Goal: Task Accomplishment & Management: Manage account settings

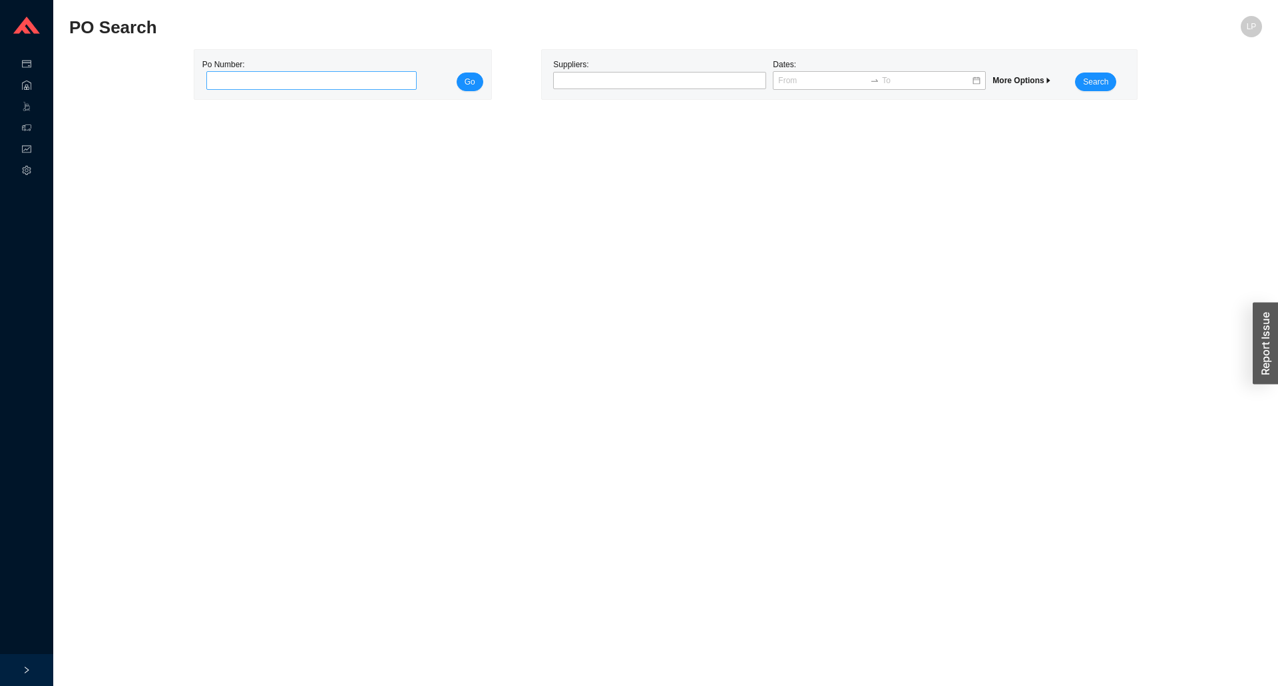
click at [263, 77] on input "tel" at bounding box center [311, 80] width 211 height 19
type input "986447"
click at [467, 77] on span "Go" at bounding box center [470, 81] width 11 height 13
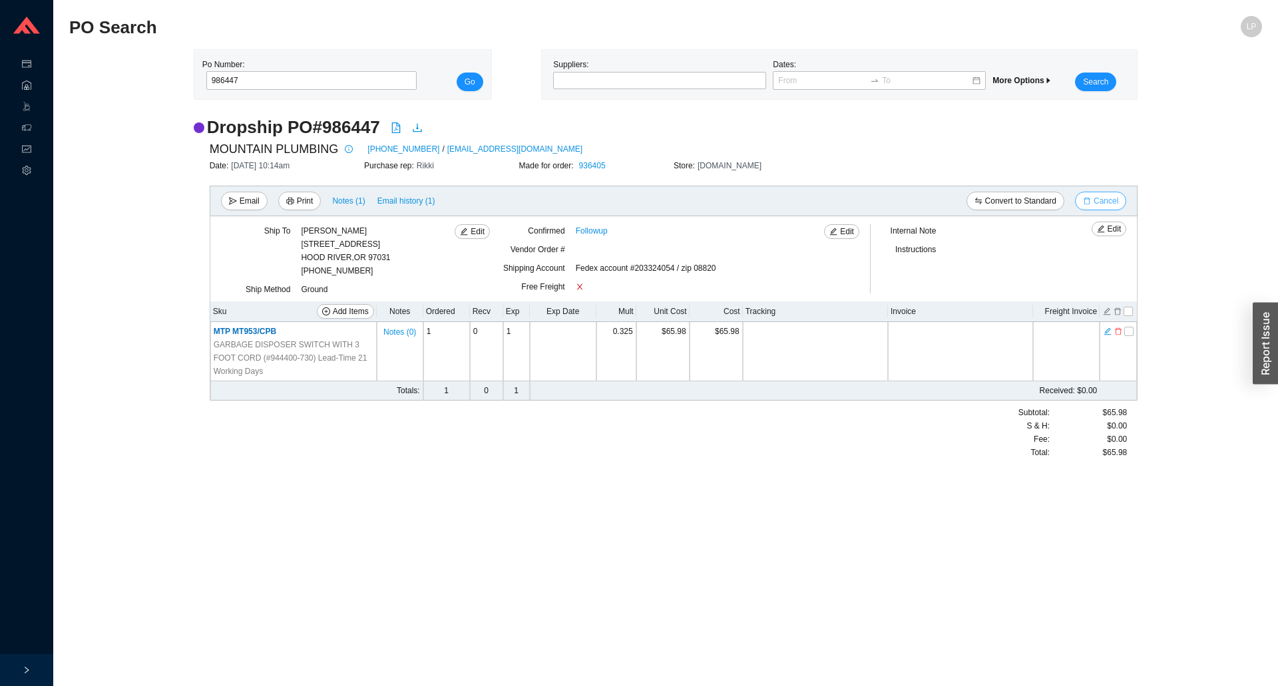
click at [1112, 196] on span "Cancel" at bounding box center [1106, 200] width 25 height 13
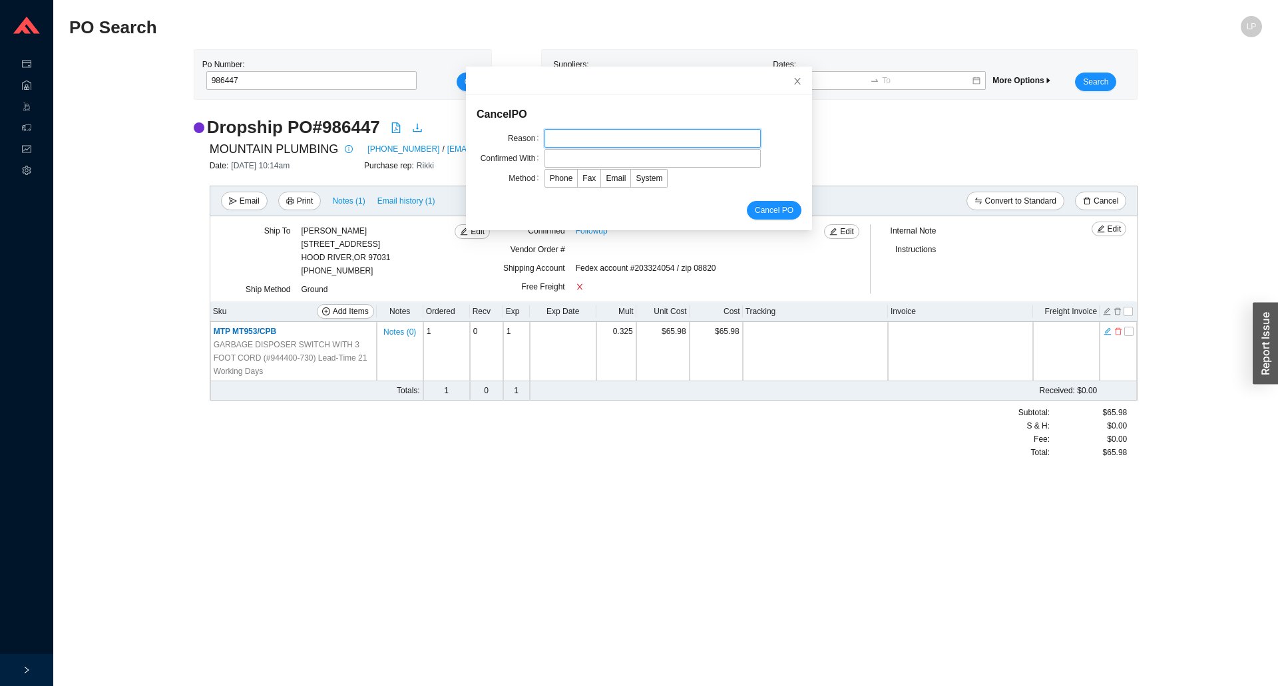
click at [568, 146] on input "text" at bounding box center [652, 138] width 216 height 19
type input "lead time"
click at [565, 164] on input "text" at bounding box center [652, 158] width 216 height 19
type input "laura"
click at [601, 175] on label "Email" at bounding box center [616, 178] width 30 height 19
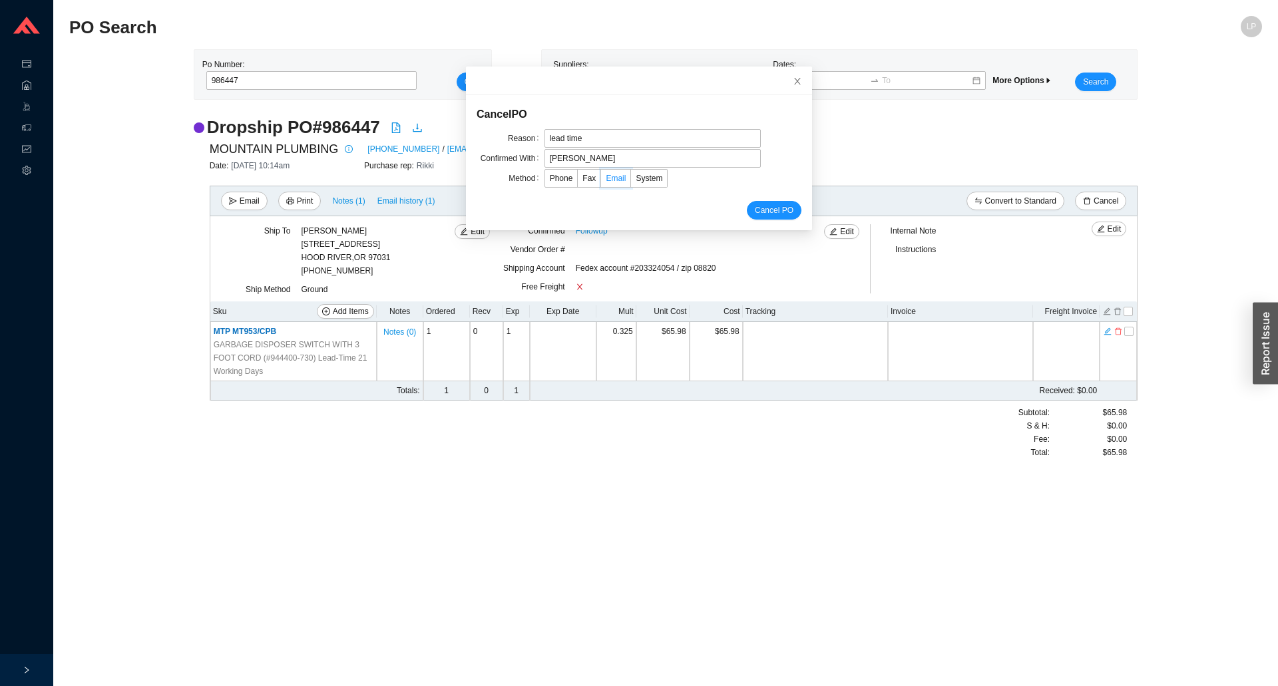
click at [601, 181] on input "Email" at bounding box center [601, 181] width 0 height 0
click at [606, 175] on span "Email" at bounding box center [616, 178] width 20 height 9
click at [601, 181] on input "Email" at bounding box center [601, 181] width 0 height 0
drag, startPoint x: 709, startPoint y: 193, endPoint x: 741, endPoint y: 208, distance: 35.8
click at [710, 193] on form "Cancel PO Reason lead time Confirmed With laura Method Phone Fax Email System C…" at bounding box center [639, 163] width 325 height 114
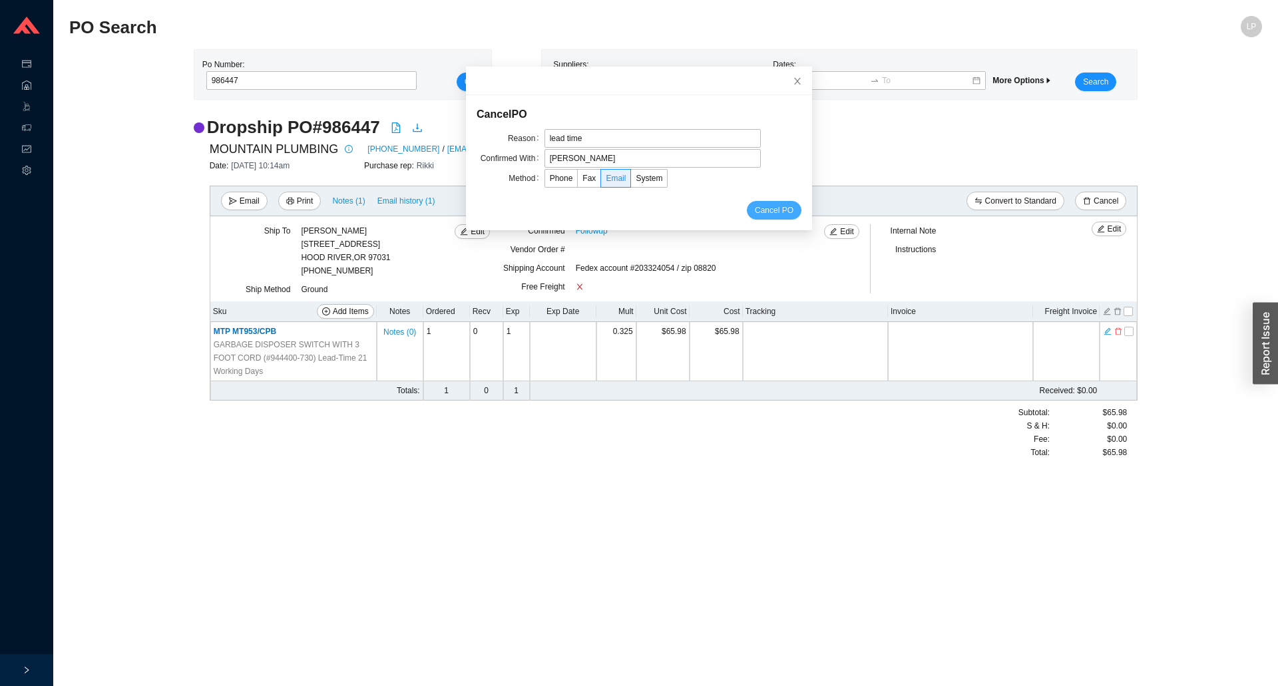
click at [755, 210] on span "Cancel PO" at bounding box center [774, 210] width 39 height 13
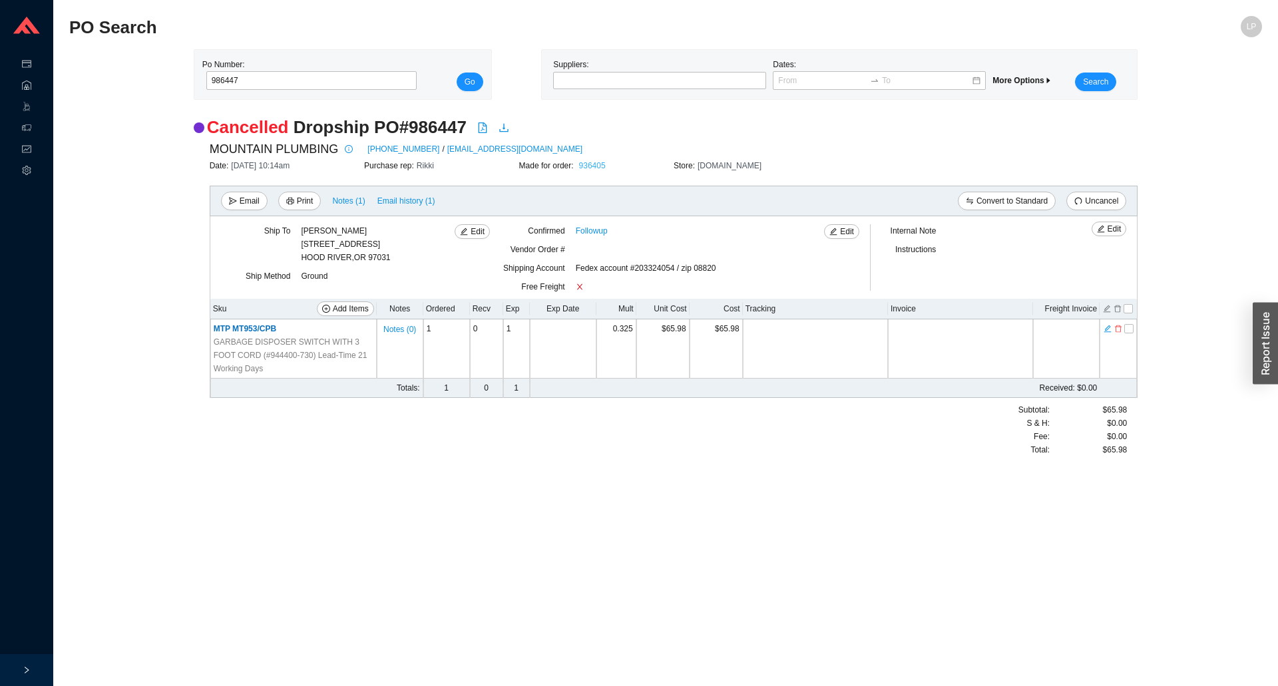
click at [591, 168] on link "936405" at bounding box center [592, 165] width 27 height 9
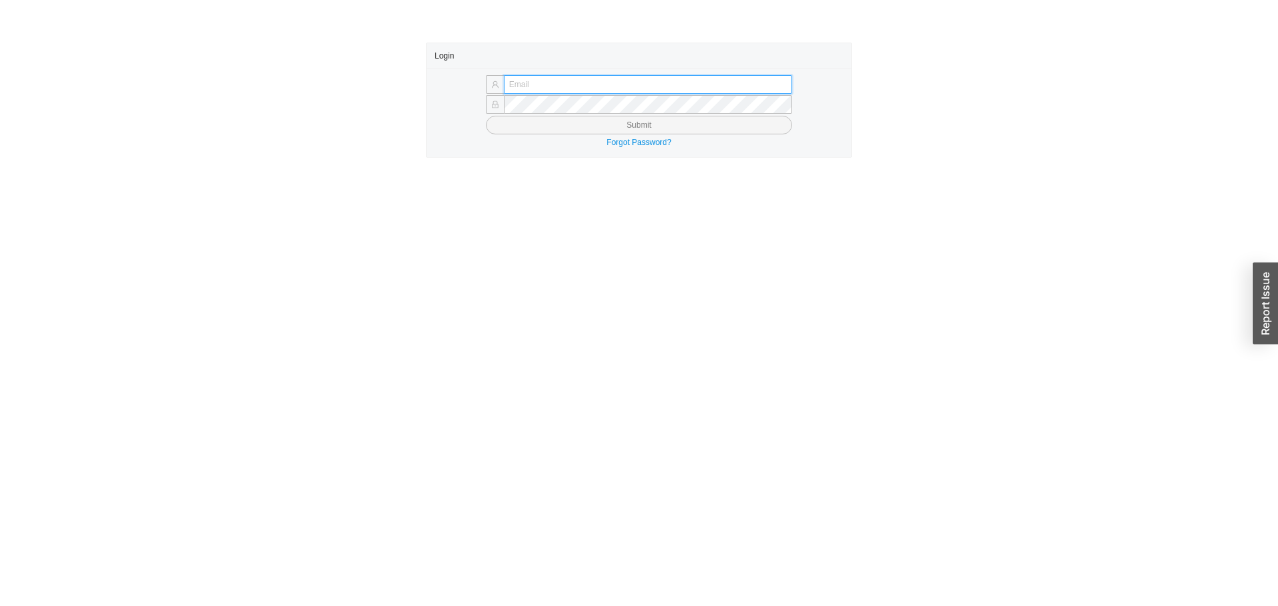
type input "laylap@qualitybath.com"
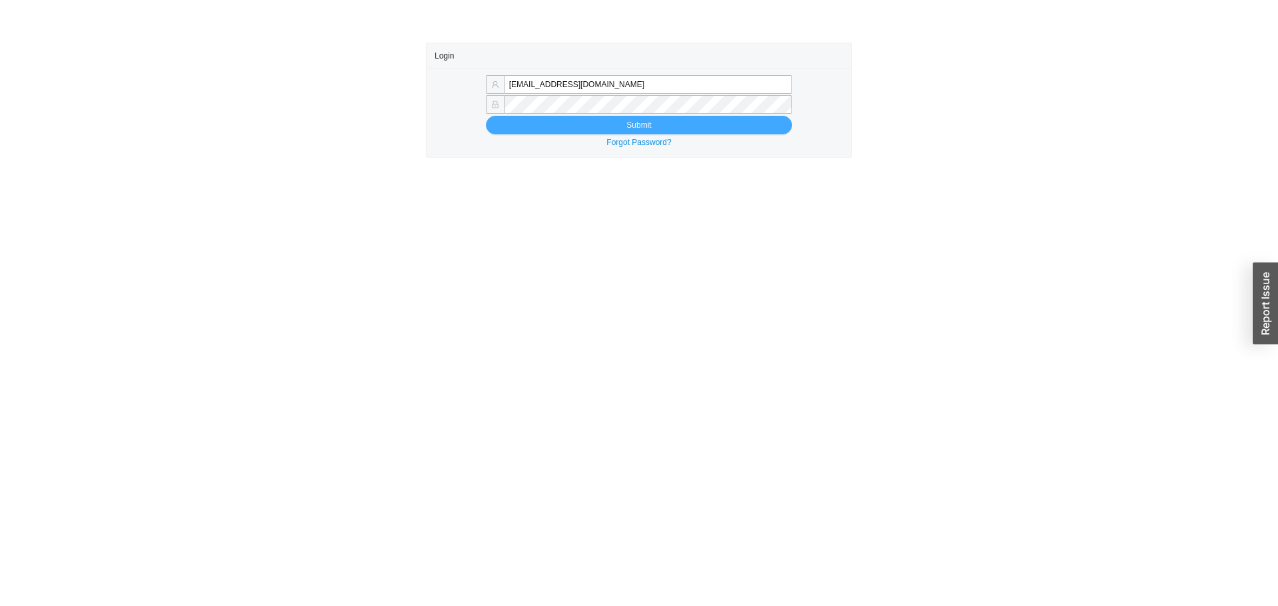
click at [537, 130] on button "Submit" at bounding box center [639, 125] width 306 height 19
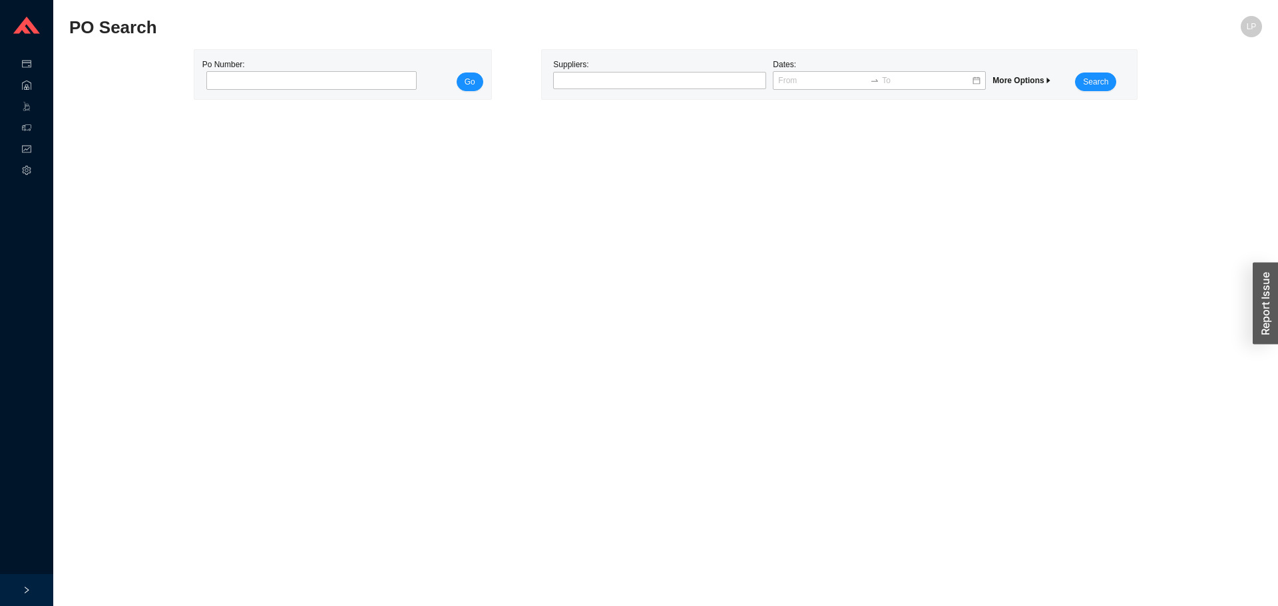
click at [358, 69] on div "Po Number:" at bounding box center [307, 74] width 211 height 33
click at [357, 77] on input "tel" at bounding box center [311, 80] width 211 height 19
paste input "986517"
type input "986517"
click at [479, 83] on button "Go" at bounding box center [470, 82] width 27 height 19
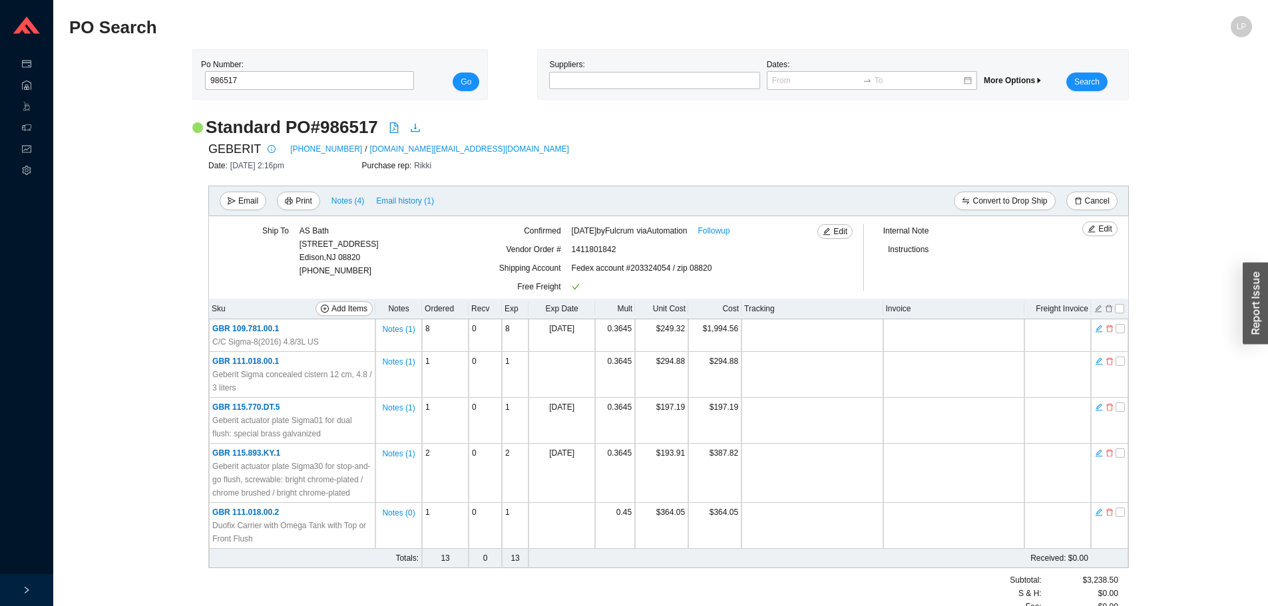
click at [871, 134] on div "Standard PO # 986517" at bounding box center [660, 127] width 937 height 23
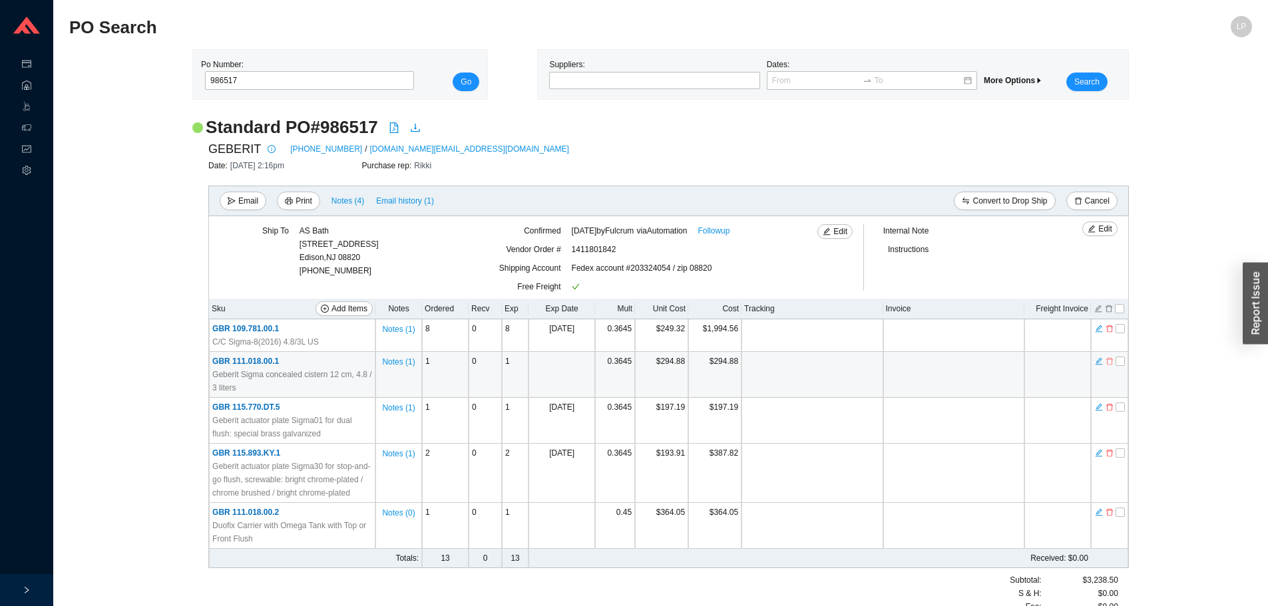
click at [1110, 363] on icon "delete" at bounding box center [1110, 361] width 8 height 9
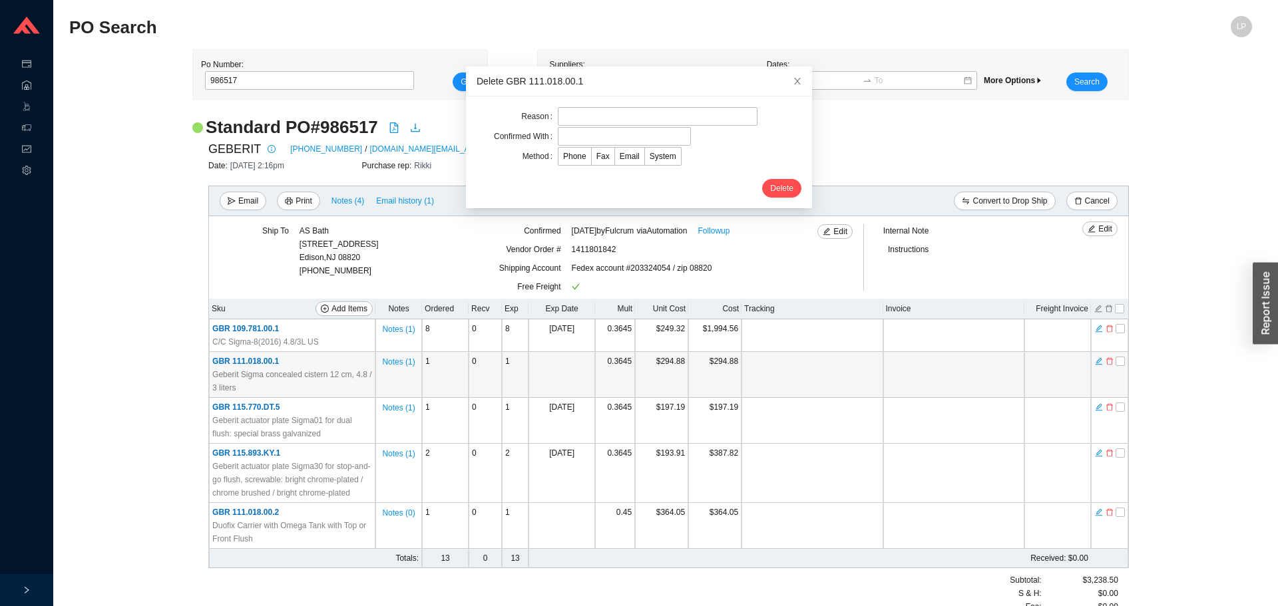
click at [649, 126] on form "Reason Confirmed With Method Phone Fax Email System Delete" at bounding box center [639, 152] width 325 height 91
drag, startPoint x: 662, startPoint y: 110, endPoint x: 670, endPoint y: 116, distance: 9.5
click at [662, 110] on input "text" at bounding box center [658, 116] width 200 height 19
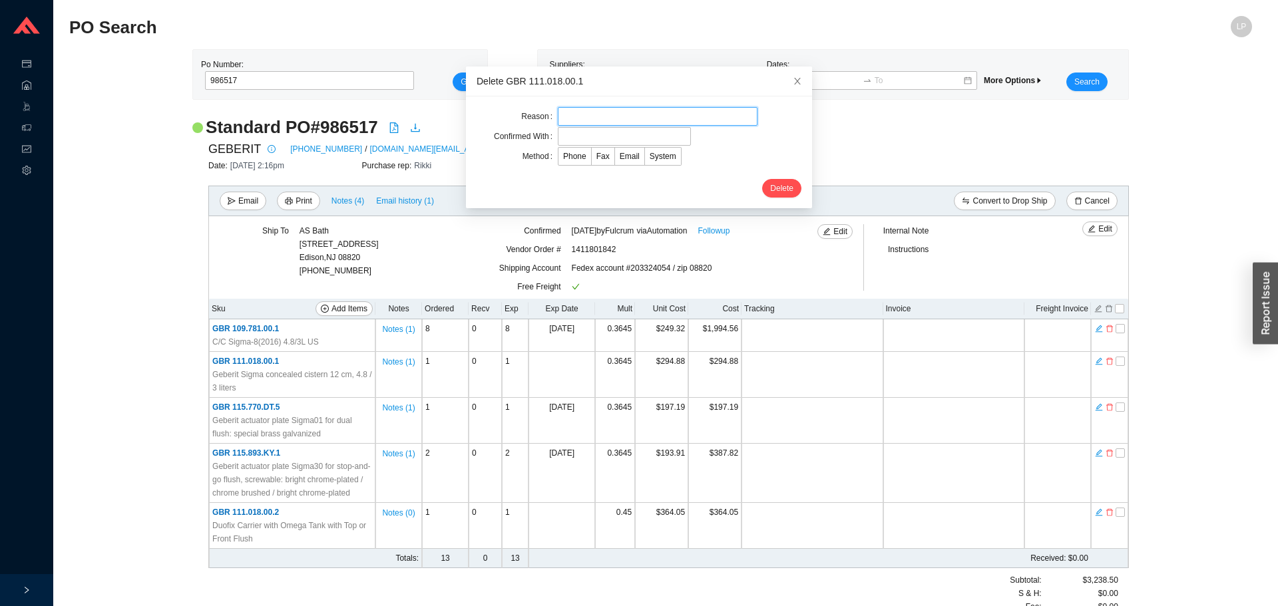
type input "discontinued"
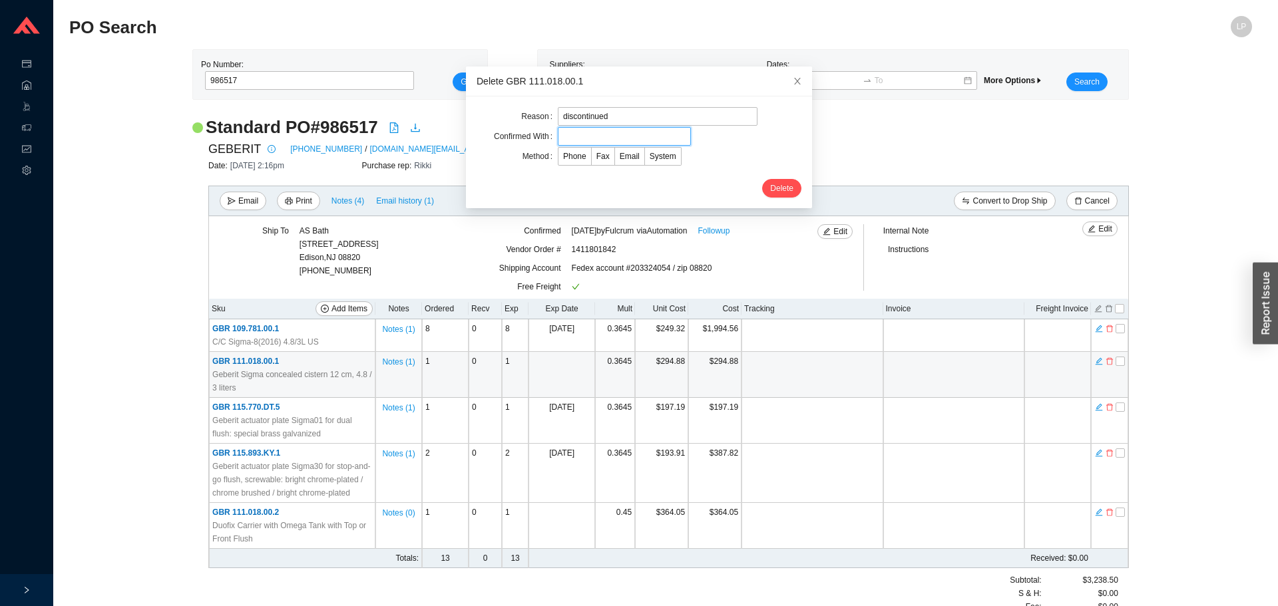
click at [584, 141] on input "text" at bounding box center [624, 136] width 133 height 19
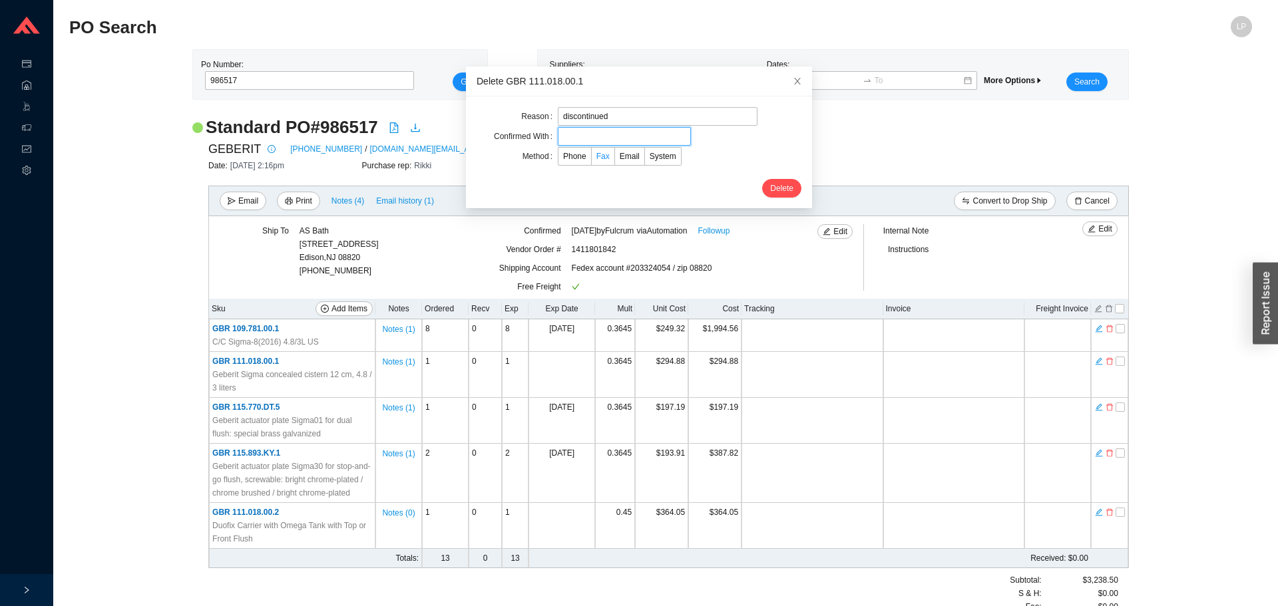
type input "confirmation"
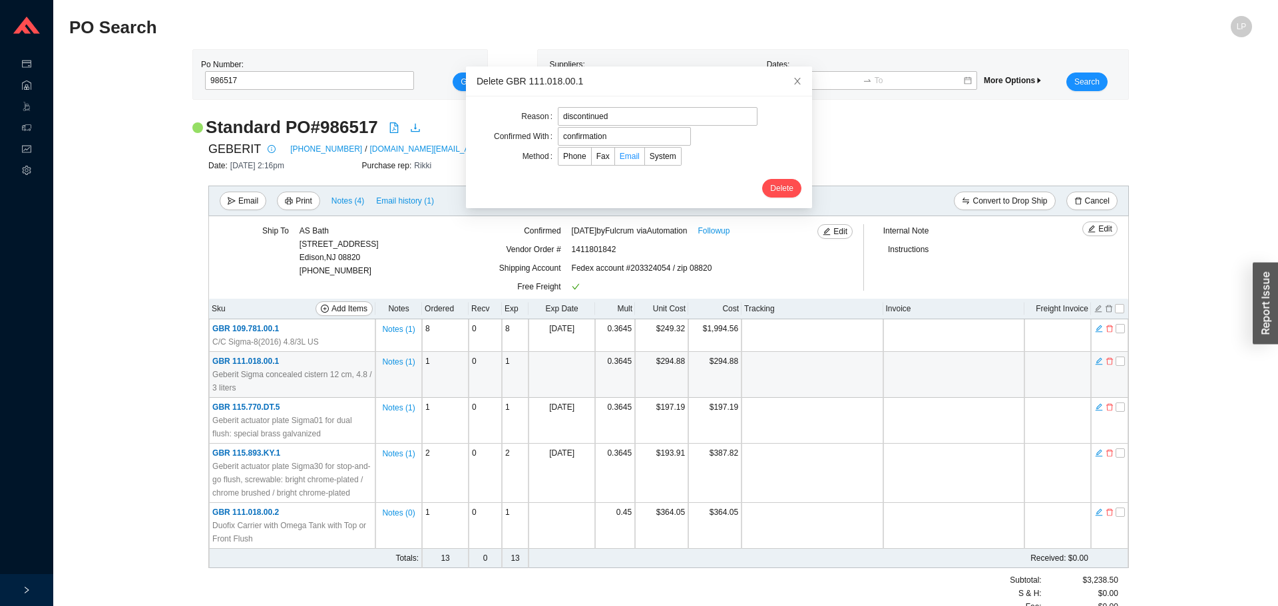
click at [620, 156] on span "Email" at bounding box center [630, 156] width 20 height 9
click at [615, 159] on input "Email" at bounding box center [615, 159] width 0 height 0
click at [771, 189] on span "Delete" at bounding box center [781, 188] width 23 height 13
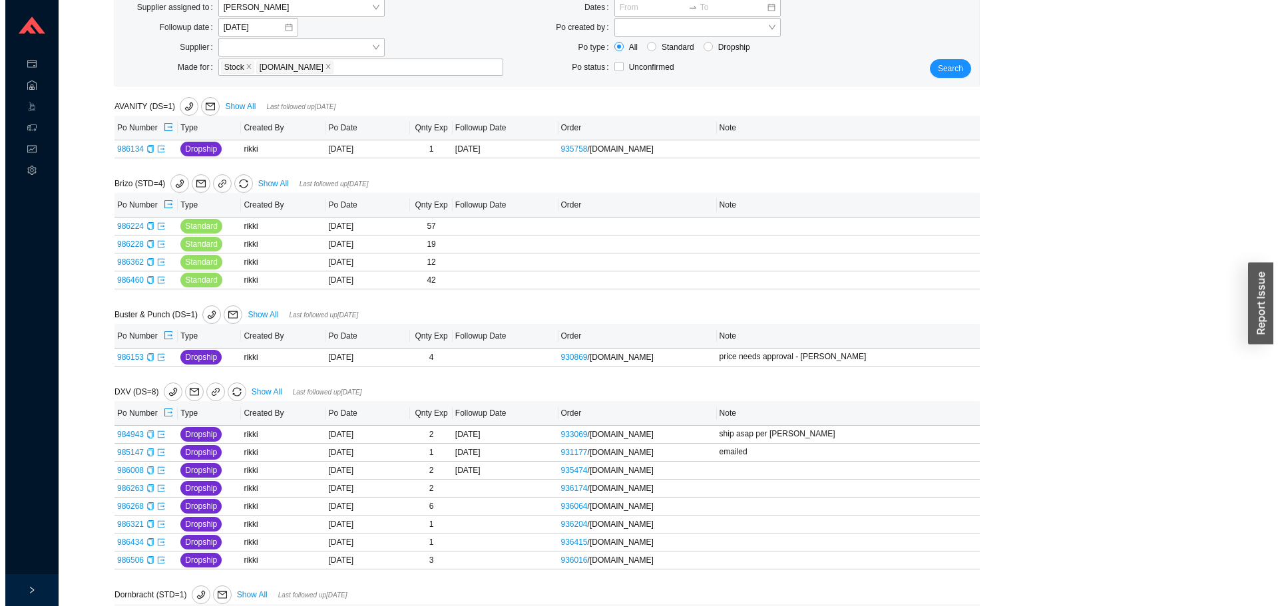
scroll to position [133, 0]
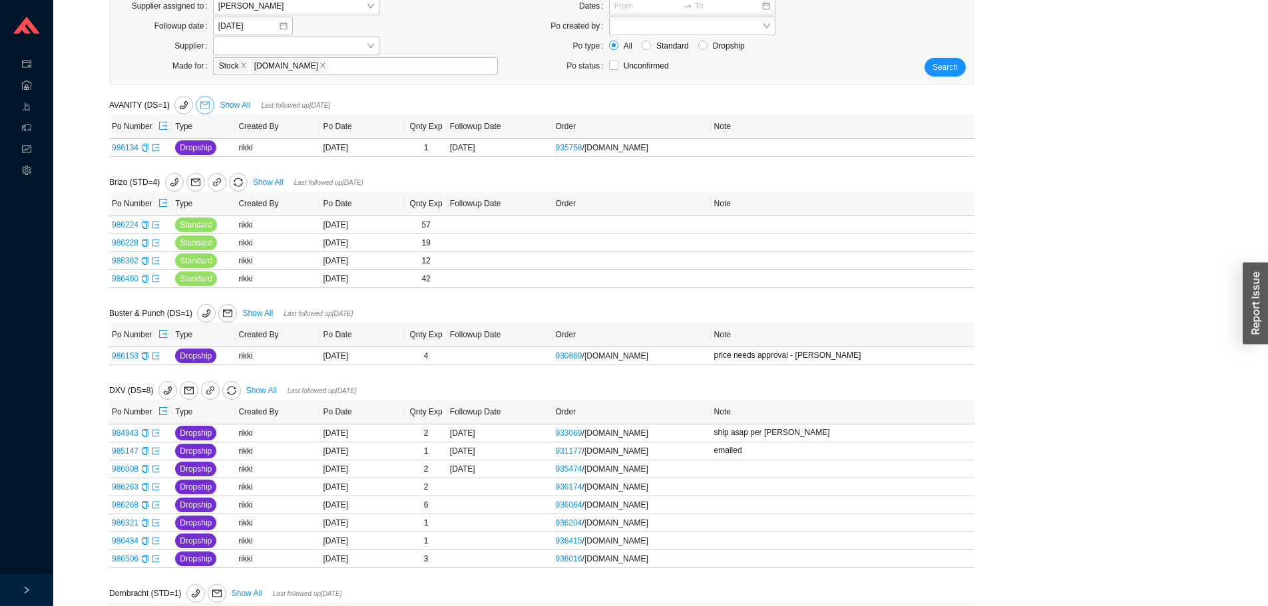
click at [206, 107] on icon "mail" at bounding box center [204, 105] width 9 height 9
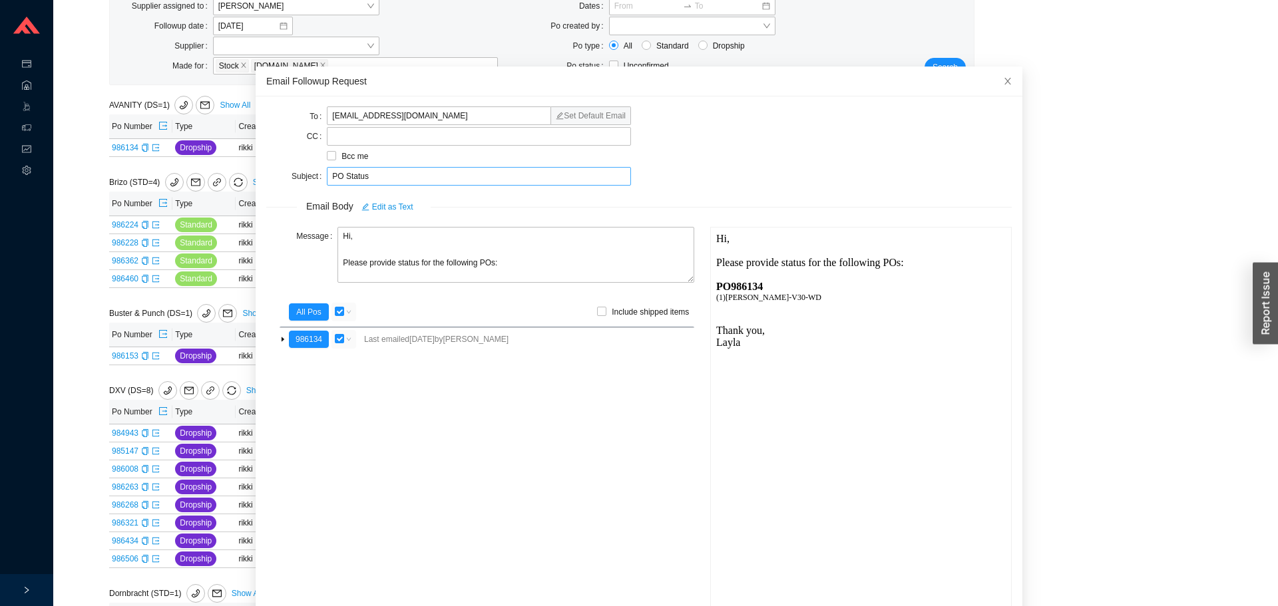
scroll to position [0, 0]
click at [343, 235] on textarea "Hi, Please provide status for the following POs:" at bounding box center [515, 255] width 357 height 56
click at [401, 264] on textarea "Hi Jacky, Please provide status for the following POs:" at bounding box center [515, 255] width 357 height 56
click at [393, 268] on textarea "Hi Jacky, Please provide status for the following POs:" at bounding box center [515, 255] width 357 height 56
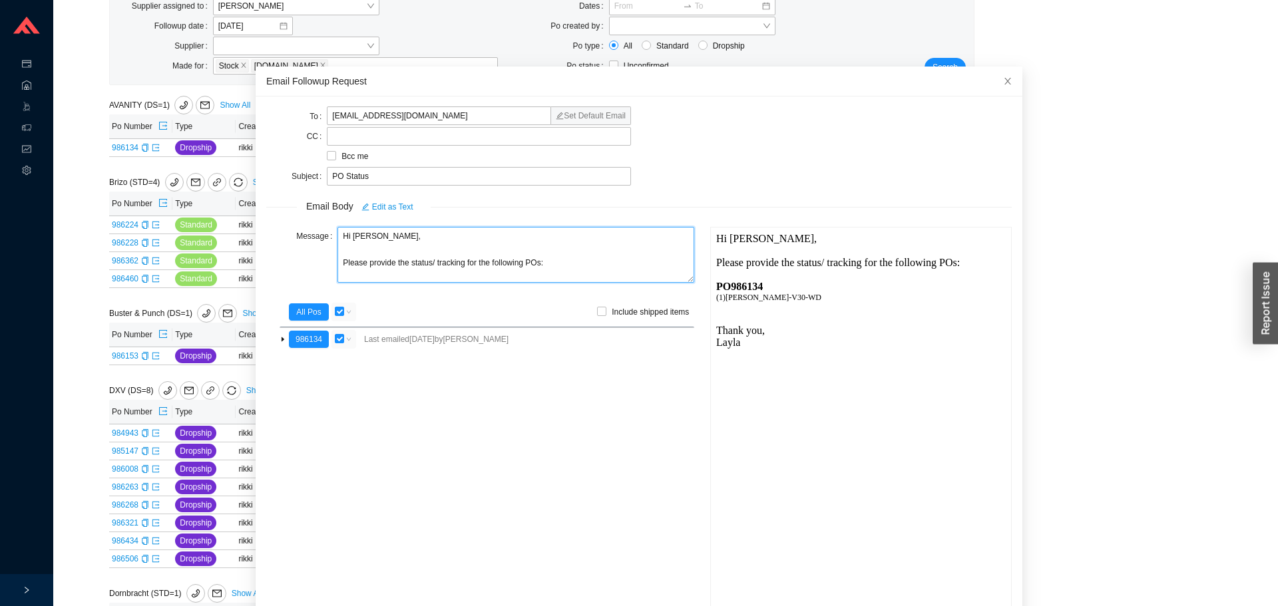
click at [493, 256] on textarea "Hi Jacky, Please provide the status/ tracking for the following POs:" at bounding box center [515, 255] width 357 height 56
click at [493, 260] on textarea "Hi Jacky, Please provide the status/ tracking for the following POs:" at bounding box center [515, 255] width 357 height 56
click at [495, 268] on textarea "Hi Jacky, Please provide the status/ tracking for the following POs:" at bounding box center [515, 255] width 357 height 56
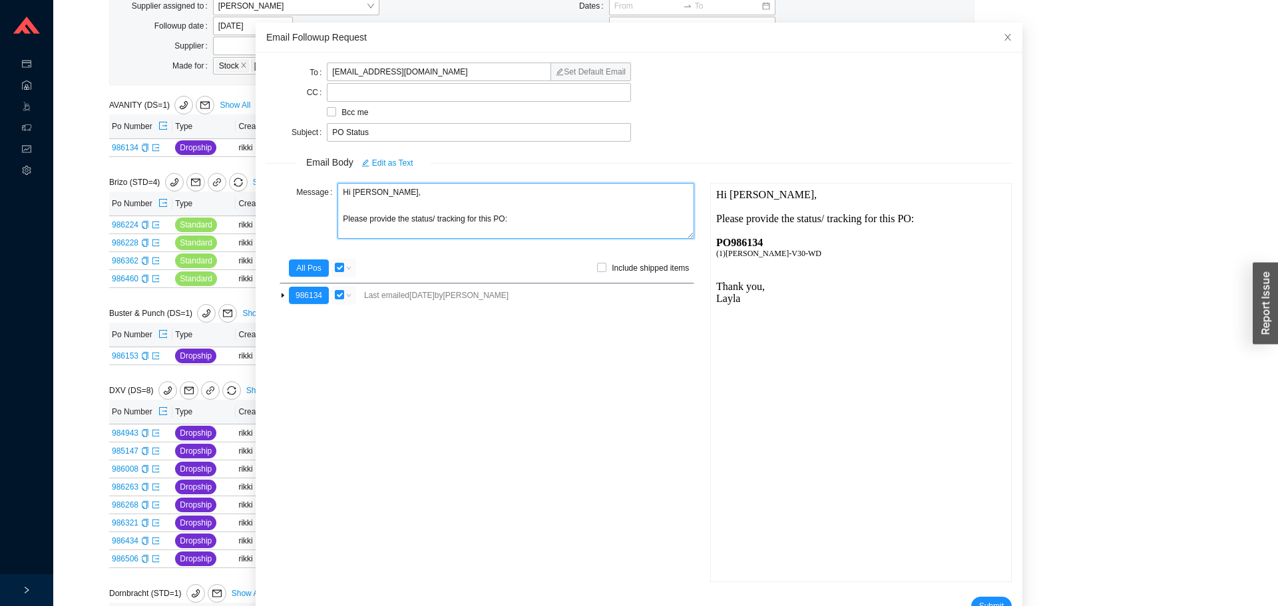
scroll to position [79, 0]
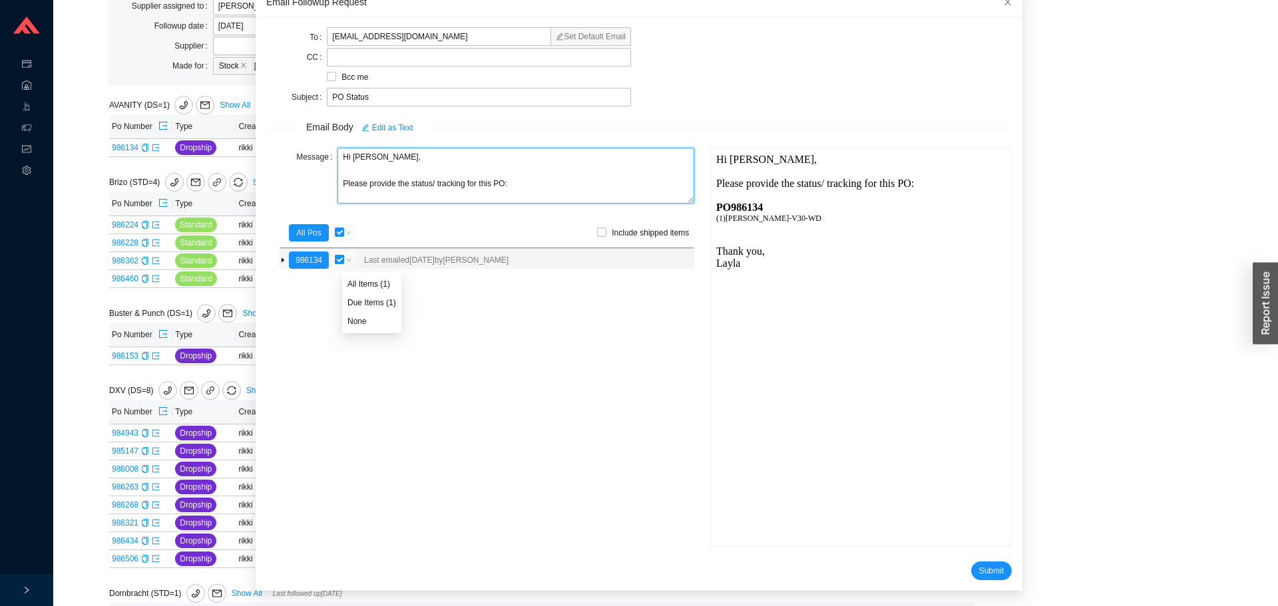
type textarea "Hi Jacky, Please provide the status/ tracking for this PO:"
click at [338, 260] on input "checkbox" at bounding box center [339, 259] width 9 height 9
checkbox input "false"
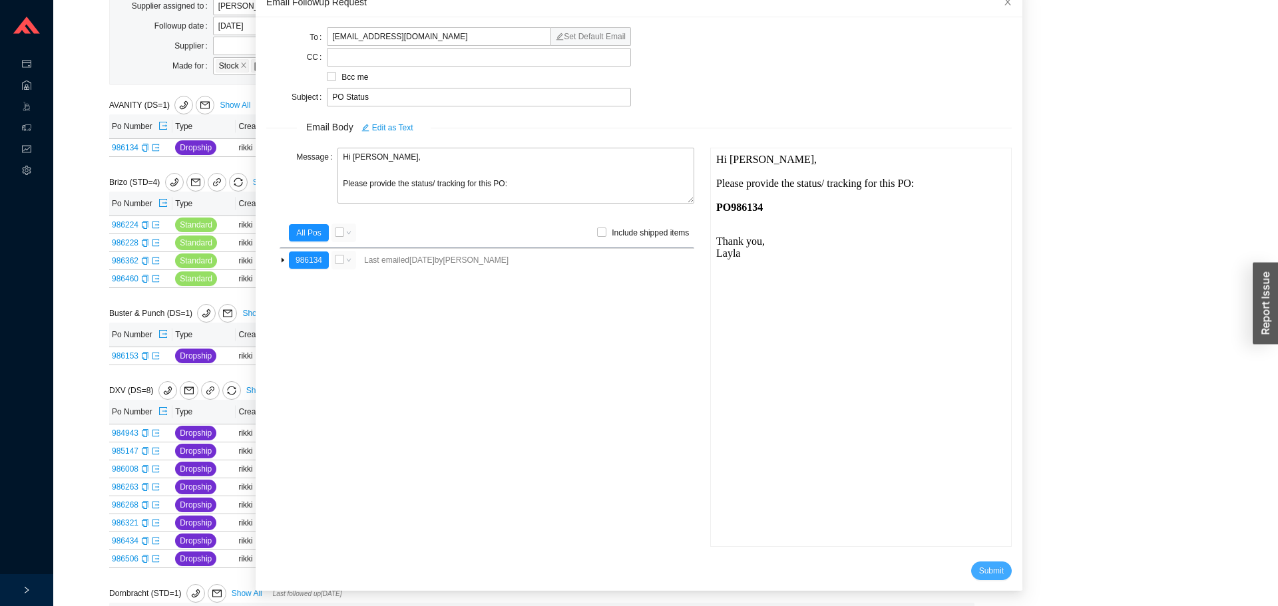
click at [973, 562] on button "Submit" at bounding box center [991, 571] width 41 height 19
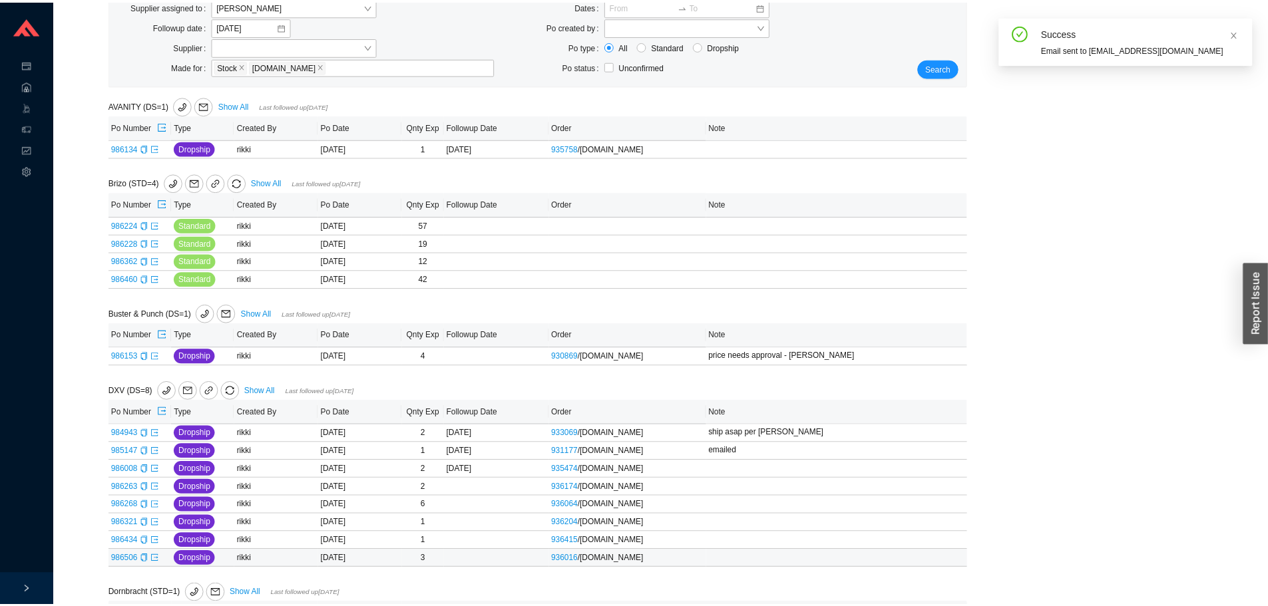
scroll to position [13, 0]
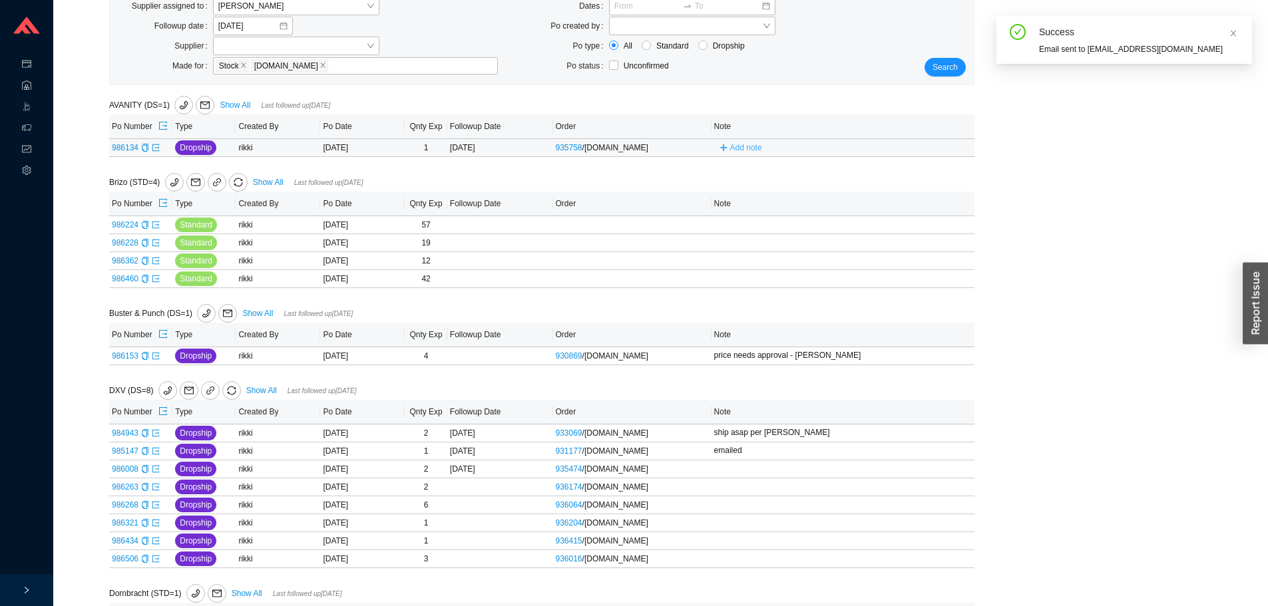
click at [728, 146] on span "Add note" at bounding box center [740, 147] width 53 height 9
click at [744, 154] on input "text" at bounding box center [820, 147] width 208 height 19
type input "emailed"
click at [903, 170] on span "Save" at bounding box center [909, 166] width 18 height 13
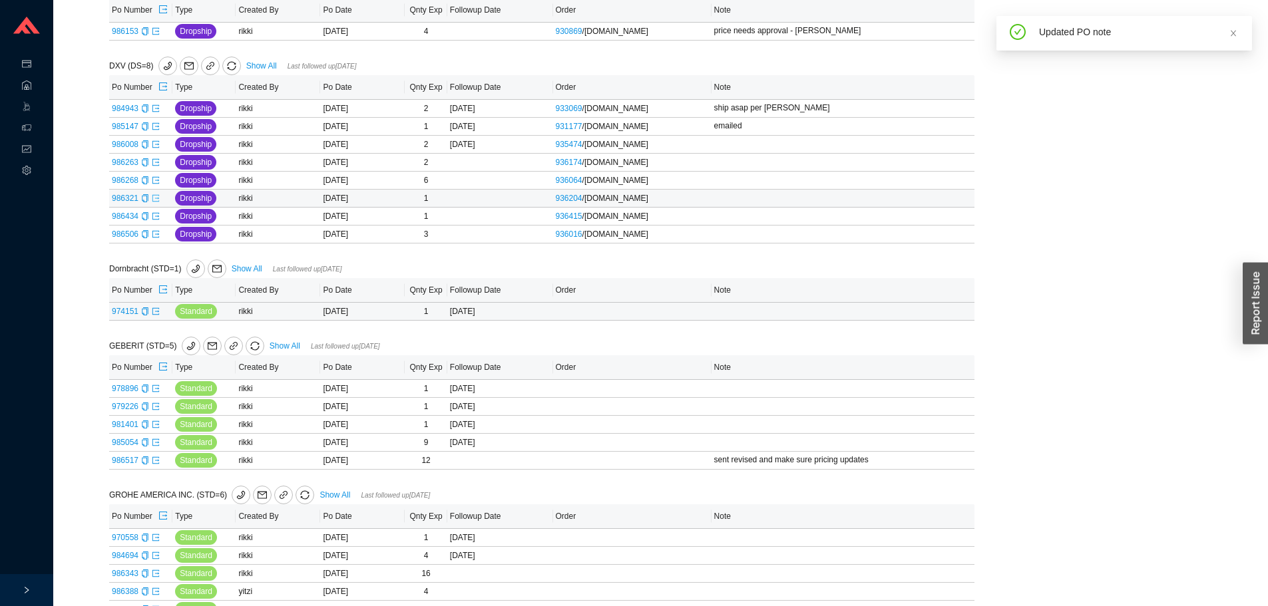
scroll to position [466, 0]
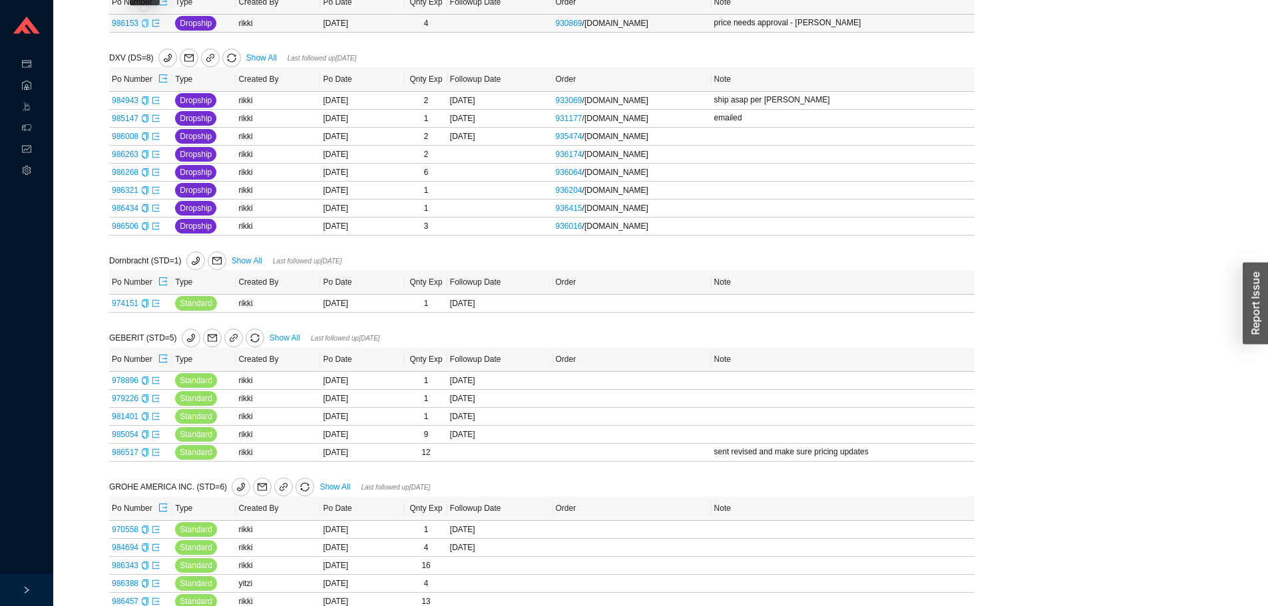
click at [142, 23] on icon "copy" at bounding box center [145, 23] width 8 height 8
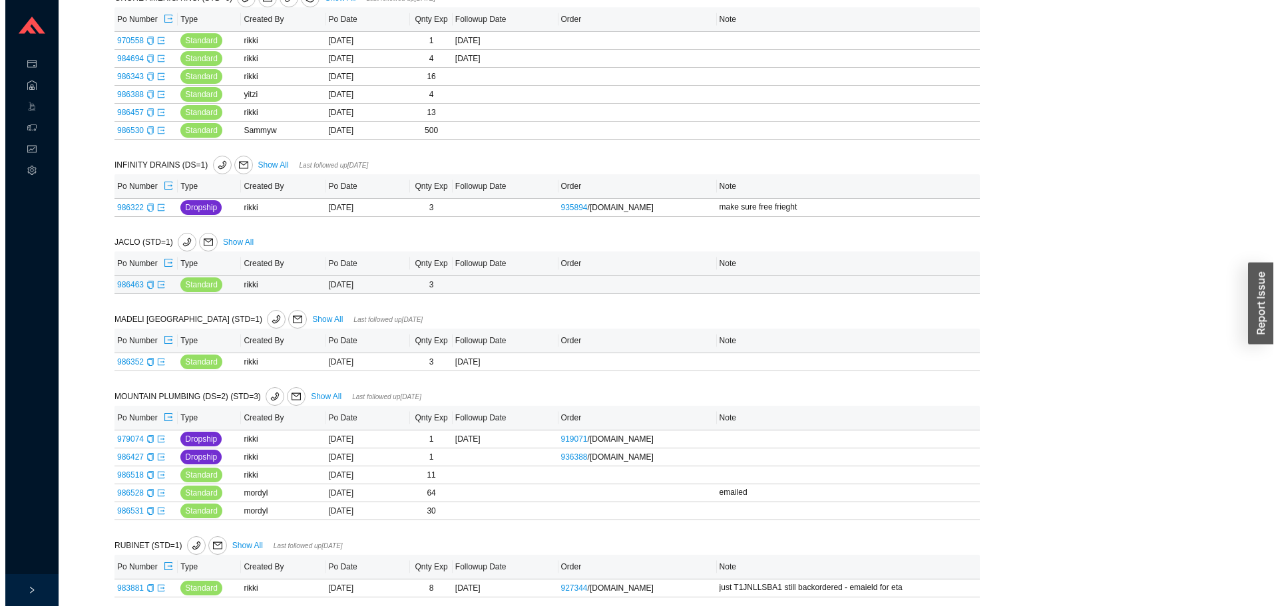
scroll to position [968, 0]
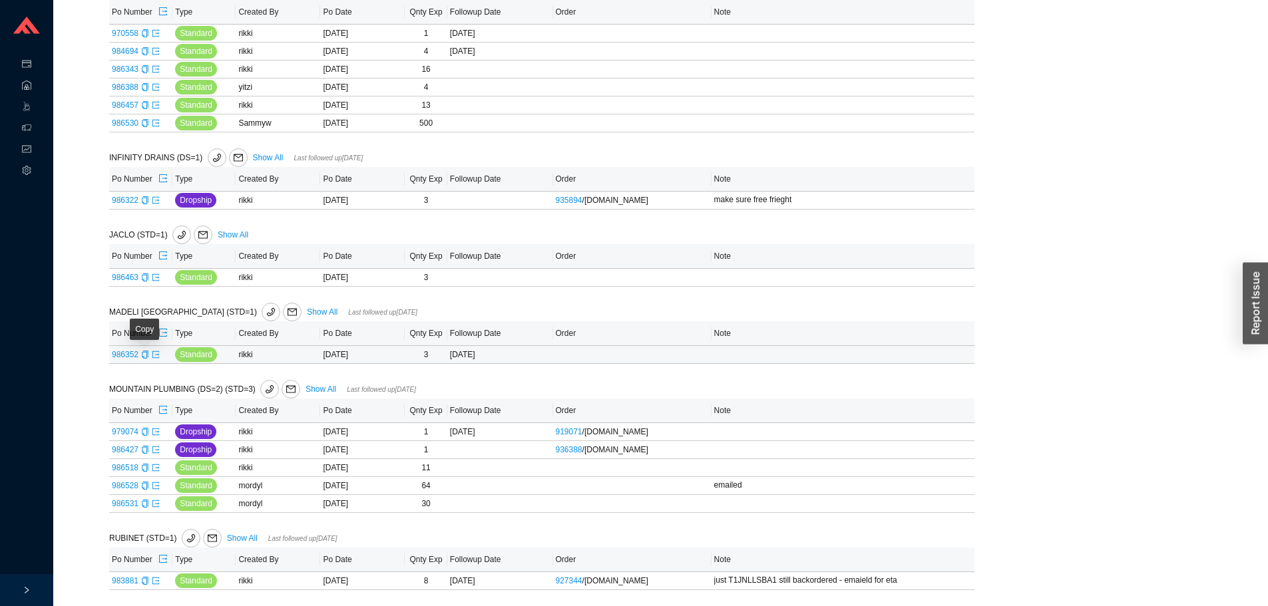
click at [139, 355] on span "986352" at bounding box center [130, 354] width 37 height 9
click at [146, 355] on icon "copy" at bounding box center [145, 355] width 8 height 8
click at [288, 311] on icon "mail" at bounding box center [292, 312] width 9 height 9
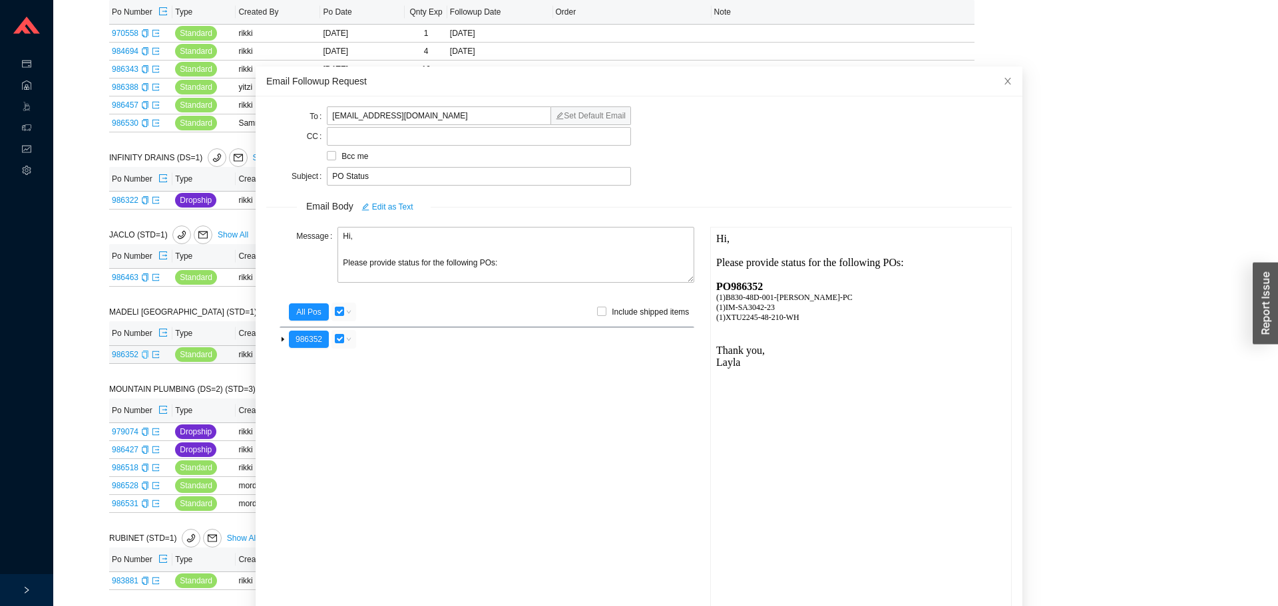
scroll to position [0, 0]
click at [357, 238] on textarea "Hi, Please provide status for the following POs:" at bounding box center [515, 255] width 357 height 56
drag, startPoint x: 384, startPoint y: 271, endPoint x: 396, endPoint y: 266, distance: 12.9
click at [385, 271] on textarea "Hi Harold, Please provide status for the following POs:" at bounding box center [515, 255] width 357 height 56
click at [396, 266] on textarea "Hi Harold, Please provide status for the following POs:" at bounding box center [515, 255] width 357 height 56
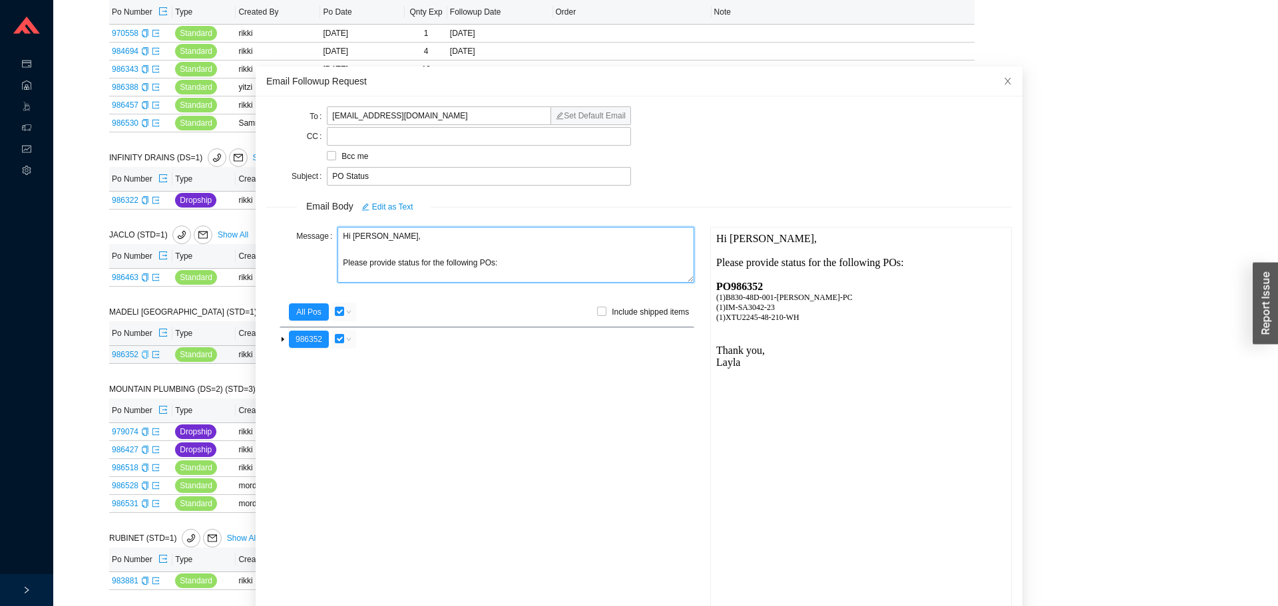
click at [392, 270] on textarea "Hi Harold, Please provide status for the following POs:" at bounding box center [515, 255] width 357 height 56
click at [501, 273] on textarea "Hi Harold, Please provide the status/ tracking for the following POs:" at bounding box center [515, 255] width 357 height 56
click at [505, 268] on textarea "Hi Harold, Please provide the status/ tracking for the following POs:" at bounding box center [515, 255] width 357 height 56
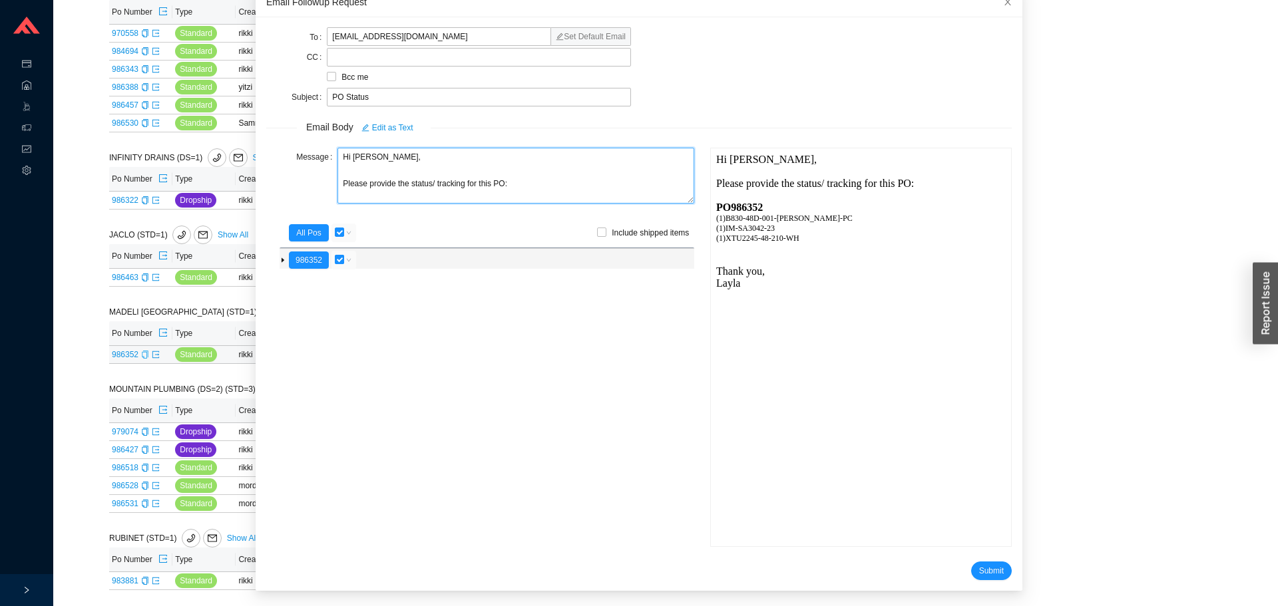
type textarea "Hi Harold, Please provide the status/ tracking for this PO:"
click at [339, 262] on input "checkbox" at bounding box center [339, 259] width 9 height 9
checkbox input "false"
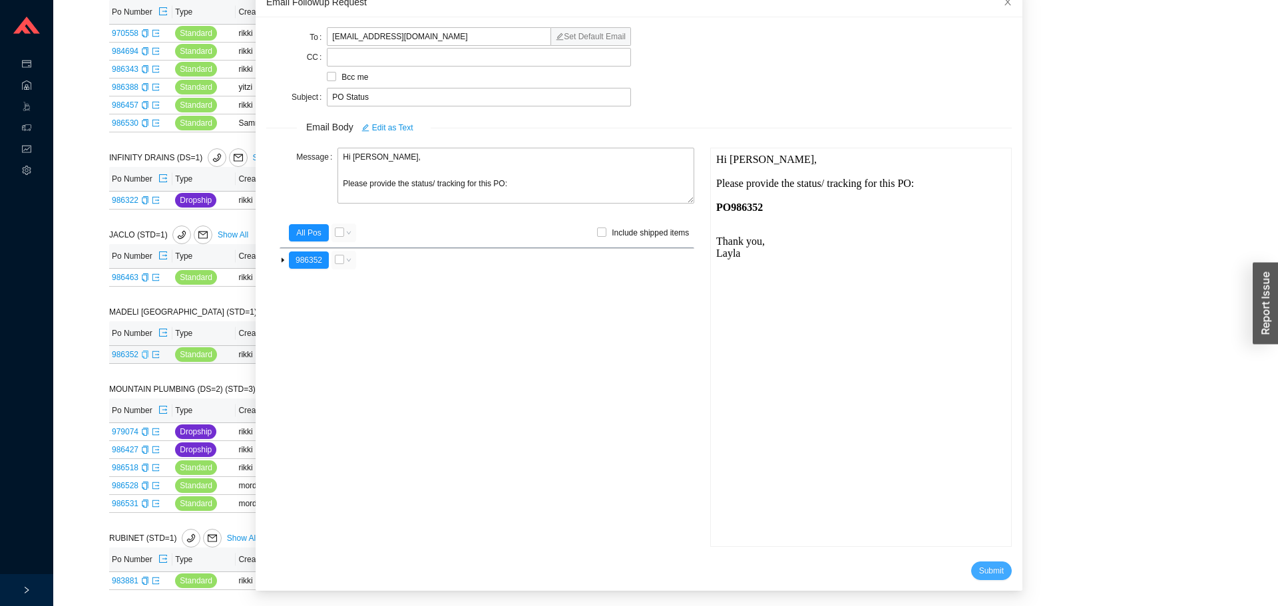
click at [979, 571] on span "Submit" at bounding box center [991, 570] width 25 height 13
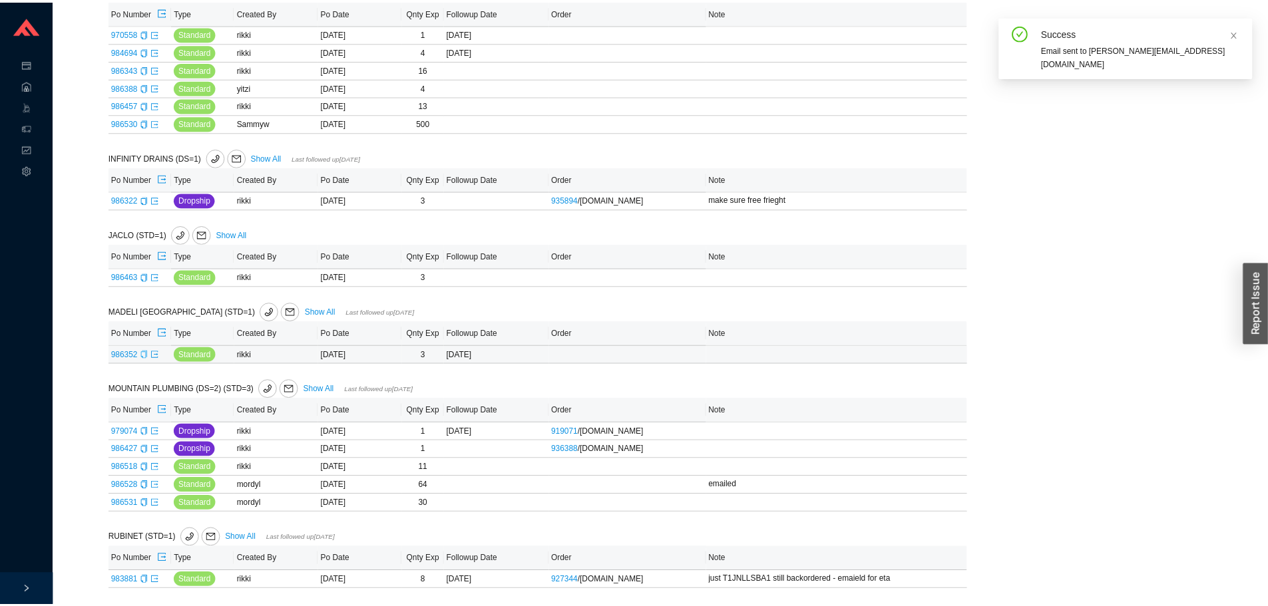
scroll to position [13, 0]
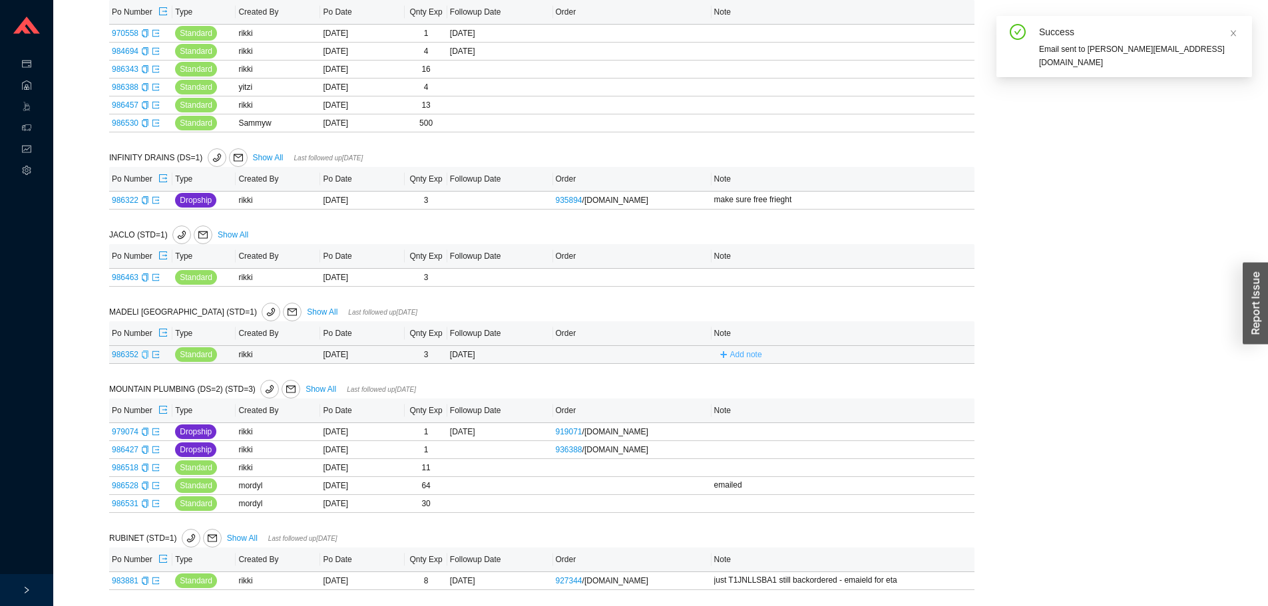
click at [722, 351] on icon "plus" at bounding box center [724, 355] width 8 height 8
click at [730, 361] on input "text" at bounding box center [820, 354] width 208 height 19
type input "emailed"
click at [903, 371] on button "Save" at bounding box center [909, 373] width 29 height 15
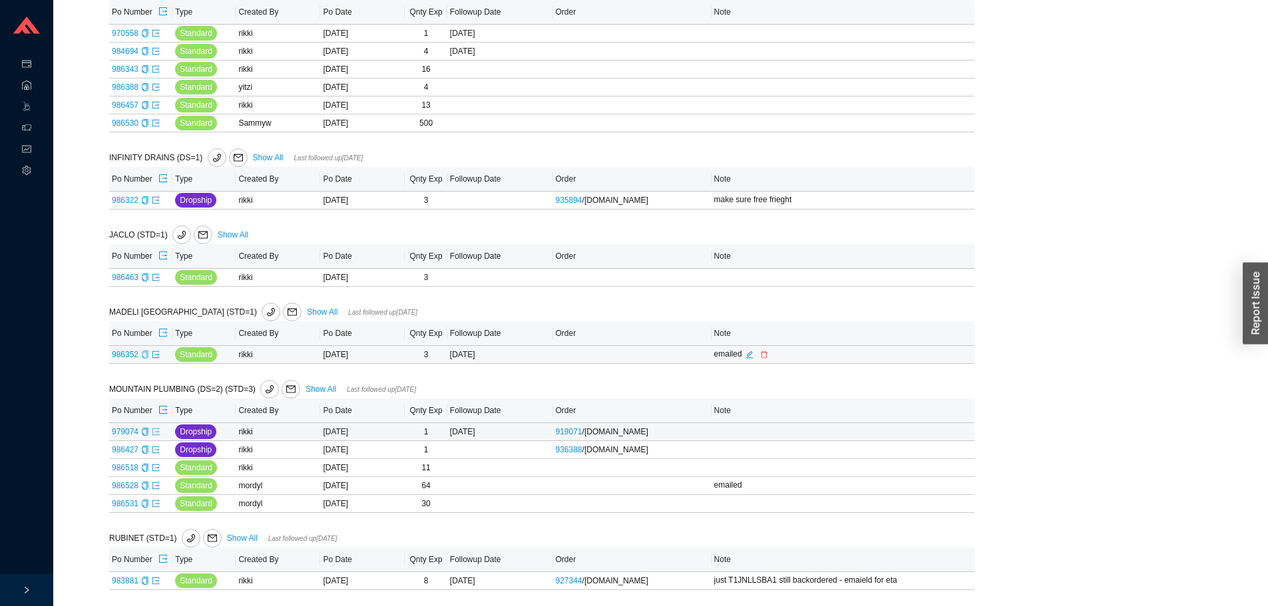
click at [154, 431] on icon "export" at bounding box center [155, 431] width 7 height 7
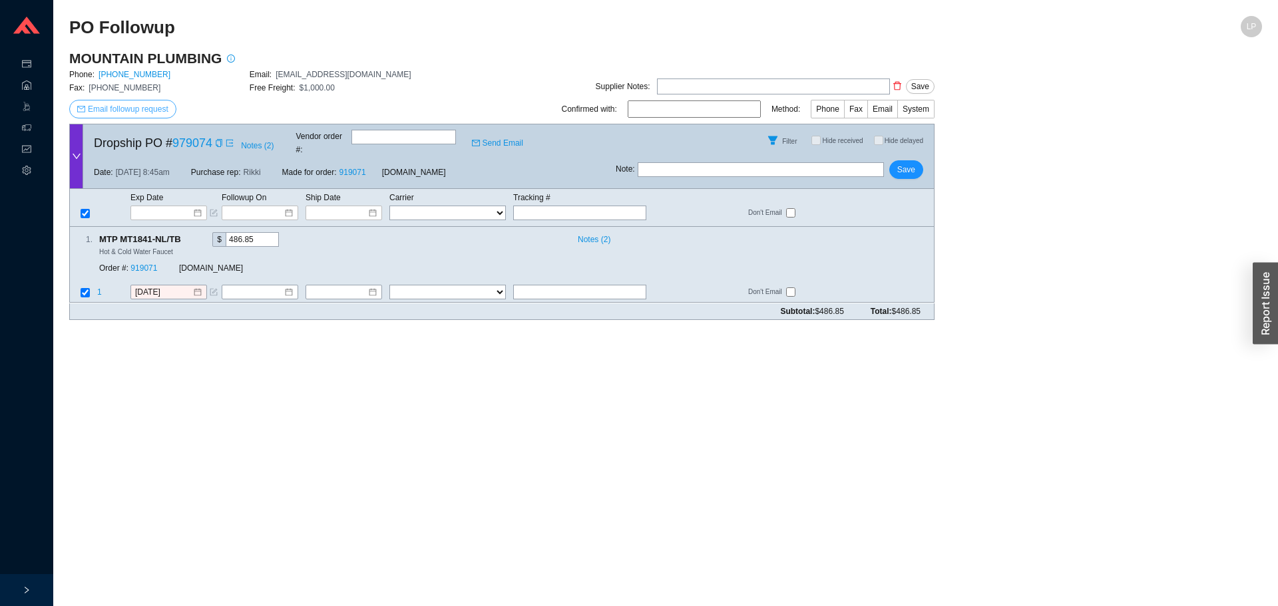
click at [127, 101] on button "Email followup request" at bounding box center [122, 109] width 107 height 19
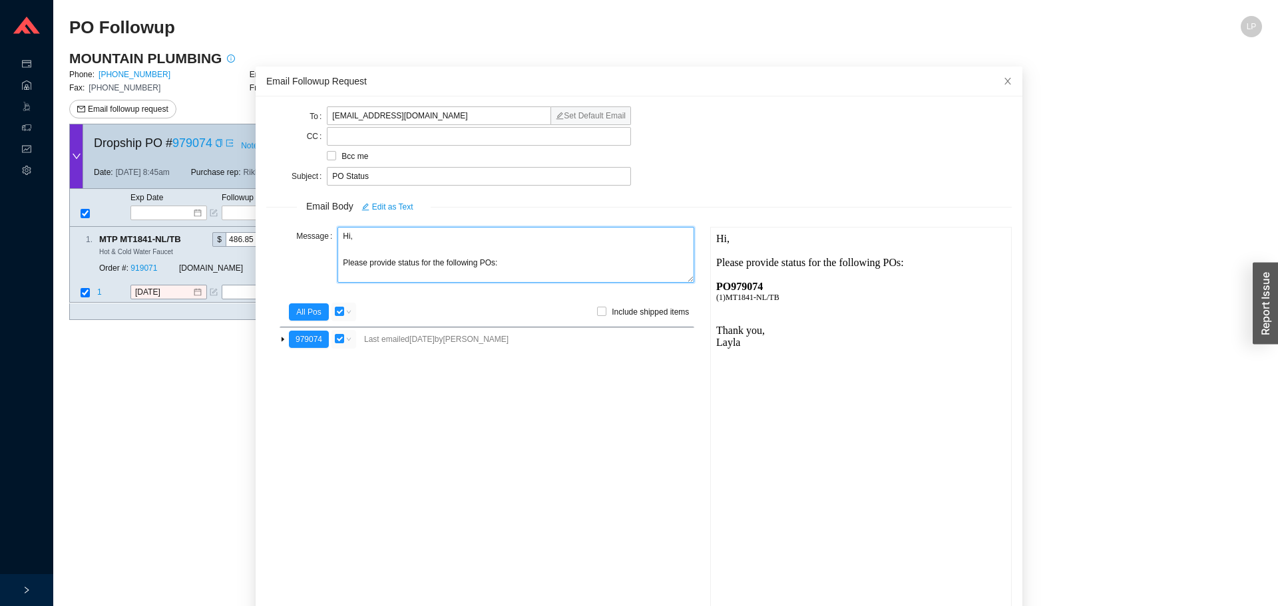
drag, startPoint x: 353, startPoint y: 240, endPoint x: 313, endPoint y: 242, distance: 40.7
click at [313, 242] on div "Message Hi, Please provide status for the following POs:" at bounding box center [480, 256] width 428 height 59
click at [401, 263] on textarea "Good morning, Please provide status for the following POs:" at bounding box center [515, 255] width 357 height 56
click at [395, 264] on textarea "Good morning, Please provide status for the following POs:" at bounding box center [515, 255] width 357 height 56
click at [395, 265] on textarea "Good morning, Please provide status for the following POs:" at bounding box center [515, 255] width 357 height 56
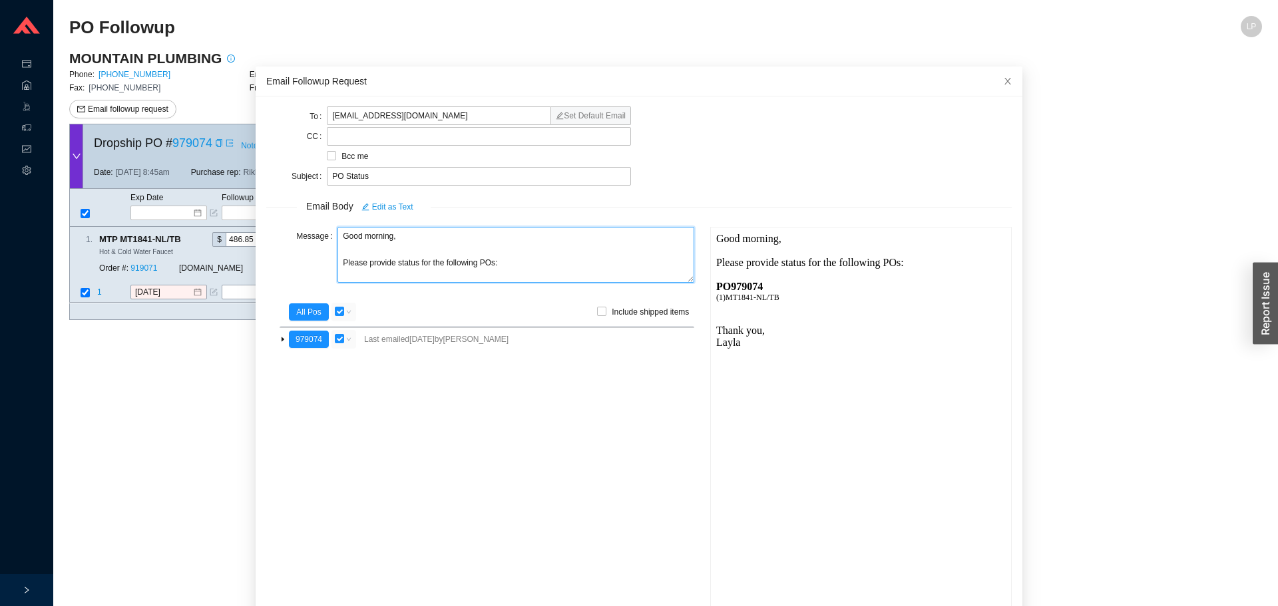
click at [392, 267] on textarea "Good morning, Please provide status for the following POs:" at bounding box center [515, 255] width 357 height 56
click at [459, 272] on textarea "Good morning, Please provide the status for the following POs:" at bounding box center [515, 255] width 357 height 56
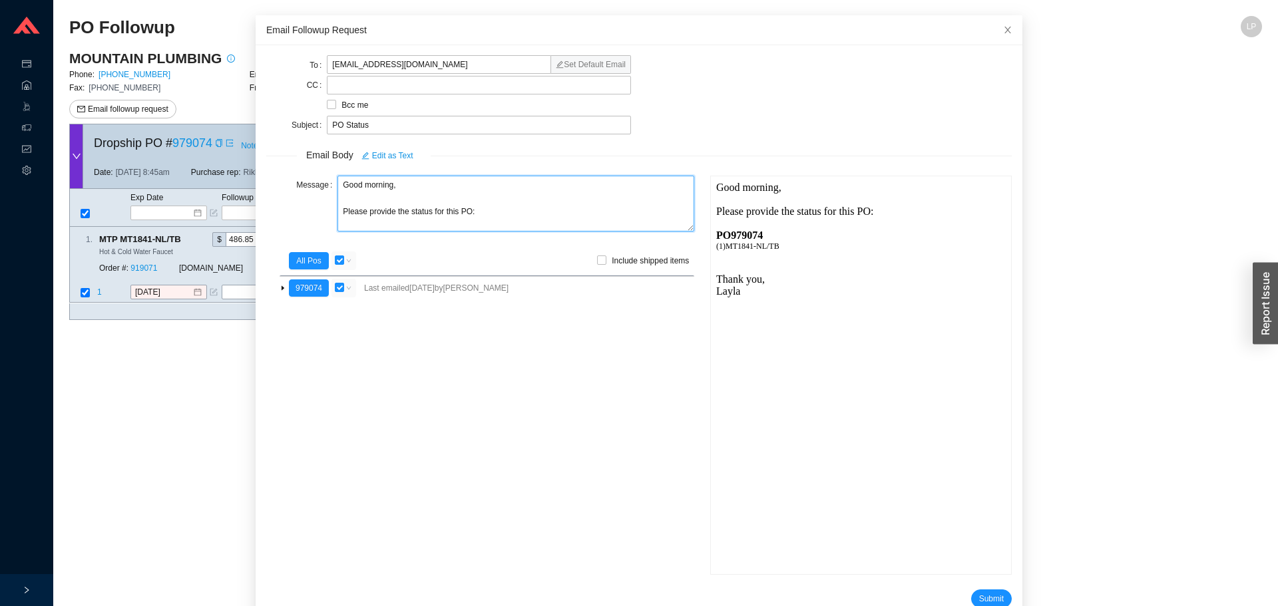
scroll to position [79, 0]
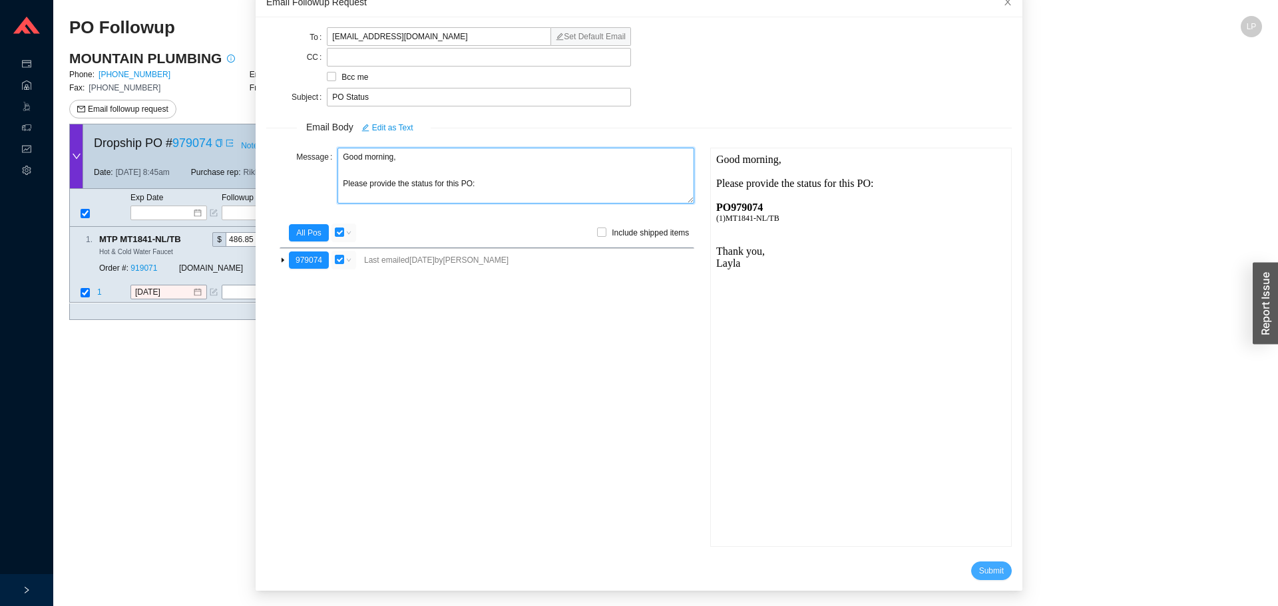
type textarea "Good morning, Please provide the status for this PO:"
click at [979, 572] on span "Submit" at bounding box center [991, 570] width 25 height 13
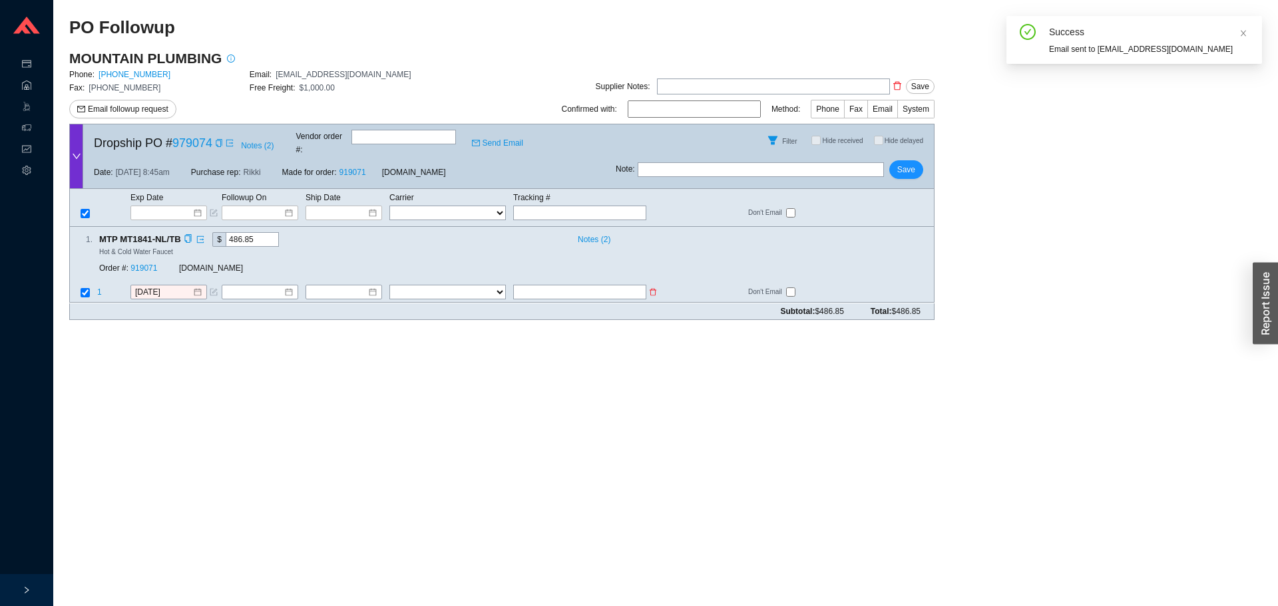
scroll to position [13, 0]
click at [730, 162] on input "text" at bounding box center [761, 169] width 246 height 15
type input "emailed"
click at [917, 163] on button "Save" at bounding box center [906, 169] width 34 height 19
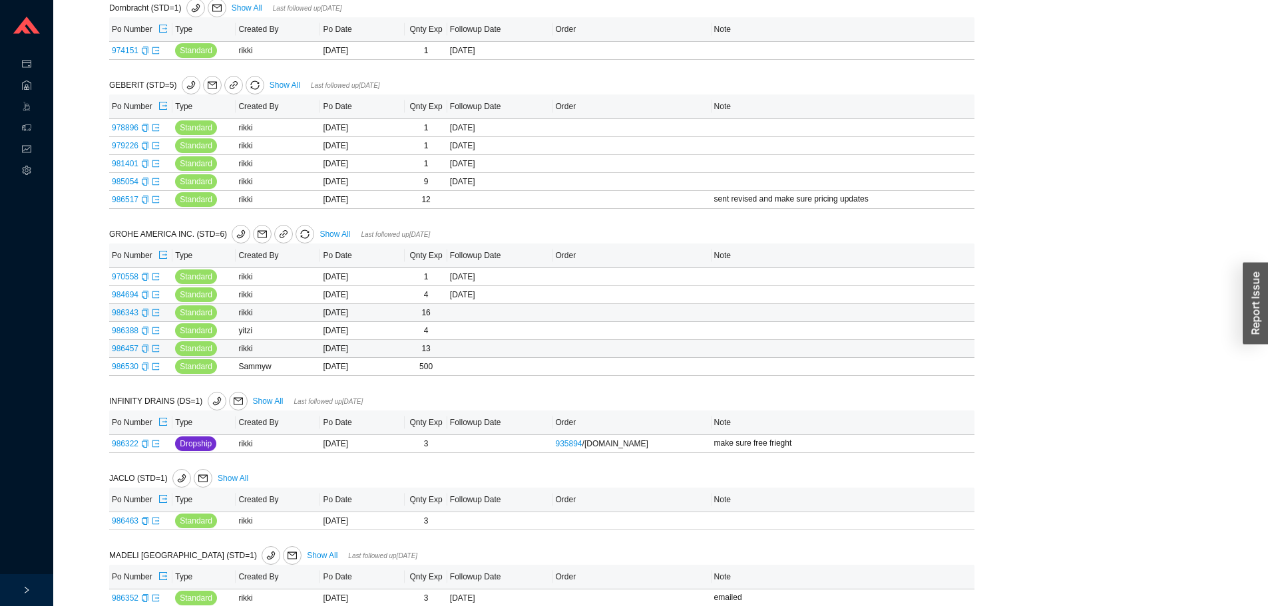
scroll to position [799, 0]
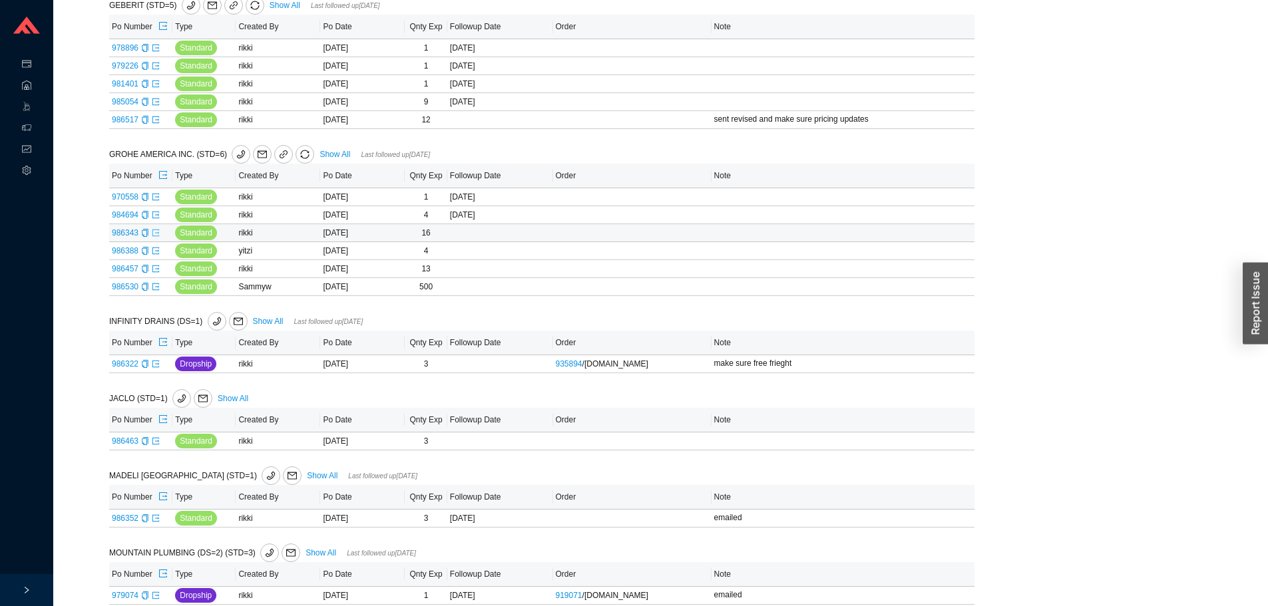
click at [156, 236] on icon "export" at bounding box center [156, 233] width 8 height 8
click at [156, 255] on icon "export" at bounding box center [156, 251] width 8 height 8
click at [154, 274] on link at bounding box center [156, 268] width 8 height 9
click at [152, 291] on icon "export" at bounding box center [156, 287] width 8 height 8
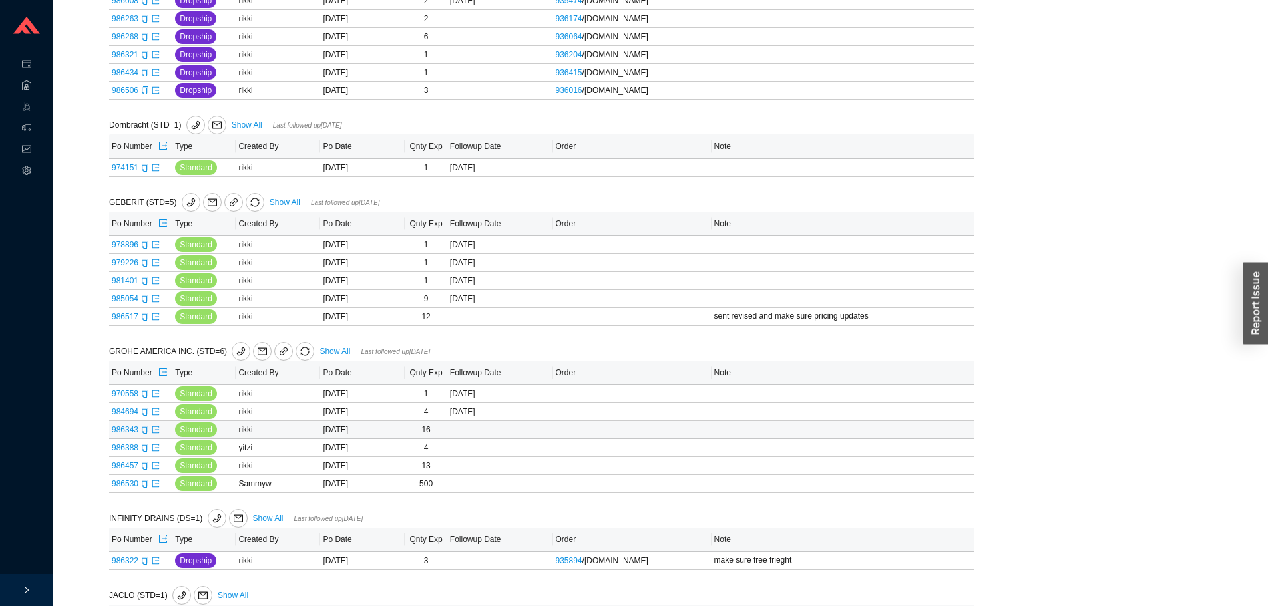
scroll to position [599, 0]
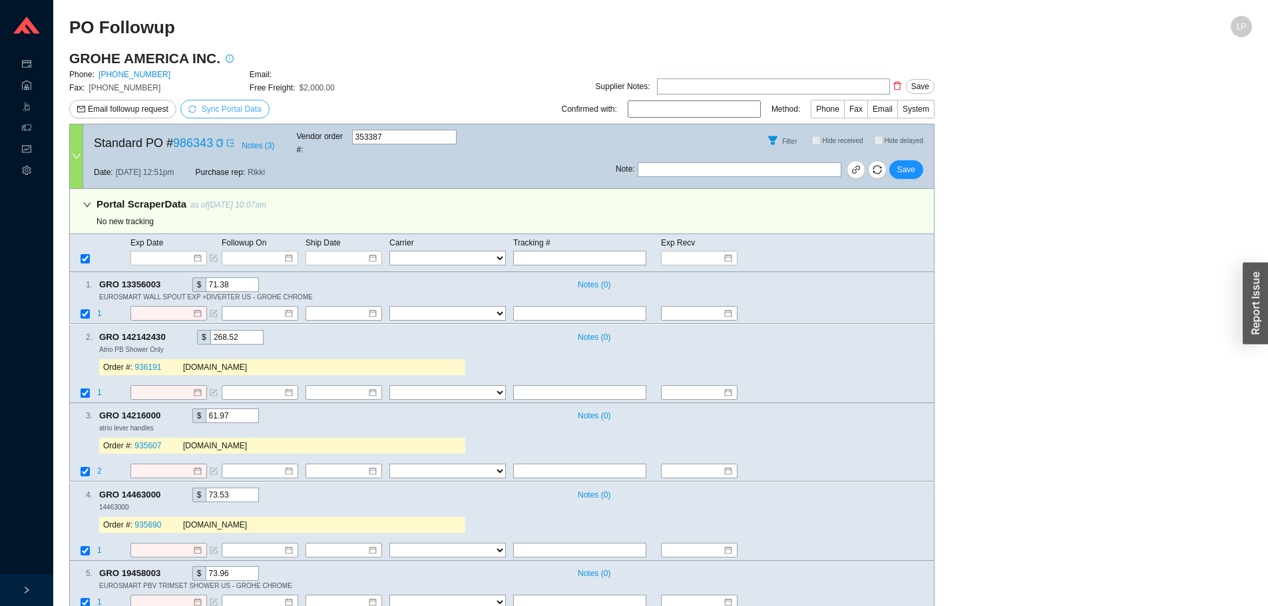
click at [244, 105] on span "Sync Portal Data" at bounding box center [232, 109] width 60 height 9
click at [286, 72] on button "OK" at bounding box center [295, 72] width 22 height 15
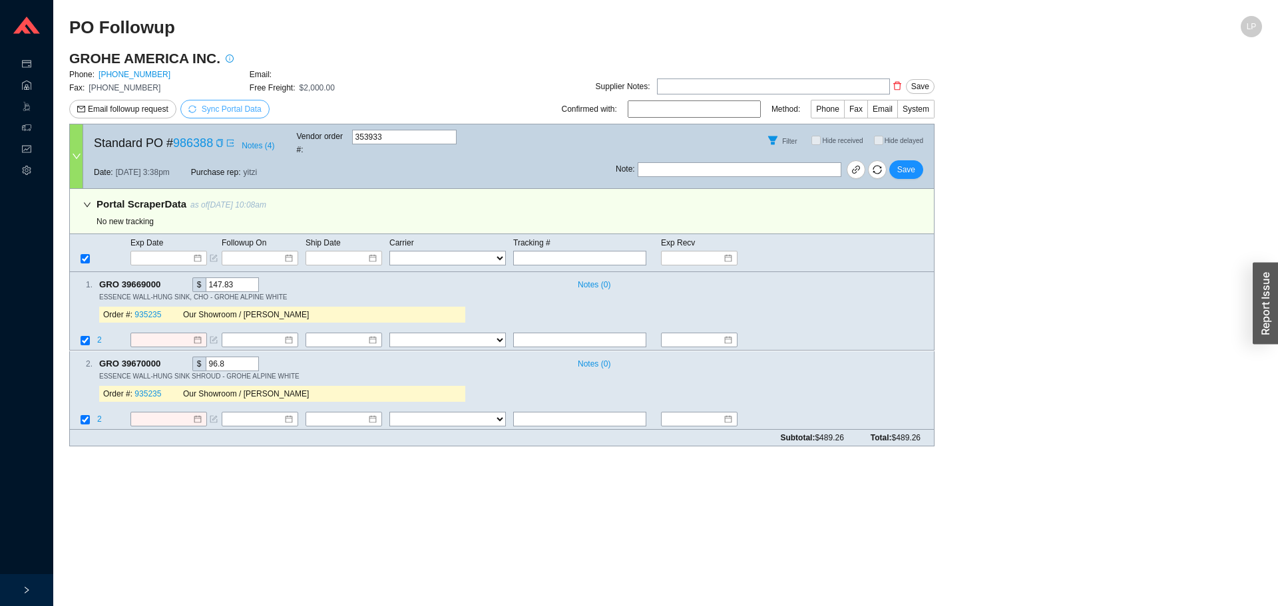
click at [236, 117] on button "Sync Portal Data" at bounding box center [224, 109] width 89 height 19
click at [294, 75] on span "OK" at bounding box center [295, 71] width 11 height 13
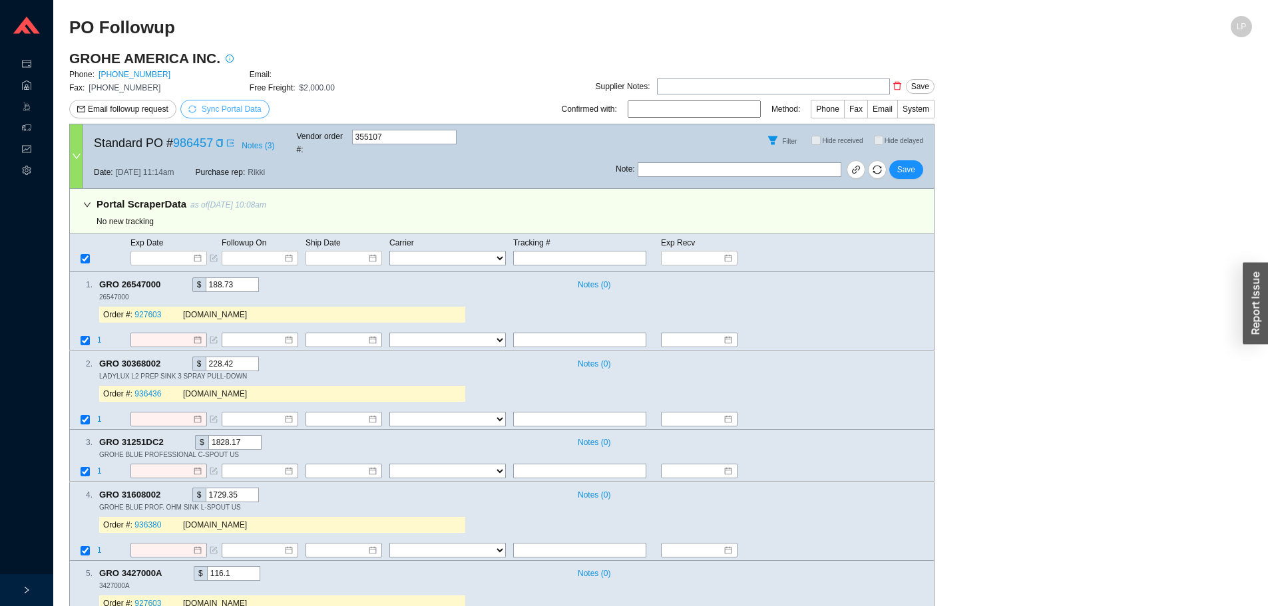
click at [205, 105] on span "Sync Portal Data" at bounding box center [232, 109] width 60 height 9
drag, startPoint x: 296, startPoint y: 75, endPoint x: 310, endPoint y: 72, distance: 15.0
click at [295, 75] on span "OK" at bounding box center [295, 71] width 11 height 13
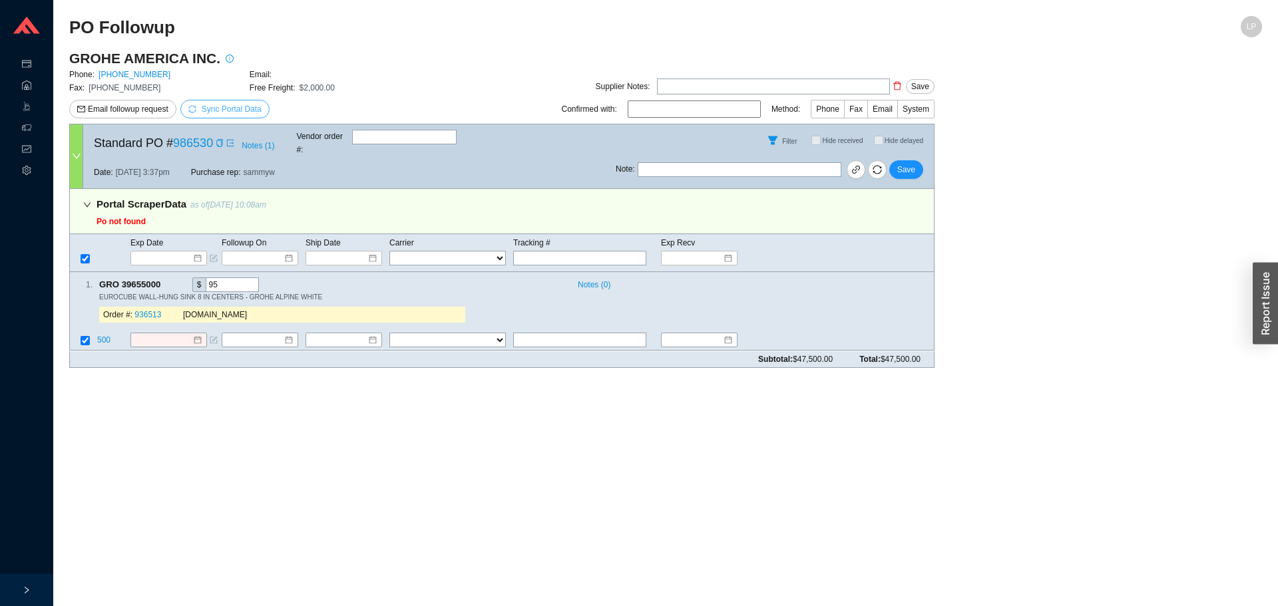
click at [219, 111] on span "Sync Portal Data" at bounding box center [232, 109] width 60 height 9
drag, startPoint x: 294, startPoint y: 81, endPoint x: 296, endPoint y: 73, distance: 7.4
click at [294, 80] on div "Are you sure you want to sync all po data? Cancel OK" at bounding box center [224, 61] width 180 height 52
click at [296, 73] on span "OK" at bounding box center [295, 71] width 11 height 13
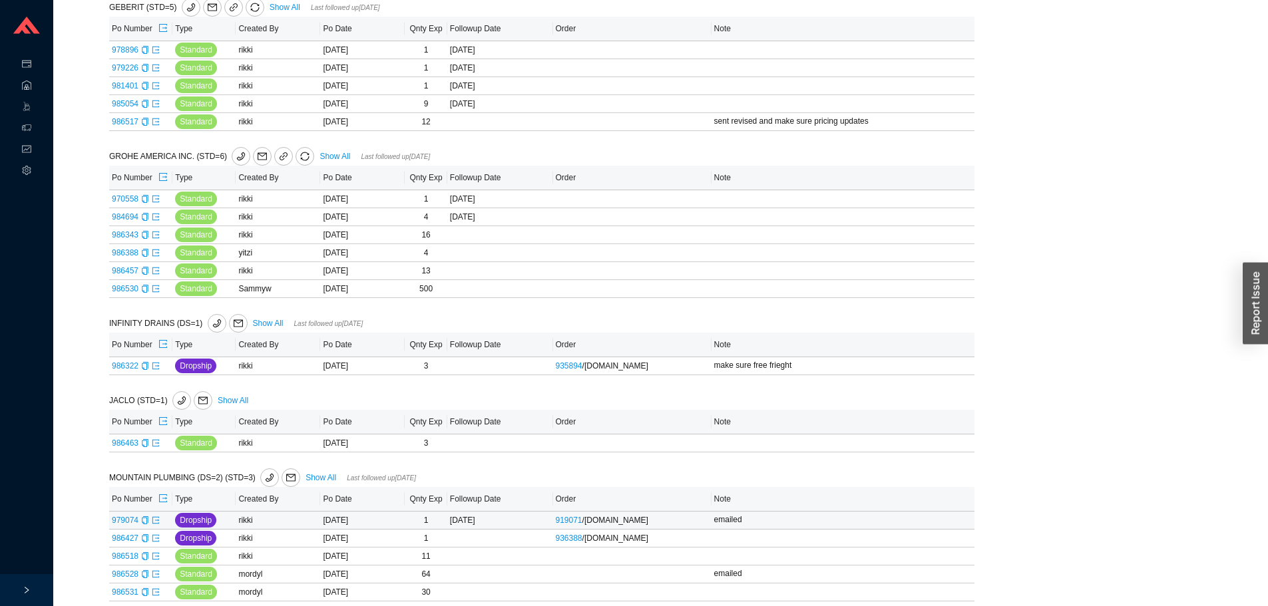
scroll to position [891, 0]
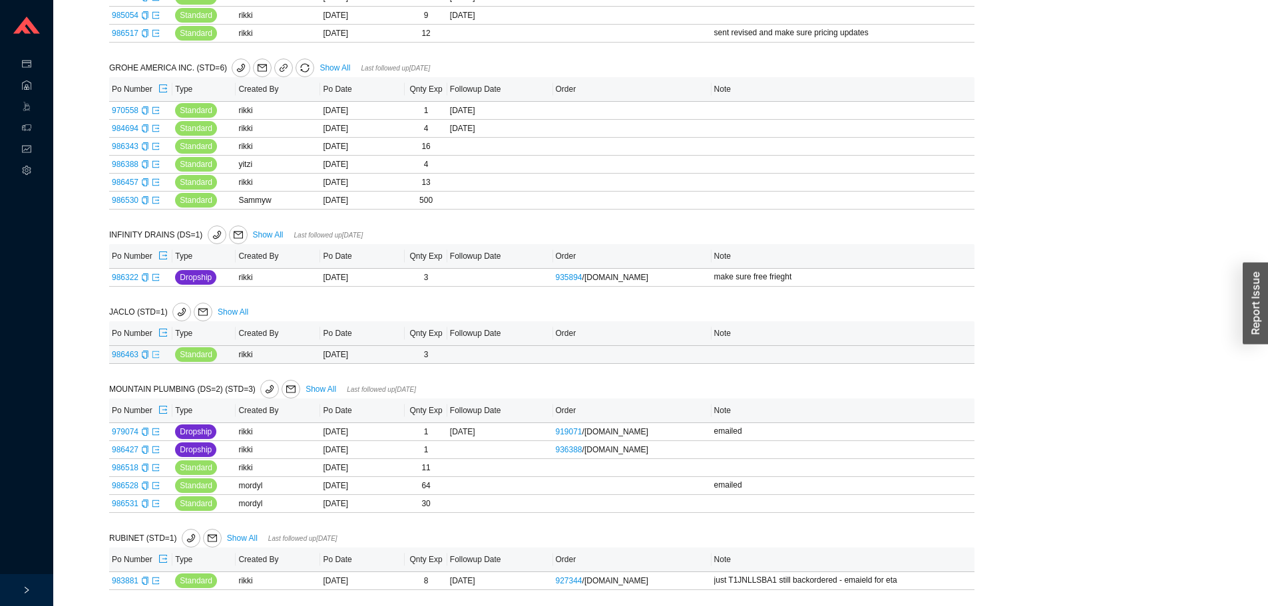
click at [154, 351] on icon "export" at bounding box center [156, 355] width 8 height 8
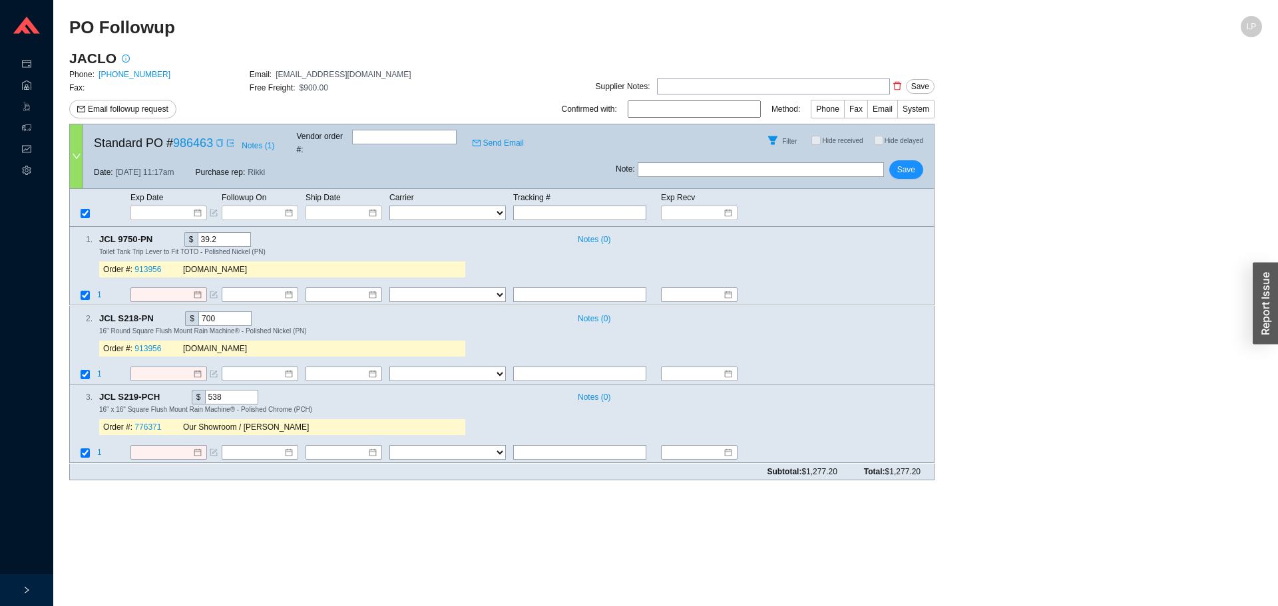
click at [219, 142] on icon "copy" at bounding box center [220, 143] width 8 height 8
click at [156, 235] on icon "copy" at bounding box center [159, 239] width 7 height 9
drag, startPoint x: 150, startPoint y: 249, endPoint x: 145, endPoint y: 255, distance: 8.0
click at [149, 262] on div "Order #: 913956 QualityBath.com" at bounding box center [282, 270] width 366 height 16
click at [145, 266] on link "913956" at bounding box center [147, 270] width 27 height 9
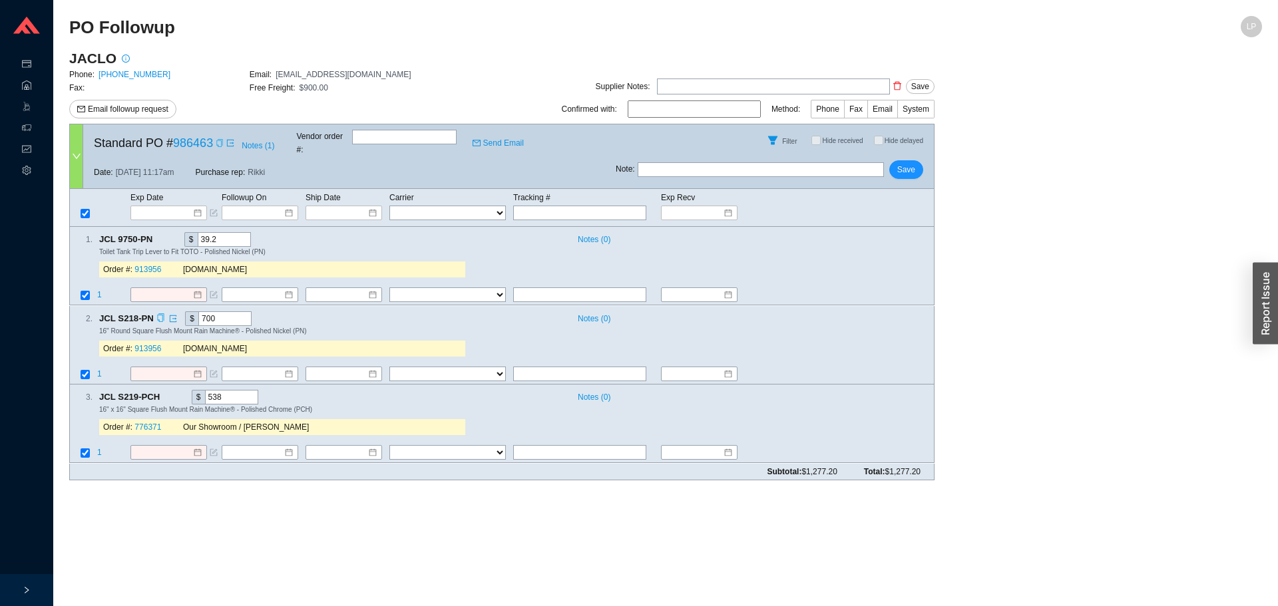
click at [158, 314] on icon "copy" at bounding box center [160, 318] width 9 height 9
click at [140, 206] on input at bounding box center [164, 212] width 57 height 13
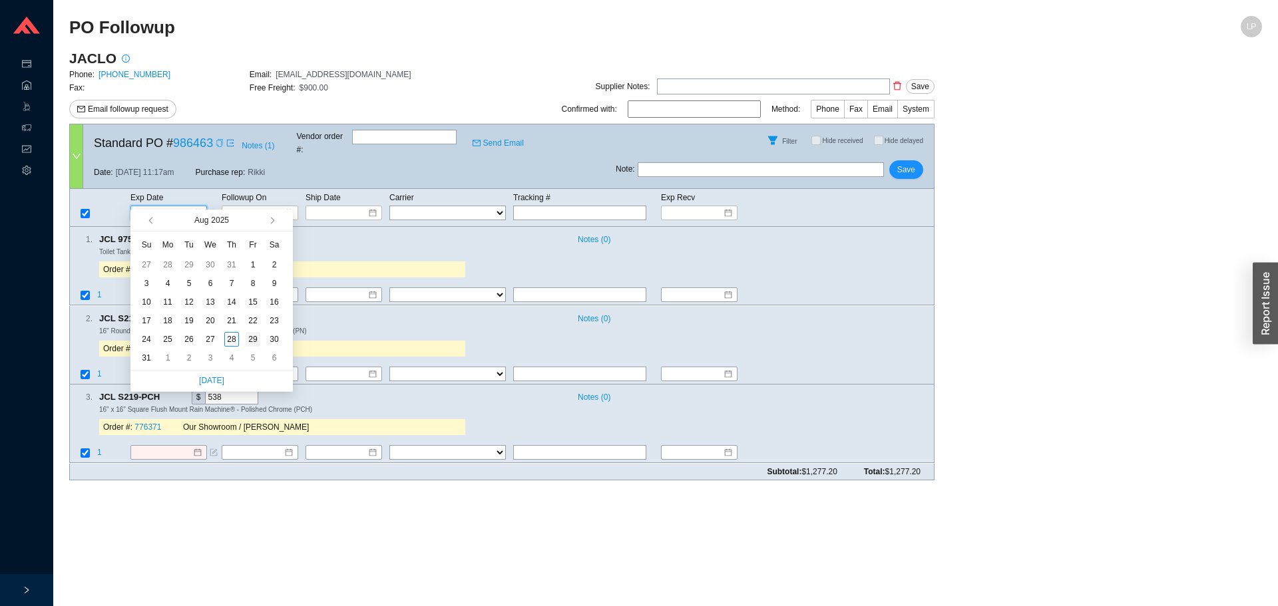
type input "[DATE]"
click at [248, 341] on div "29" at bounding box center [253, 339] width 15 height 15
type input "8/29/2025"
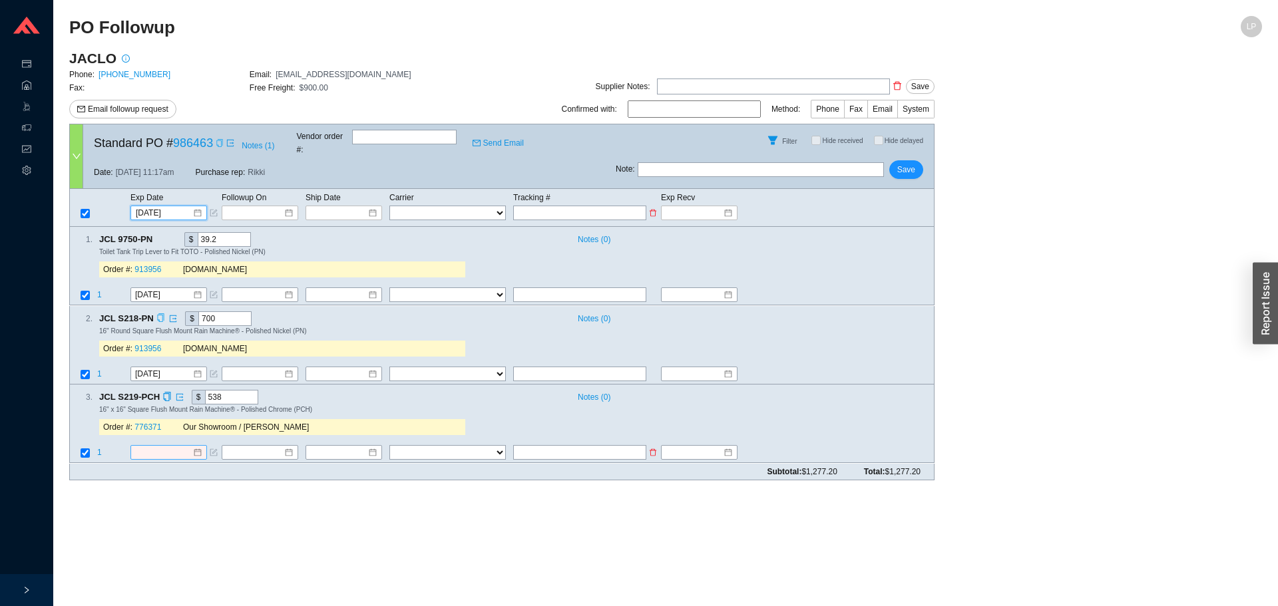
click at [540, 206] on input "text" at bounding box center [579, 213] width 133 height 15
paste input "470472170522"
type input "470472170522"
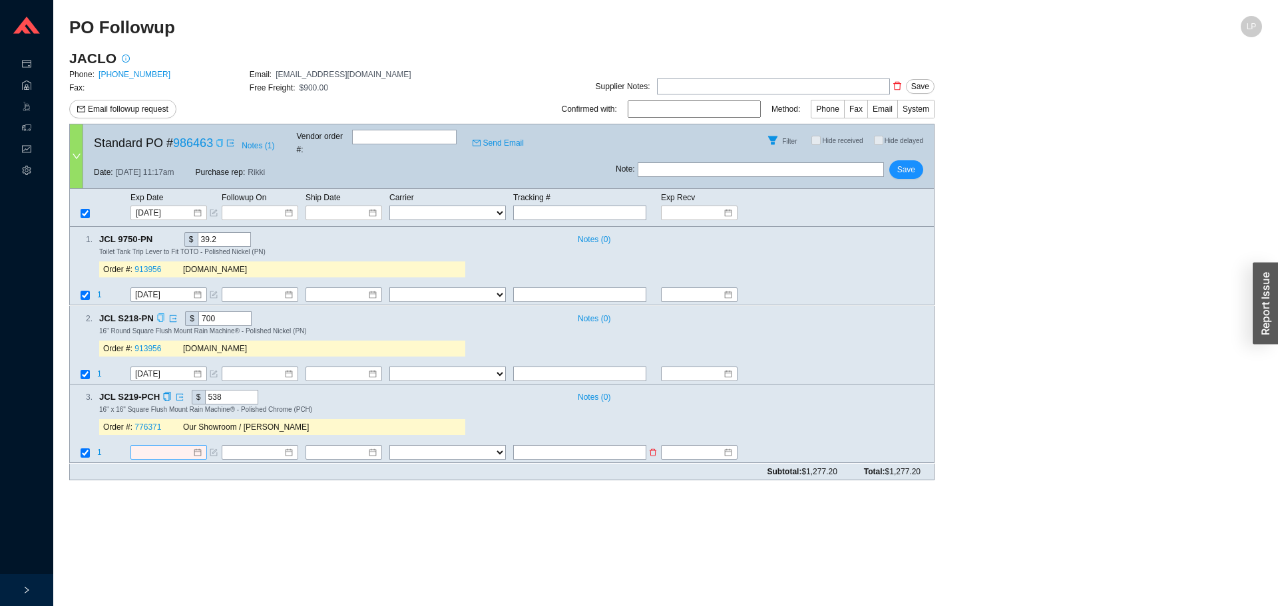
type input "470472170522"
click at [98, 449] on span "1" at bounding box center [99, 453] width 5 height 9
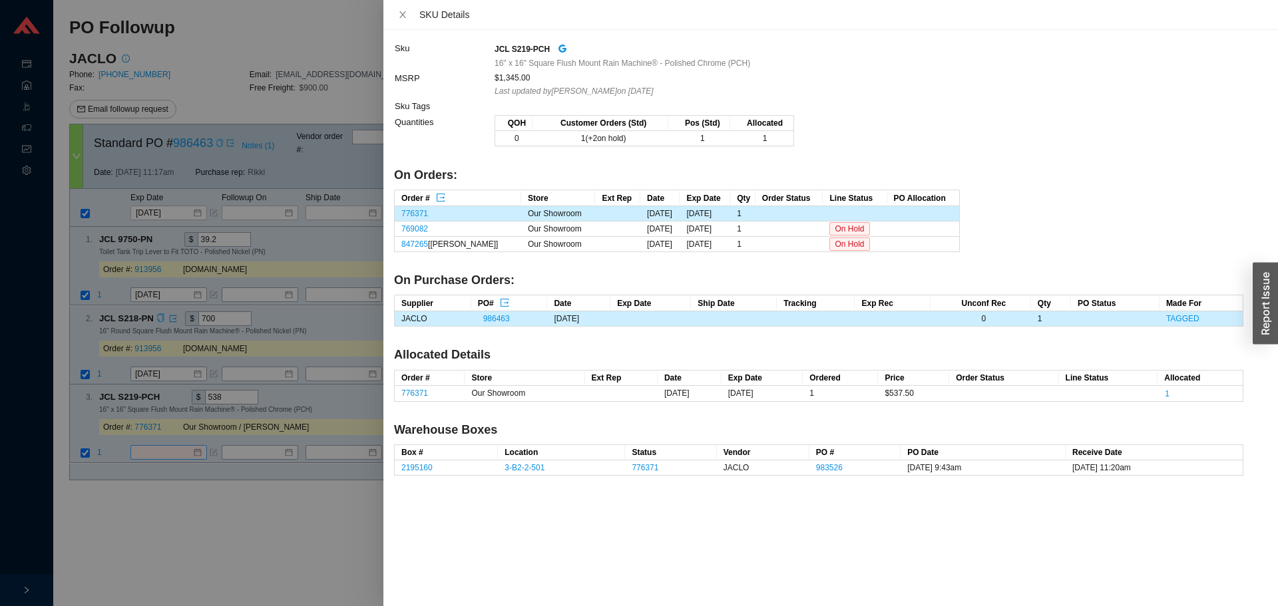
click at [165, 478] on div at bounding box center [639, 303] width 1278 height 606
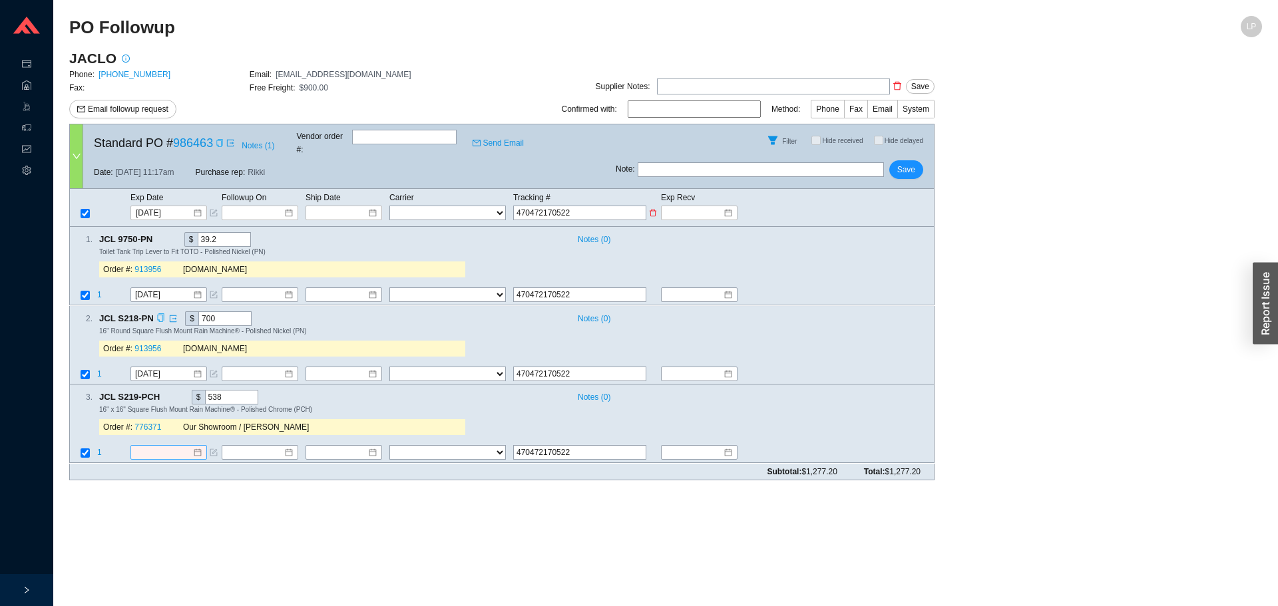
click at [407, 206] on select "FedEx UPS ---------------- 2 Day Transportation INC A&B Freight A. Duie Pyle AA…" at bounding box center [447, 213] width 116 height 15
select select "1"
click at [389, 206] on select "FedEx UPS ---------------- 2 Day Transportation INC A&B Freight A. Duie Pyle AA…" at bounding box center [447, 213] width 116 height 15
select select "1"
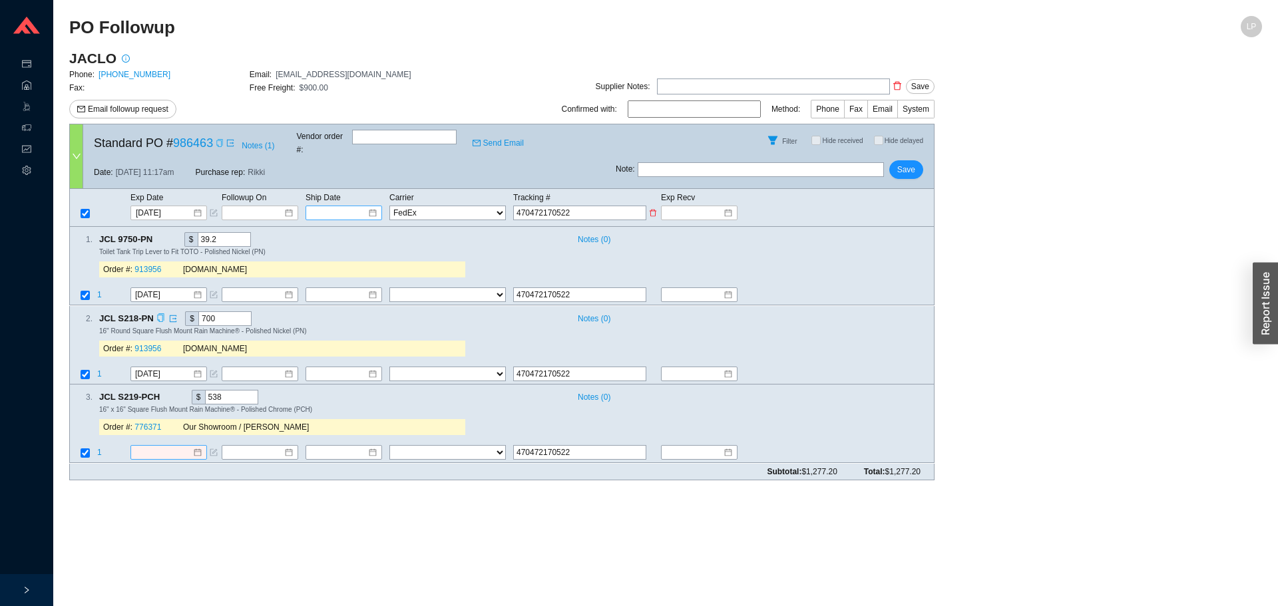
select select "1"
click at [345, 190] on td "Ship Date" at bounding box center [347, 197] width 84 height 15
click at [342, 206] on input at bounding box center [339, 212] width 57 height 13
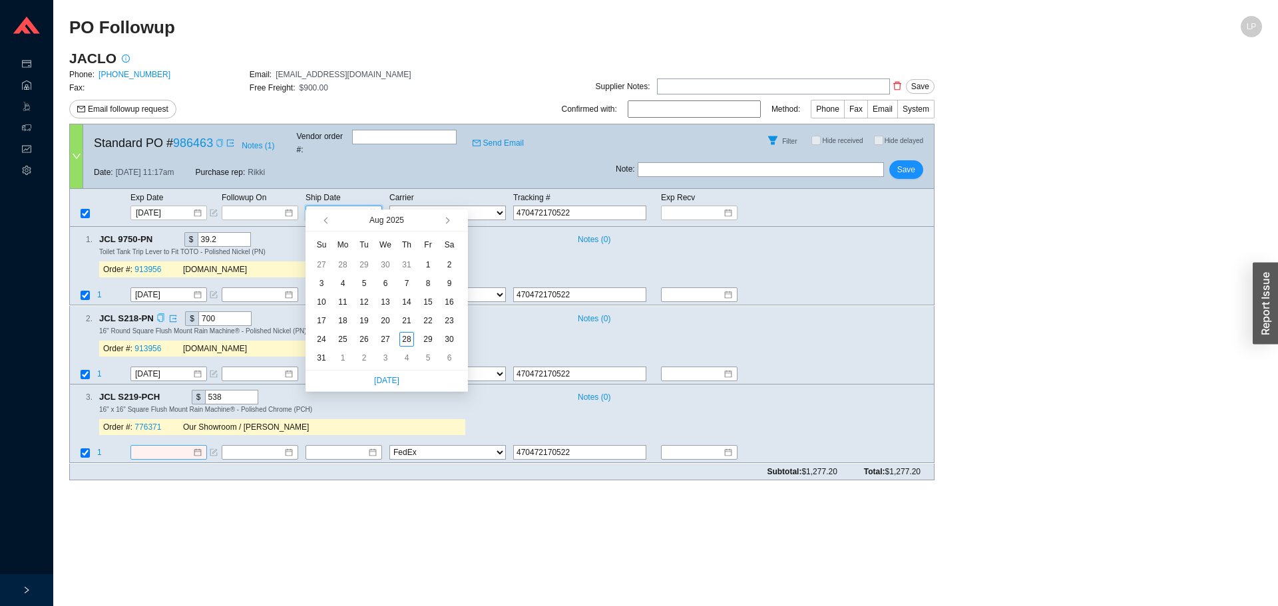
type input "9/4/2025"
type input "[DATE]"
click at [407, 343] on div "28" at bounding box center [406, 339] width 15 height 15
type input "[DATE]"
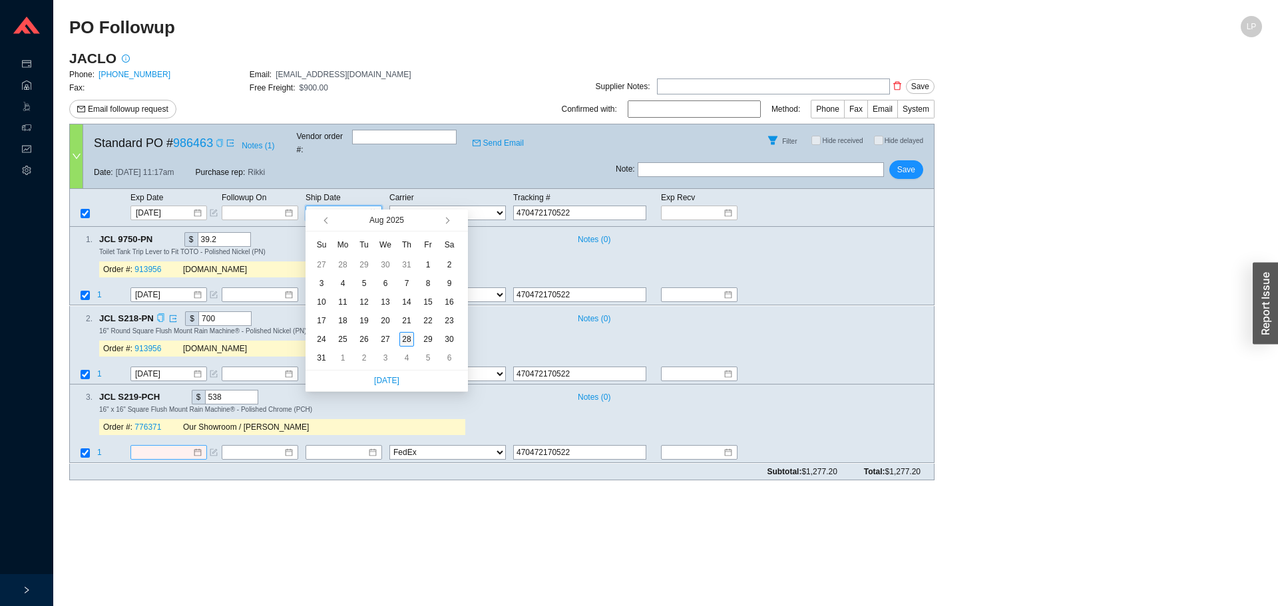
type input "[DATE]"
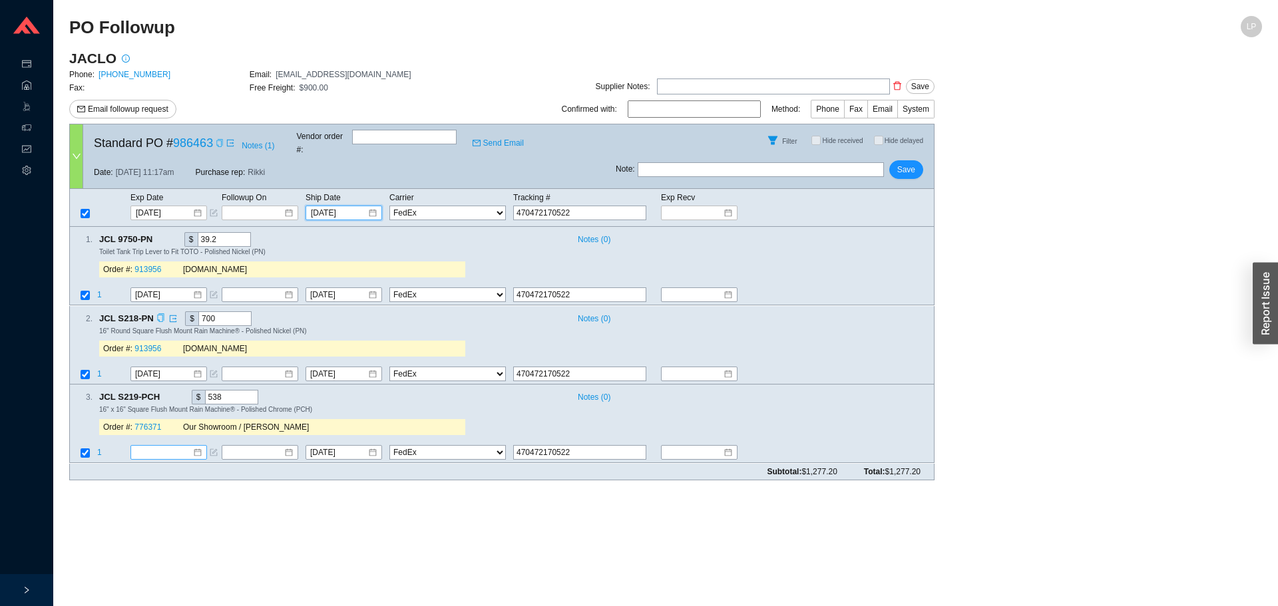
click at [168, 447] on input at bounding box center [163, 453] width 57 height 13
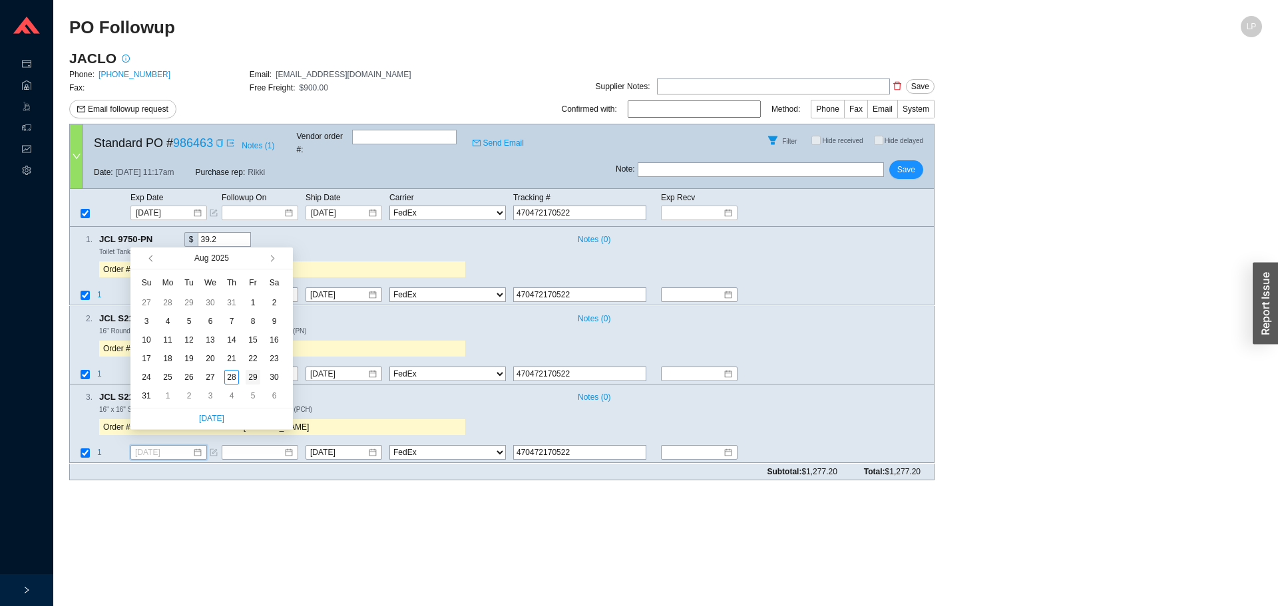
type input "8/29/2025"
click at [243, 371] on td "29" at bounding box center [252, 377] width 21 height 19
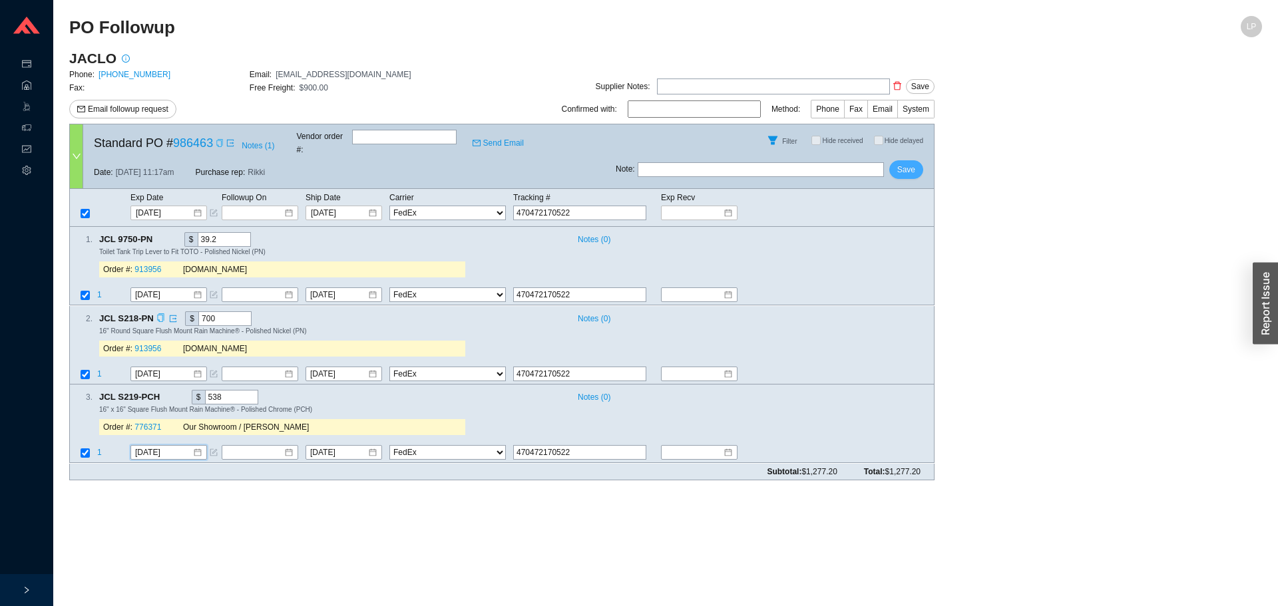
click at [894, 160] on button "Save" at bounding box center [906, 169] width 34 height 19
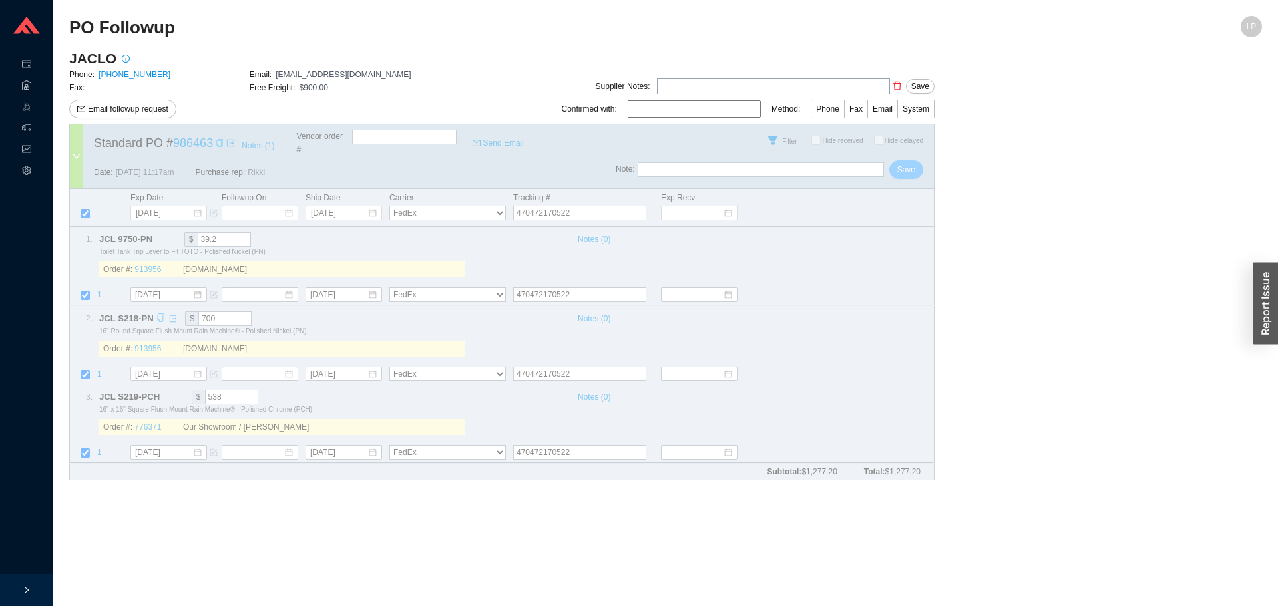
select select "1"
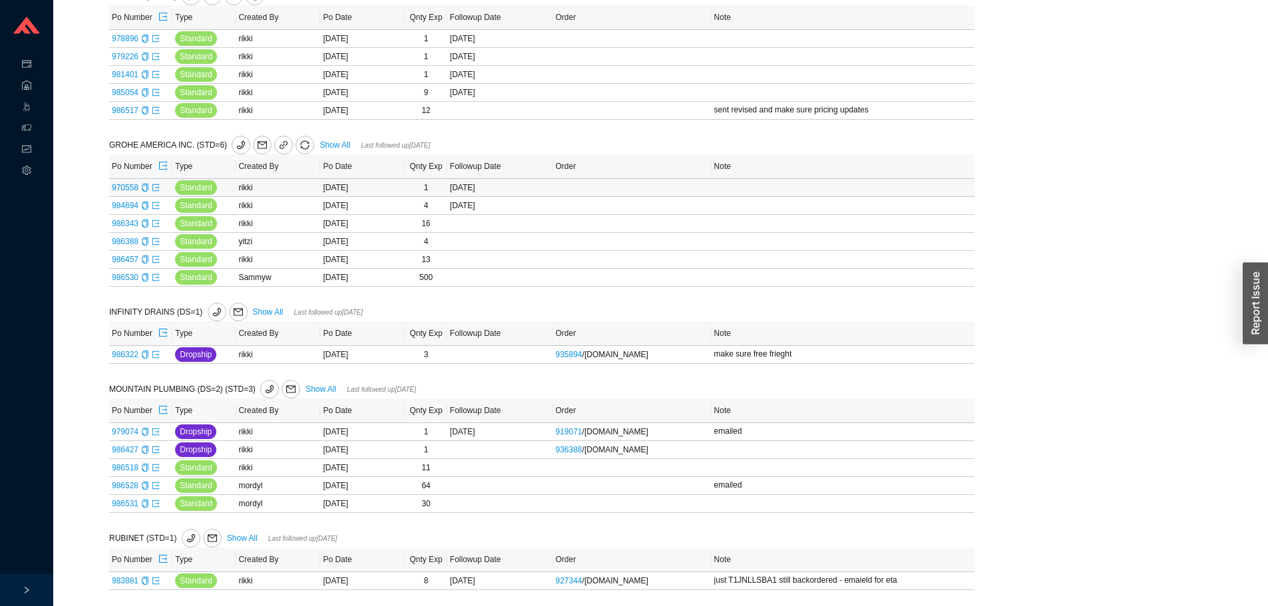
scroll to position [681, 0]
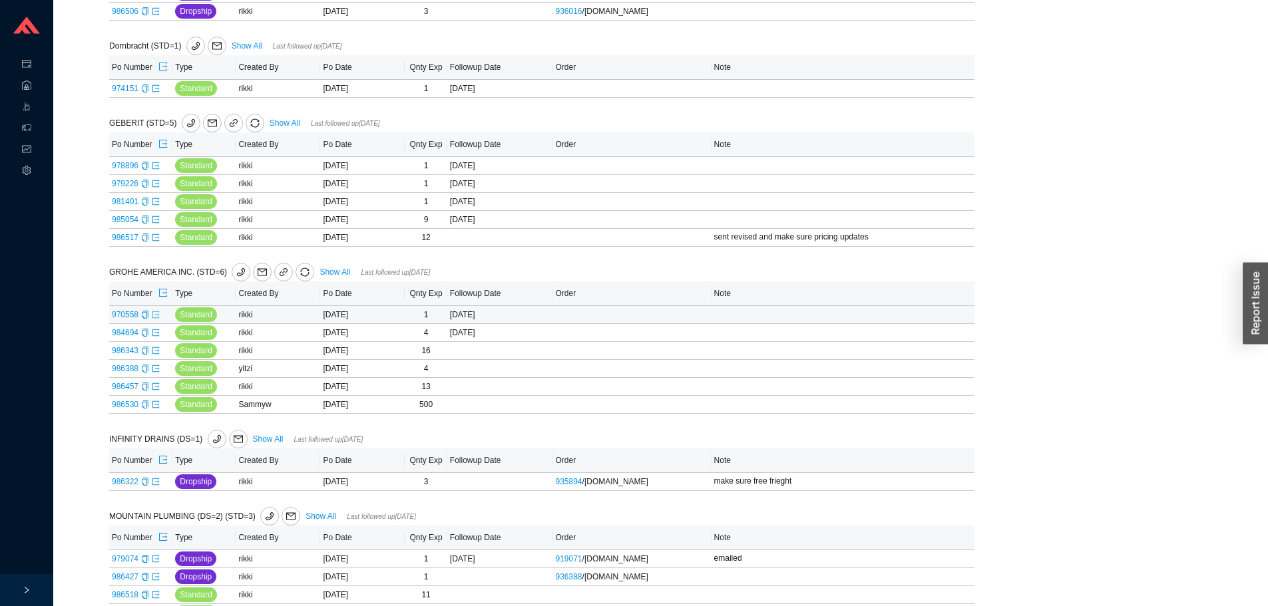
click at [154, 316] on icon "export" at bounding box center [155, 314] width 7 height 7
click at [156, 337] on icon "export" at bounding box center [156, 333] width 8 height 8
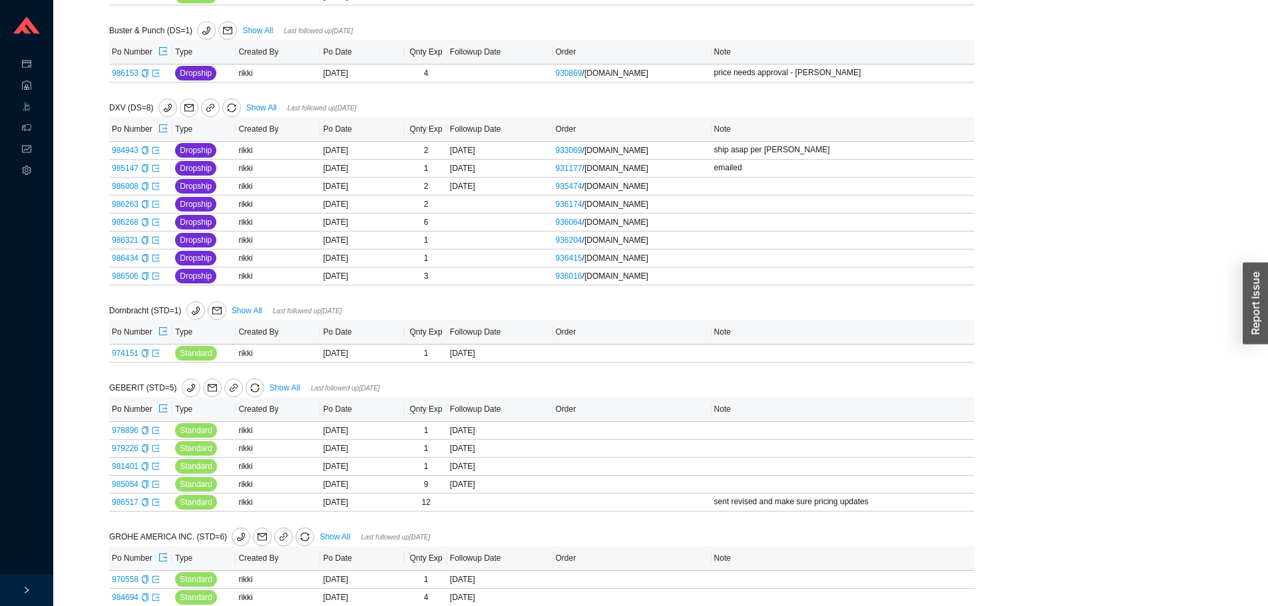
scroll to position [415, 0]
click at [156, 357] on icon "export" at bounding box center [156, 355] width 8 height 8
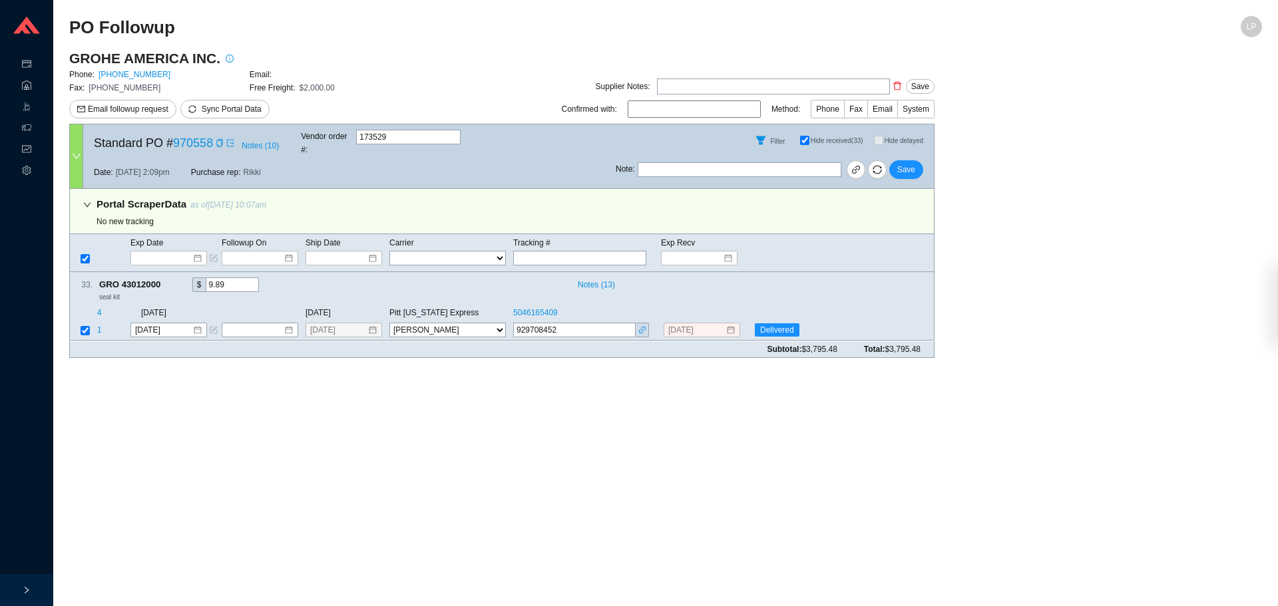
select select "20"
click at [219, 107] on span "Sync Portal Data" at bounding box center [232, 109] width 60 height 9
click at [327, 170] on div "Date: [DATE] 2:09pm Purchase rep: [PERSON_NAME]" at bounding box center [349, 172] width 532 height 32
click at [220, 114] on span "Sync Portal Data" at bounding box center [232, 109] width 60 height 9
click at [295, 71] on span "OK" at bounding box center [295, 71] width 11 height 13
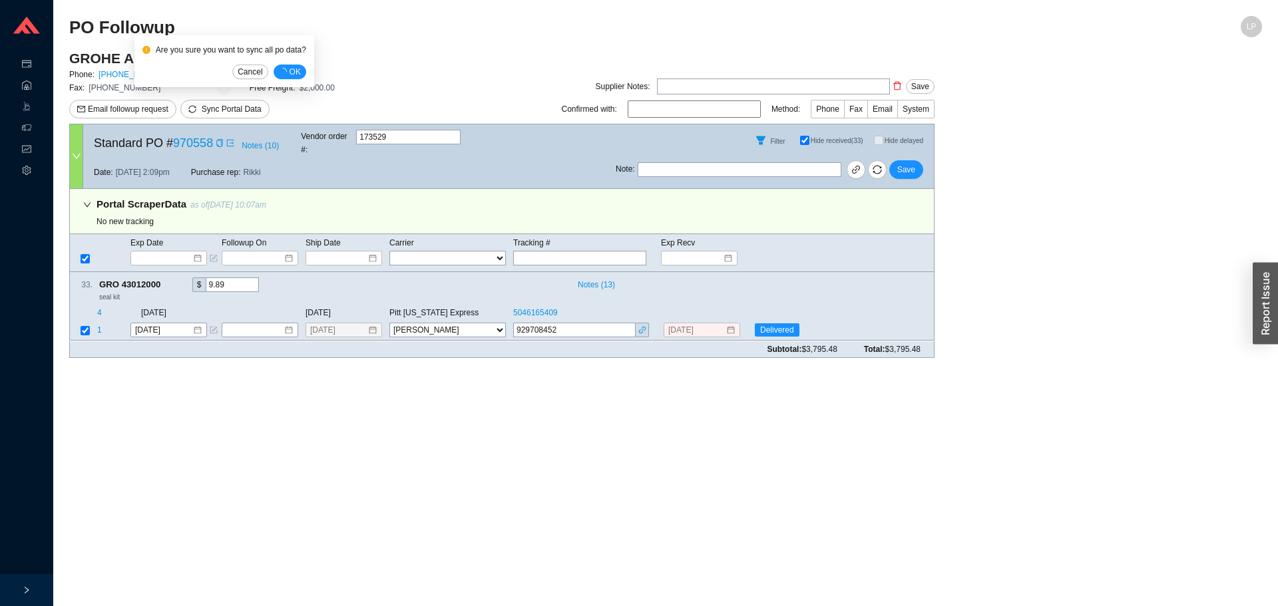
select select "20"
click at [214, 142] on span at bounding box center [218, 142] width 11 height 13
click at [220, 140] on icon "copy" at bounding box center [219, 143] width 6 height 8
click at [170, 280] on icon "copy" at bounding box center [167, 284] width 7 height 9
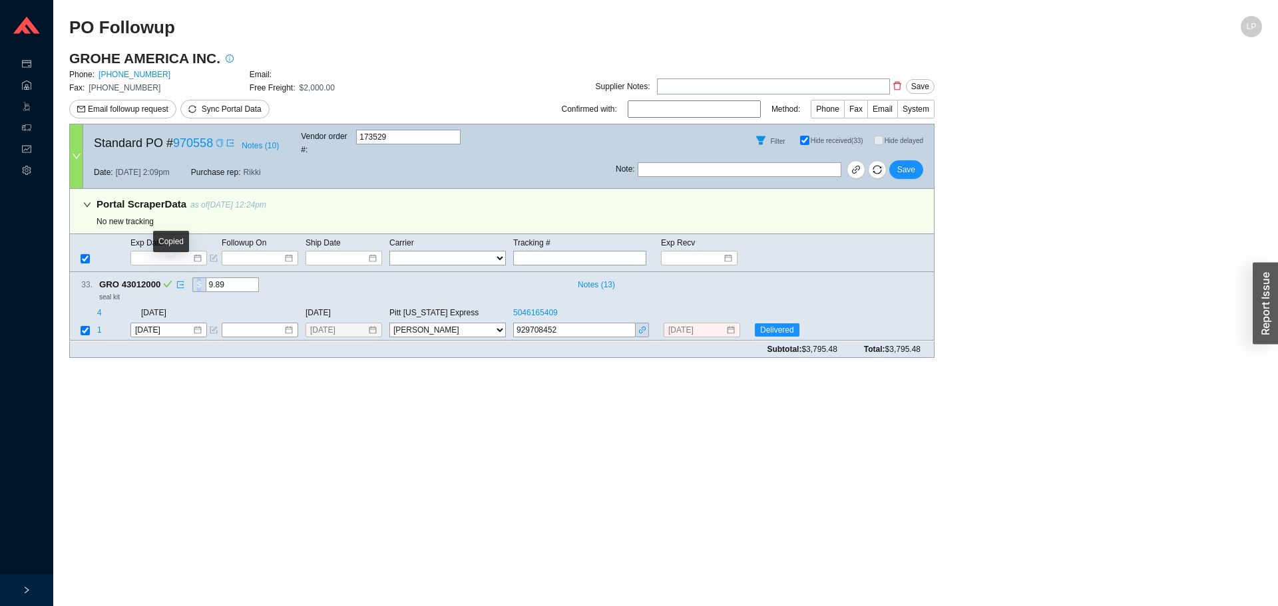
click at [170, 280] on icon "check" at bounding box center [167, 284] width 9 height 9
click at [638, 326] on icon "link" at bounding box center [642, 330] width 8 height 8
click at [544, 323] on input "929708452" at bounding box center [574, 330] width 122 height 15
click at [220, 140] on icon "copy" at bounding box center [220, 143] width 8 height 8
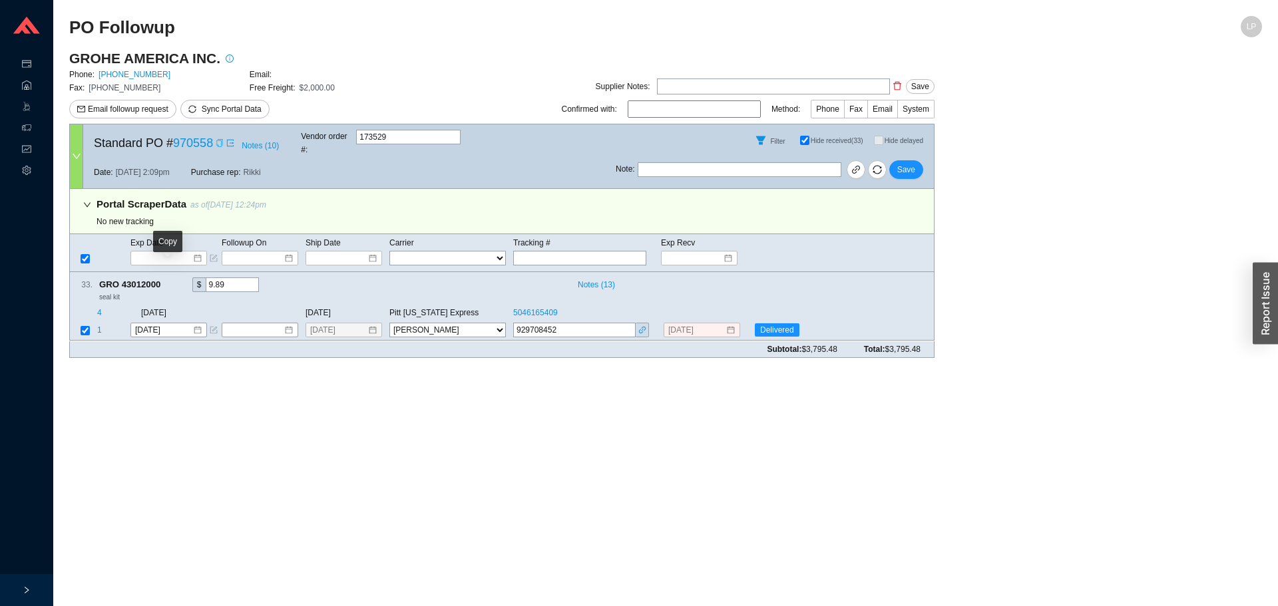
click at [169, 280] on icon "copy" at bounding box center [167, 284] width 9 height 9
click at [212, 327] on icon "form" at bounding box center [214, 331] width 8 height 8
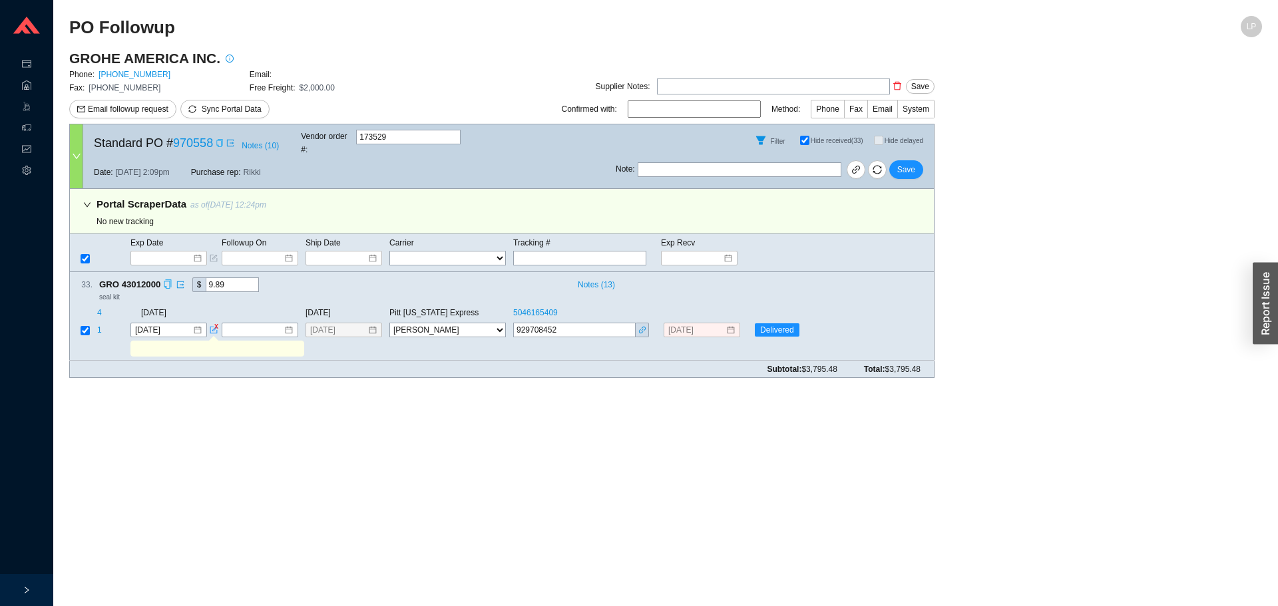
click at [211, 342] on input "text" at bounding box center [216, 349] width 168 height 15
click at [206, 342] on input "emaield wh if they received" at bounding box center [216, 349] width 168 height 15
type input "emaield wh if they received"
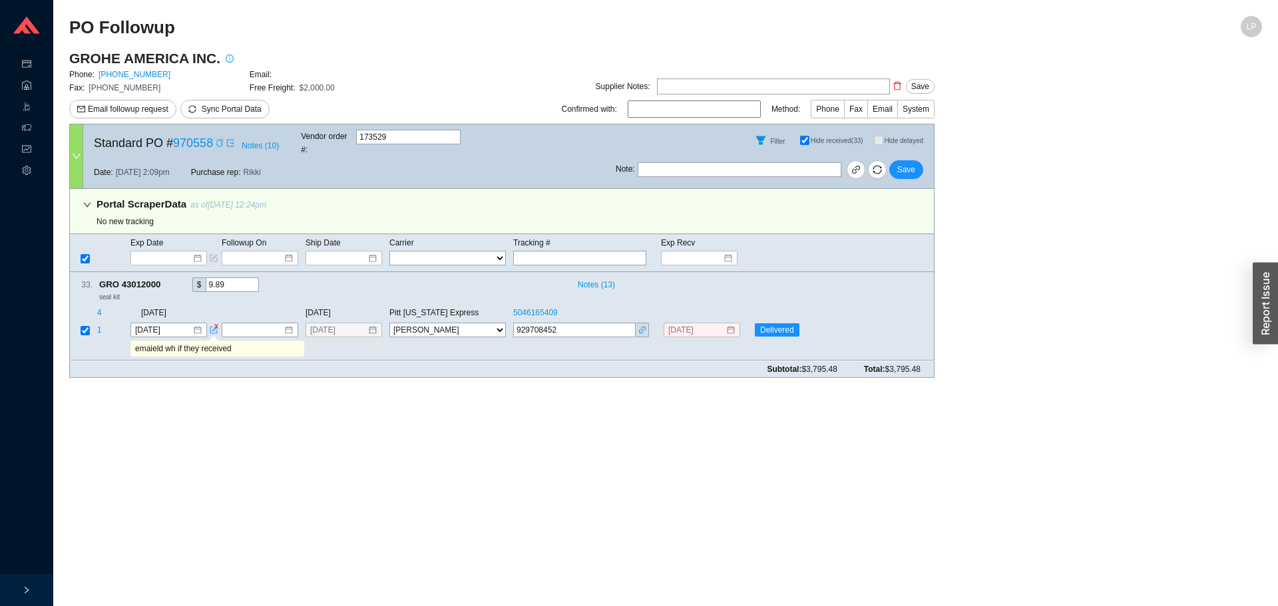
click at [712, 162] on input "text" at bounding box center [740, 169] width 204 height 15
paste input "emaield wh if they received"
type input "emaield wh if they received"
click at [906, 163] on span "Save" at bounding box center [906, 169] width 18 height 13
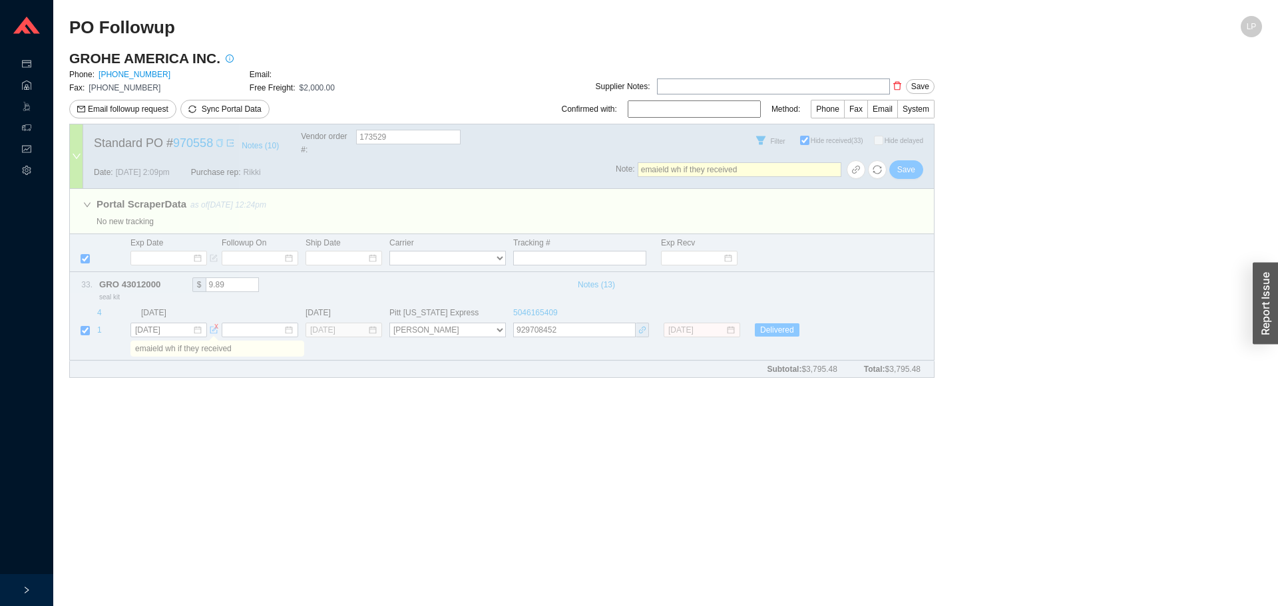
select select "20"
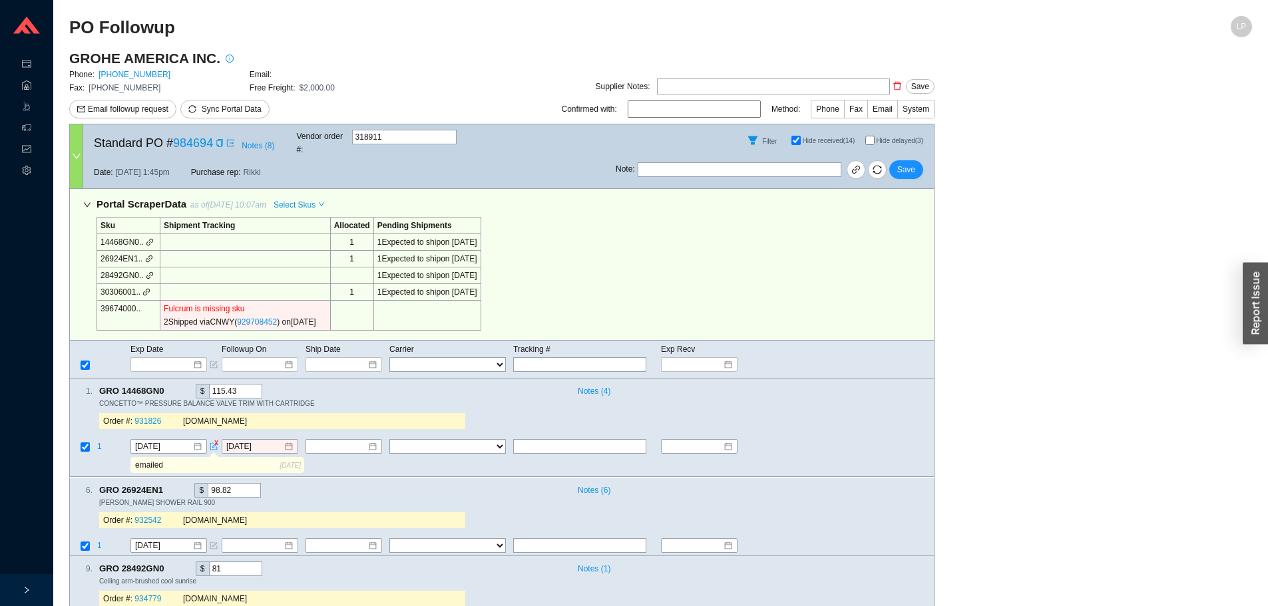
click at [873, 138] on input "Hide delayed (3)" at bounding box center [869, 140] width 9 height 9
checkbox input "true"
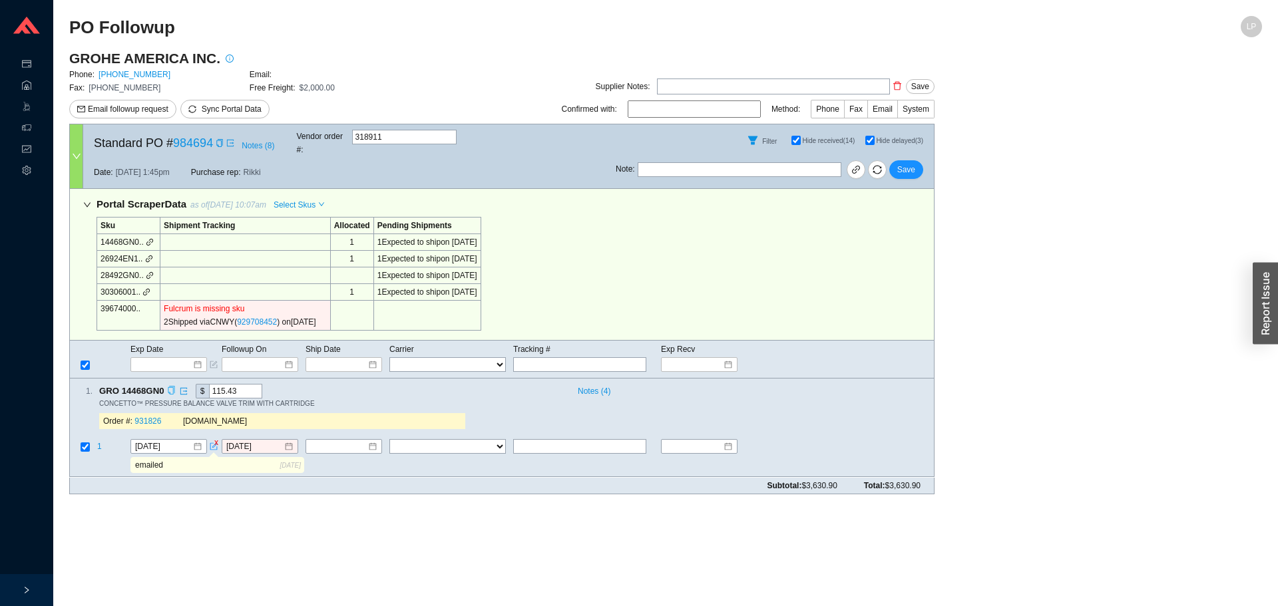
click at [168, 387] on icon "copy" at bounding box center [171, 391] width 7 height 9
click at [755, 217] on div "Portal Scraper Data as of [DATE] 10:07am Select Skus Sku Shipment Tracking Allo…" at bounding box center [501, 265] width 865 height 152
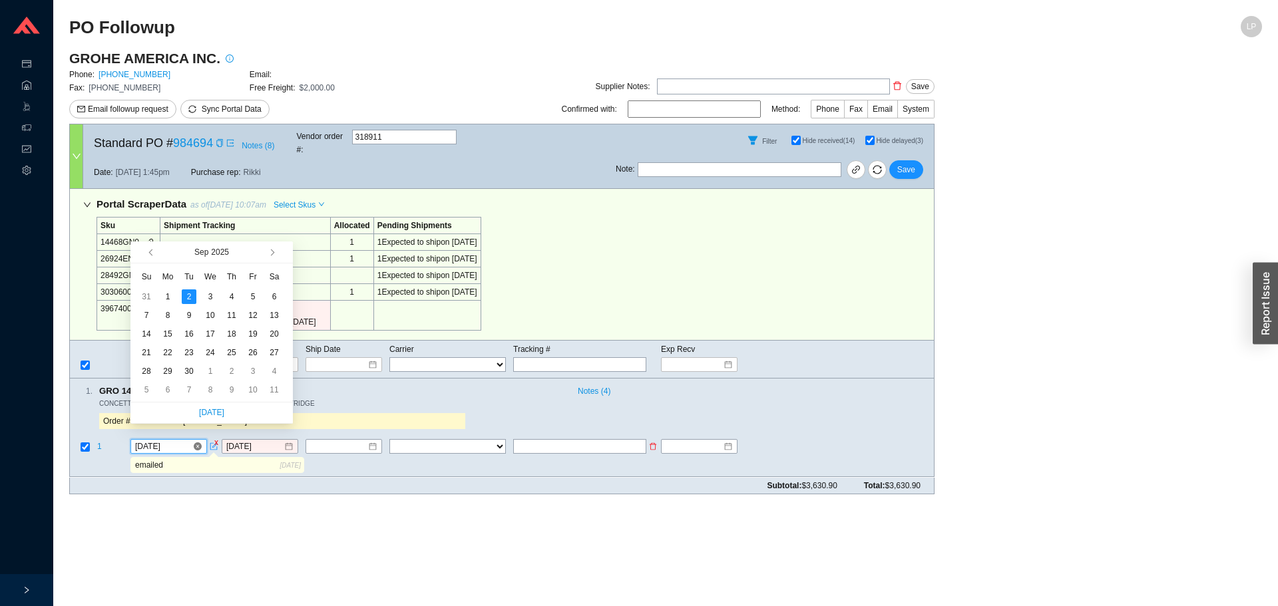
click at [163, 441] on input "[DATE]" at bounding box center [163, 447] width 57 height 13
type input "[DATE]"
click at [287, 478] on div "Subtotal: $3,630.90 Total: $3,630.90" at bounding box center [501, 486] width 865 height 17
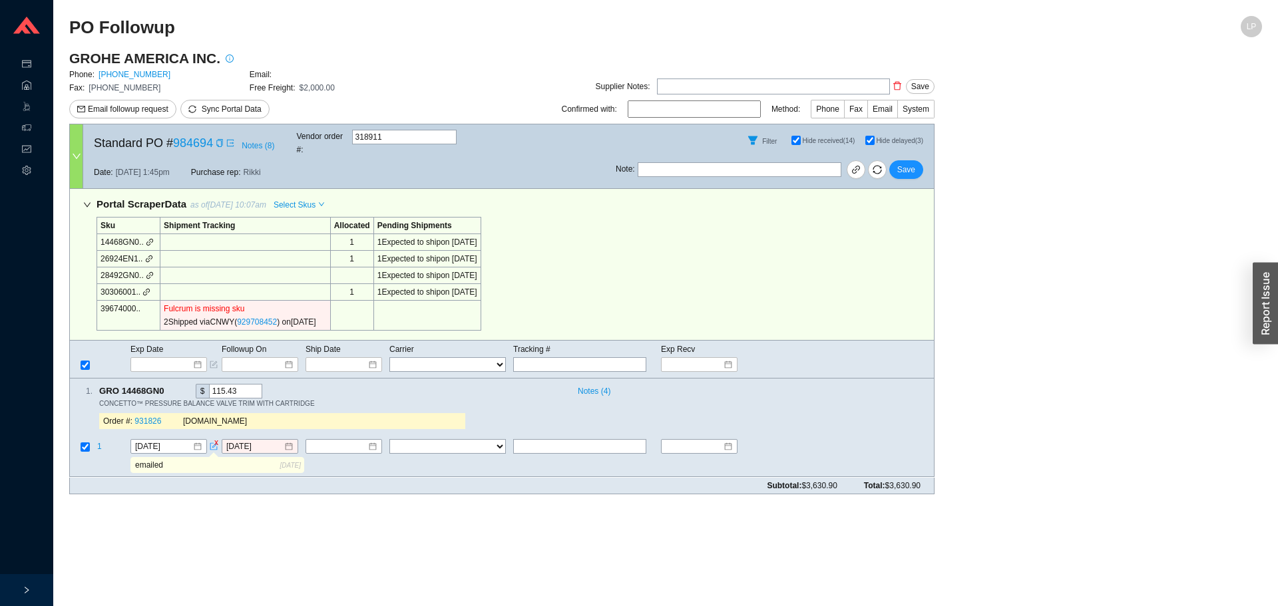
click at [171, 387] on icon "copy" at bounding box center [171, 391] width 9 height 9
click at [154, 417] on link "931826" at bounding box center [147, 421] width 27 height 9
click at [241, 441] on input at bounding box center [254, 447] width 57 height 13
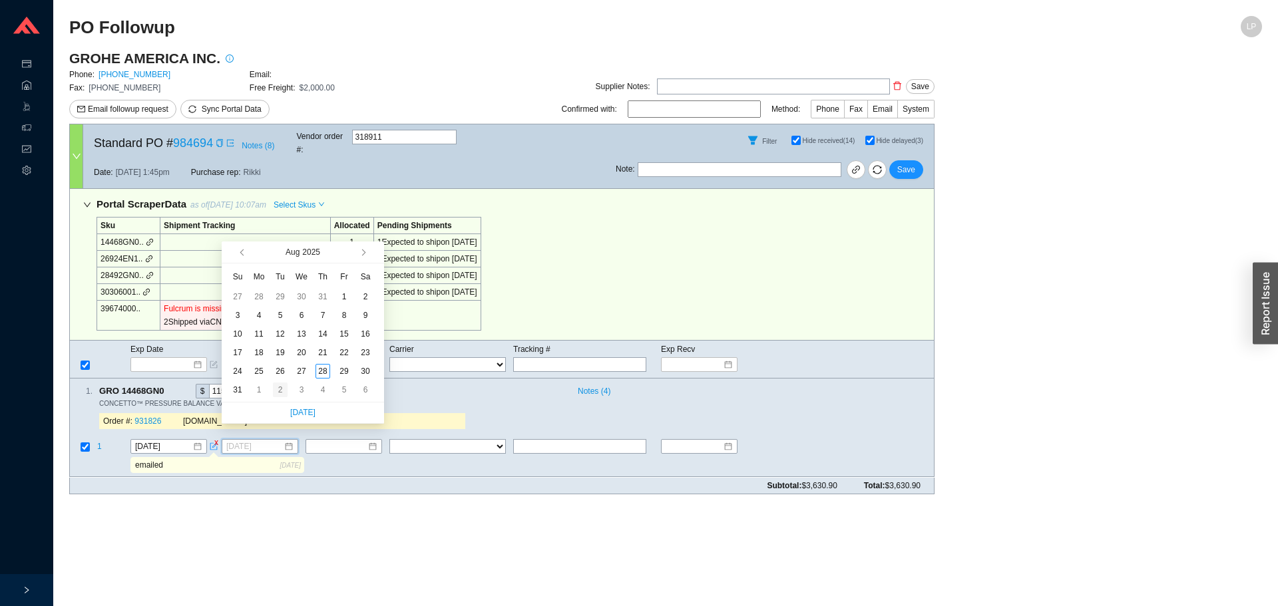
type input "9/2/2025"
click at [280, 390] on div "2" at bounding box center [280, 390] width 15 height 15
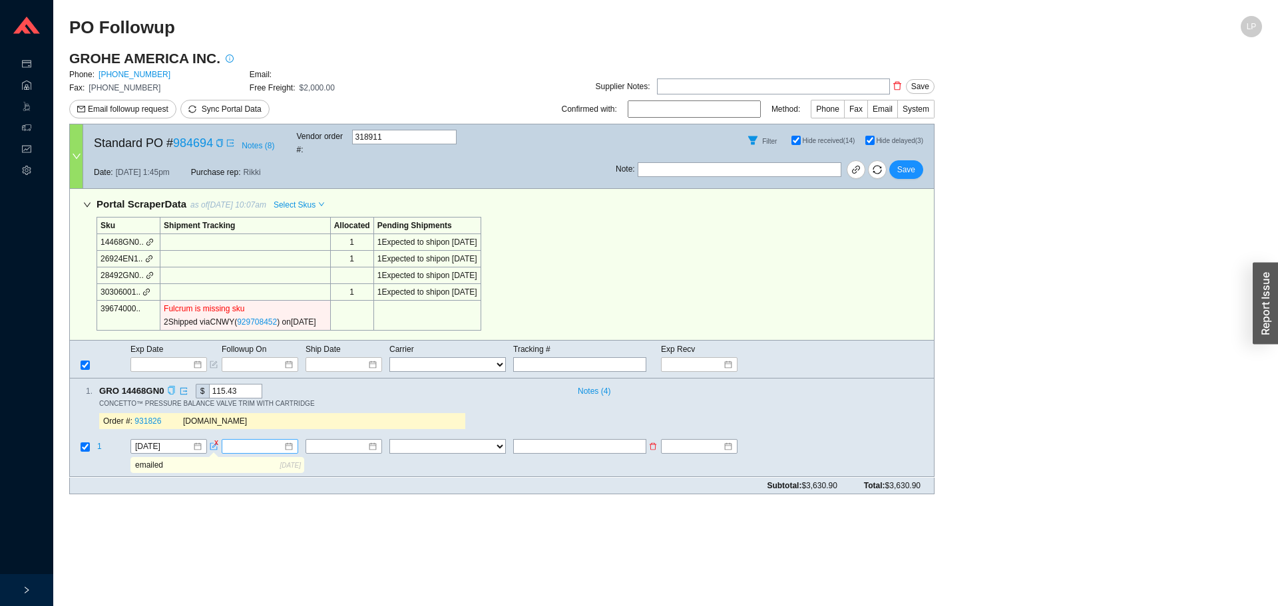
drag, startPoint x: 188, startPoint y: 458, endPoint x: 130, endPoint y: 387, distance: 91.8
click at [110, 457] on tr "emailed 8/27/2025" at bounding box center [502, 467] width 864 height 20
type input "see if ships- then email"
click at [911, 166] on span "Save" at bounding box center [906, 169] width 18 height 13
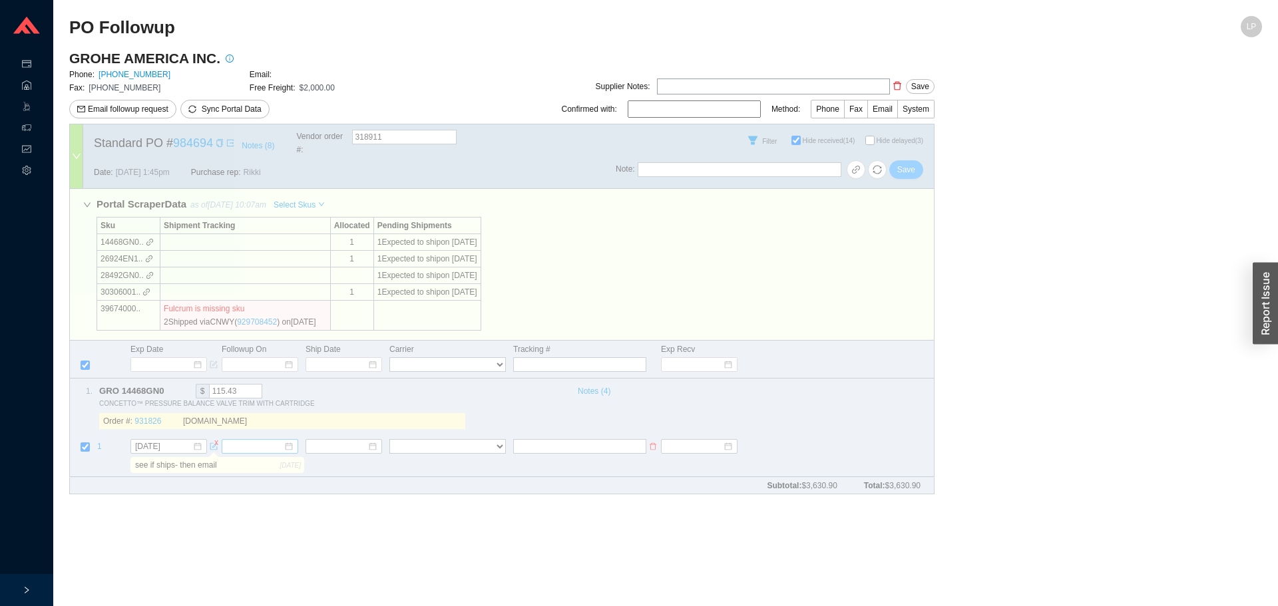
checkbox input "false"
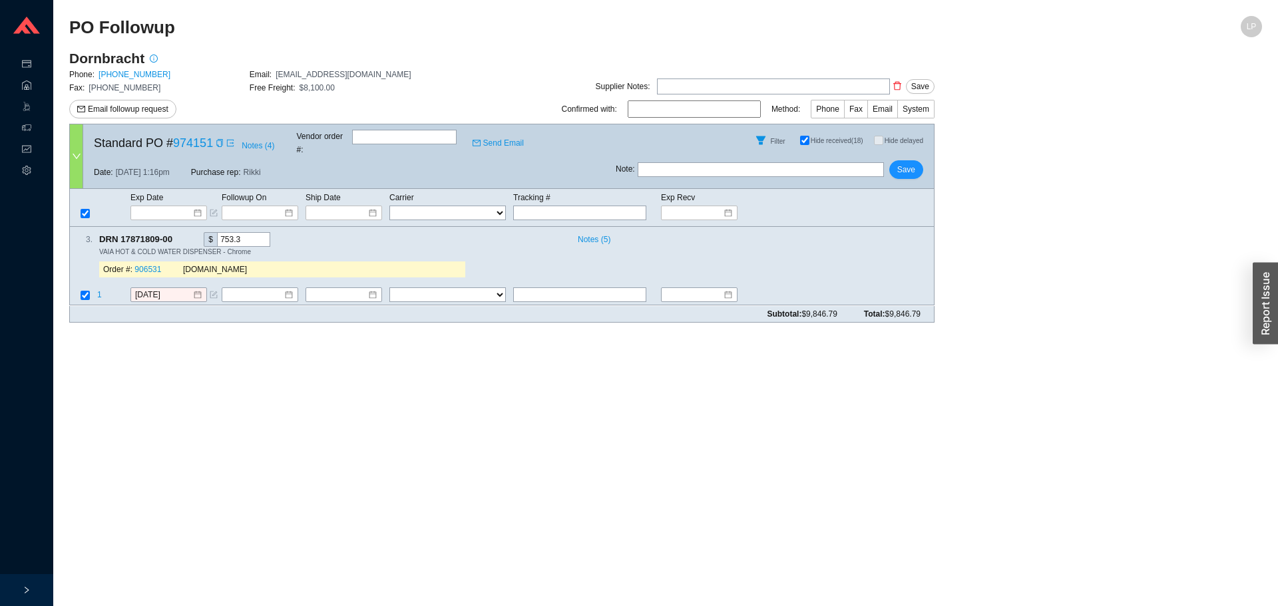
click at [214, 142] on span at bounding box center [218, 142] width 11 height 13
click at [217, 140] on icon "copy" at bounding box center [220, 143] width 8 height 8
click at [571, 288] on input "text" at bounding box center [579, 295] width 133 height 15
type input "9/8"
click at [180, 232] on div "Copy" at bounding box center [179, 239] width 9 height 15
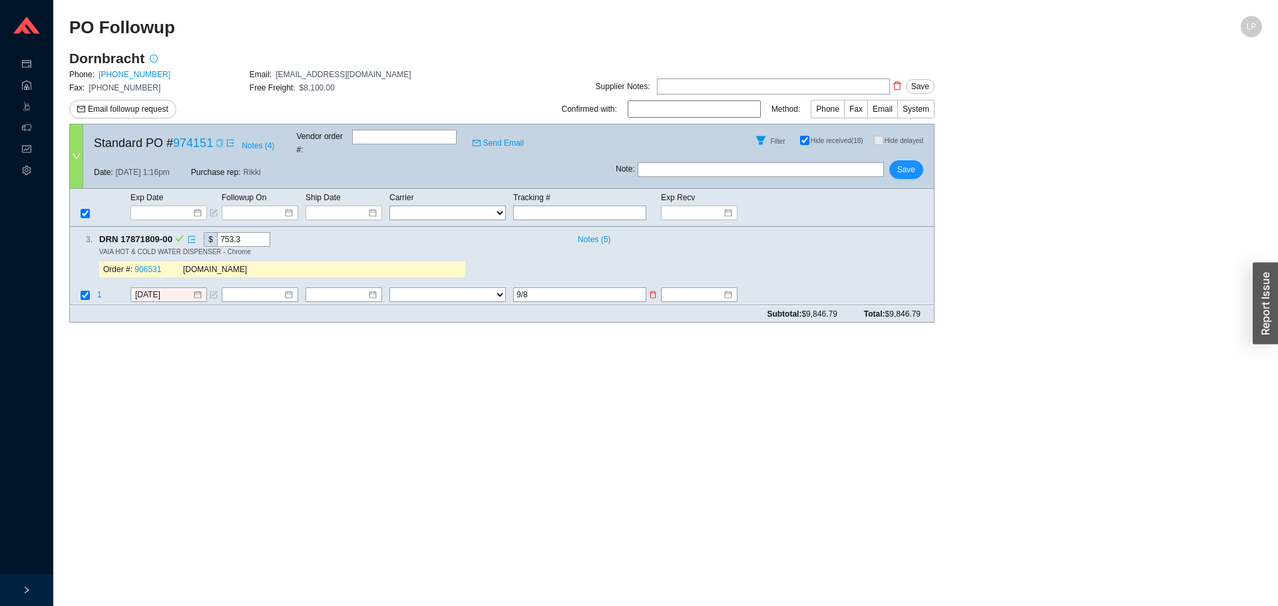
click at [97, 291] on span "1" at bounding box center [99, 295] width 5 height 9
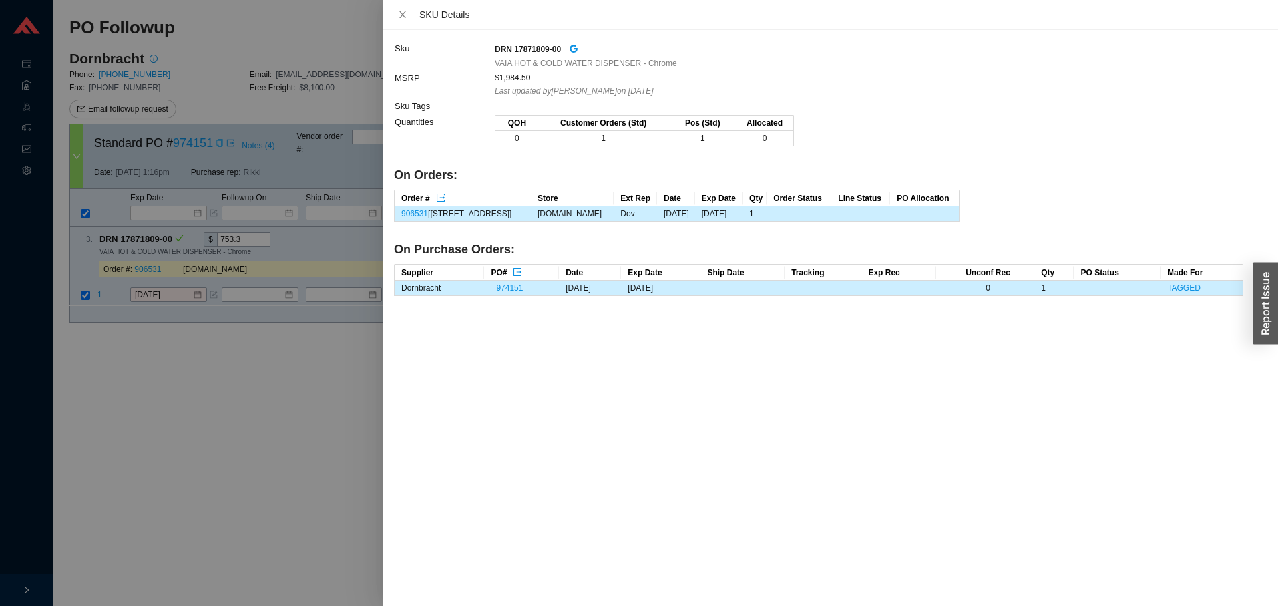
drag, startPoint x: 129, startPoint y: 369, endPoint x: 132, endPoint y: 306, distance: 62.7
click at [129, 367] on div at bounding box center [639, 303] width 1278 height 606
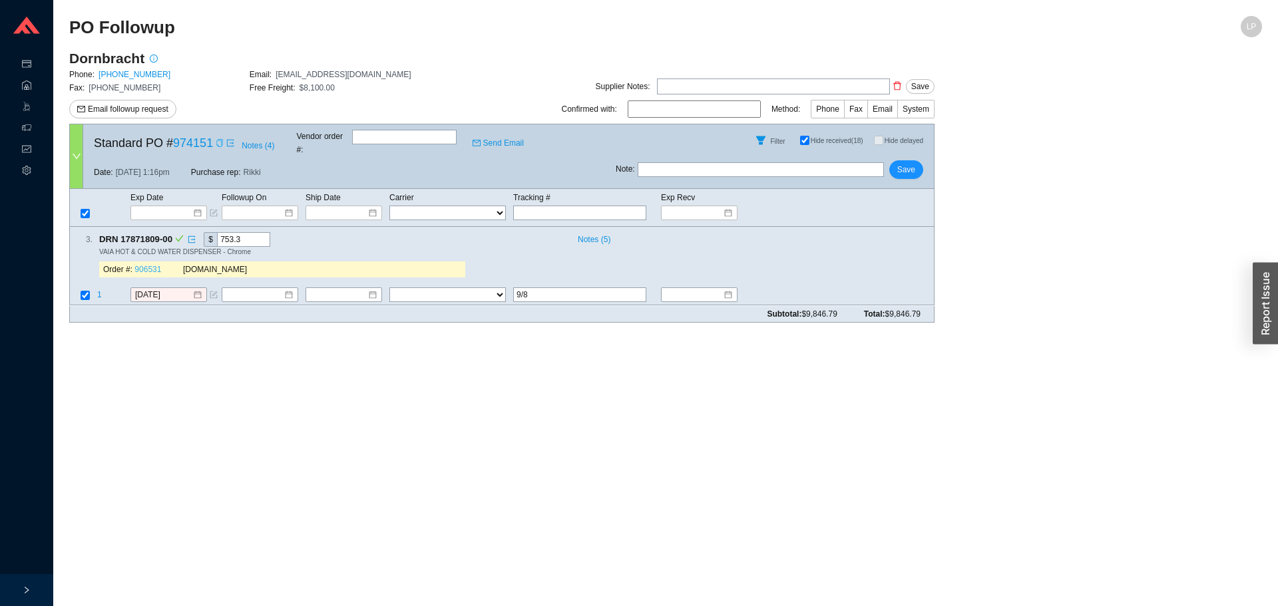
click at [148, 266] on link "906531" at bounding box center [147, 270] width 27 height 9
click at [581, 439] on main "PO Followup LP Dornbracht Phone: 800-774-1181 Email: orders@dornbrachtgroup.com…" at bounding box center [665, 311] width 1193 height 590
click at [600, 233] on span "Notes ( 5 )" at bounding box center [594, 239] width 33 height 13
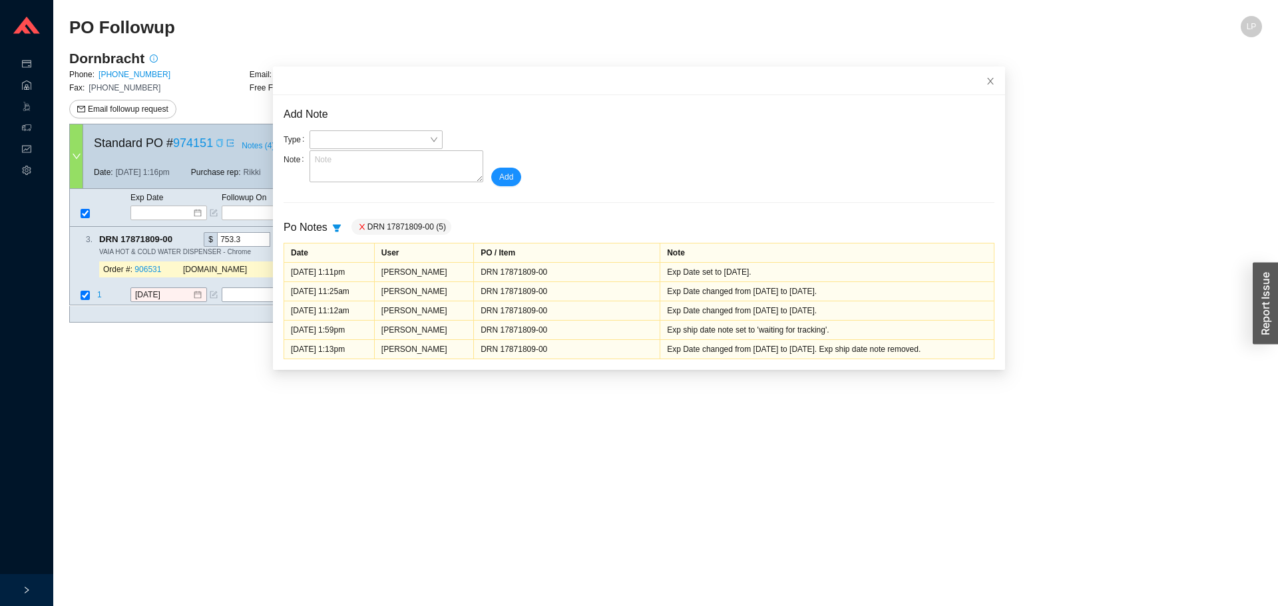
click at [934, 451] on main "PO Followup LP Dornbracht Phone: 800-774-1181 Email: orders@dornbrachtgroup.com…" at bounding box center [665, 311] width 1193 height 590
click at [131, 400] on main "PO Followup LP Dornbracht Phone: 800-774-1181 Email: orders@dornbrachtgroup.com…" at bounding box center [665, 311] width 1193 height 590
click at [174, 289] on input "8/27/2025" at bounding box center [163, 295] width 57 height 13
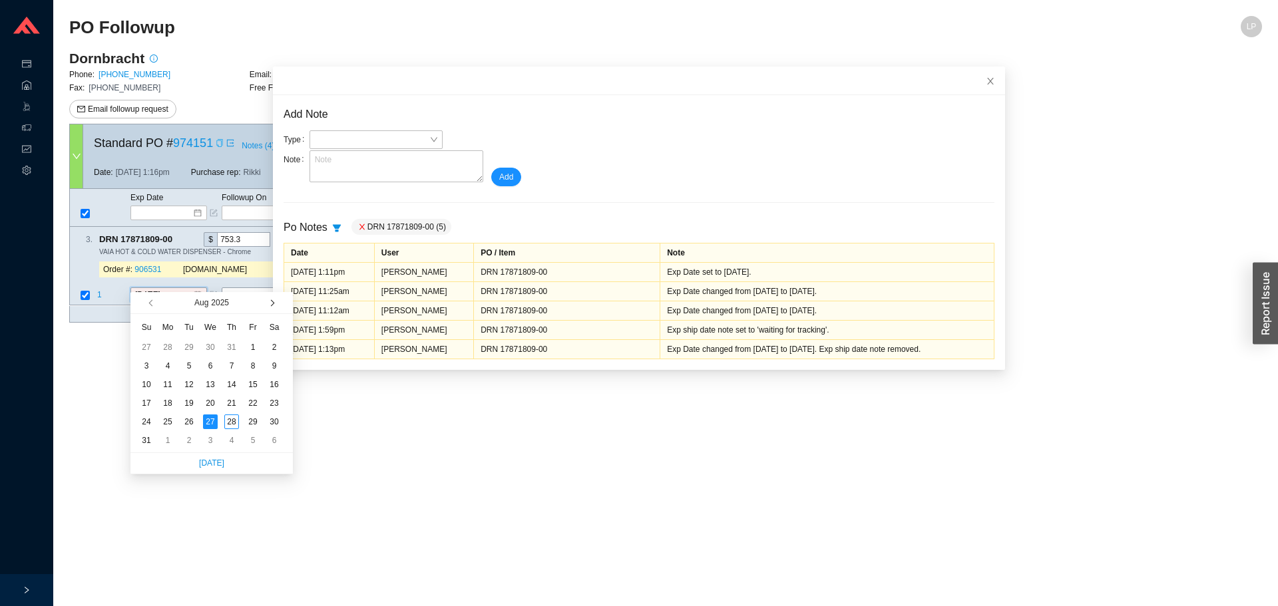
click at [273, 307] on button "button" at bounding box center [271, 302] width 13 height 21
type input "9/8/2025"
click at [168, 369] on div "8" at bounding box center [167, 366] width 15 height 15
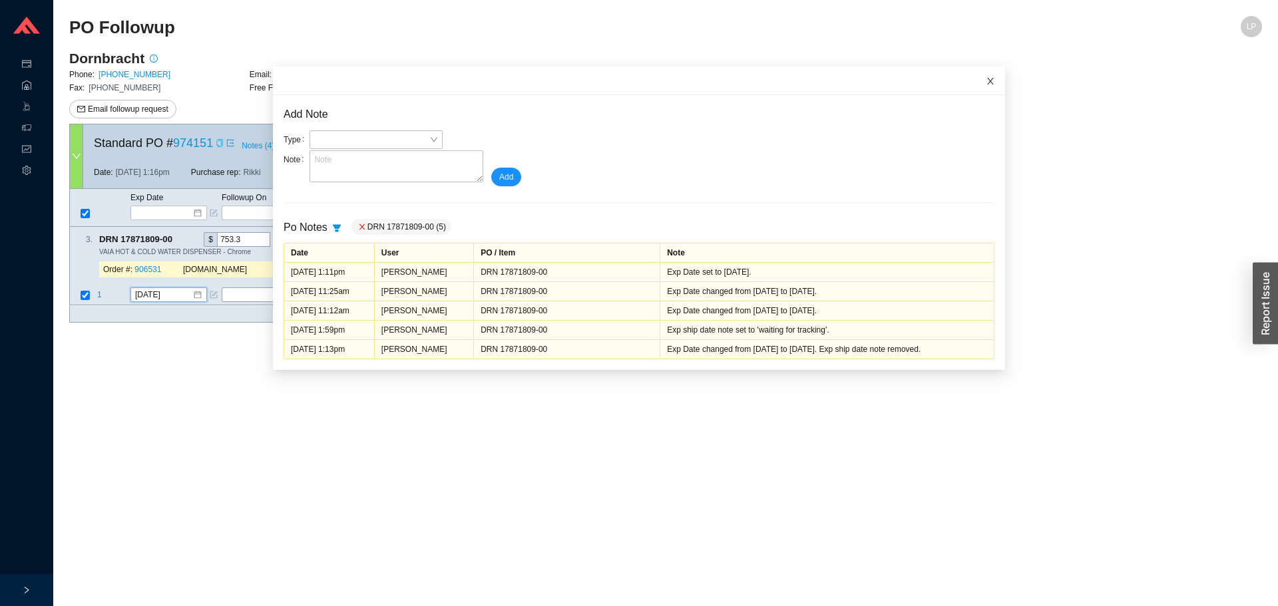
click at [986, 81] on icon "close" at bounding box center [990, 81] width 9 height 9
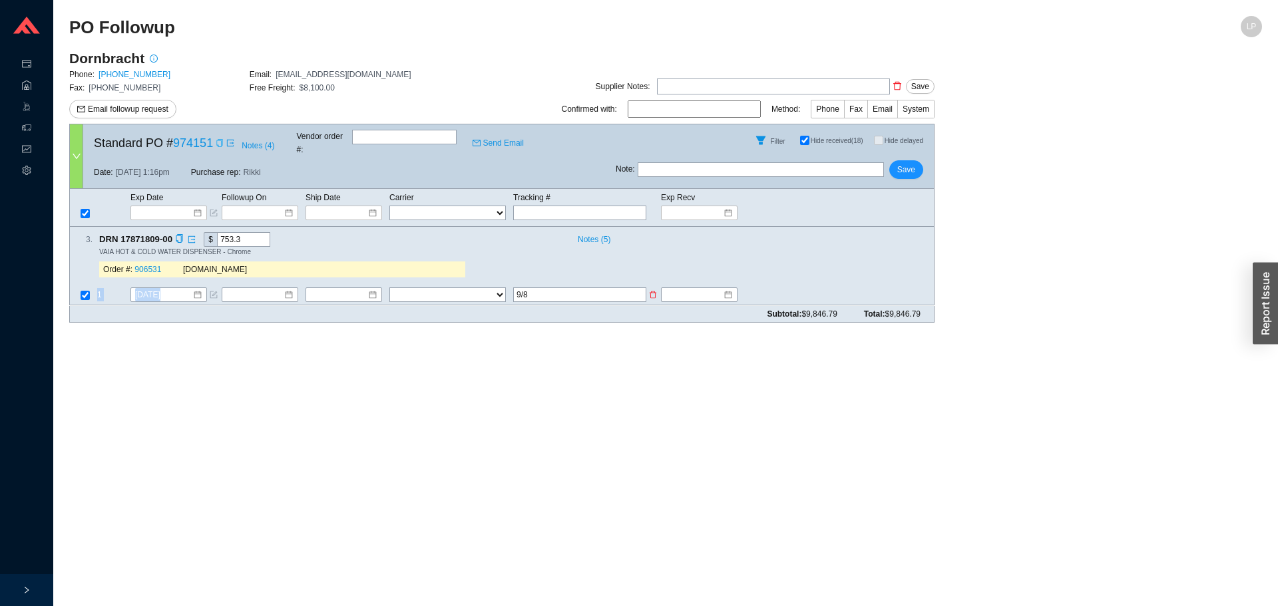
drag, startPoint x: 539, startPoint y: 273, endPoint x: 521, endPoint y: 284, distance: 21.2
click at [503, 280] on div "3 . DRN 17871809-00 $ 753.3 Notes ( 5 ) VAIA HOT & COLD WATER DISPENSER - Chrom…" at bounding box center [501, 266] width 865 height 79
click at [523, 288] on input "9/8" at bounding box center [579, 295] width 133 height 15
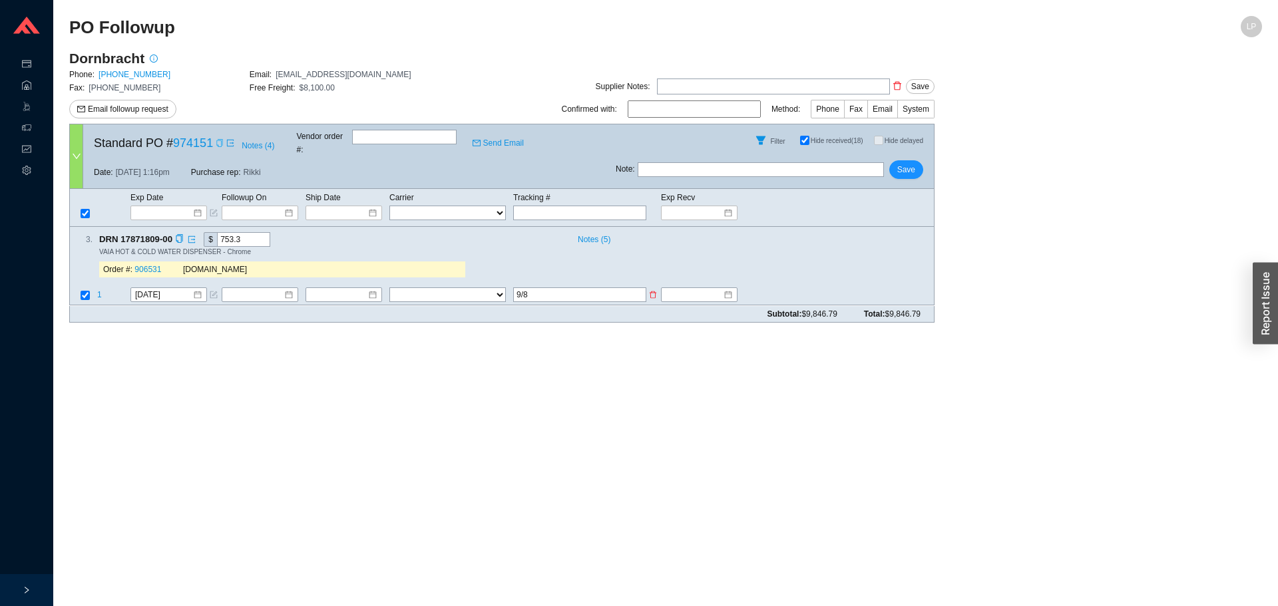
click at [523, 288] on input "9/8" at bounding box center [579, 295] width 133 height 15
click at [909, 164] on span "Save" at bounding box center [906, 169] width 18 height 13
click at [912, 163] on span "Save" at bounding box center [906, 169] width 18 height 13
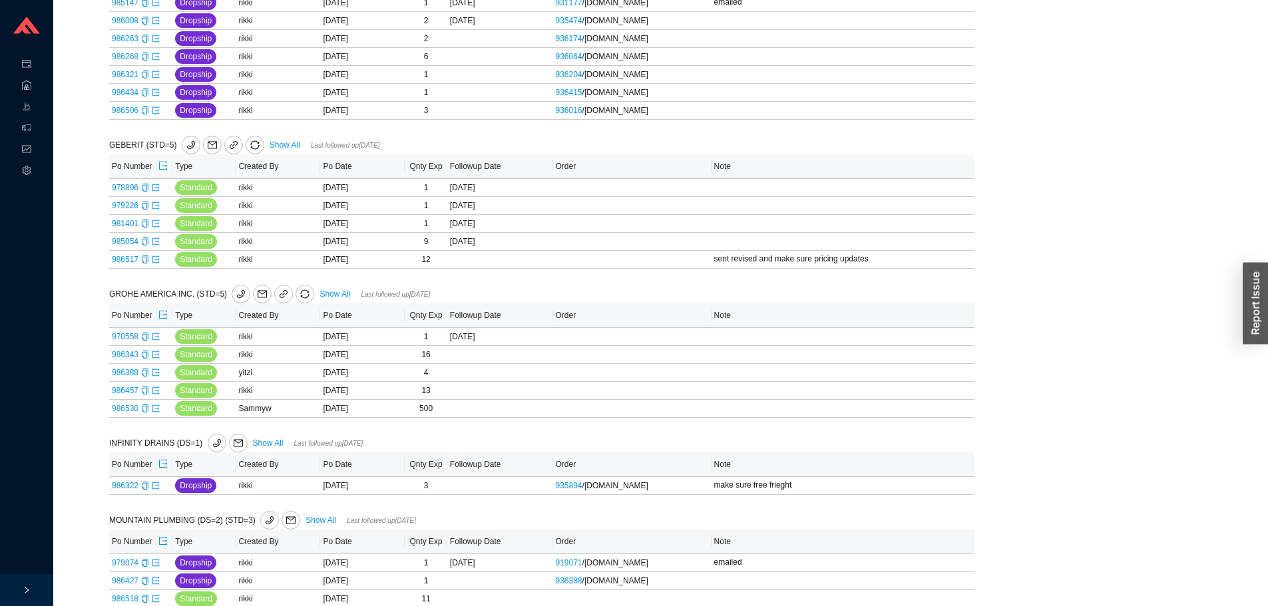
scroll to position [319, 0]
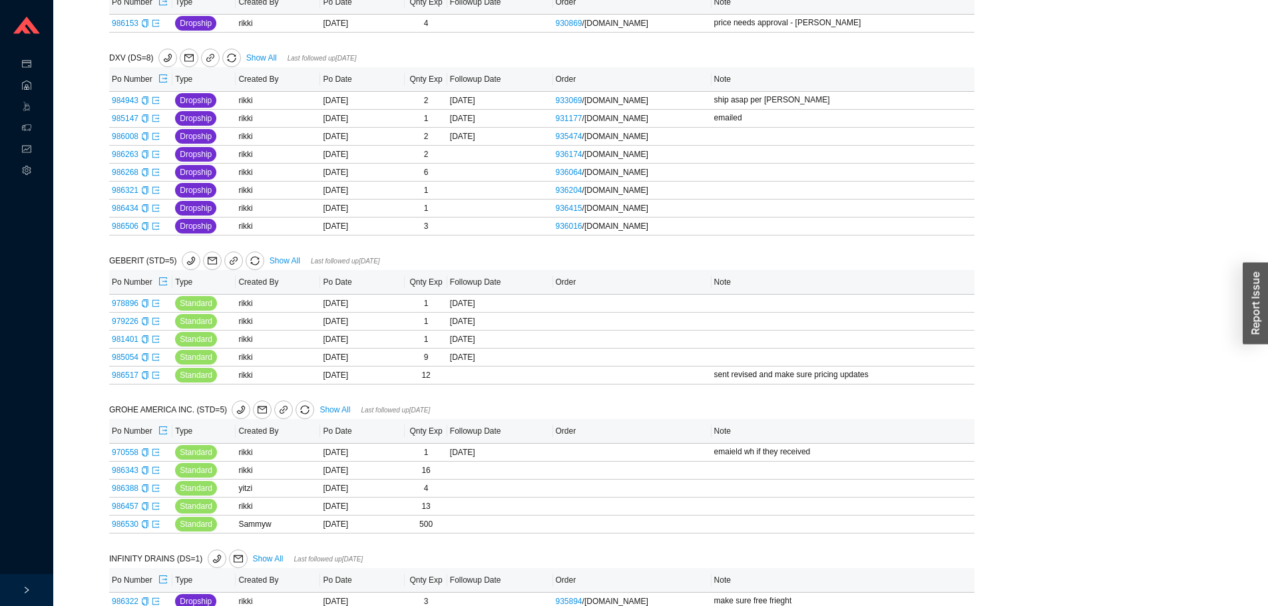
scroll to position [720, 0]
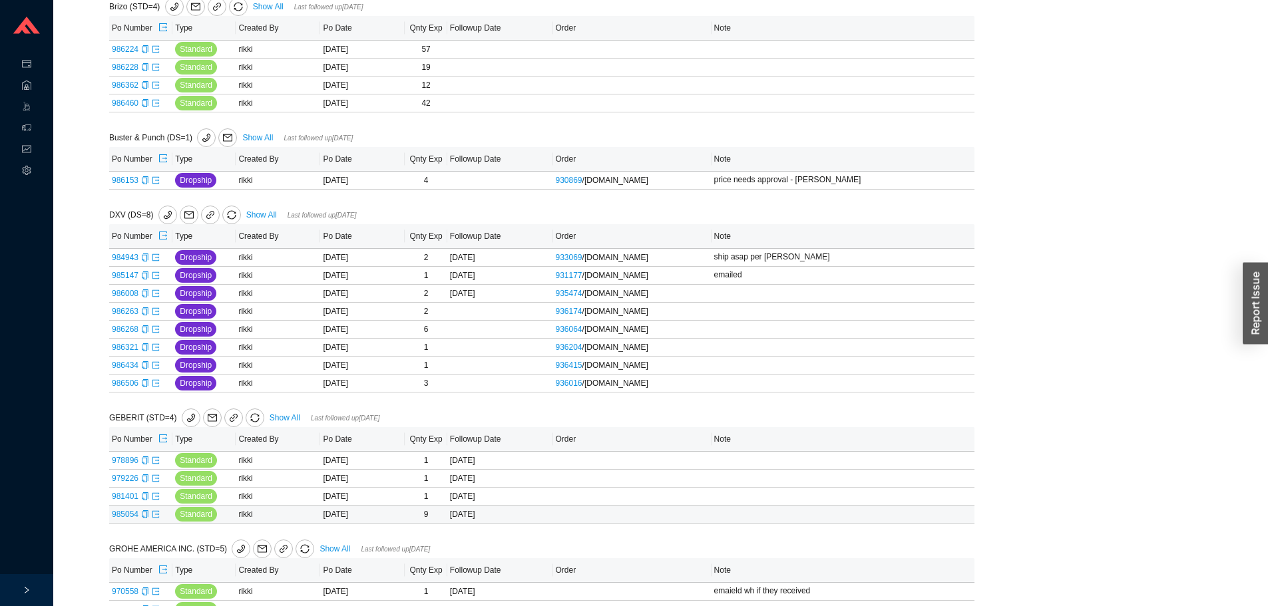
scroll to position [532, 0]
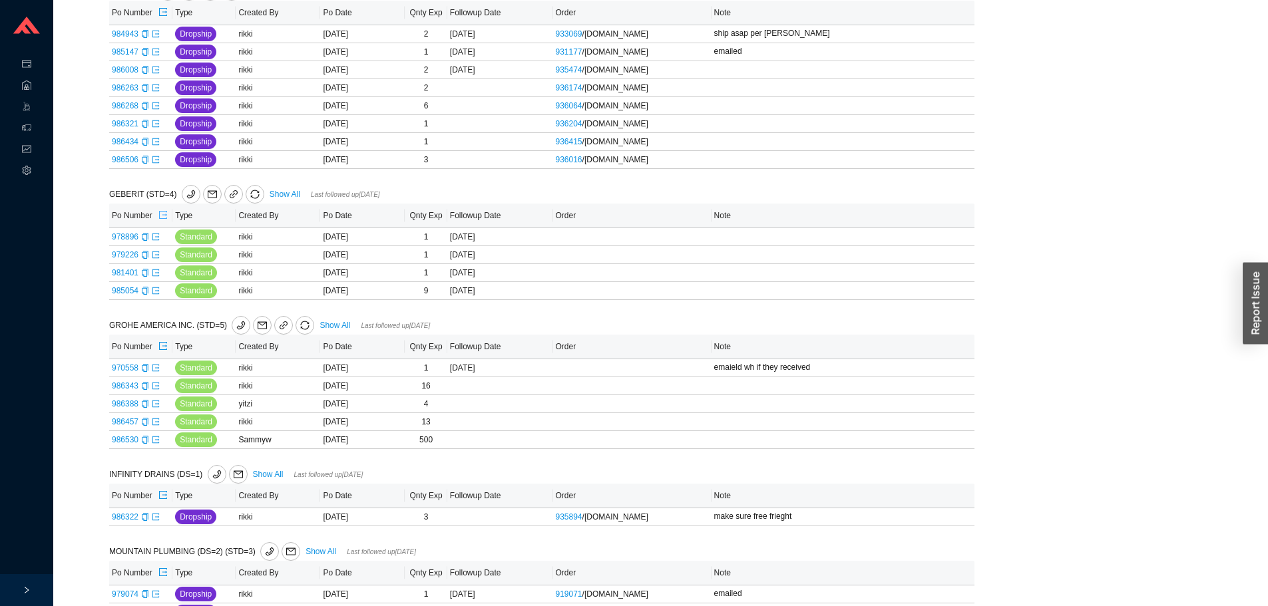
click at [165, 220] on icon "export" at bounding box center [162, 214] width 9 height 9
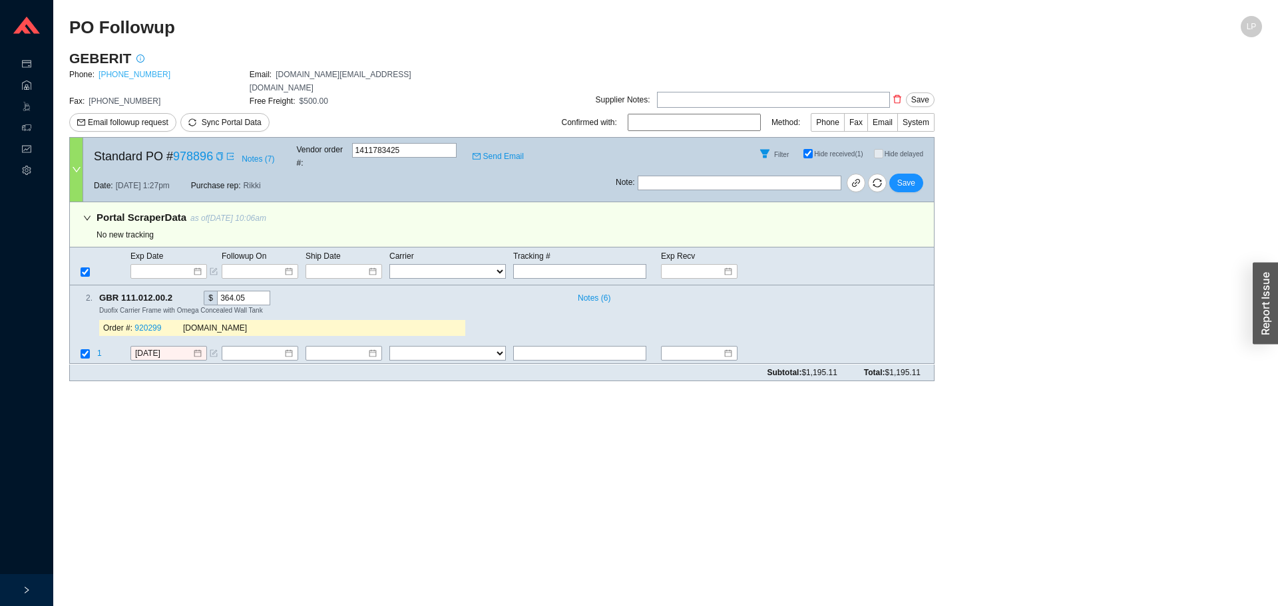
click at [138, 71] on link "[PHONE_NUMBER]" at bounding box center [135, 74] width 72 height 9
click at [182, 294] on icon "copy" at bounding box center [179, 298] width 7 height 9
click at [179, 294] on icon "copy" at bounding box center [179, 298] width 9 height 9
click at [97, 349] on span "1" at bounding box center [99, 353] width 5 height 9
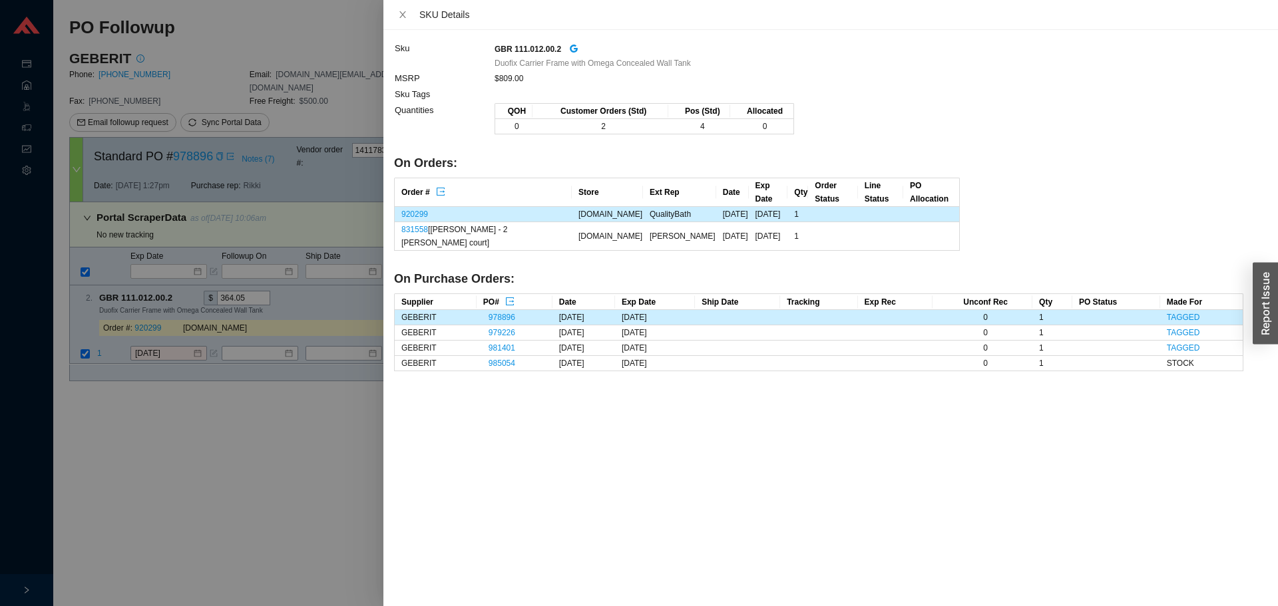
click at [235, 435] on div at bounding box center [639, 303] width 1278 height 606
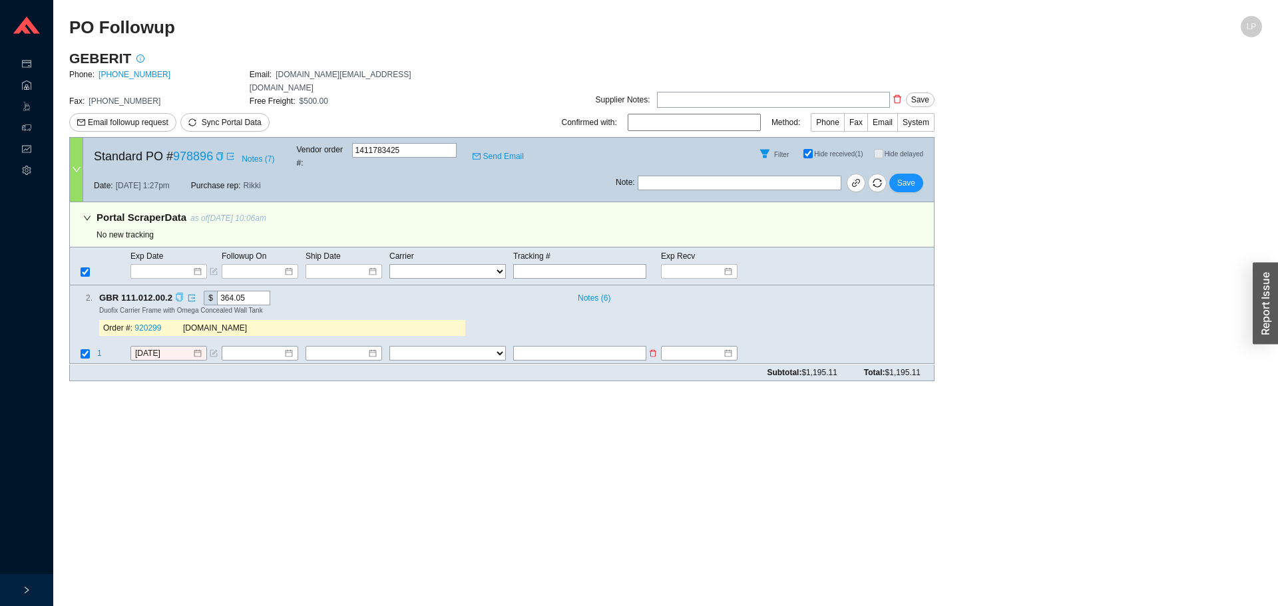
click at [547, 347] on input "text" at bounding box center [579, 354] width 133 height 15
type input "shipping today"
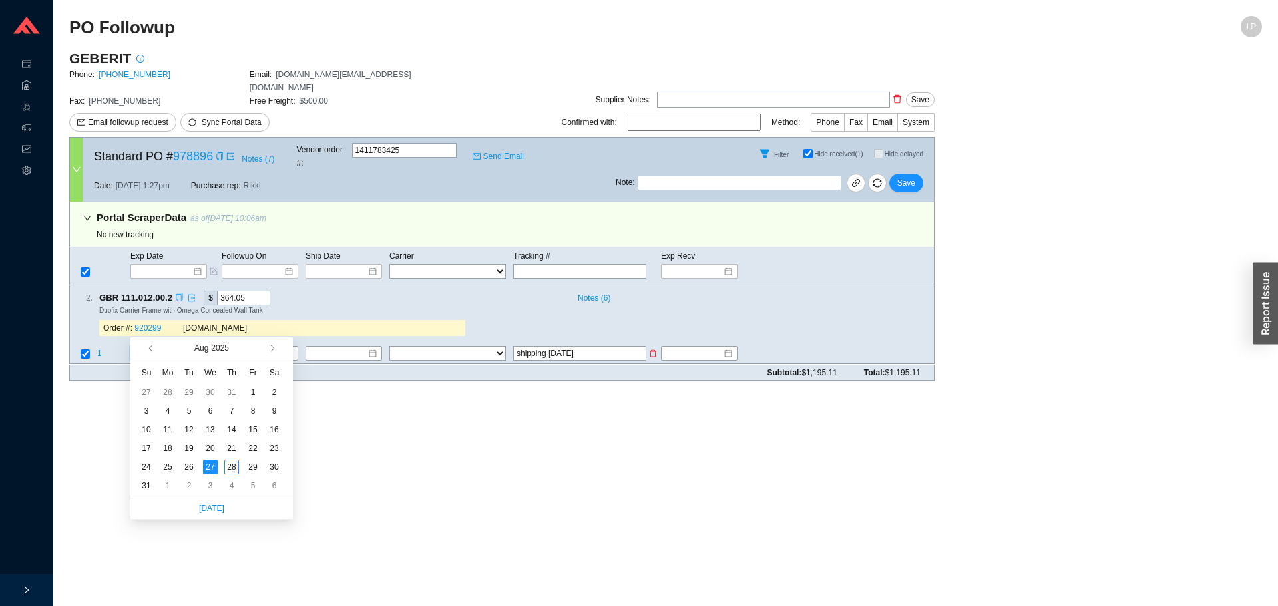
click at [166, 347] on input "[DATE]" at bounding box center [163, 353] width 57 height 13
type input "[DATE]"
click at [230, 473] on div "28" at bounding box center [231, 467] width 15 height 15
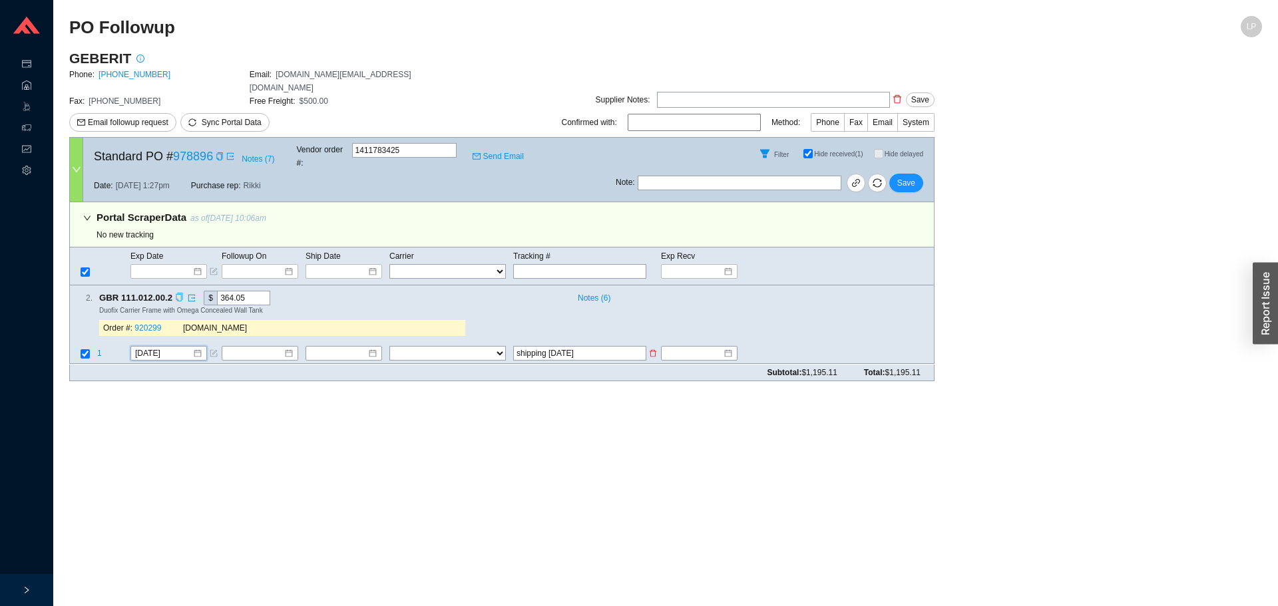
drag, startPoint x: 590, startPoint y: 329, endPoint x: 442, endPoint y: 327, distance: 147.8
click at [442, 346] on tr "1 8/28/2025 FedEx UPS ---------------- 2 Day Transportation INC A&B Freight A. …" at bounding box center [502, 355] width 864 height 18
click at [215, 350] on icon "form" at bounding box center [214, 354] width 8 height 8
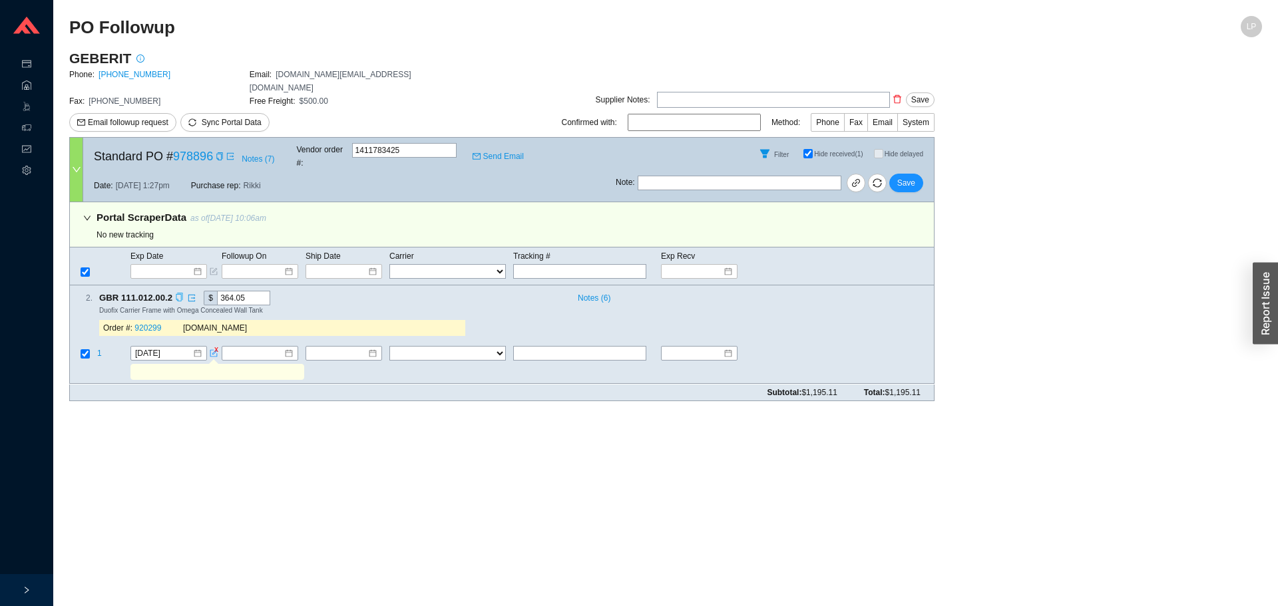
click at [214, 365] on input "text" at bounding box center [216, 372] width 168 height 15
type input "today"
click at [905, 176] on span "Save" at bounding box center [906, 182] width 18 height 13
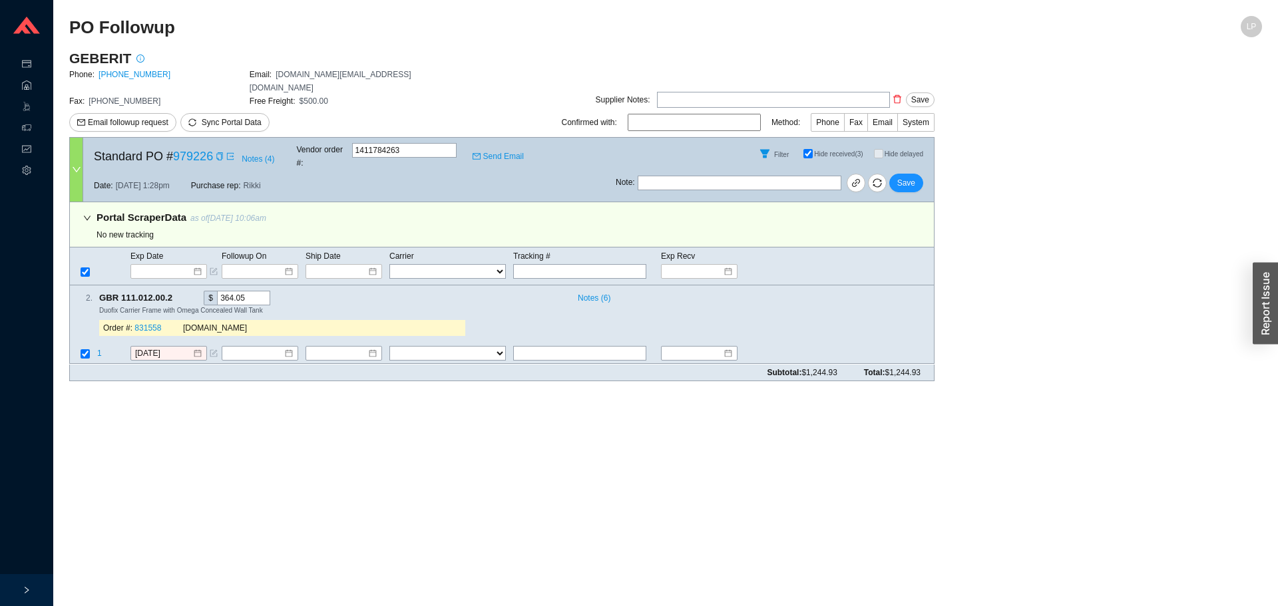
click at [923, 429] on main "PO Followup LP GEBERIT Phone: [PHONE_NUMBER] Email: [DOMAIN_NAME][EMAIL_ADDRESS…" at bounding box center [665, 311] width 1193 height 590
click at [101, 349] on span "1" at bounding box center [99, 353] width 5 height 9
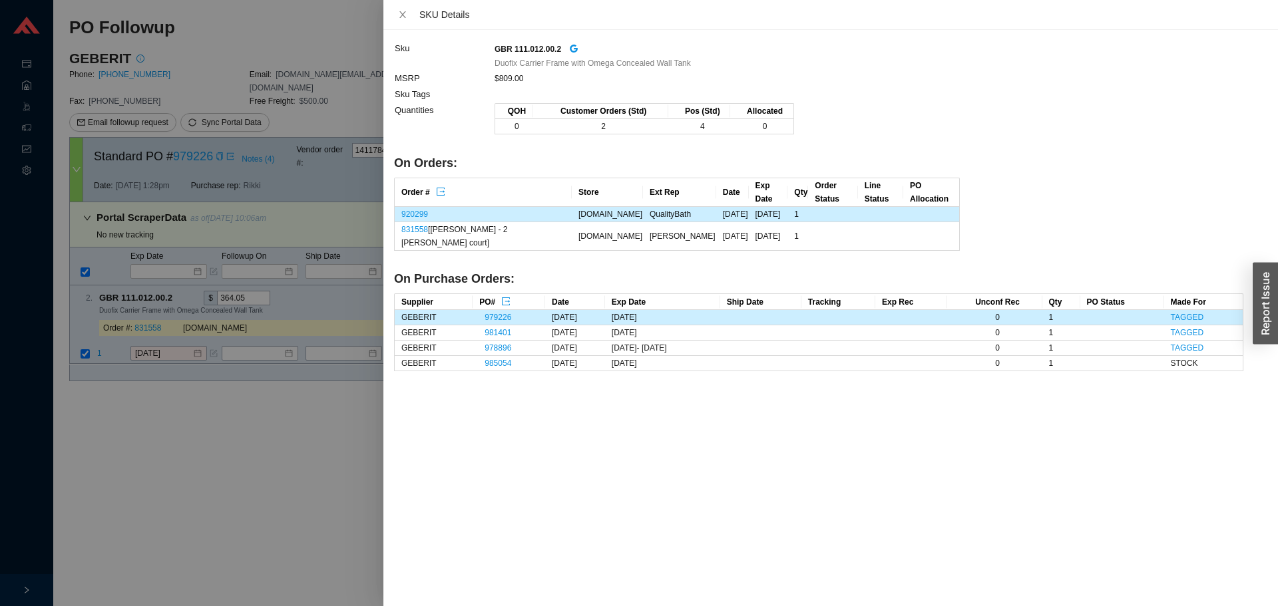
click at [118, 379] on div at bounding box center [639, 303] width 1278 height 606
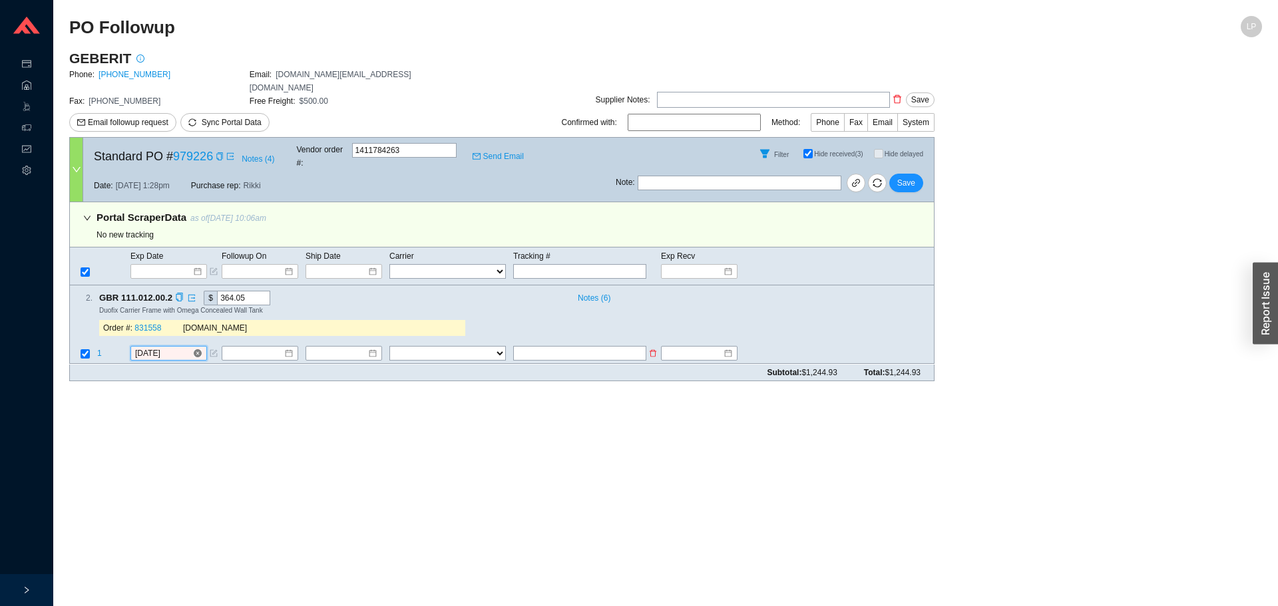
click at [153, 347] on input "[DATE]" at bounding box center [163, 353] width 57 height 13
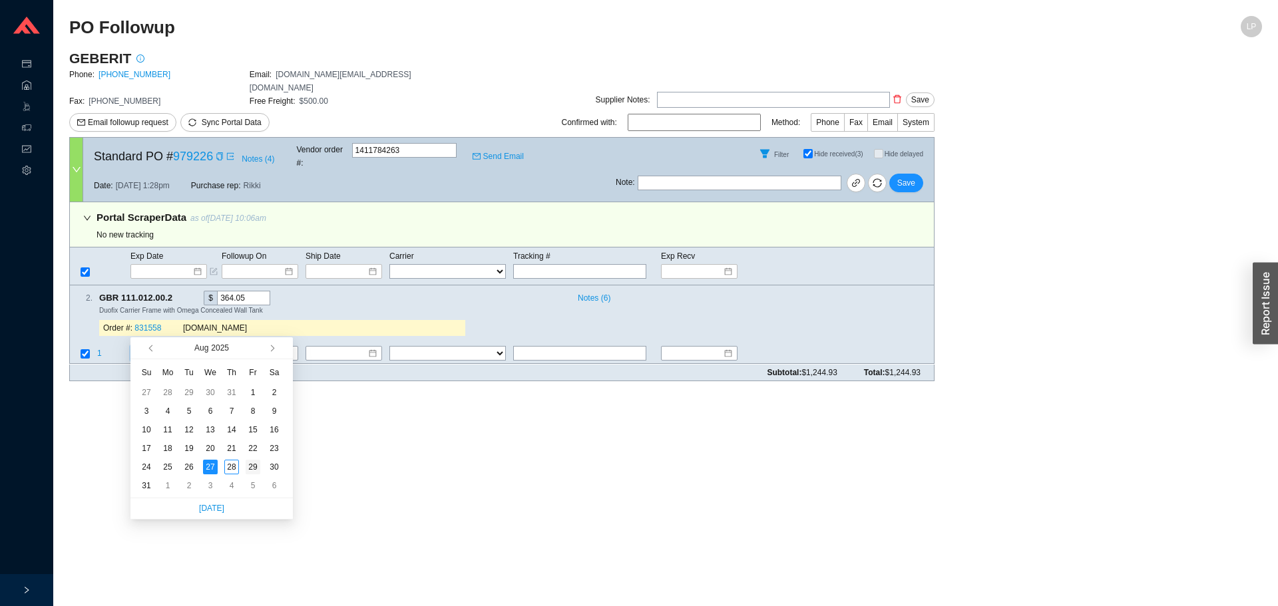
type input "[DATE]"
drag, startPoint x: 247, startPoint y: 469, endPoint x: 258, endPoint y: 465, distance: 12.0
click at [248, 469] on div "29" at bounding box center [253, 467] width 15 height 15
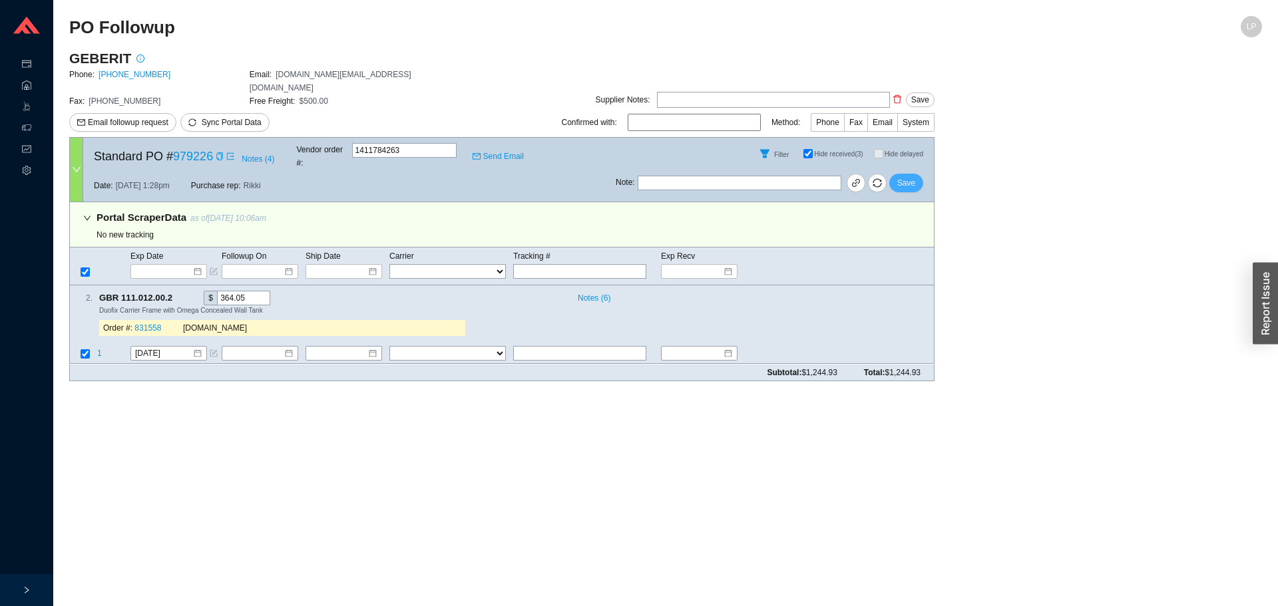
click at [903, 174] on button "Save" at bounding box center [906, 183] width 34 height 19
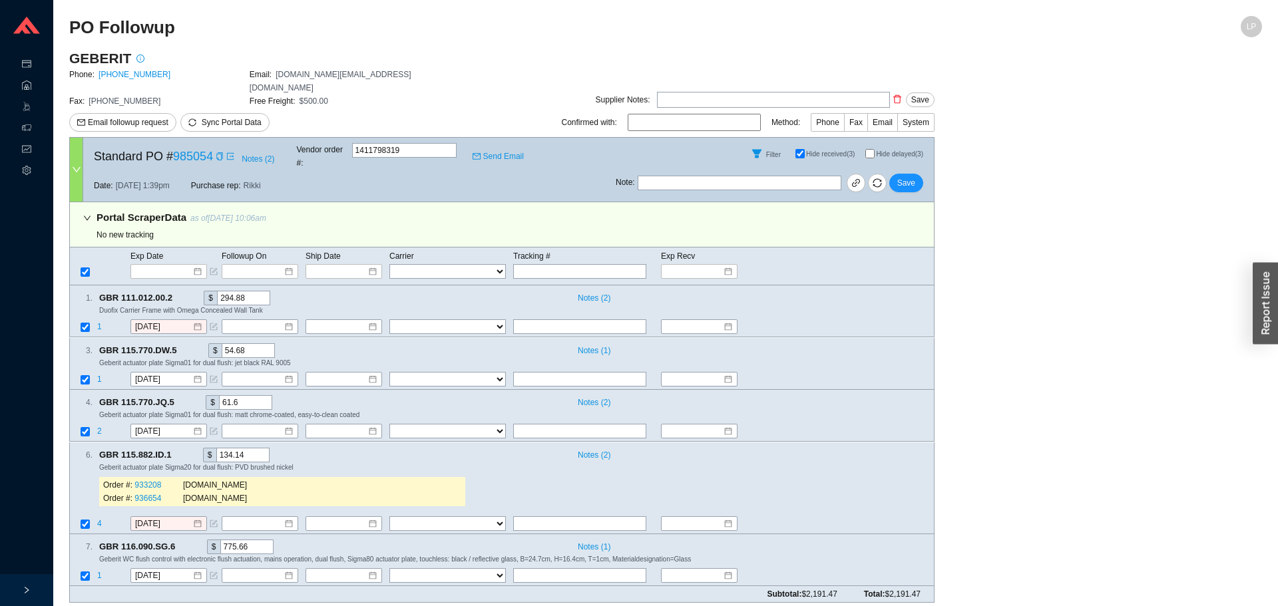
click at [871, 149] on input "Hide delayed (3)" at bounding box center [869, 153] width 9 height 9
checkbox input "true"
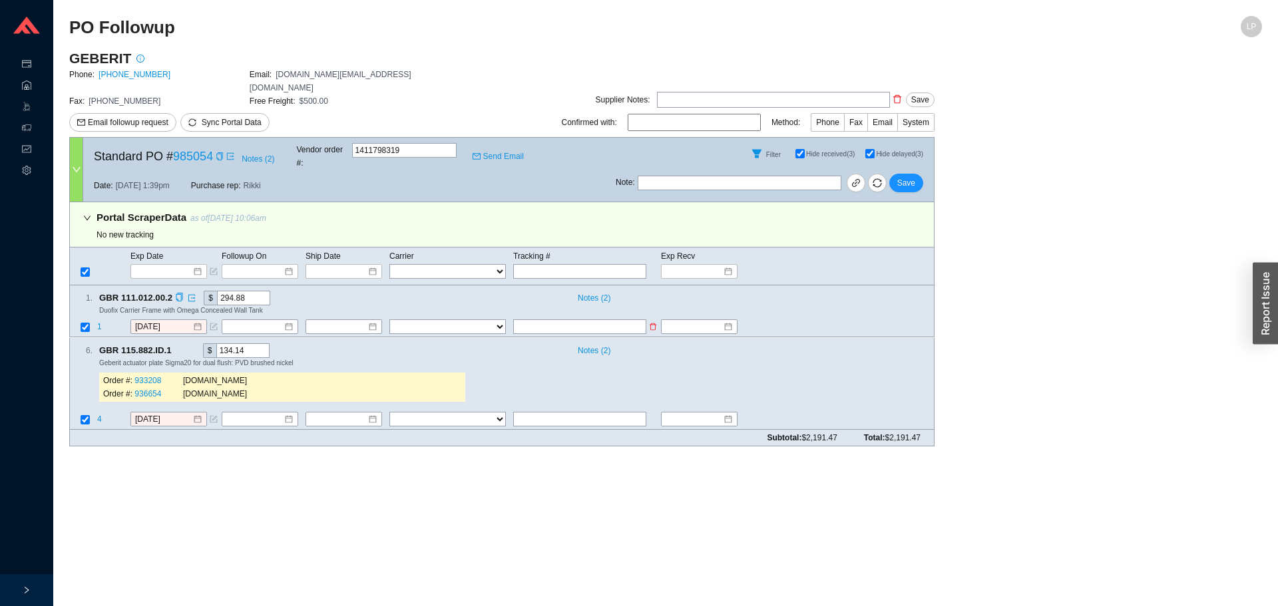
click at [603, 320] on input "text" at bounding box center [579, 327] width 133 height 15
type input "tomo"
click at [544, 412] on input "text" at bounding box center [579, 419] width 133 height 15
type input "mid sep"
click at [155, 321] on input "[DATE]" at bounding box center [163, 327] width 57 height 13
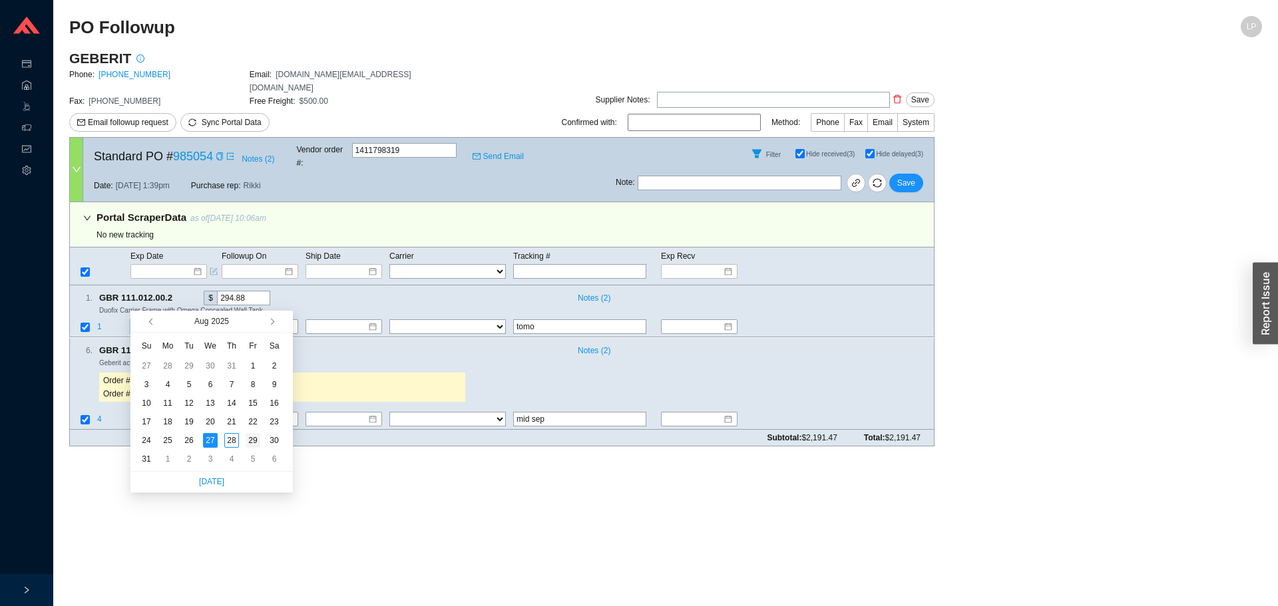
type input "[DATE]"
click at [249, 441] on div "29" at bounding box center [253, 440] width 15 height 15
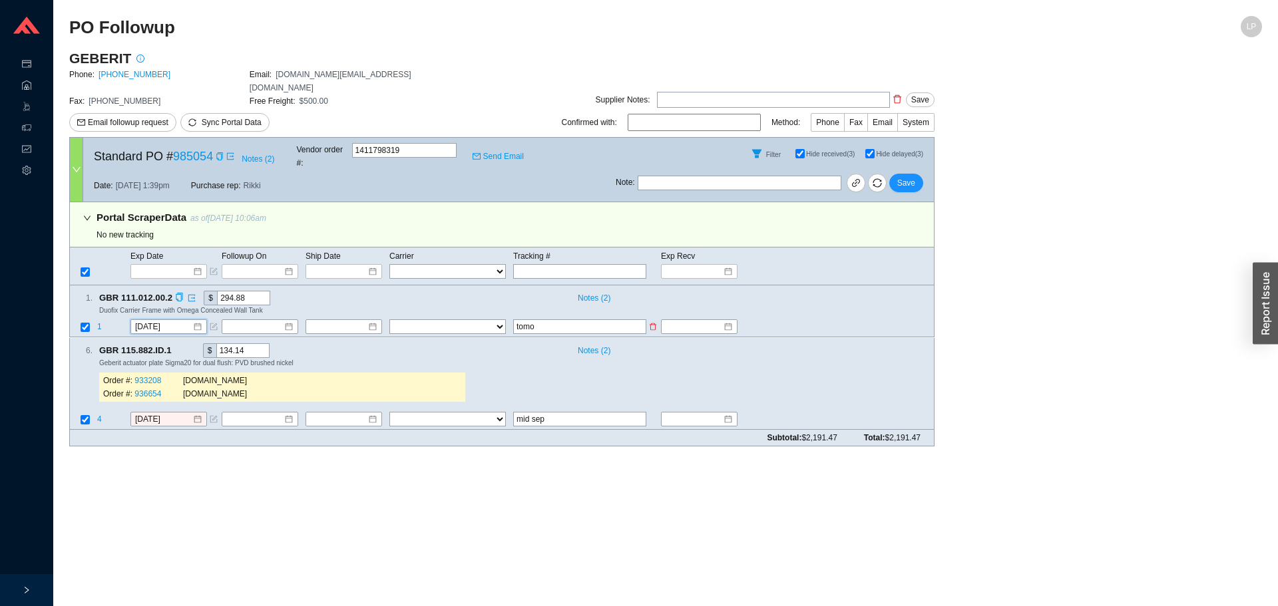
drag, startPoint x: 546, startPoint y: 295, endPoint x: 459, endPoint y: 310, distance: 89.1
click at [459, 319] on tr "1 8/29/2025 FedEx UPS ---------------- 2 Day Transportation INC A&B Freight A. …" at bounding box center [502, 328] width 864 height 18
click at [99, 415] on span "4" at bounding box center [100, 419] width 7 height 9
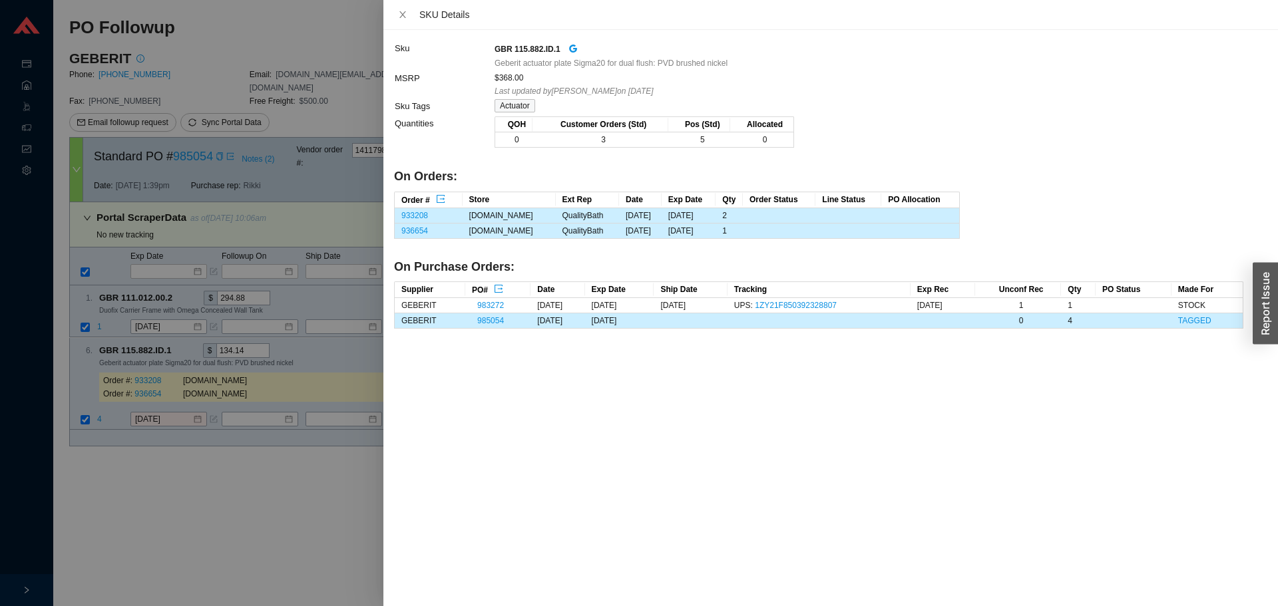
click at [112, 434] on div at bounding box center [639, 303] width 1278 height 606
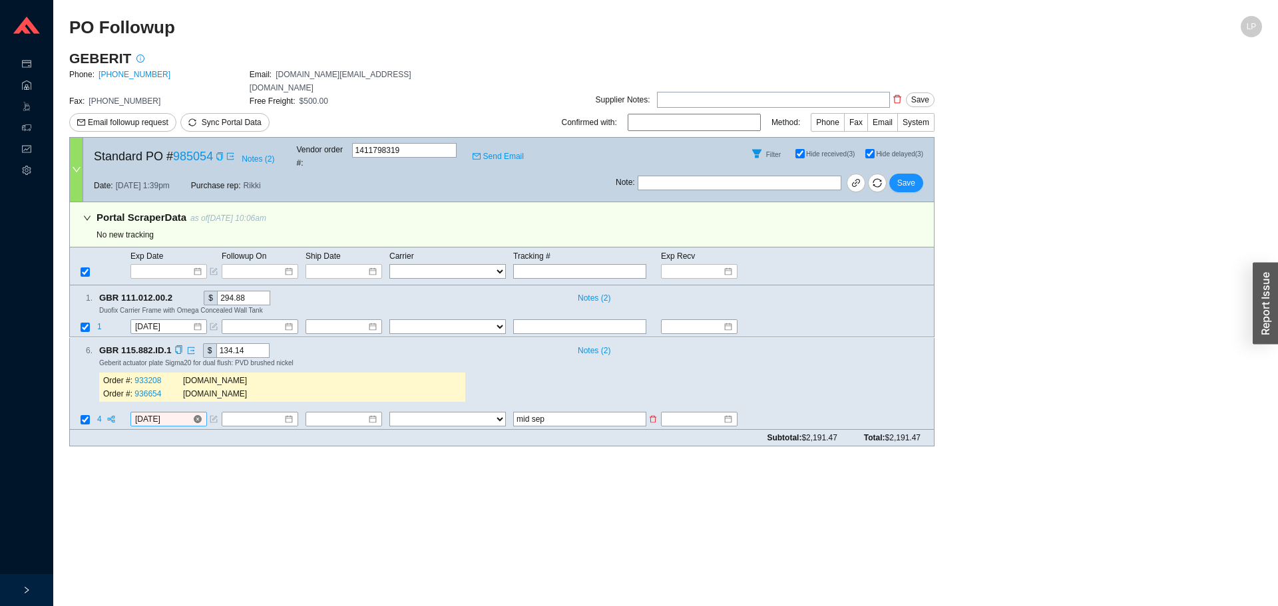
click at [160, 413] on input "[DATE]" at bounding box center [163, 419] width 57 height 13
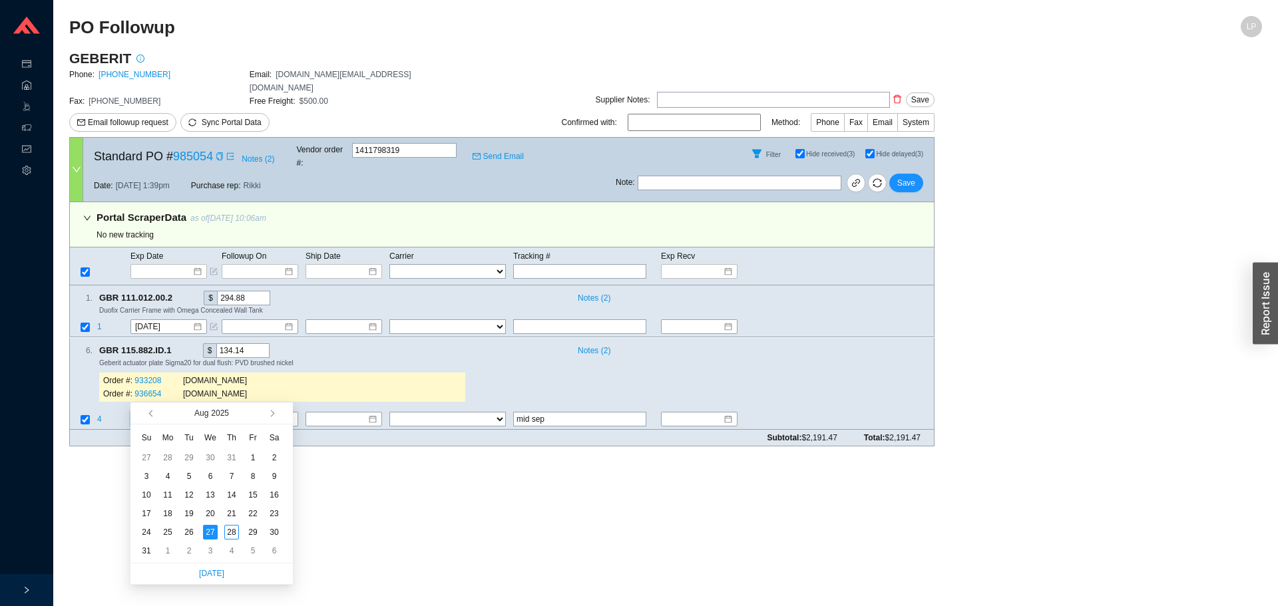
click at [278, 409] on span "button" at bounding box center [284, 413] width 13 height 21
click at [273, 412] on button "button" at bounding box center [271, 413] width 13 height 21
type input "9/16/2025"
drag, startPoint x: 191, startPoint y: 495, endPoint x: 186, endPoint y: 474, distance: 21.8
click at [190, 493] on div "16" at bounding box center [189, 495] width 15 height 15
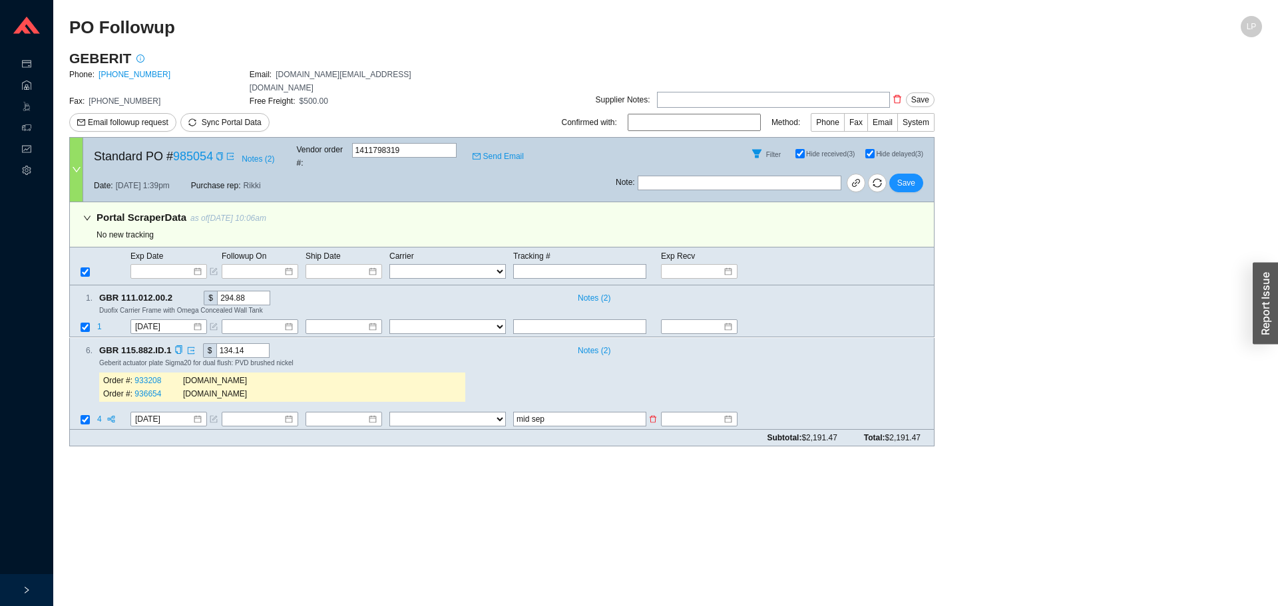
drag, startPoint x: 551, startPoint y: 396, endPoint x: 485, endPoint y: 394, distance: 66.6
click at [485, 411] on tr "4 9/16/2025 FedEx UPS ---------------- 2 Day Transportation INC A&B Freight A. …" at bounding box center [502, 420] width 864 height 18
click at [178, 345] on icon "copy" at bounding box center [178, 349] width 9 height 9
click at [911, 176] on span "Save" at bounding box center [906, 182] width 18 height 13
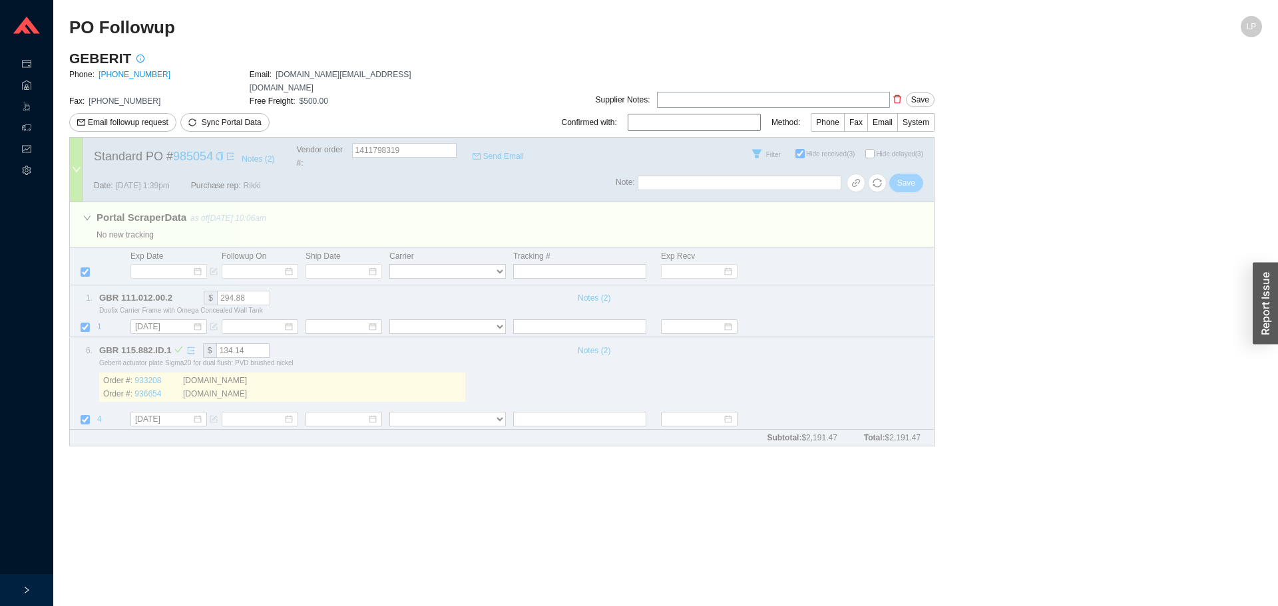
checkbox input "false"
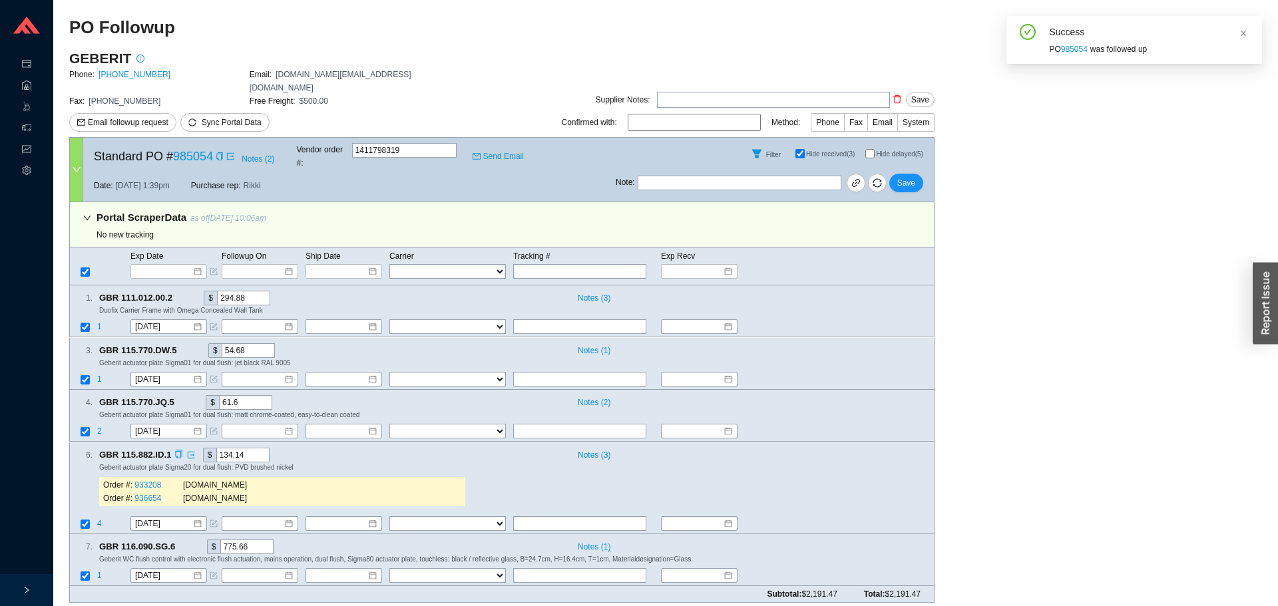
click at [447, 477] on div "Order #: 933208 QualityBath.com Order #: 936654 QualityBath.com" at bounding box center [282, 491] width 366 height 29
click at [101, 519] on span "4" at bounding box center [100, 523] width 7 height 9
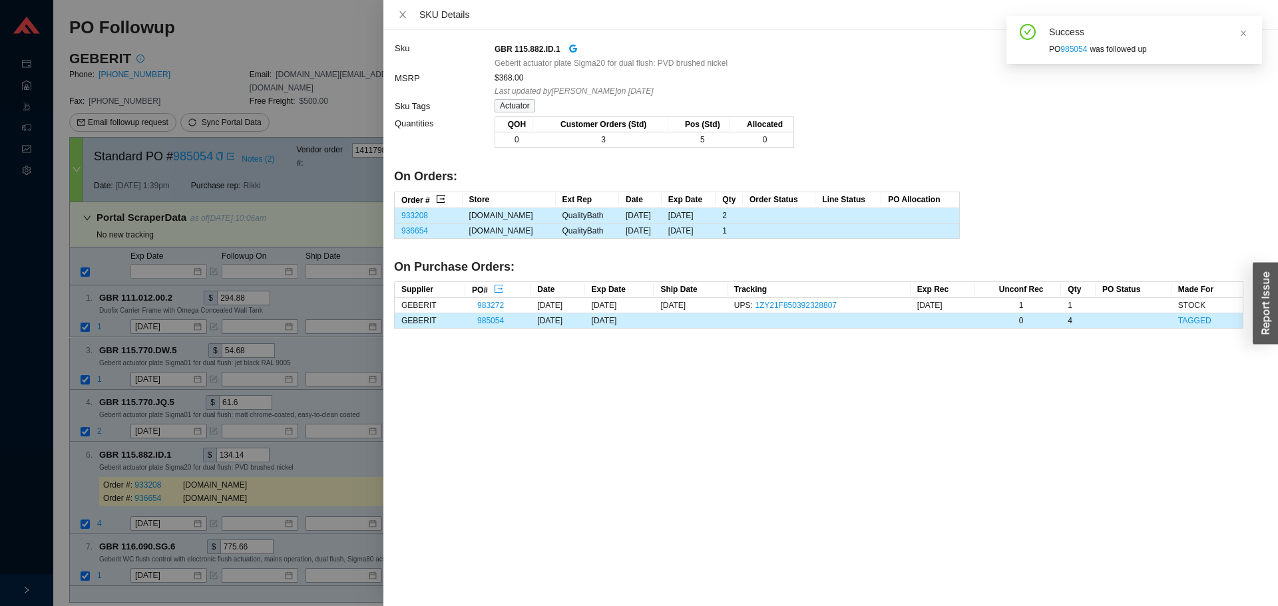
click at [439, 198] on icon "export" at bounding box center [440, 198] width 9 height 9
click at [256, 420] on div at bounding box center [639, 303] width 1278 height 606
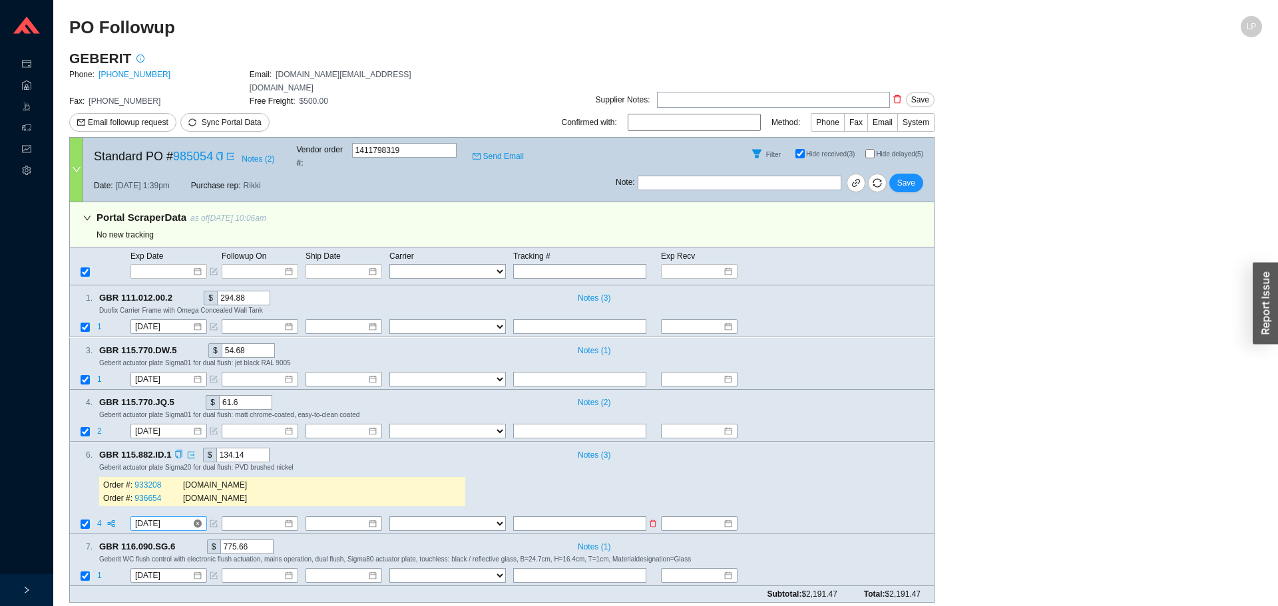
click at [164, 517] on input "9/16/2025" at bounding box center [163, 523] width 57 height 13
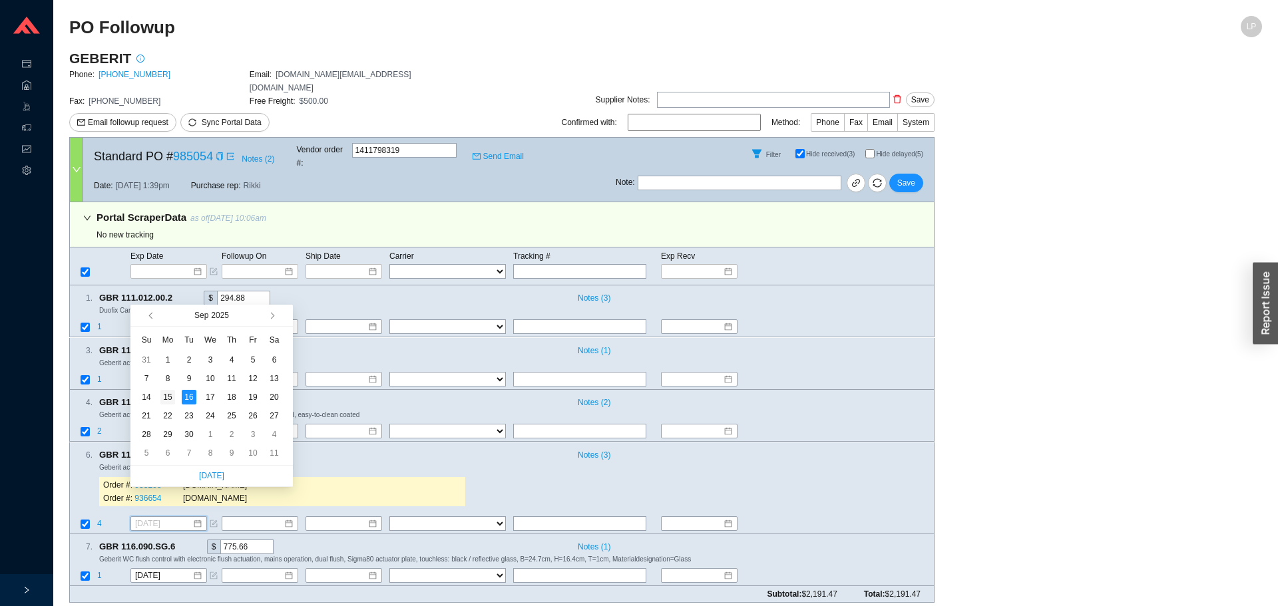
type input "9/15/2025"
click at [166, 399] on div "15" at bounding box center [167, 397] width 15 height 15
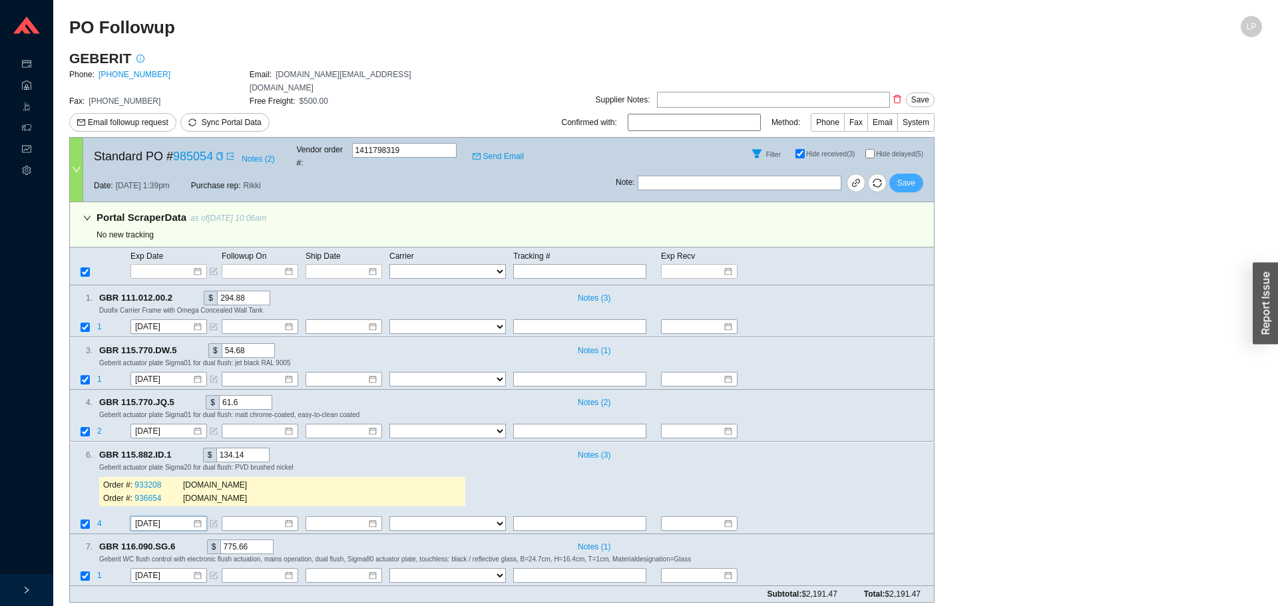
click at [903, 176] on span "Save" at bounding box center [906, 182] width 18 height 13
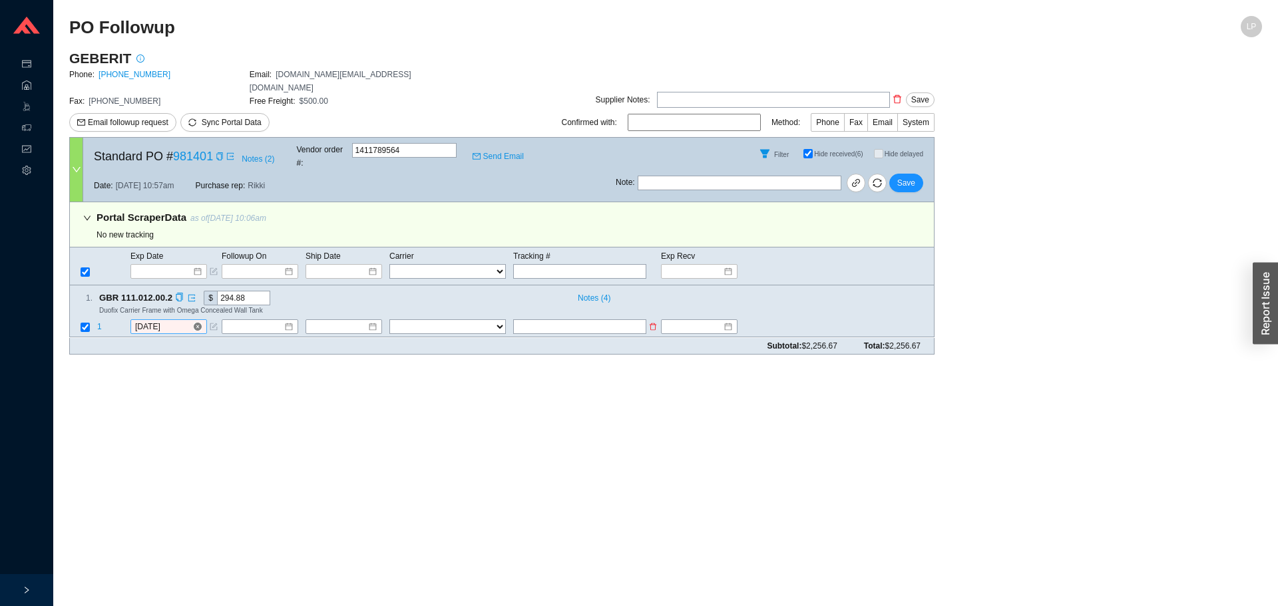
click at [169, 321] on input "[DATE]" at bounding box center [163, 327] width 57 height 13
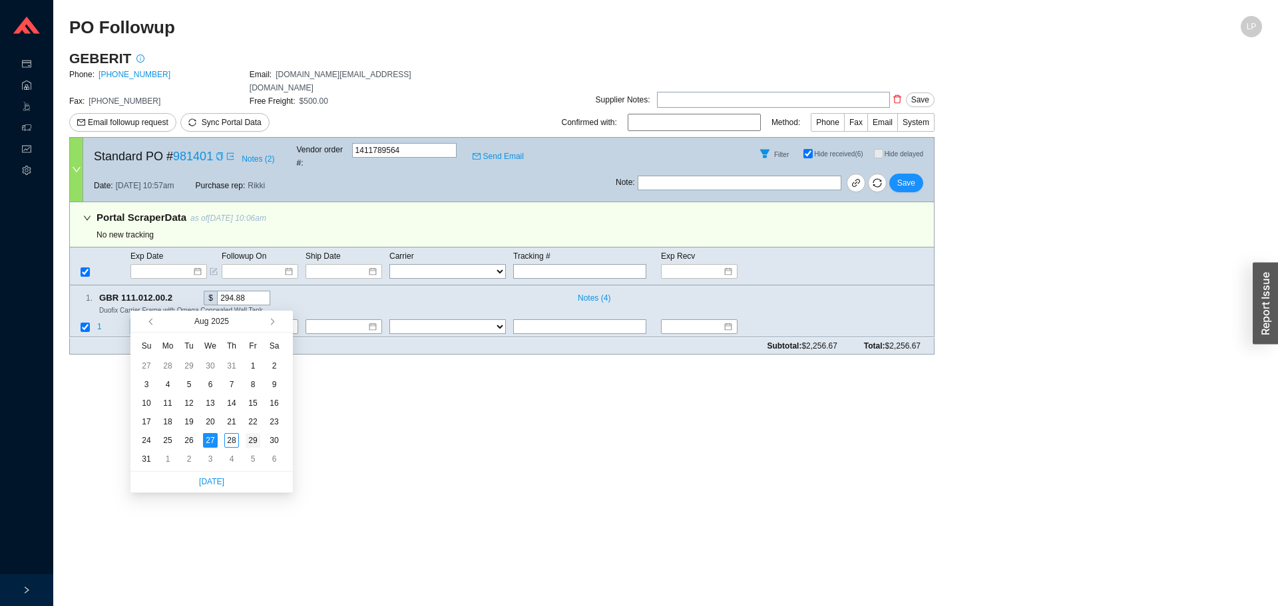
type input "[DATE]"
click at [254, 437] on div "29" at bounding box center [253, 440] width 15 height 15
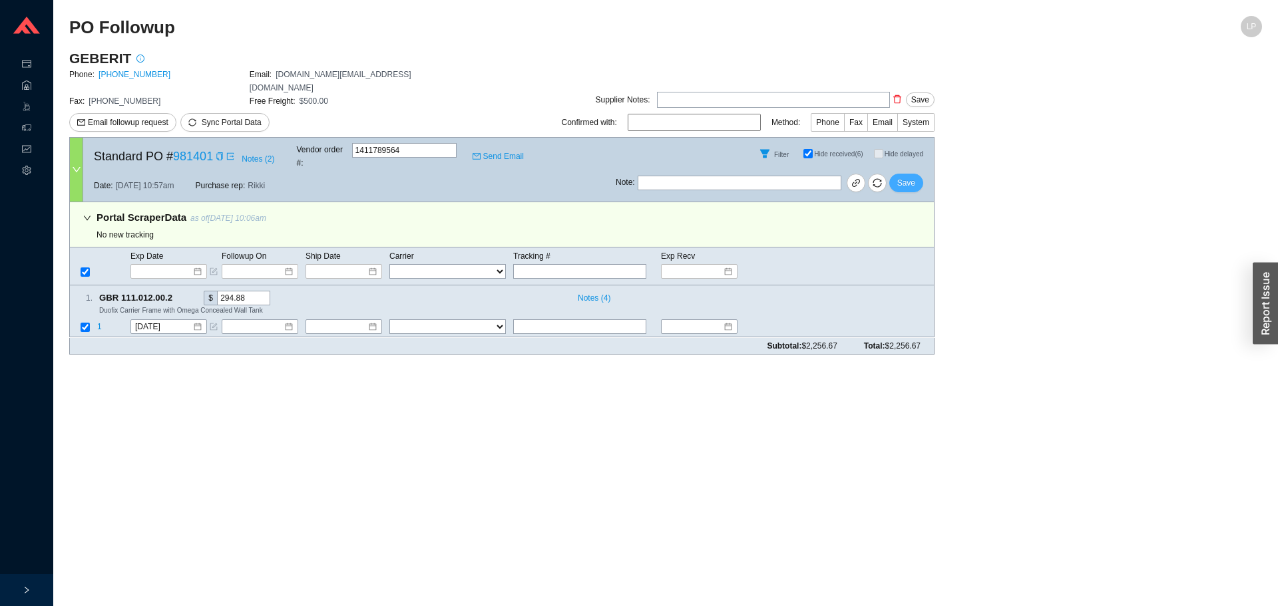
click at [903, 176] on span "Save" at bounding box center [906, 182] width 18 height 13
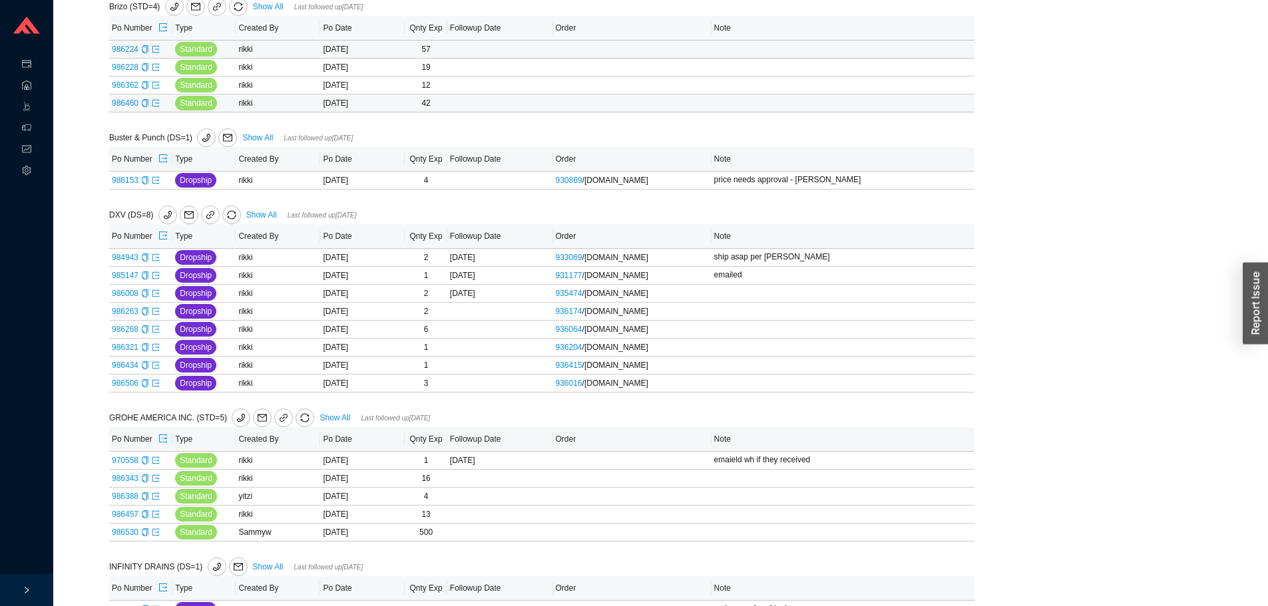
scroll to position [266, 0]
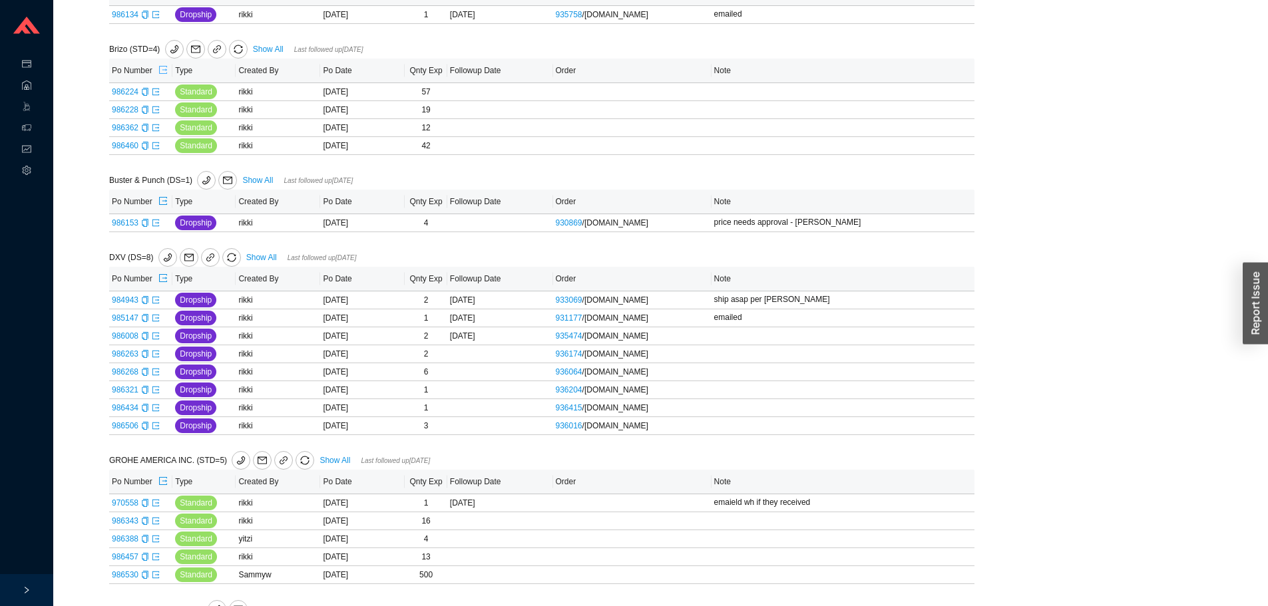
click at [164, 74] on icon "export" at bounding box center [163, 70] width 8 height 8
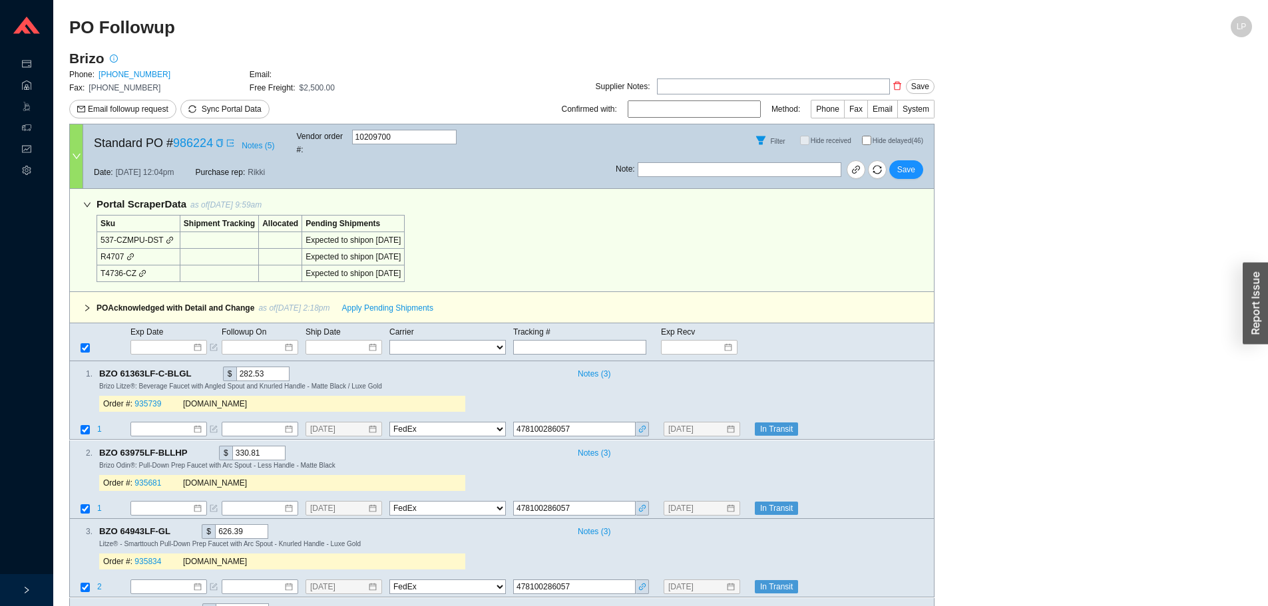
select select "1"
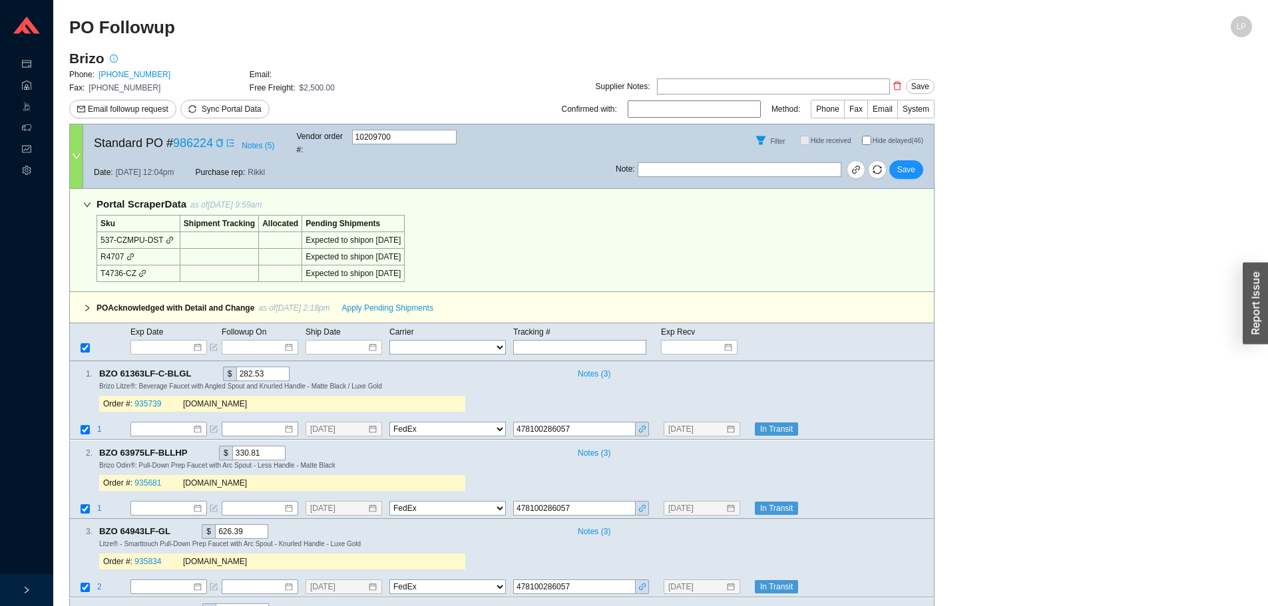
select select "1"
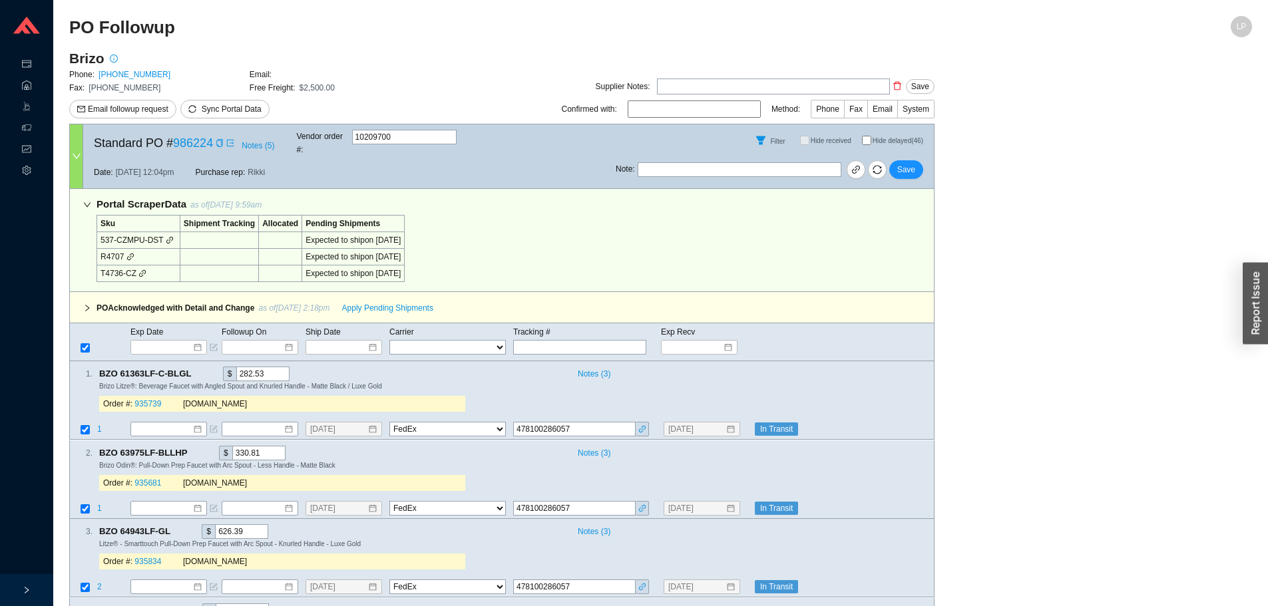
select select "1"
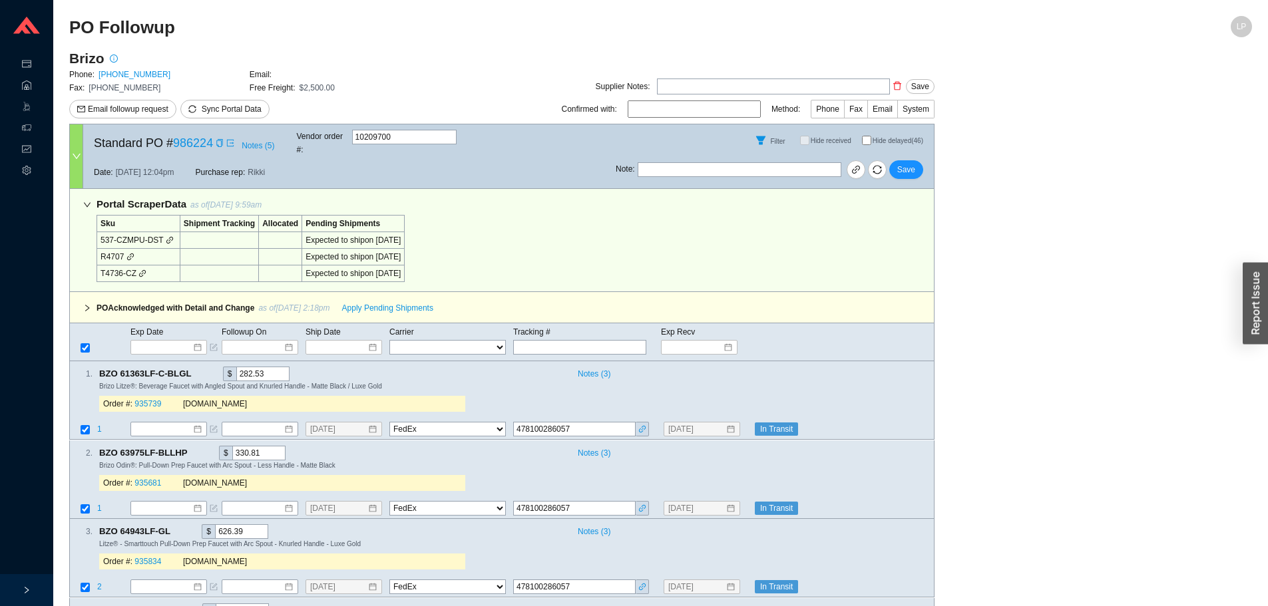
select select "1"
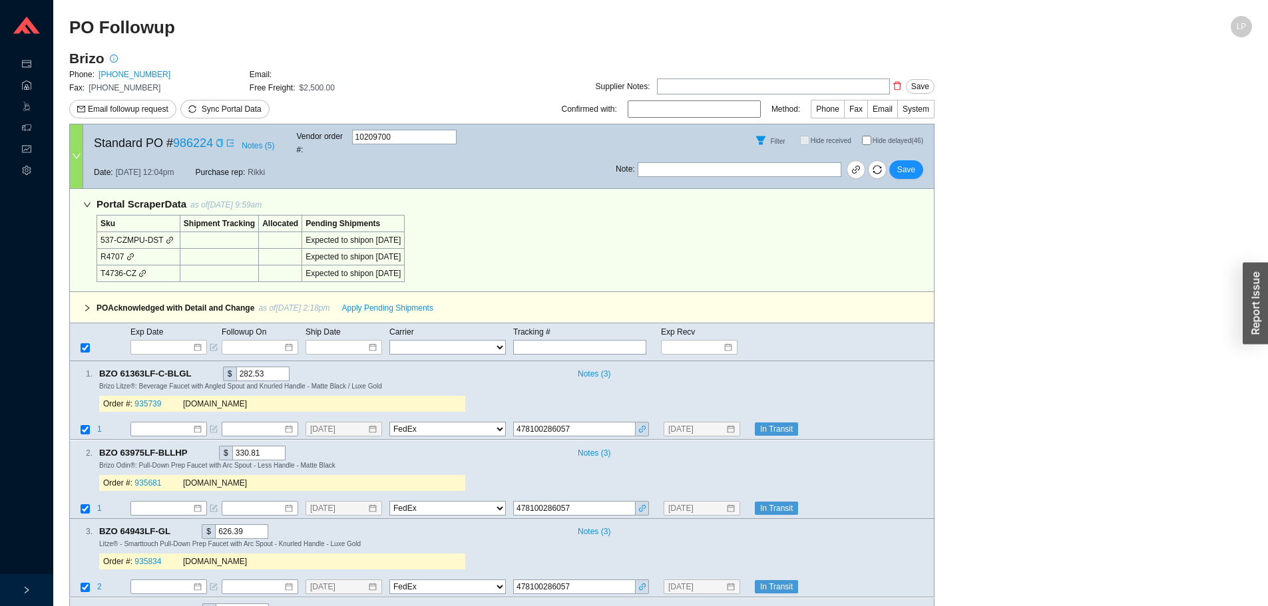
select select "1"
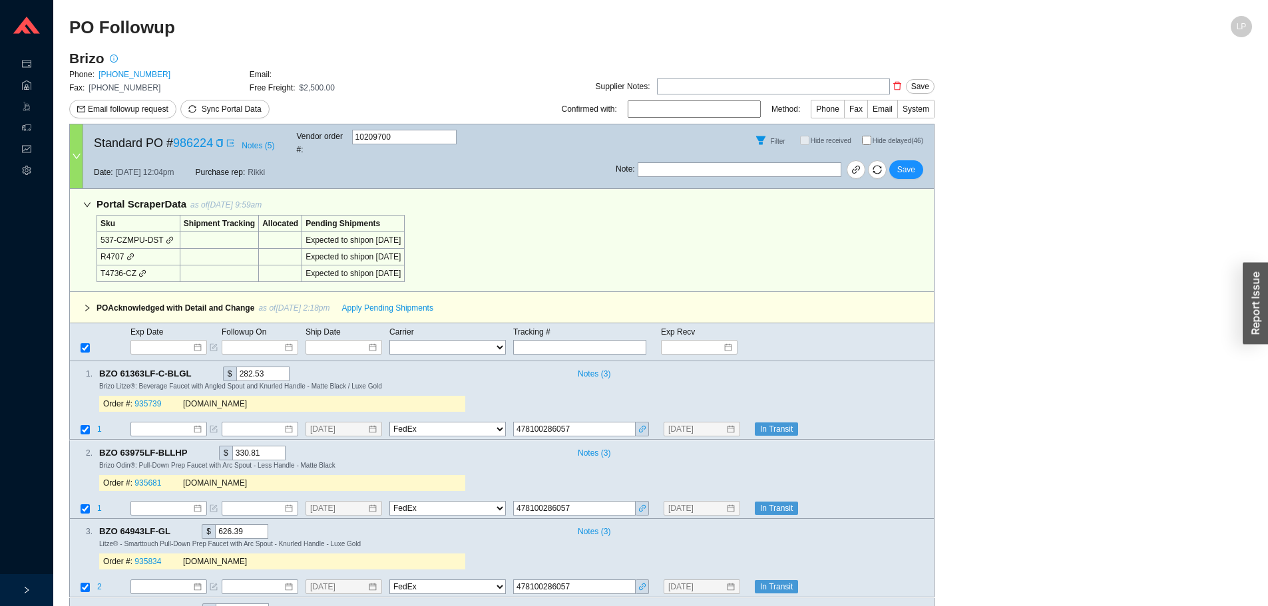
select select "1"
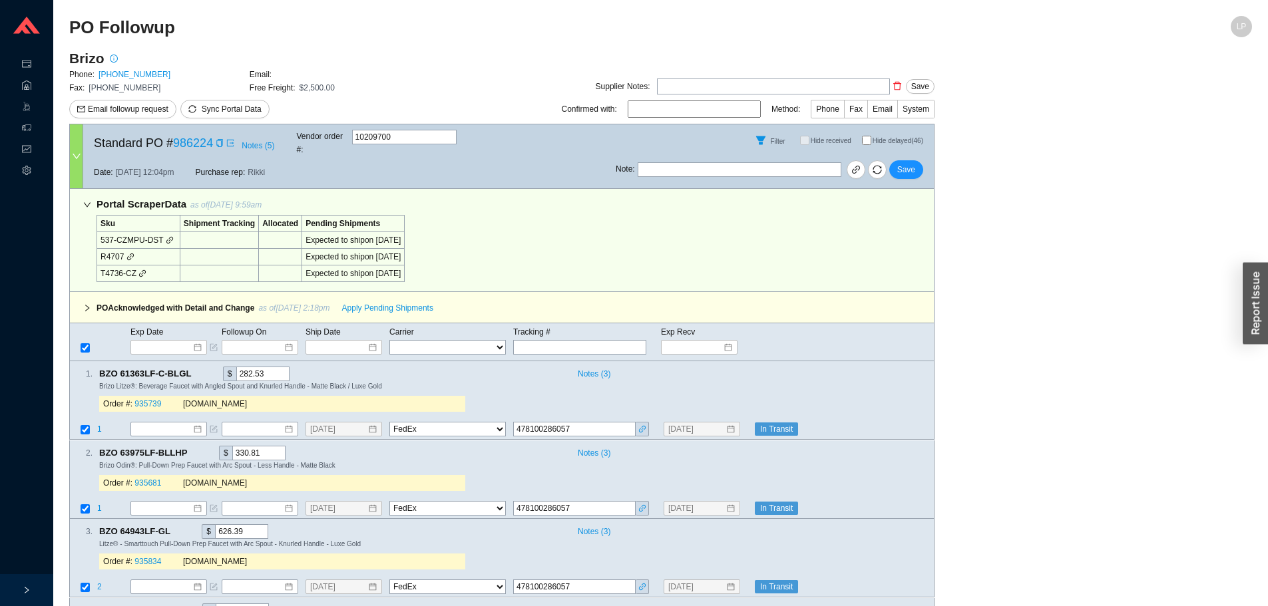
select select "1"
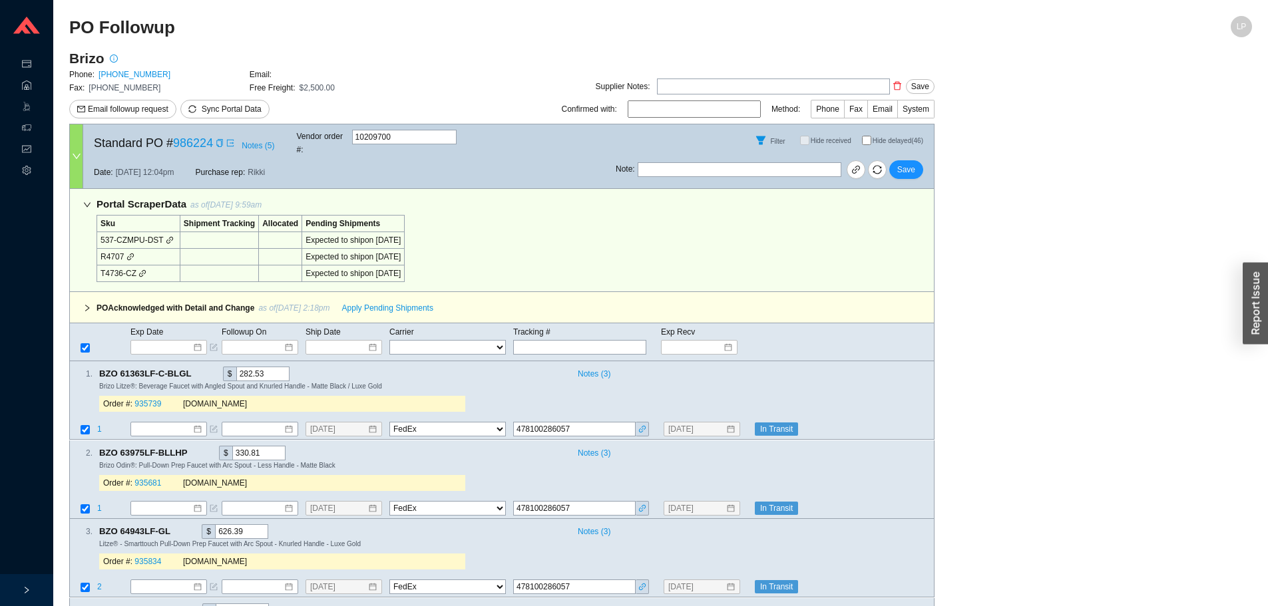
select select "1"
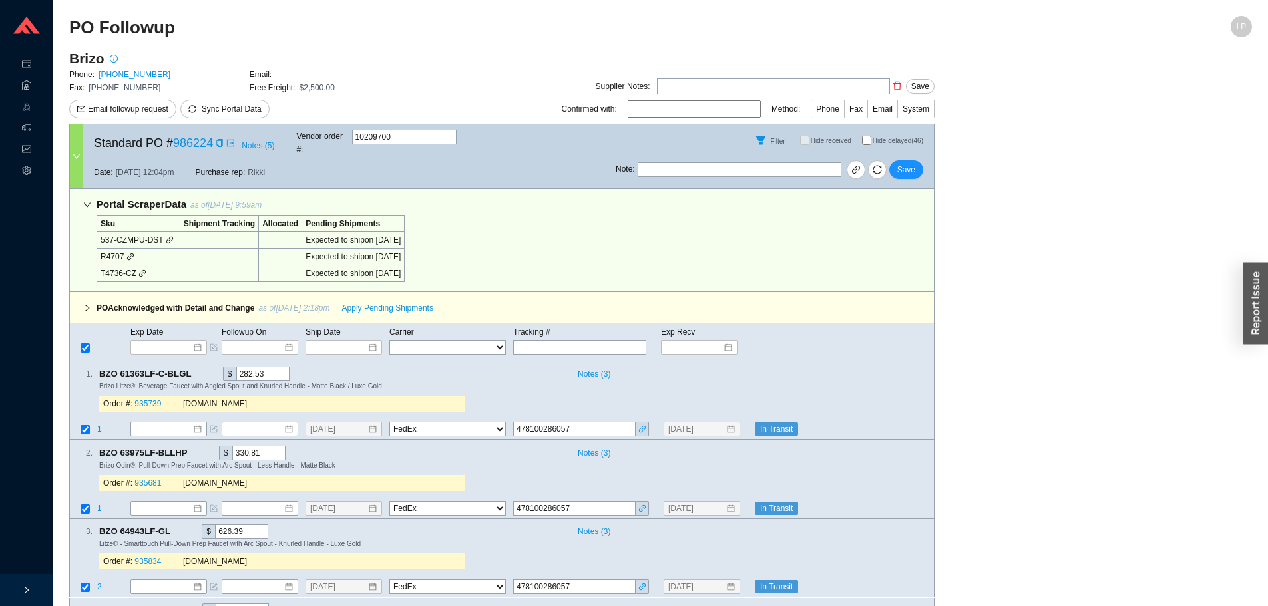
select select "1"
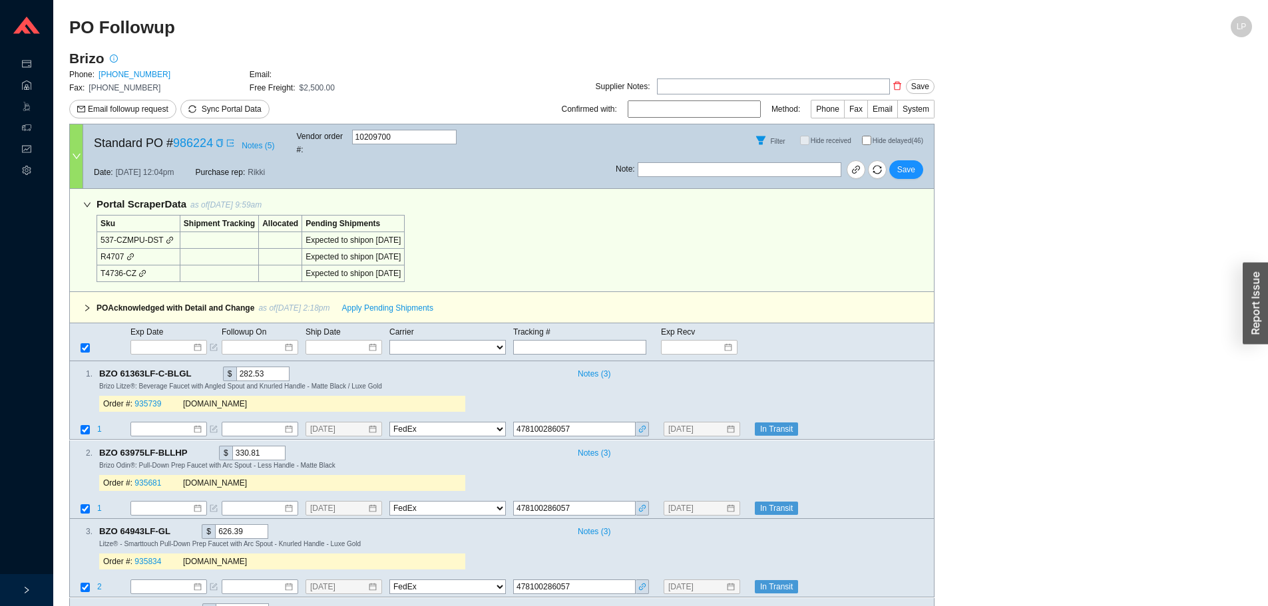
select select "1"
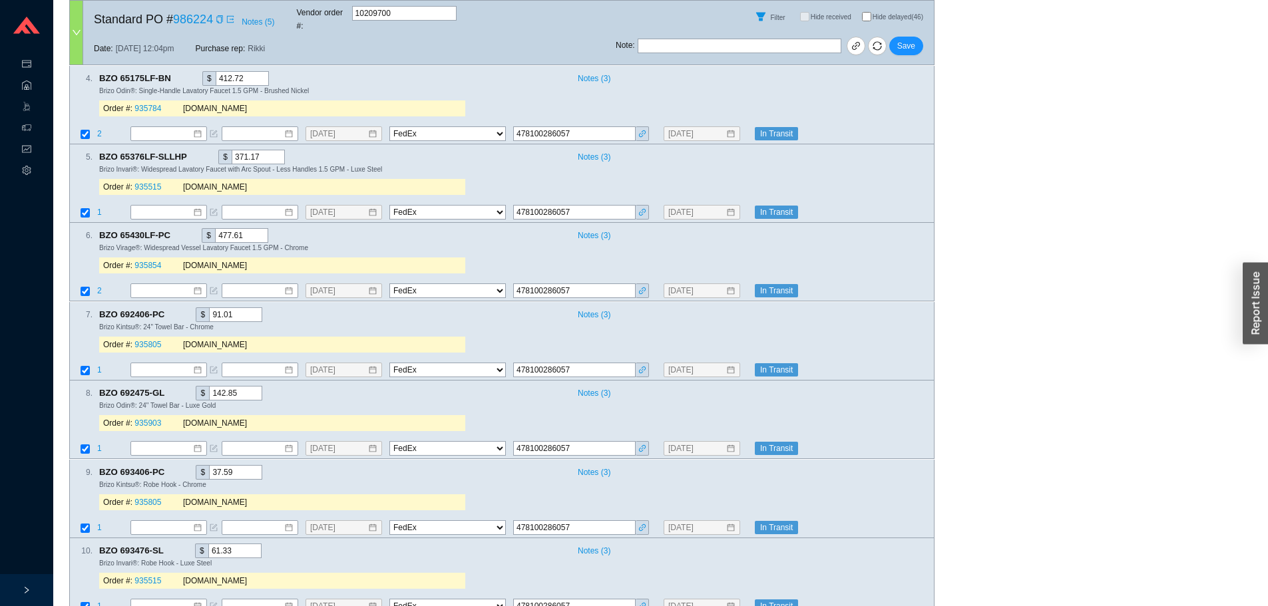
click at [866, 12] on input "Hide delayed (46)" at bounding box center [866, 16] width 9 height 9
checkbox input "true"
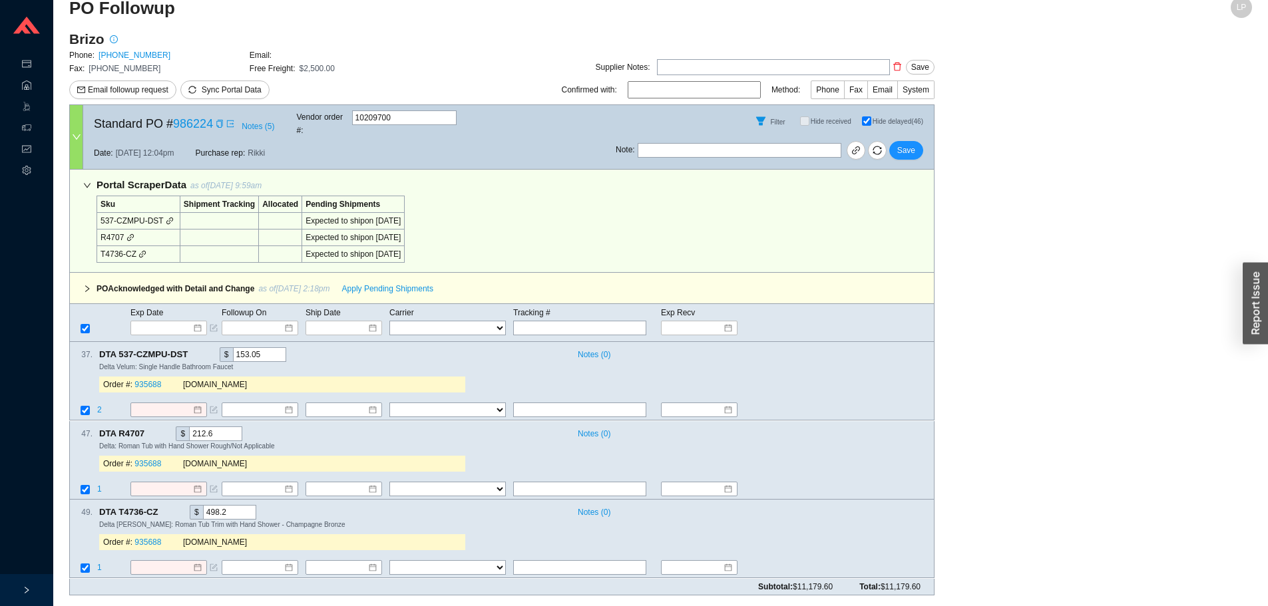
scroll to position [6, 0]
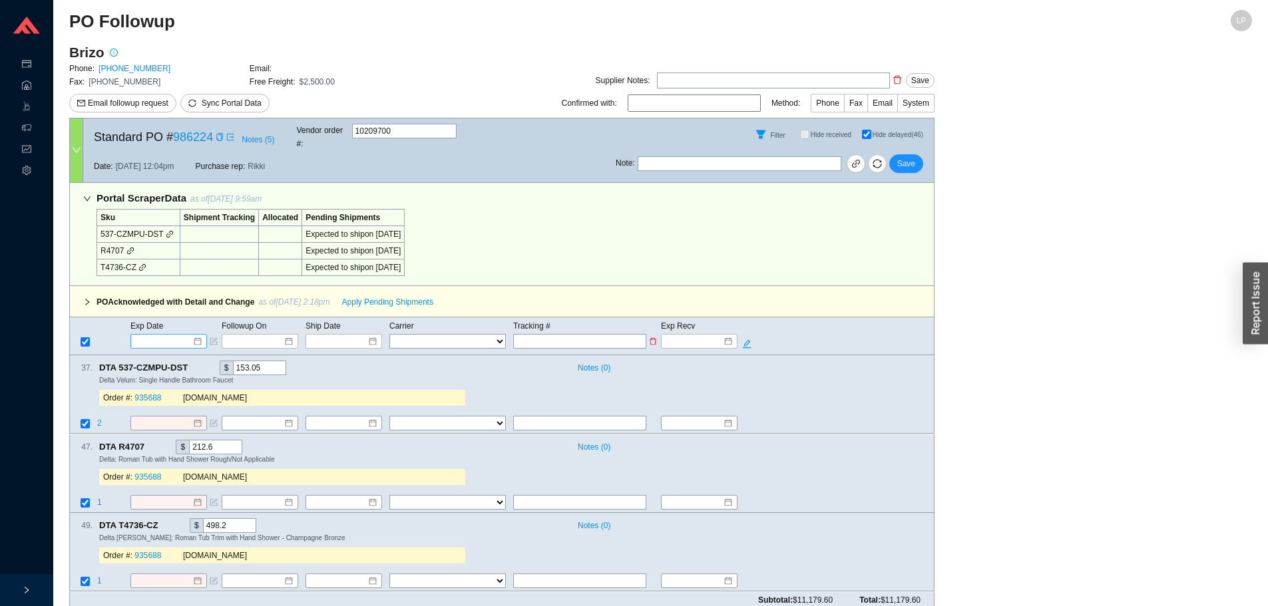
click at [176, 335] on input at bounding box center [164, 341] width 57 height 13
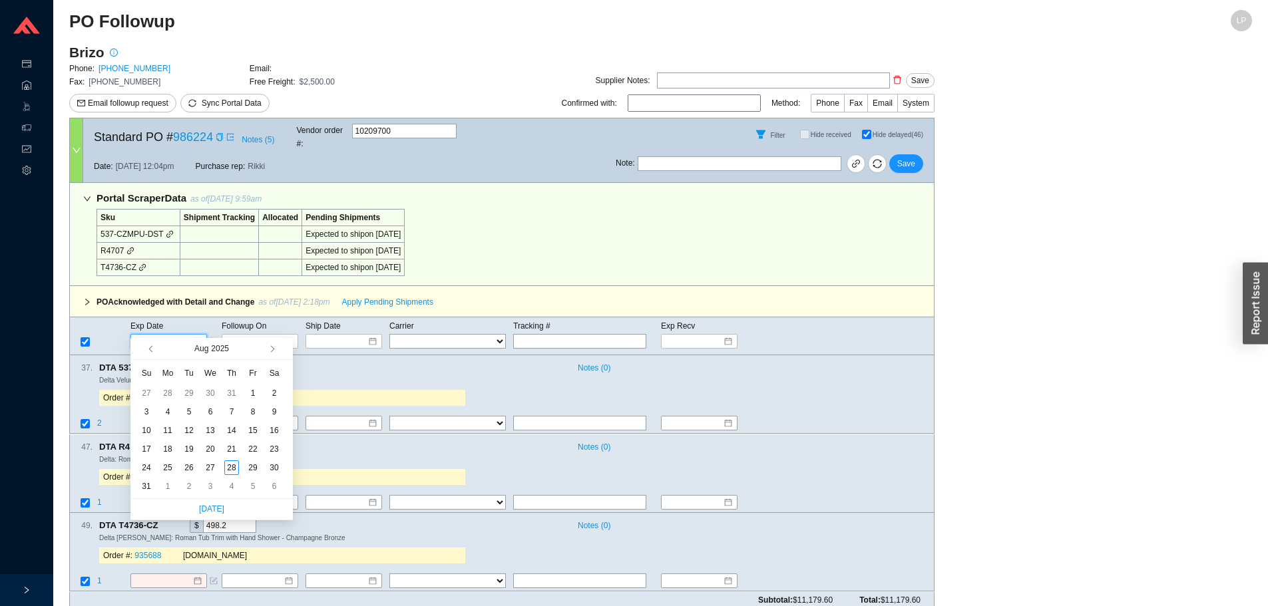
type input "[DATE]"
click at [270, 351] on span "button" at bounding box center [271, 349] width 7 height 7
type input "9/18/2025"
drag, startPoint x: 228, startPoint y: 431, endPoint x: 248, endPoint y: 418, distance: 24.0
click at [229, 430] on div "18" at bounding box center [231, 430] width 15 height 15
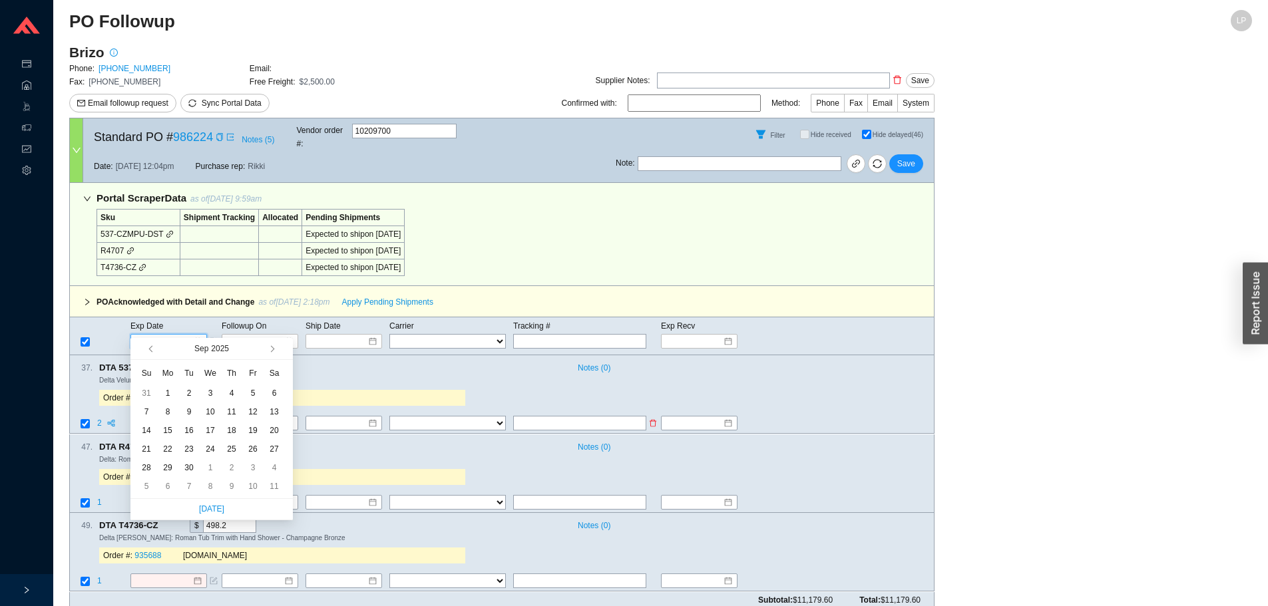
type input "9/18/2025"
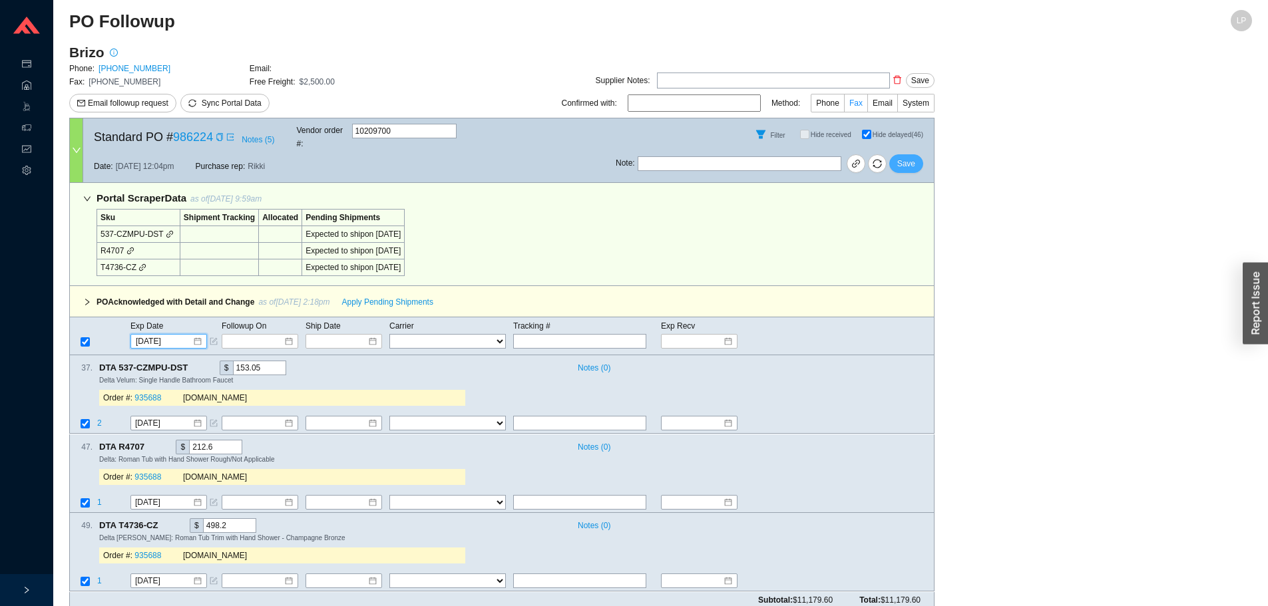
drag, startPoint x: 910, startPoint y: 158, endPoint x: 865, endPoint y: 102, distance: 72.0
click at [910, 157] on span "Save" at bounding box center [906, 163] width 18 height 13
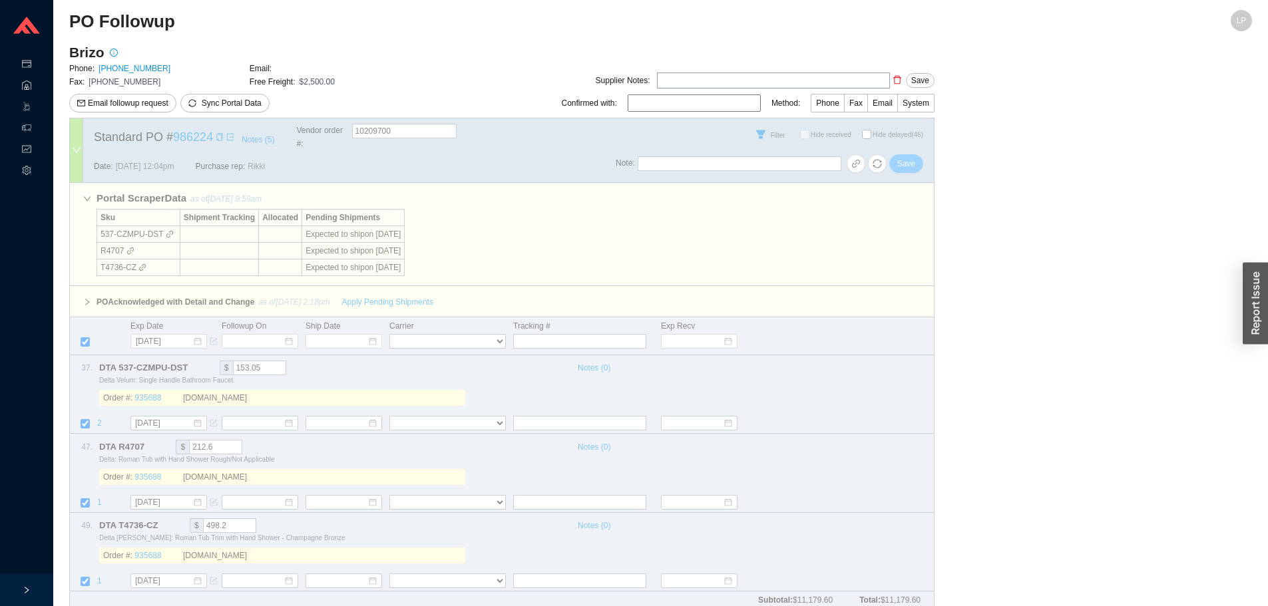
checkbox input "false"
select select "1"
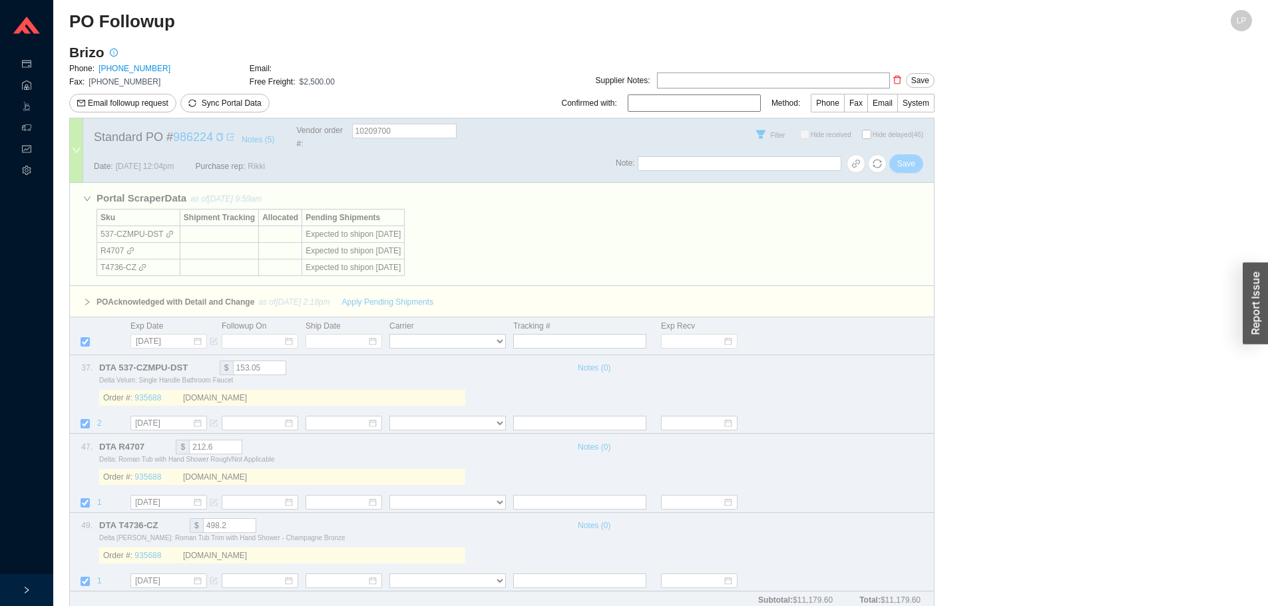
select select "1"
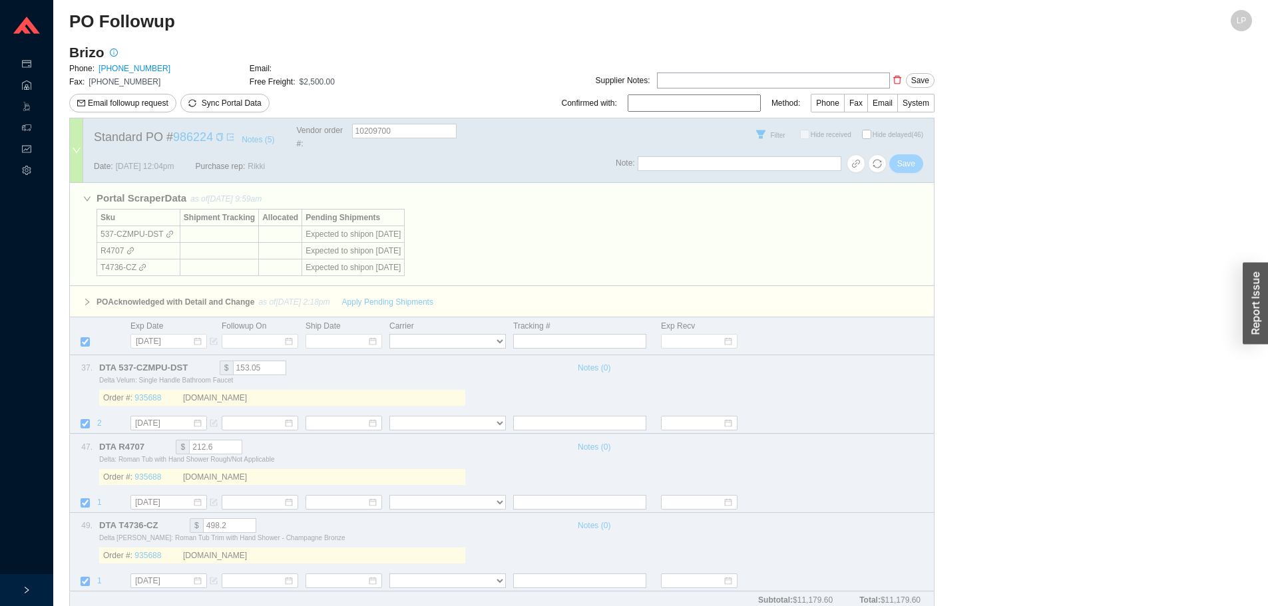
select select "1"
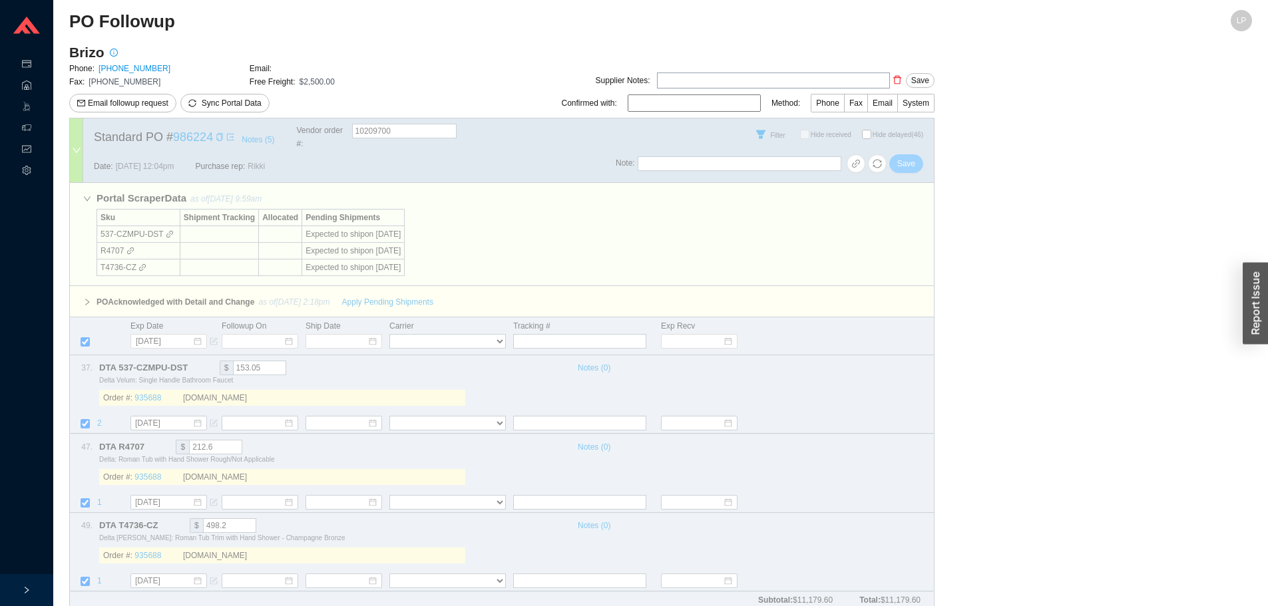
select select "1"
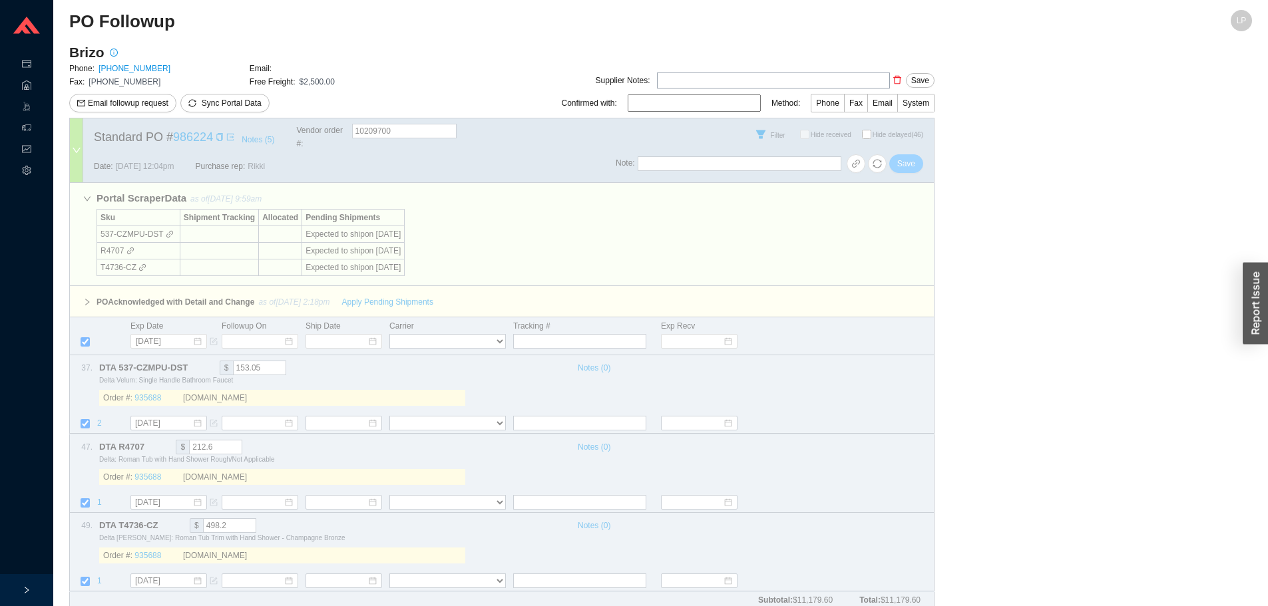
select select "1"
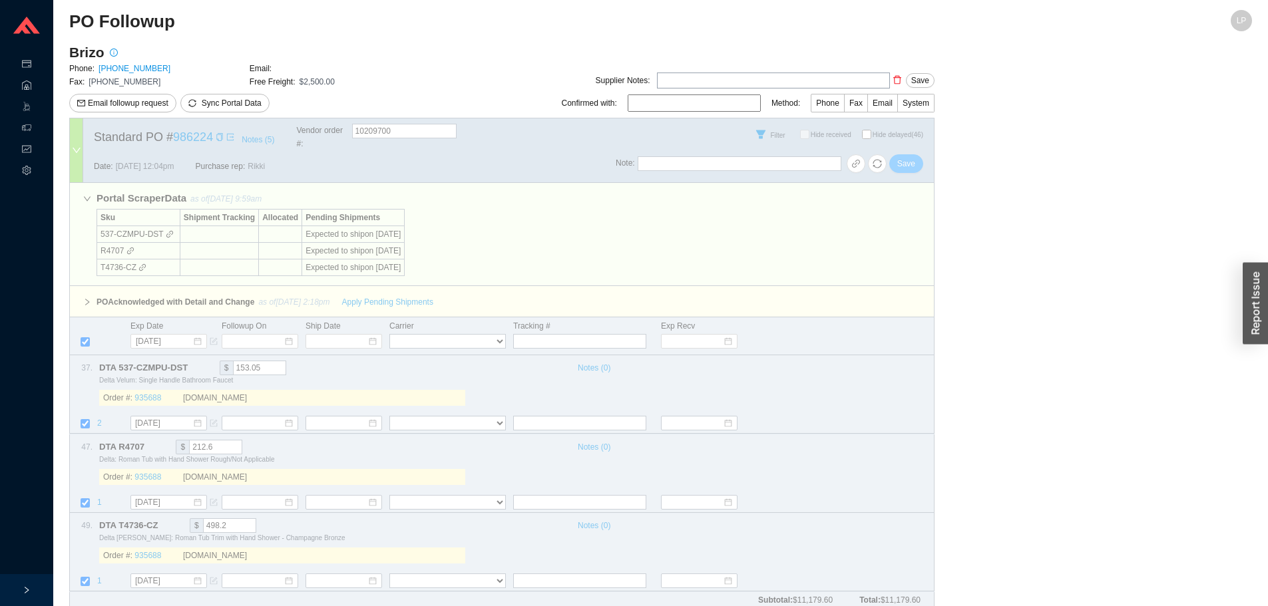
select select "1"
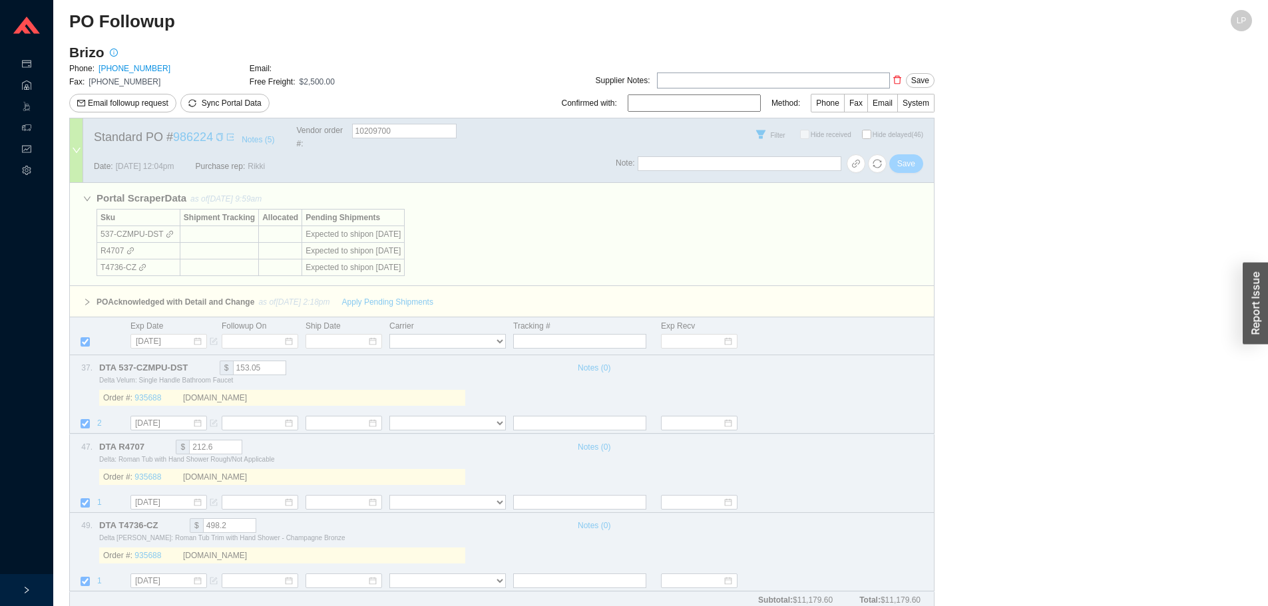
select select "1"
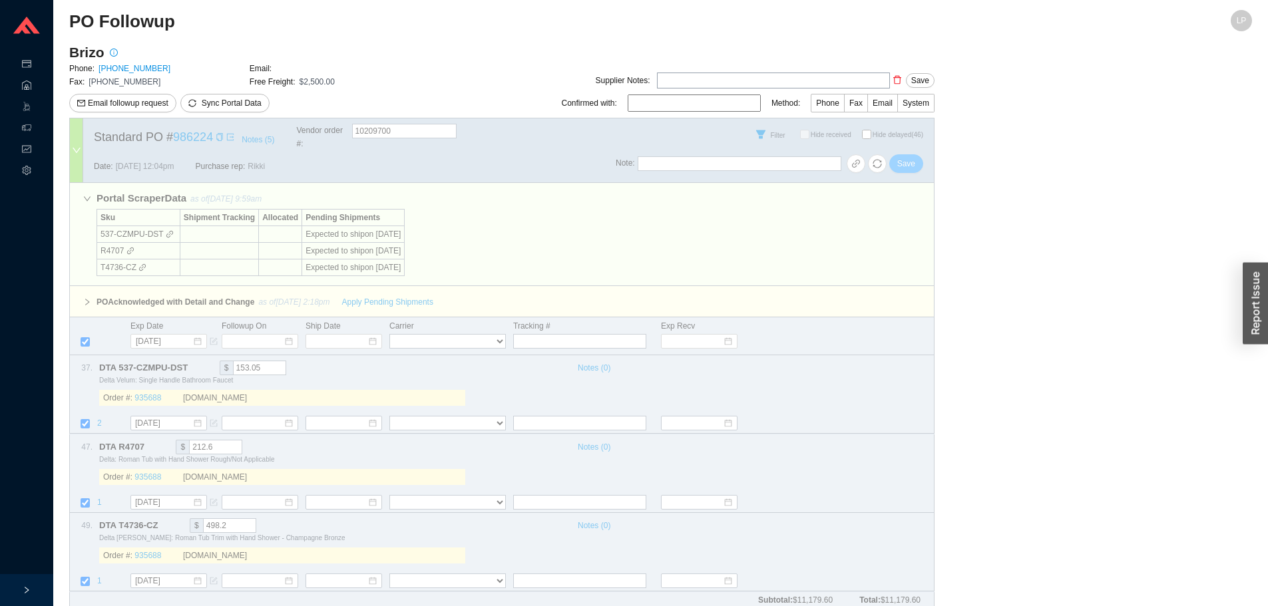
select select "1"
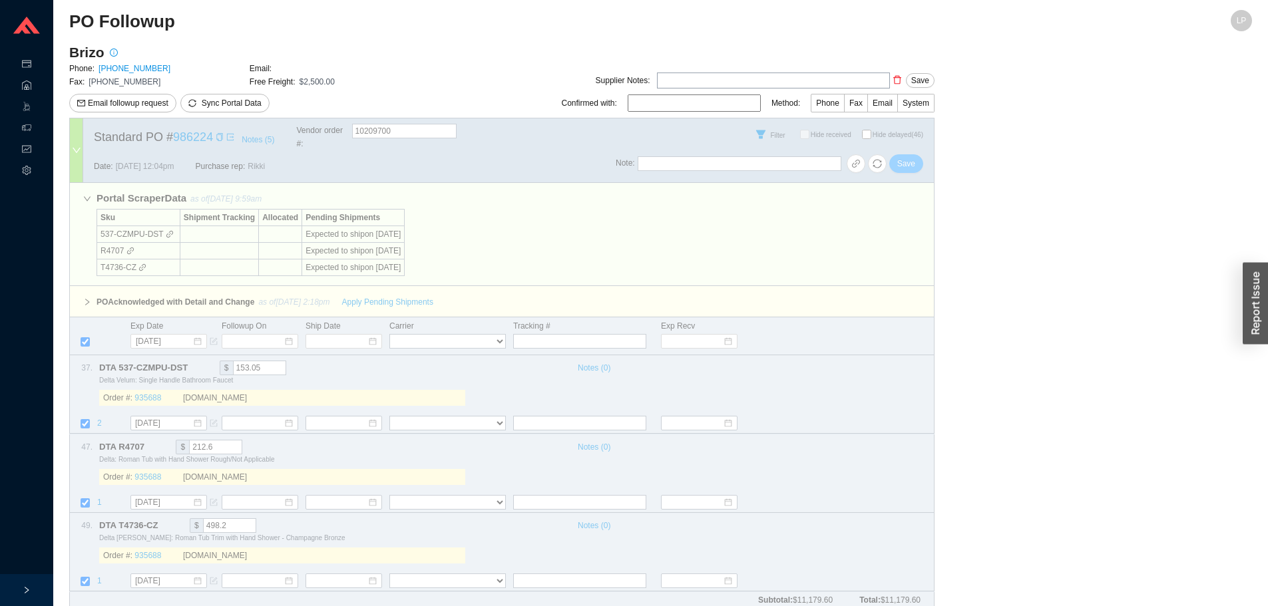
select select "1"
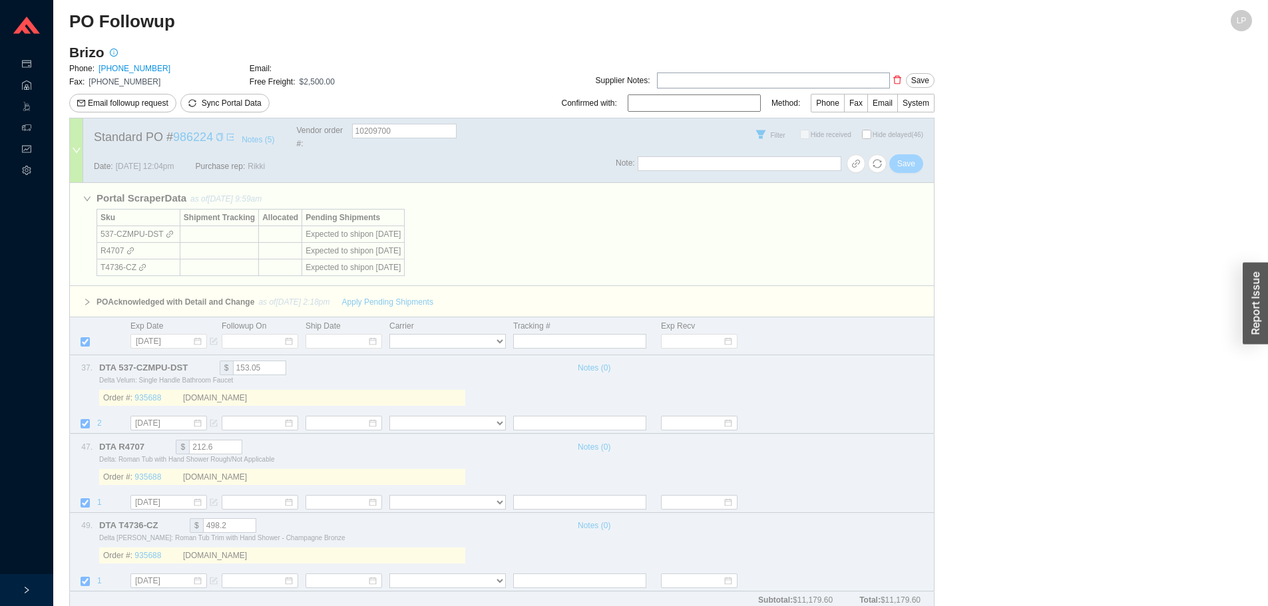
select select "1"
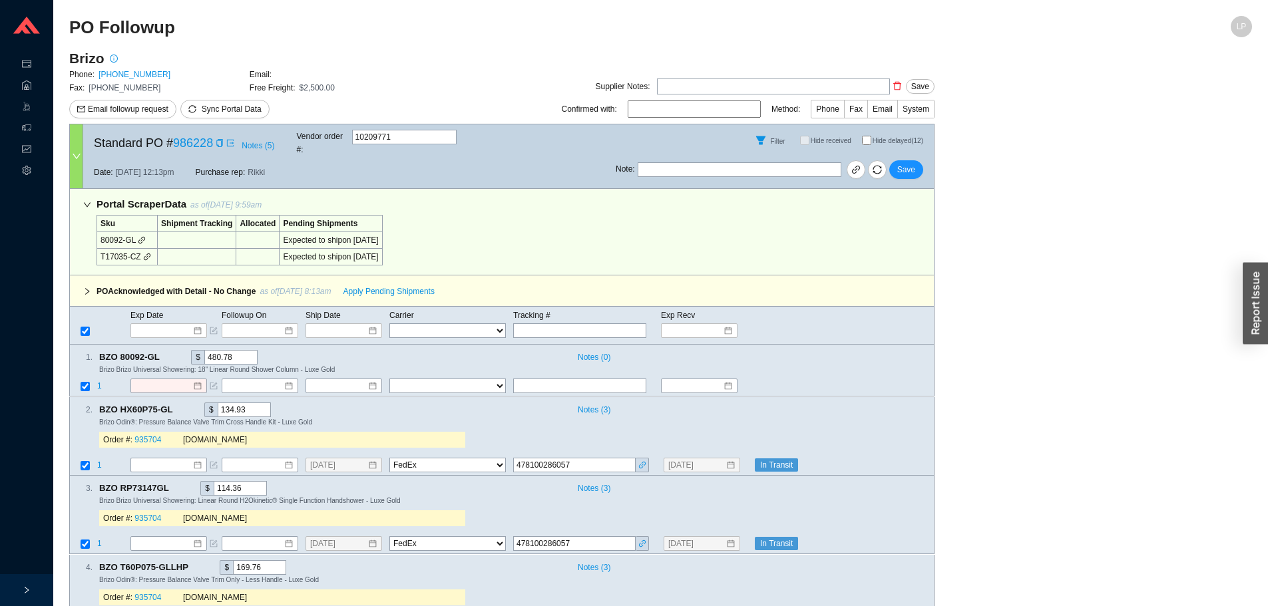
select select "1"
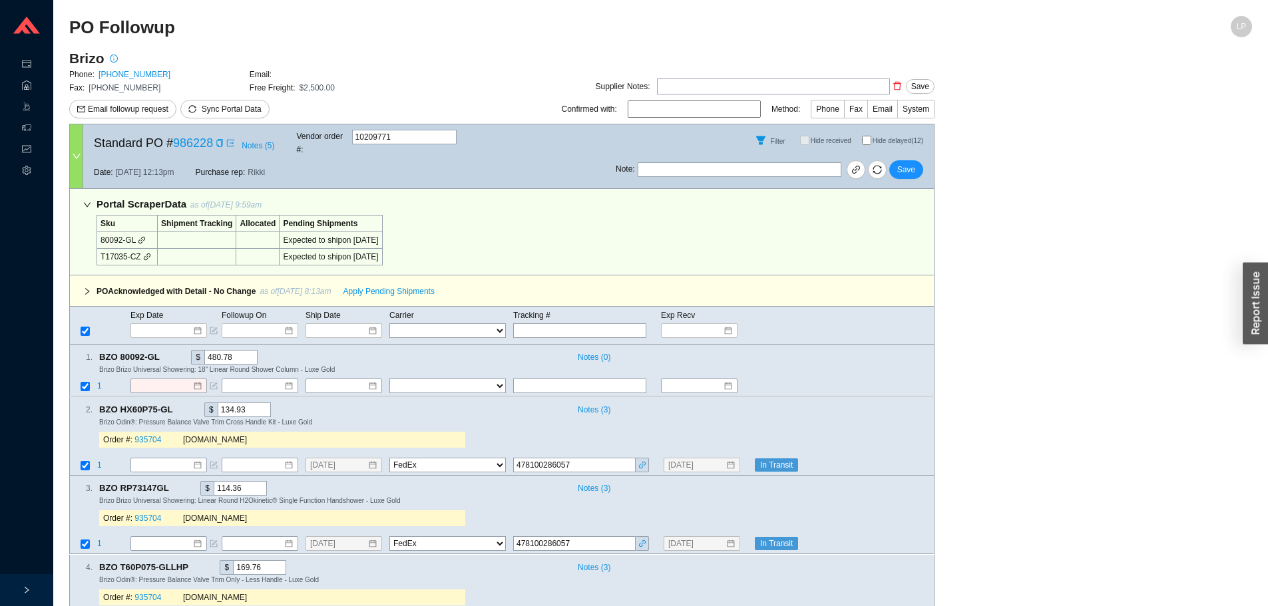
select select "1"
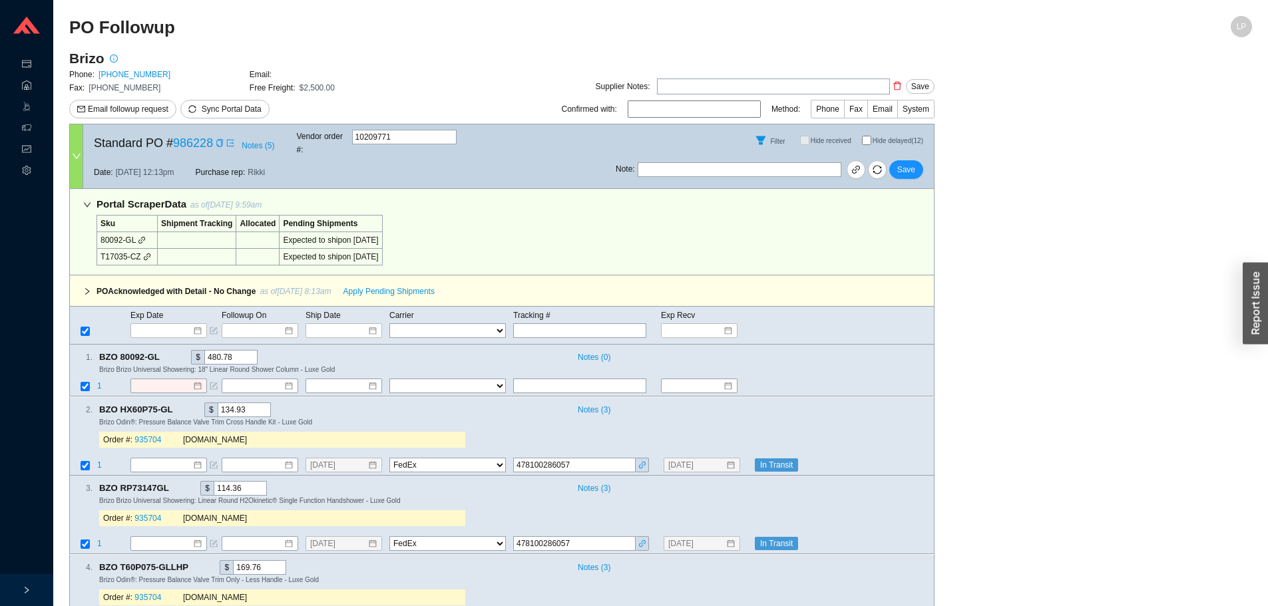
select select "1"
click at [860, 138] on span "Hide received" at bounding box center [836, 140] width 51 height 9
click at [870, 136] on input "Hide delayed (12)" at bounding box center [866, 140] width 9 height 9
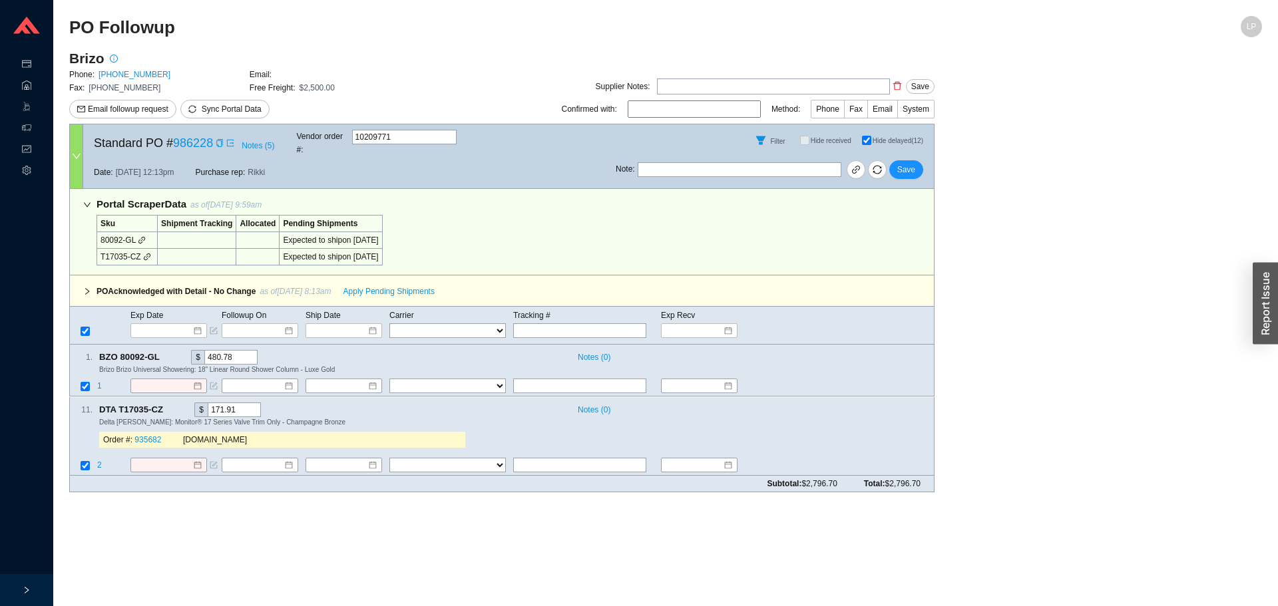
click at [864, 136] on input "Hide delayed (12)" at bounding box center [866, 140] width 9 height 9
checkbox input "false"
checkbox input "true"
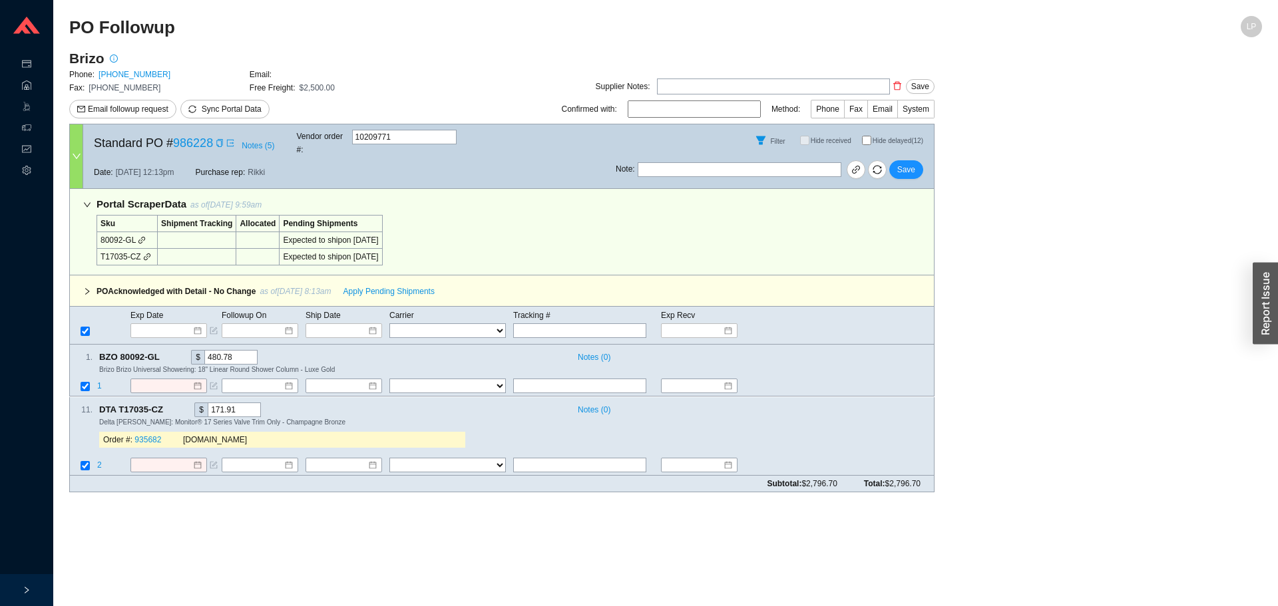
checkbox input "true"
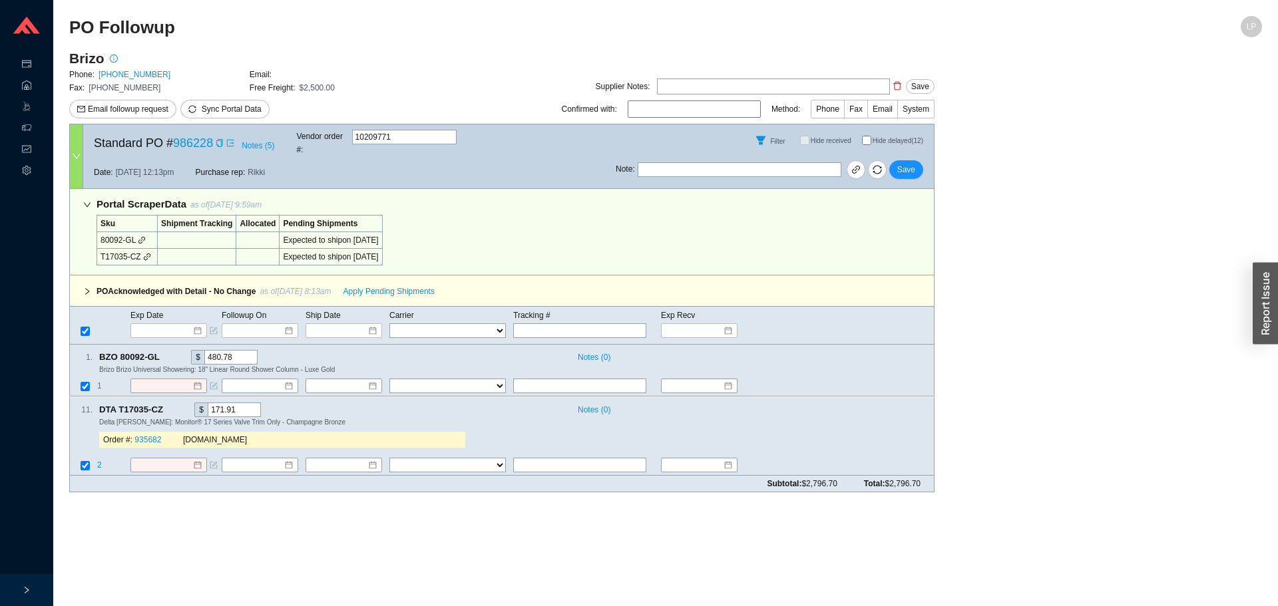
checkbox input "true"
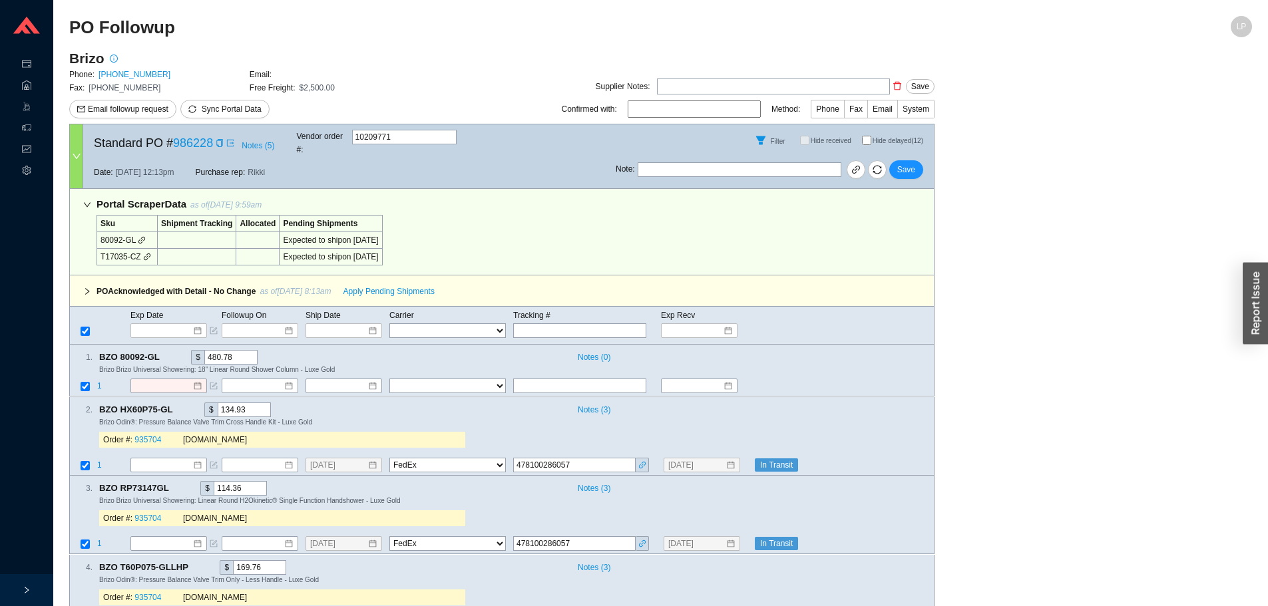
click at [863, 137] on input "Hide delayed (12)" at bounding box center [866, 140] width 9 height 9
checkbox input "true"
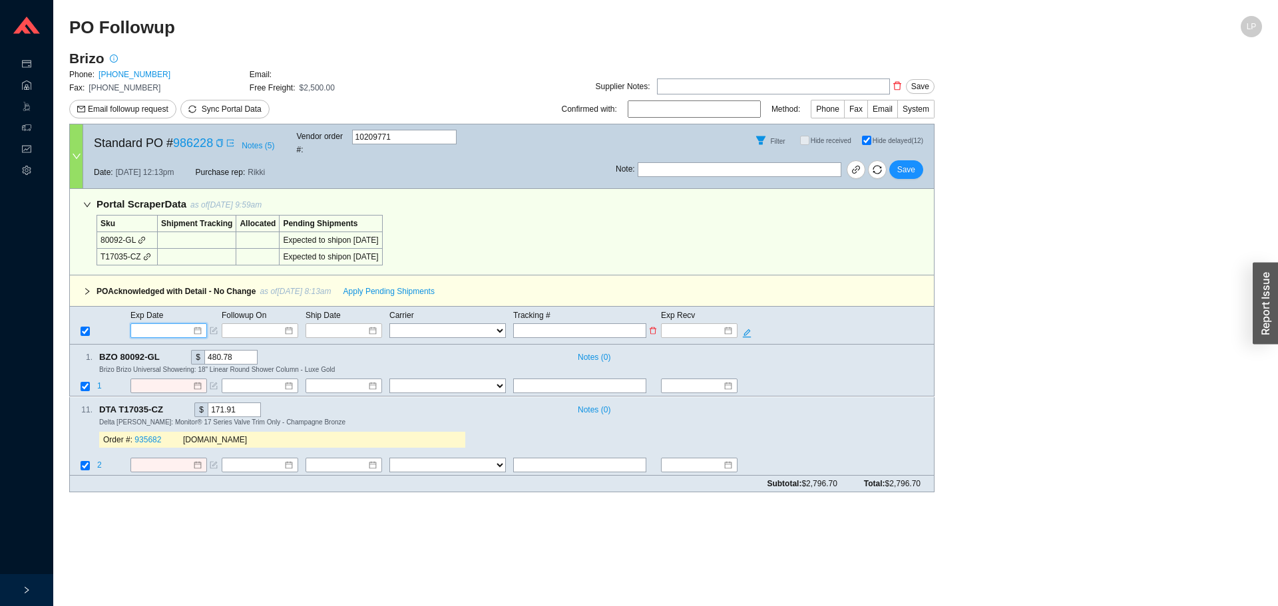
click at [157, 324] on input at bounding box center [164, 330] width 57 height 13
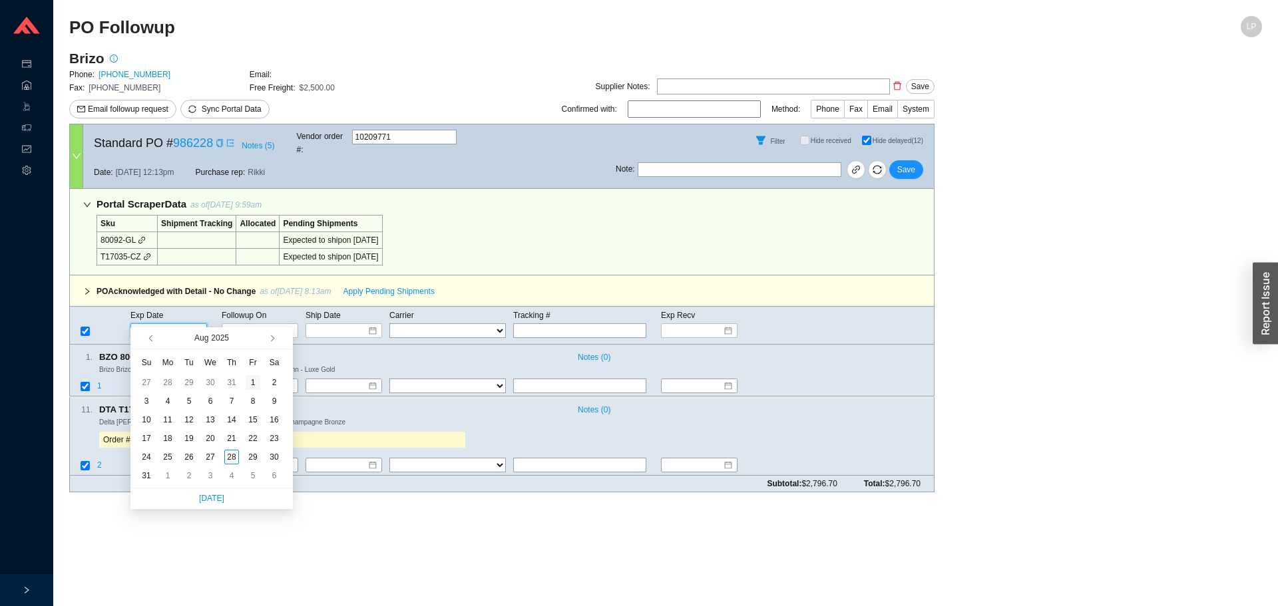
type input "[DATE]"
click at [274, 337] on button "button" at bounding box center [271, 337] width 13 height 21
type input "[DATE]"
drag, startPoint x: 228, startPoint y: 421, endPoint x: 491, endPoint y: 341, distance: 274.6
click at [230, 419] on div "18" at bounding box center [231, 420] width 15 height 15
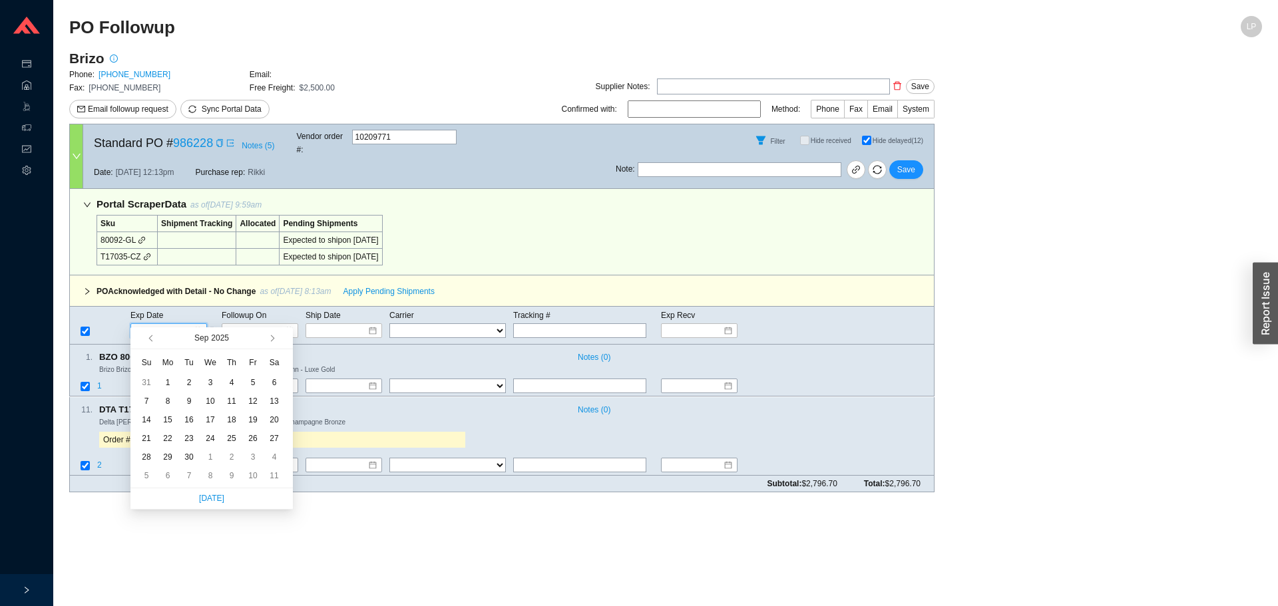
type input "[DATE]"
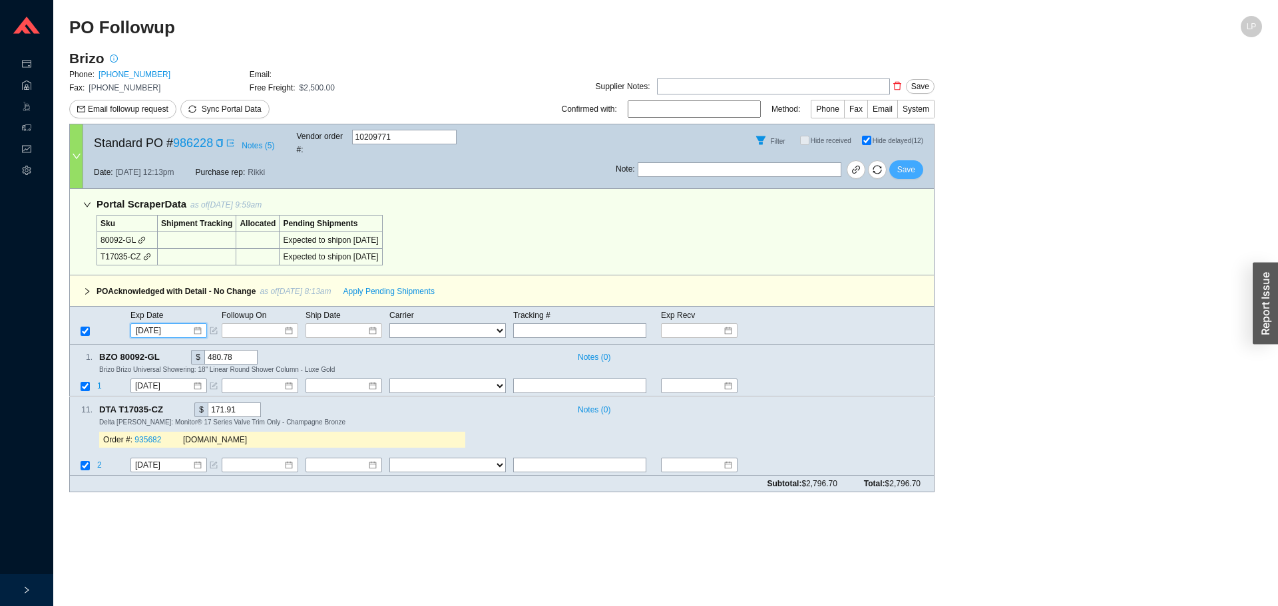
click at [899, 163] on span "Save" at bounding box center [906, 169] width 18 height 13
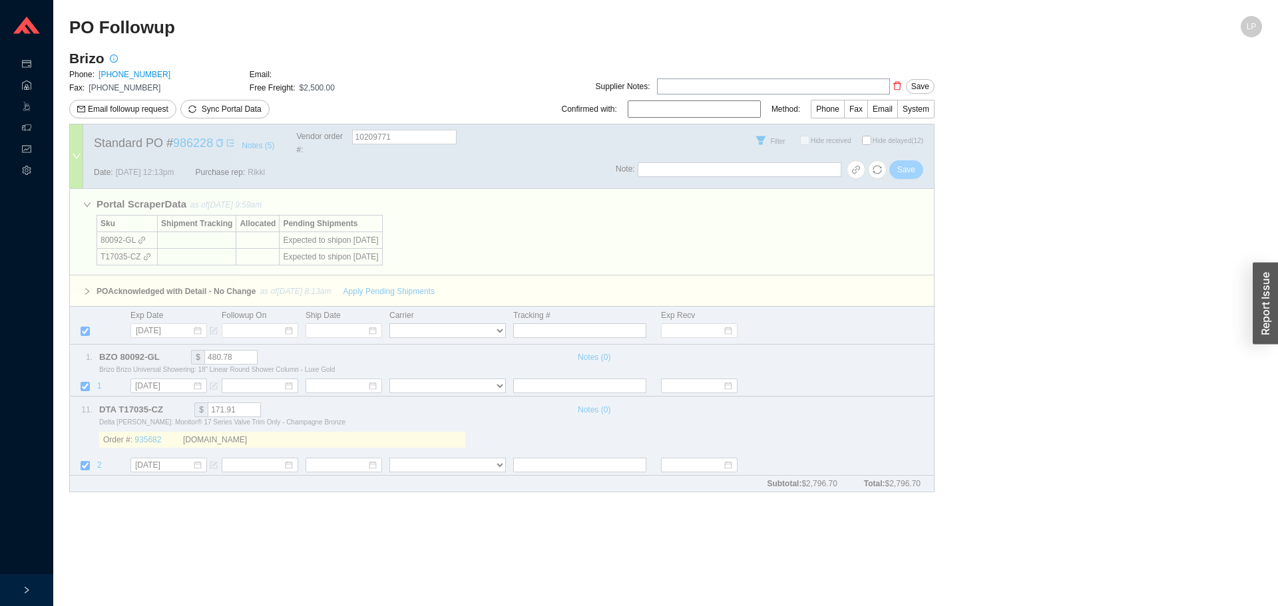
checkbox input "false"
select select "1"
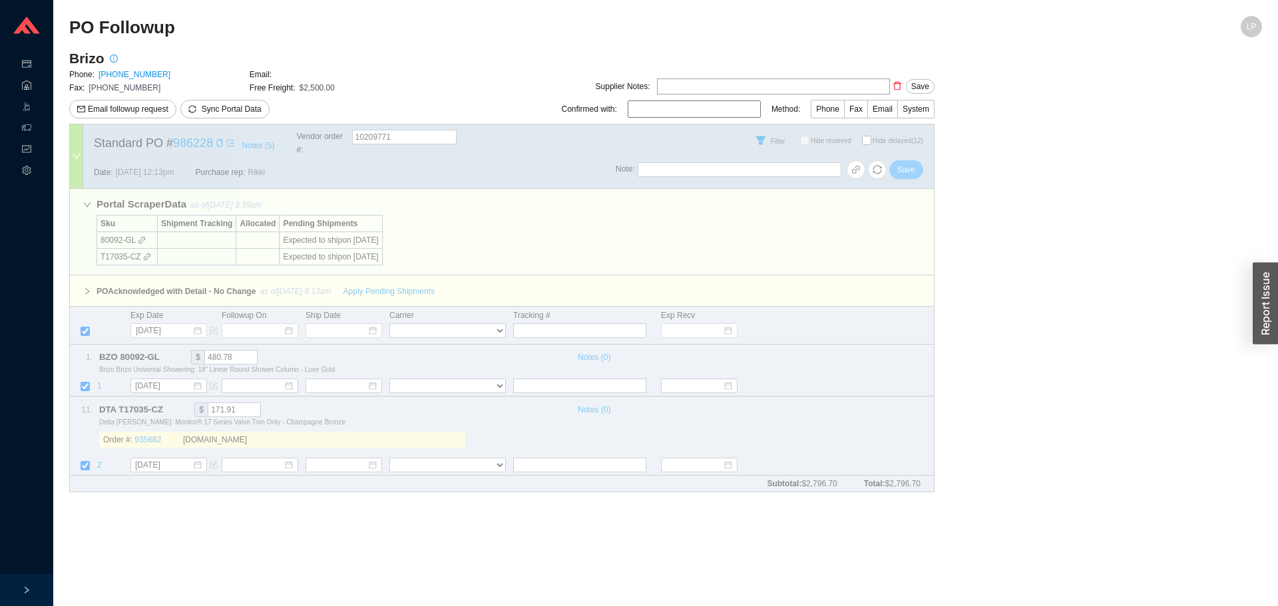
select select "1"
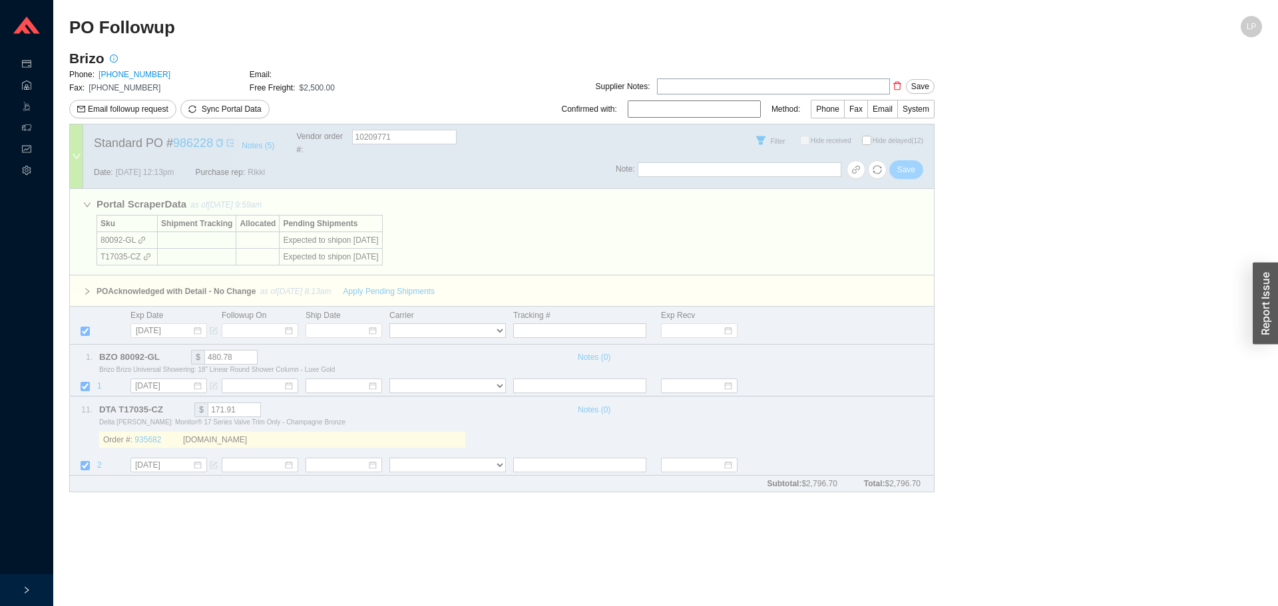
select select "1"
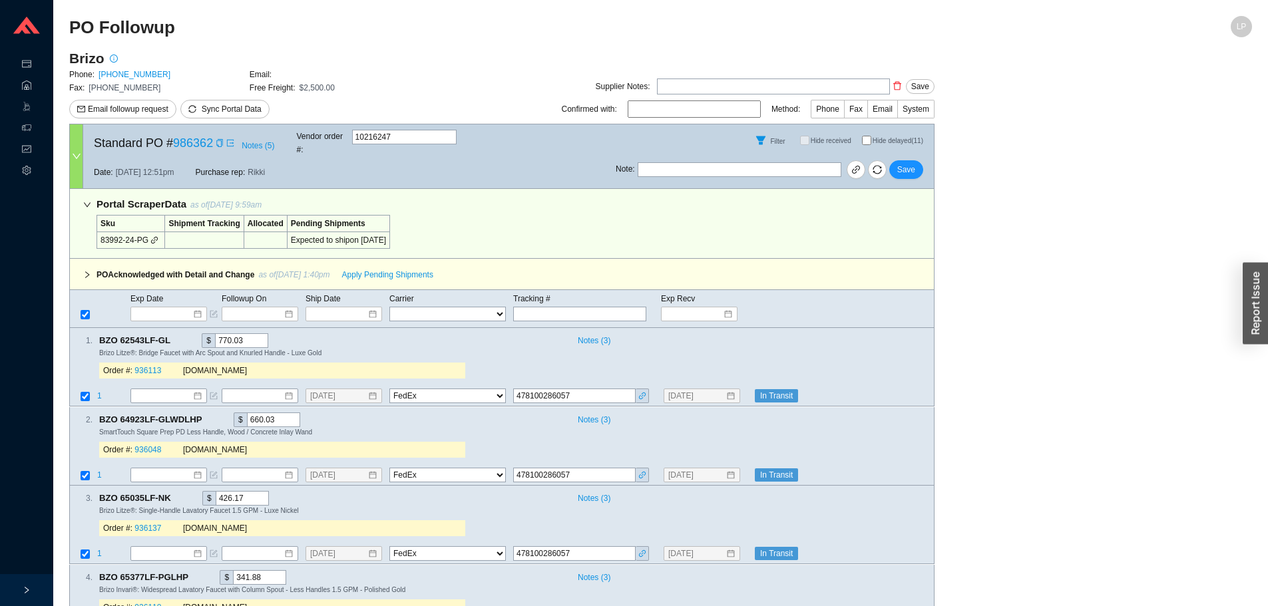
select select "1"
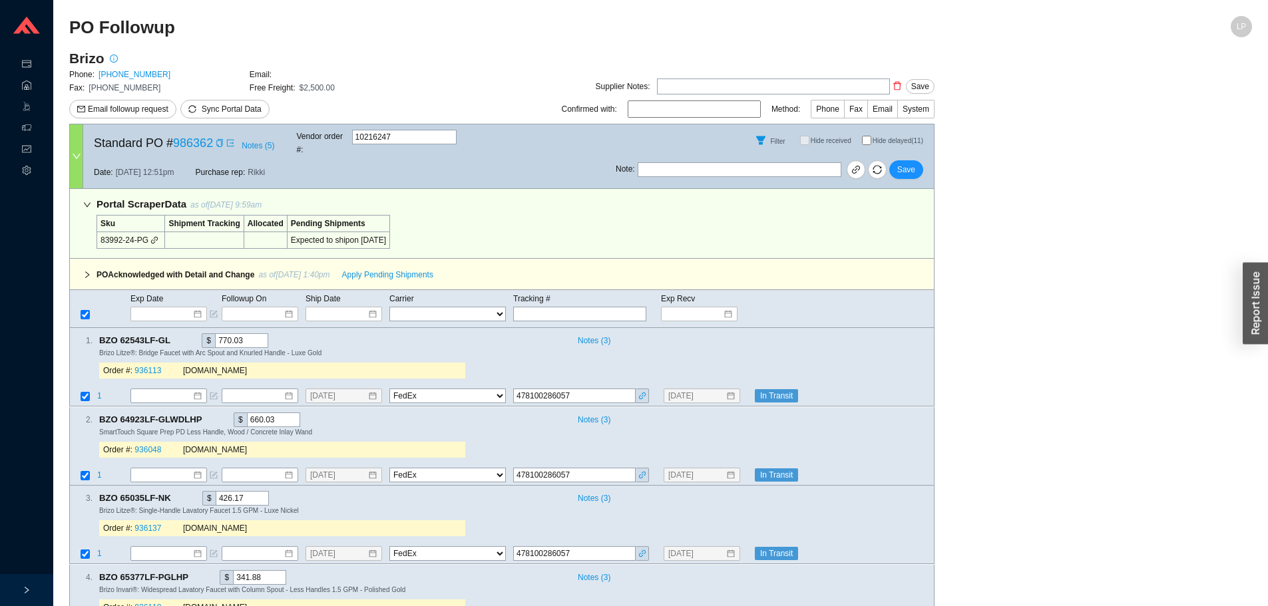
select select "1"
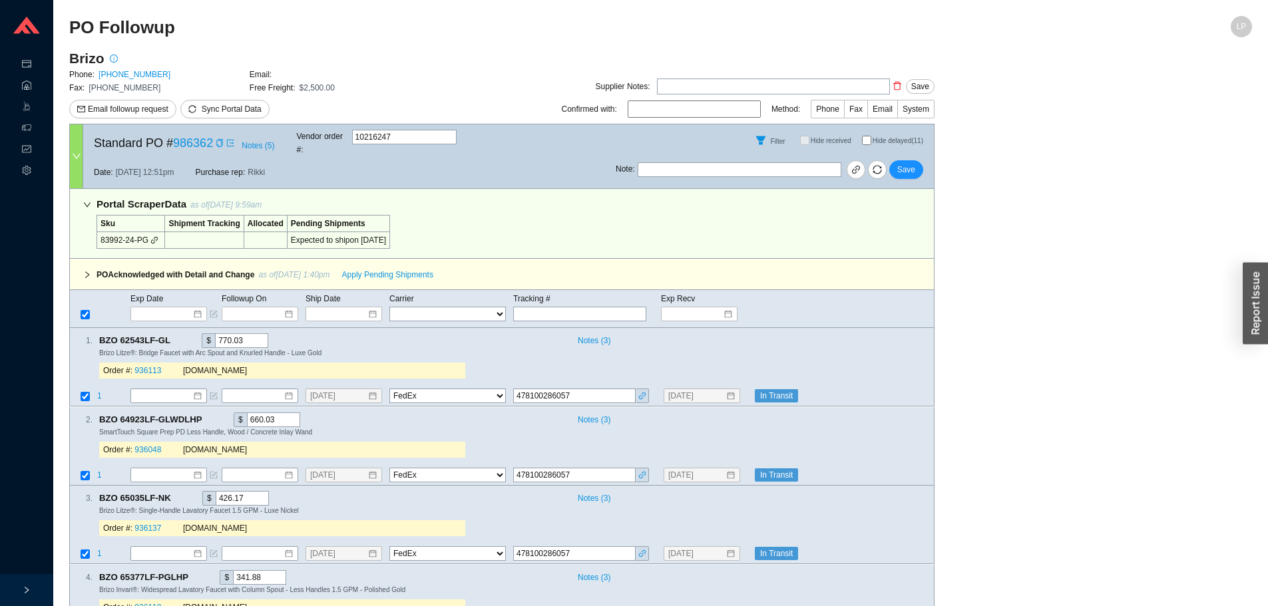
select select "1"
click at [867, 136] on input "Hide delayed (11)" at bounding box center [866, 140] width 9 height 9
checkbox input "true"
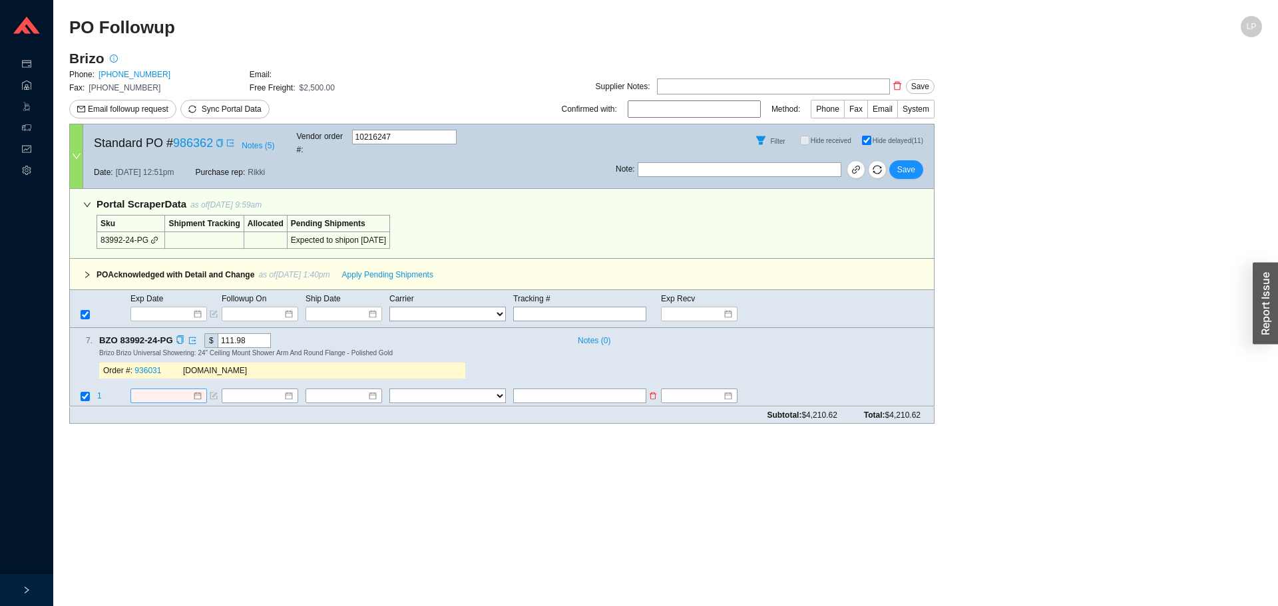
click at [162, 390] on input at bounding box center [163, 396] width 57 height 13
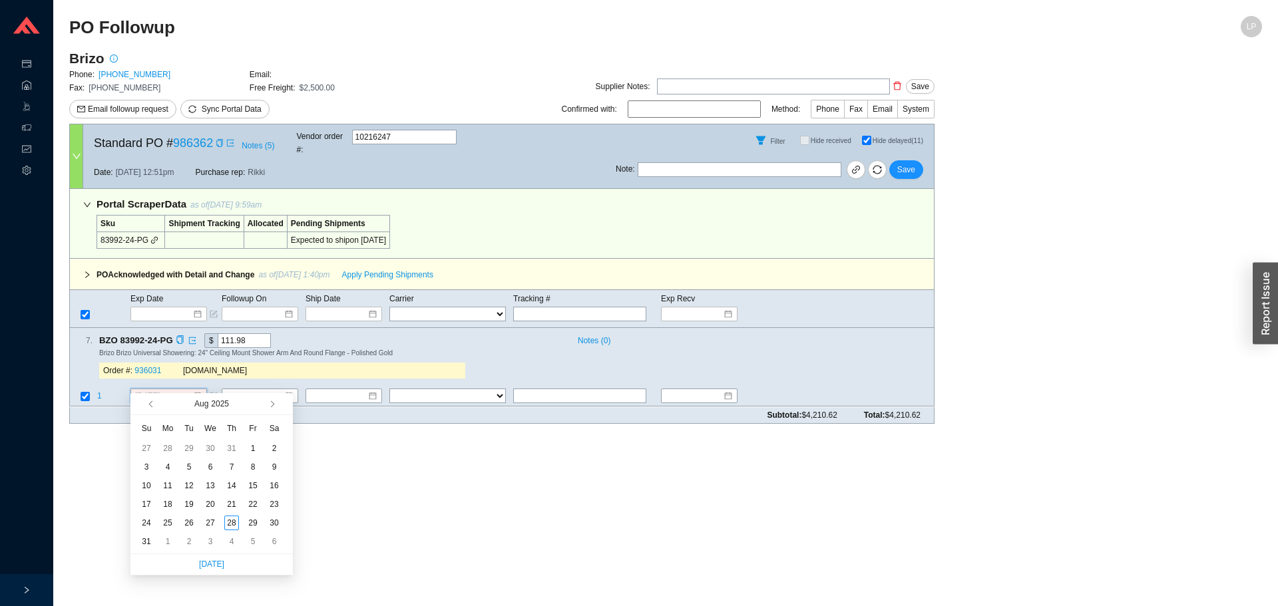
type input "[DATE]"
click at [270, 402] on span "button" at bounding box center [271, 404] width 7 height 7
type input "[DATE]"
drag, startPoint x: 229, startPoint y: 493, endPoint x: 238, endPoint y: 477, distance: 18.8
click at [228, 493] on td "18" at bounding box center [231, 486] width 21 height 19
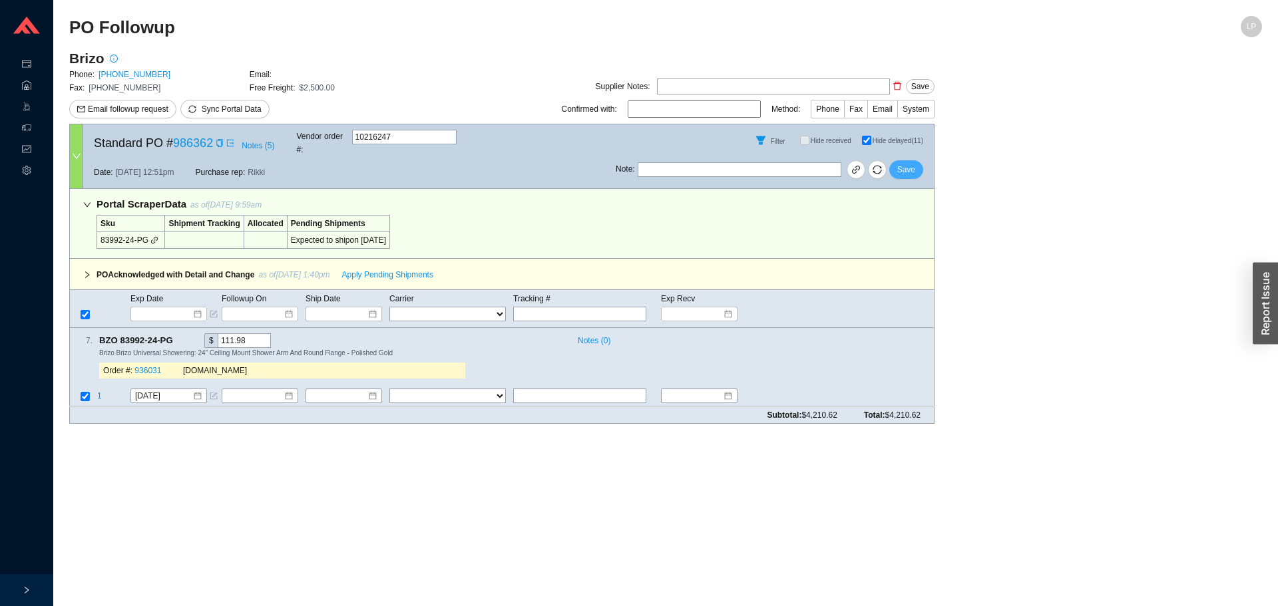
click at [906, 163] on span "Save" at bounding box center [906, 169] width 18 height 13
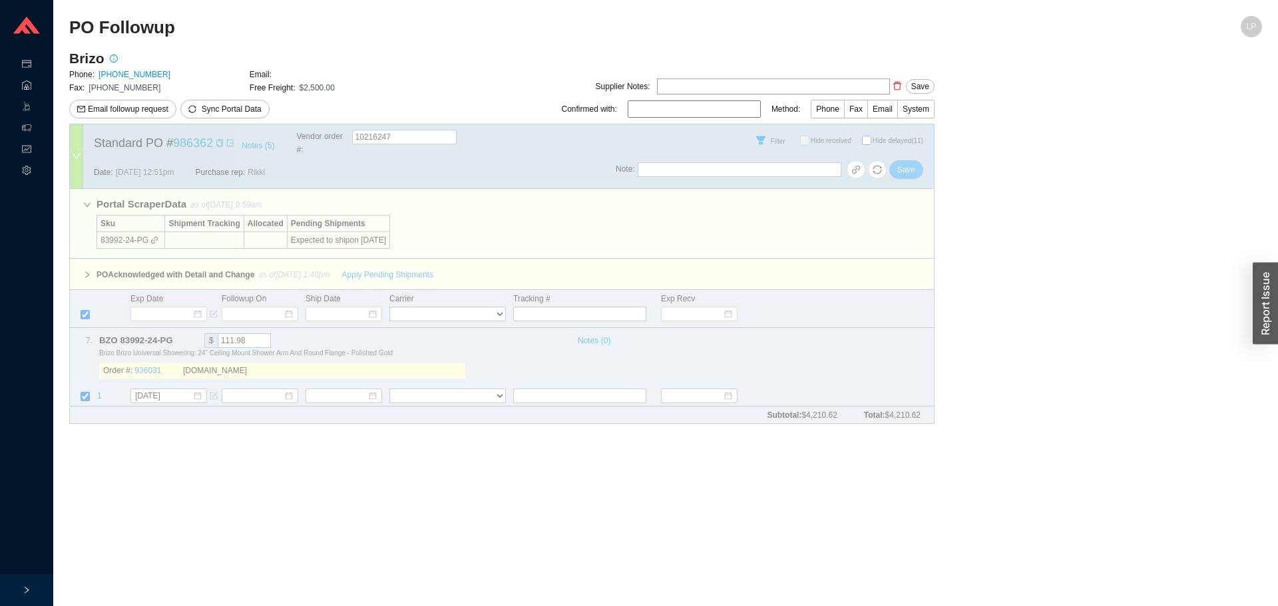
checkbox input "false"
select select "1"
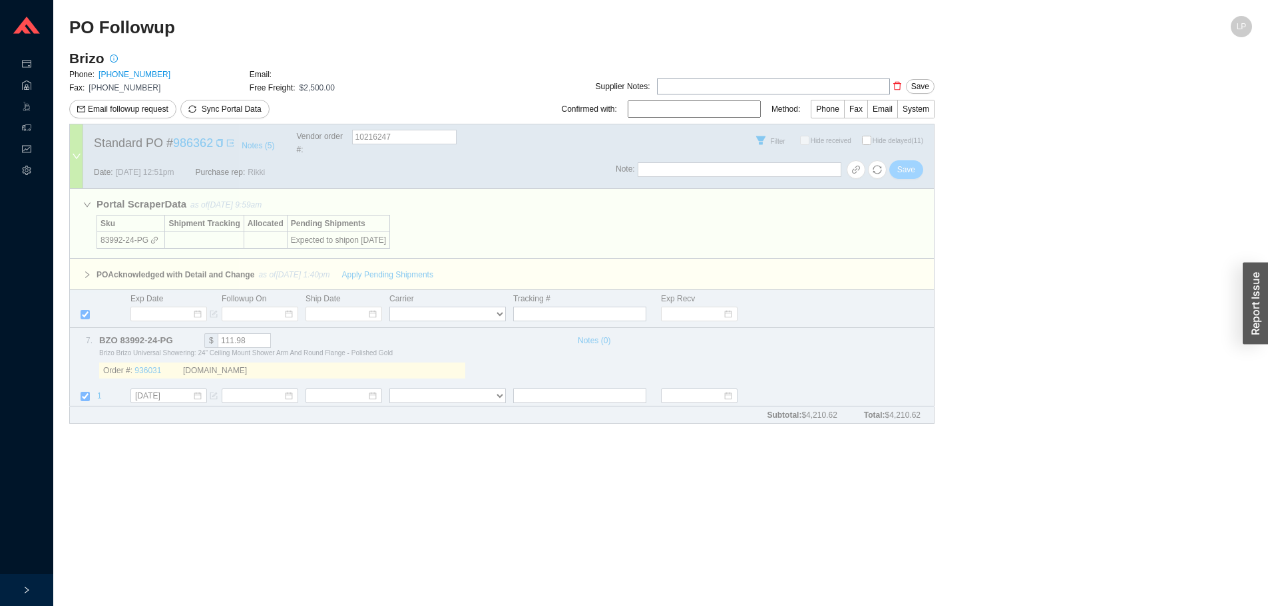
select select "1"
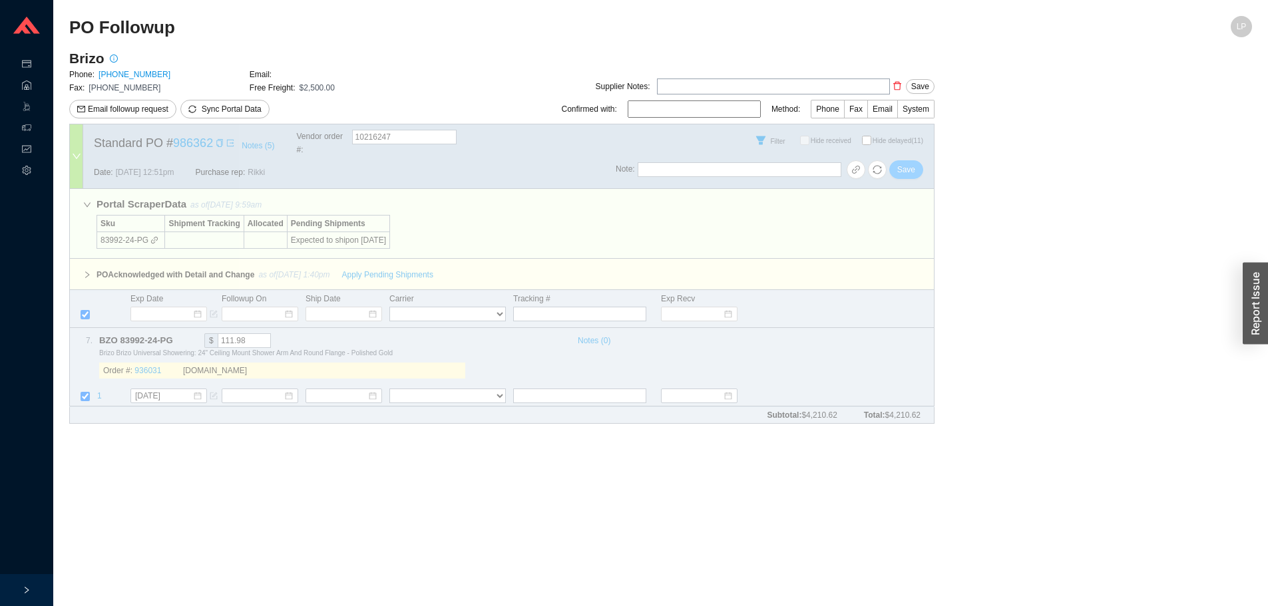
select select "1"
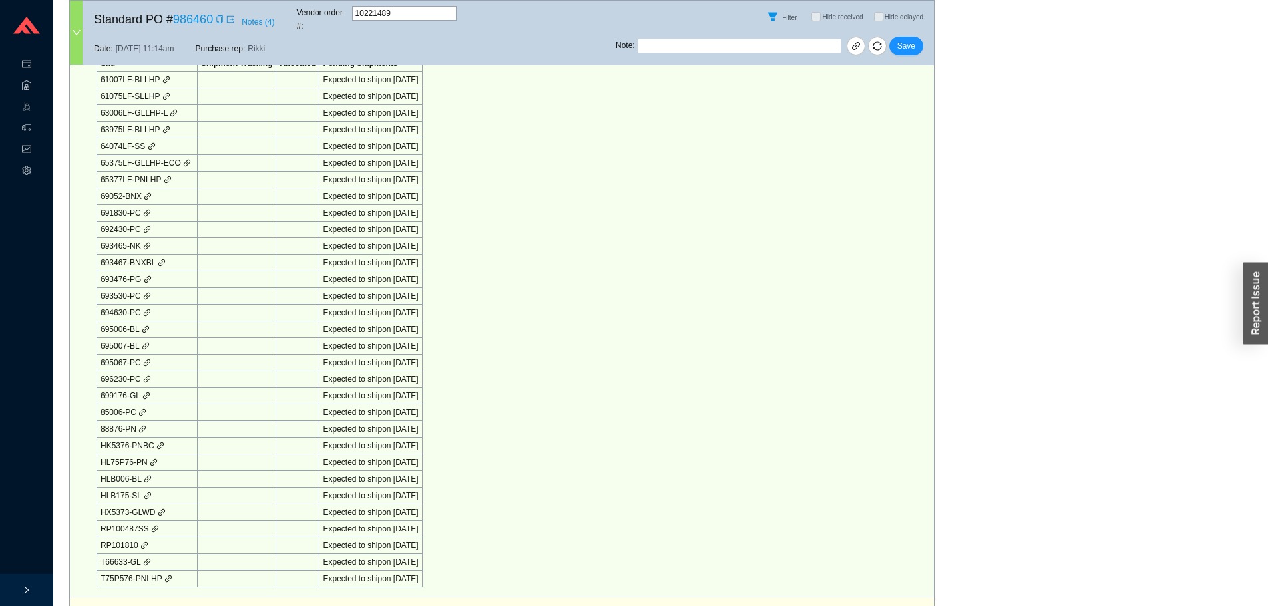
scroll to position [532, 0]
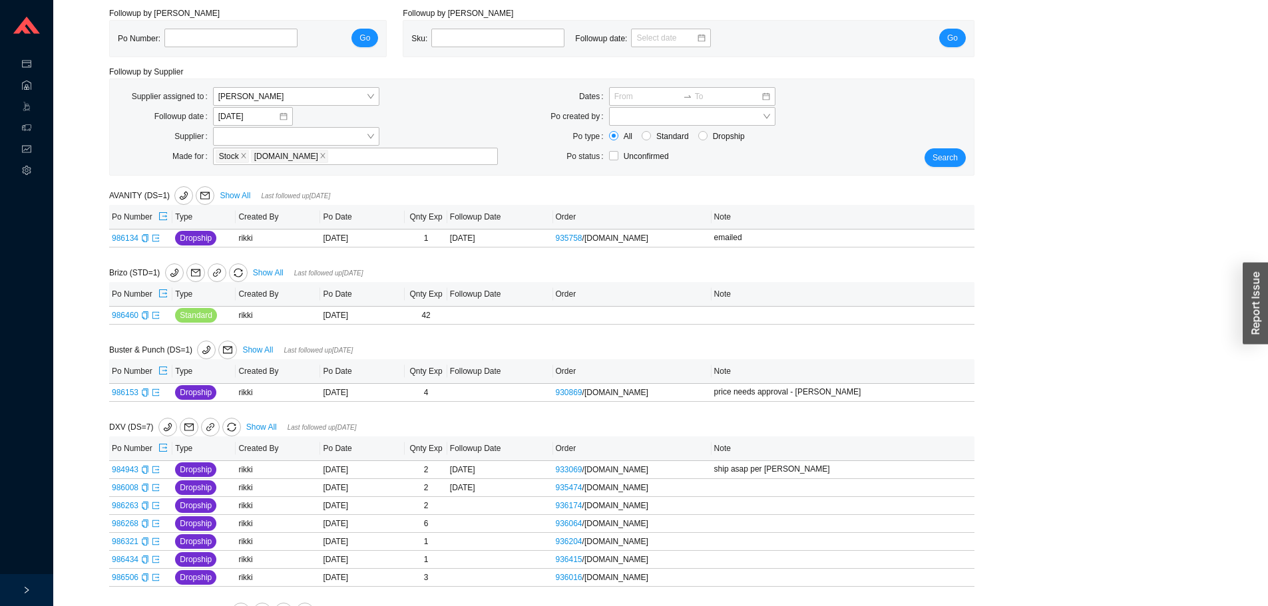
scroll to position [266, 0]
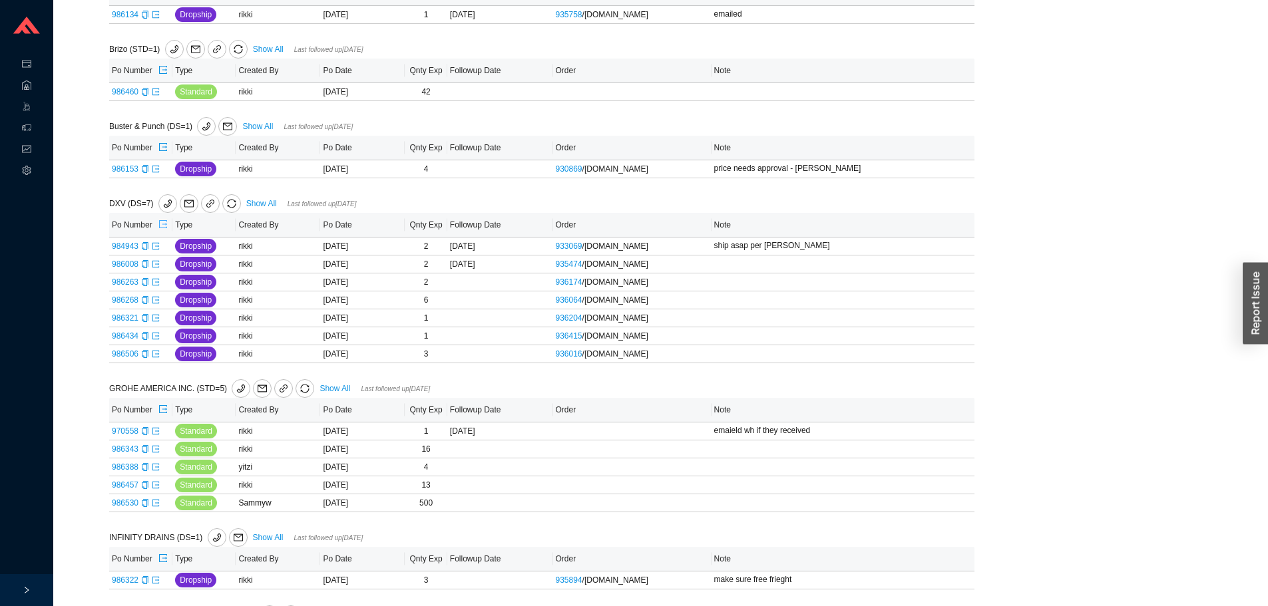
click at [164, 226] on icon "export" at bounding box center [163, 224] width 8 height 8
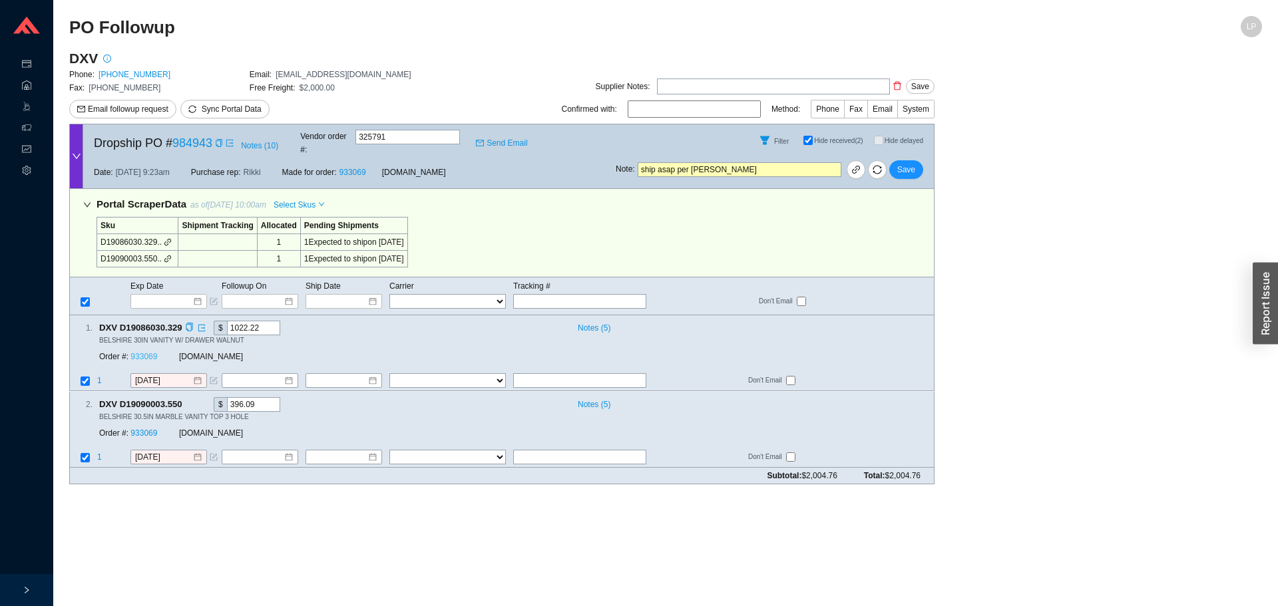
click at [145, 353] on link "933069" at bounding box center [143, 357] width 27 height 9
click at [153, 295] on input at bounding box center [164, 301] width 57 height 13
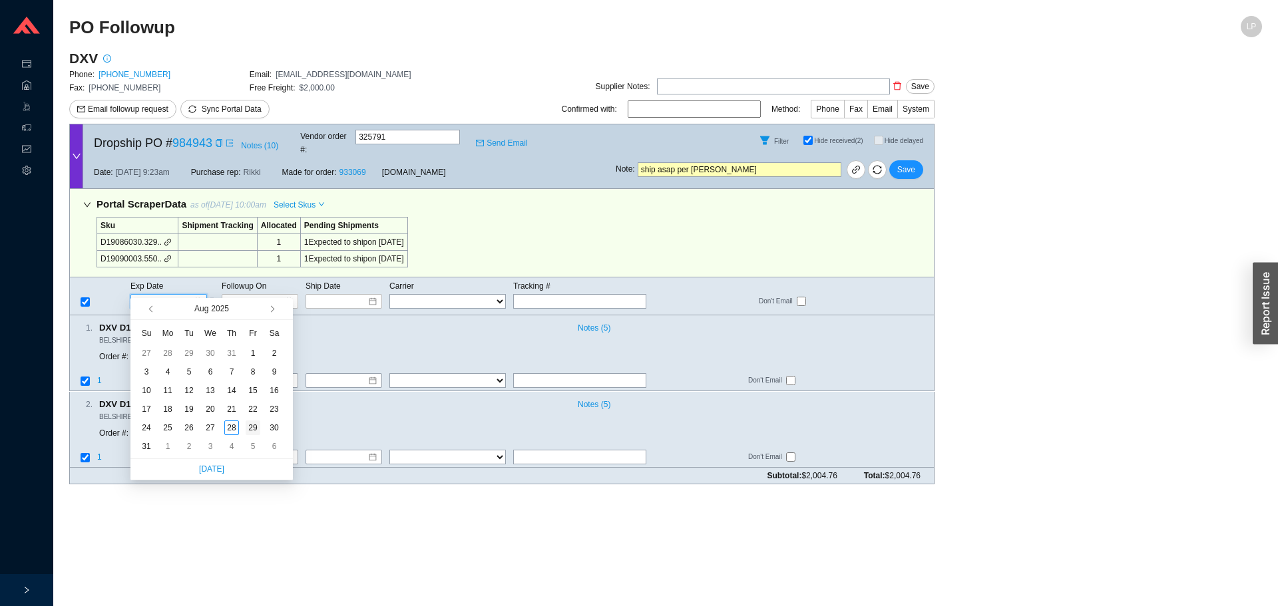
type input "[DATE]"
drag, startPoint x: 253, startPoint y: 423, endPoint x: 254, endPoint y: 392, distance: 31.3
click at [254, 423] on div "29" at bounding box center [253, 428] width 15 height 15
type input "[DATE]"
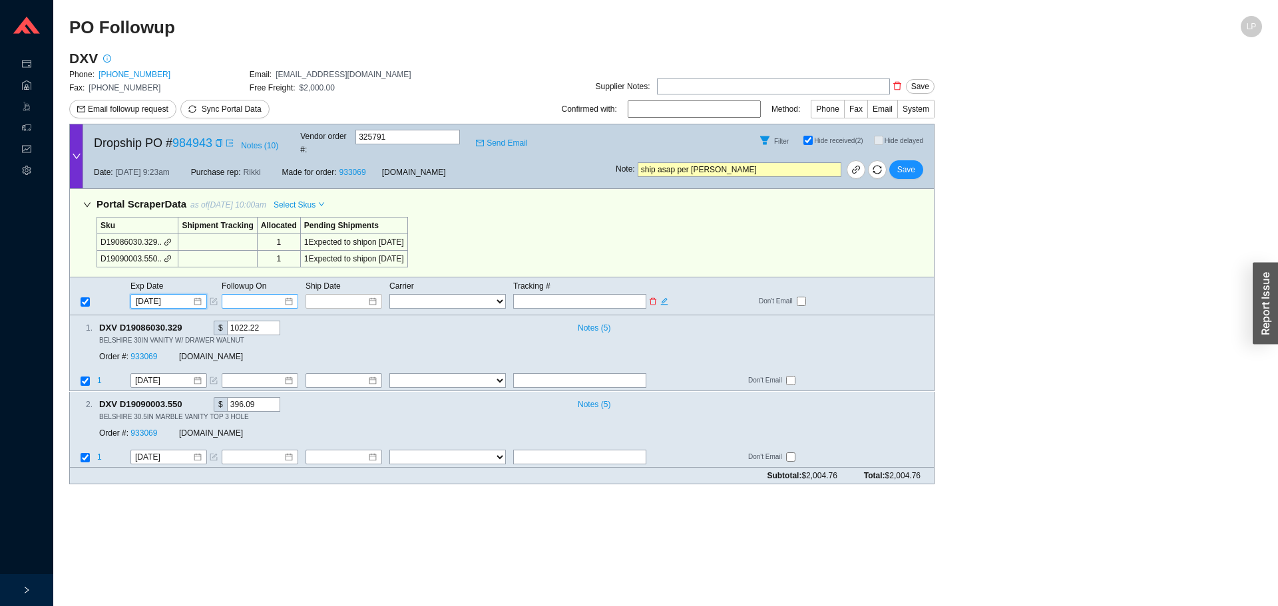
click at [252, 295] on input at bounding box center [255, 301] width 57 height 13
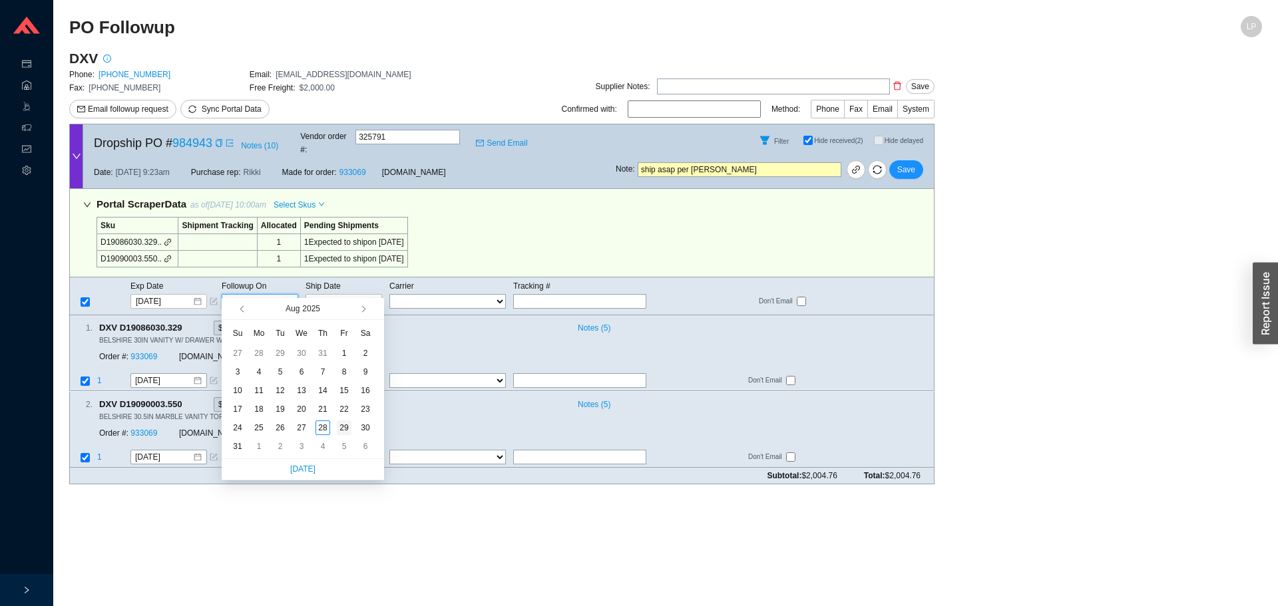
type input "[DATE]"
drag, startPoint x: 343, startPoint y: 424, endPoint x: 354, endPoint y: 414, distance: 14.6
click at [343, 423] on div "29" at bounding box center [344, 428] width 15 height 15
type input "[DATE]"
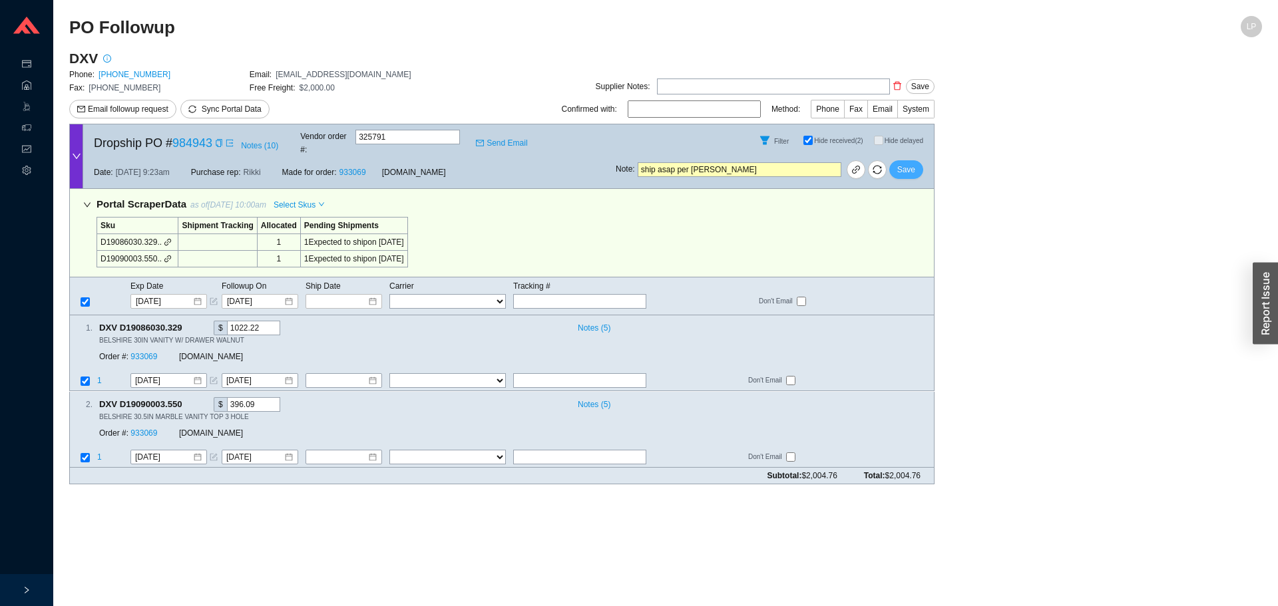
click at [915, 160] on button "Save" at bounding box center [906, 169] width 34 height 19
click at [951, 121] on span "Yes" at bounding box center [954, 122] width 13 height 13
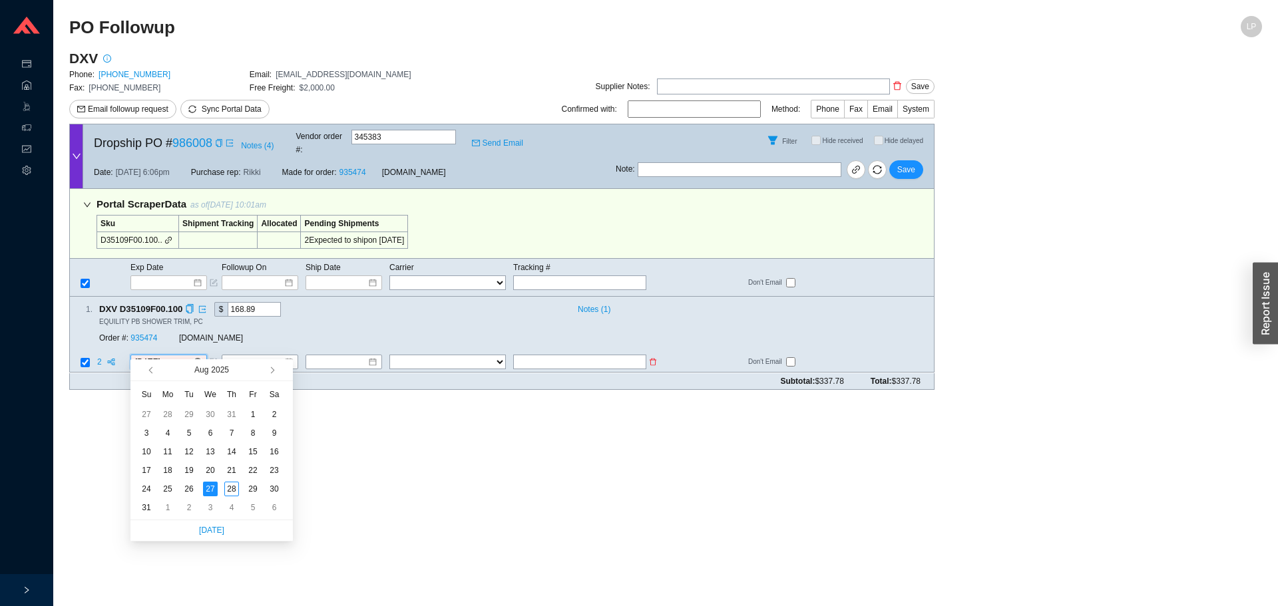
click at [165, 356] on input "8/27/2025" at bounding box center [163, 362] width 57 height 13
click at [140, 334] on link "935474" at bounding box center [143, 338] width 27 height 9
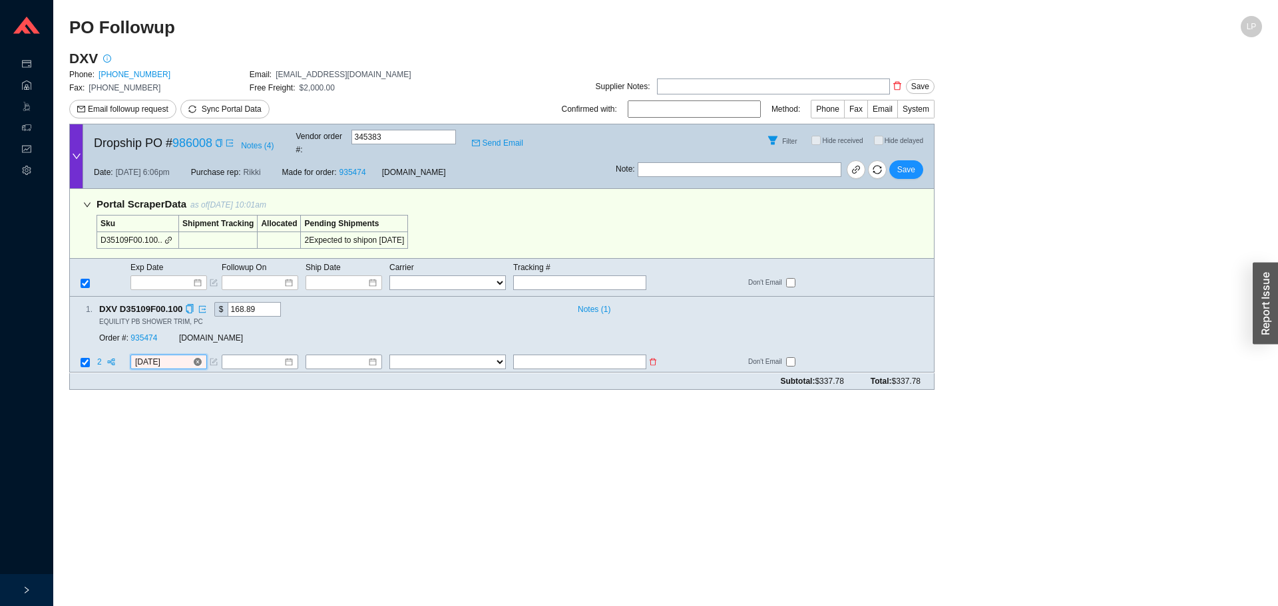
click at [161, 356] on input "8/27/2025" at bounding box center [163, 362] width 57 height 13
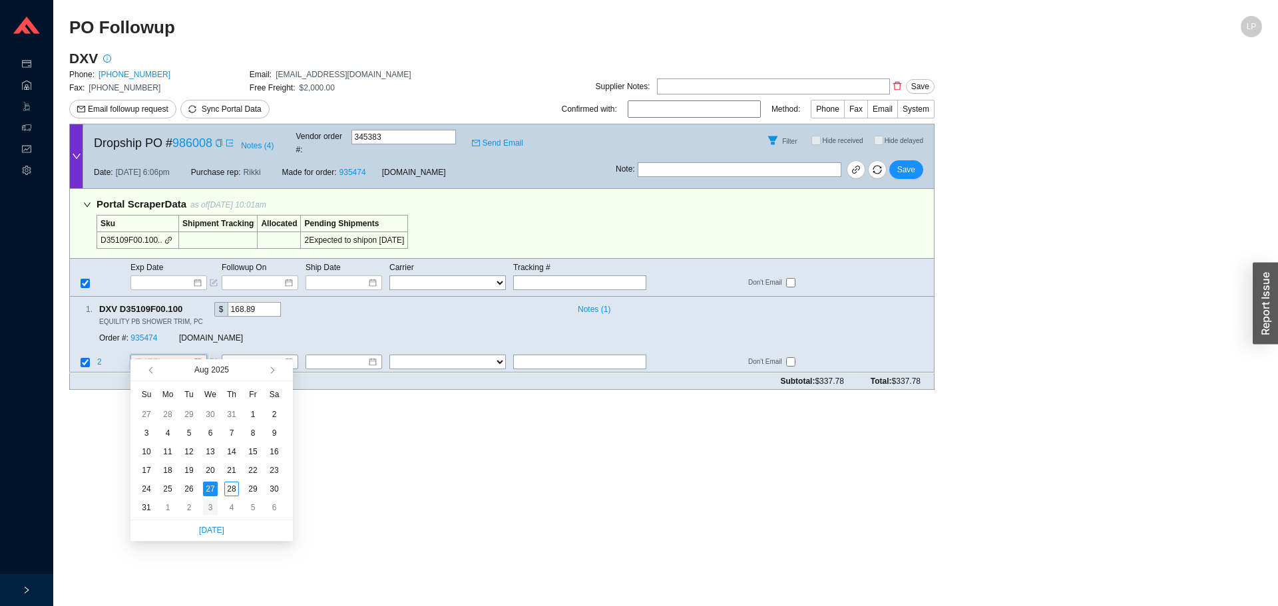
type input "9/3/2025"
drag, startPoint x: 211, startPoint y: 511, endPoint x: 437, endPoint y: 393, distance: 254.8
click at [211, 510] on div "3" at bounding box center [210, 508] width 15 height 15
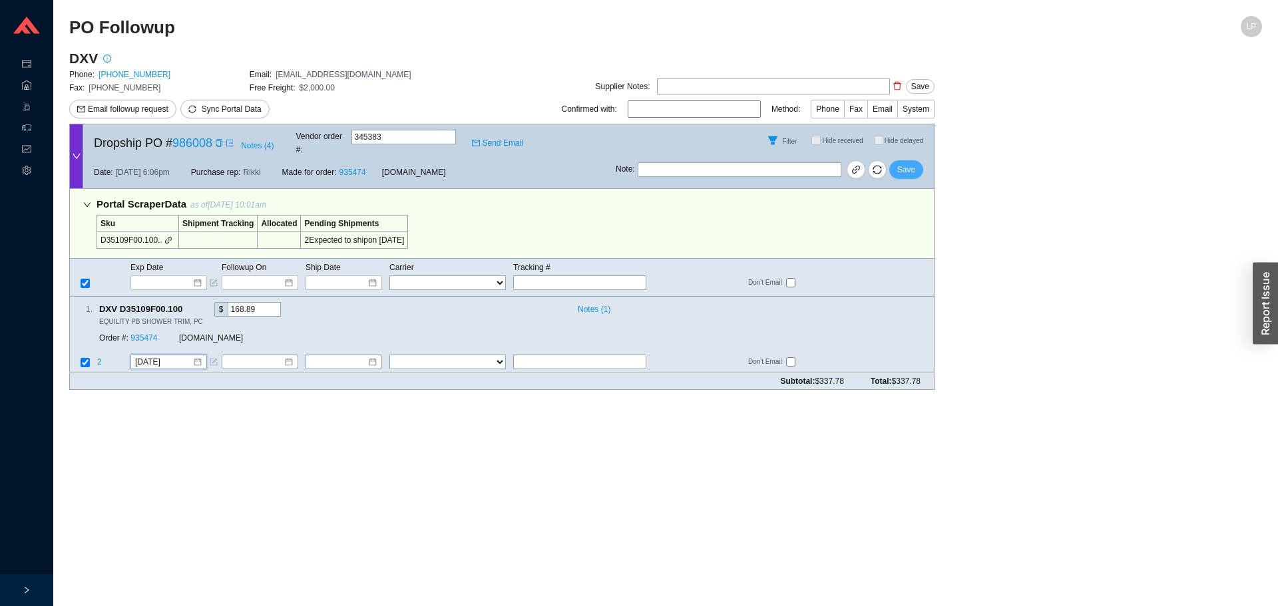
click at [906, 164] on span "Save" at bounding box center [906, 169] width 18 height 13
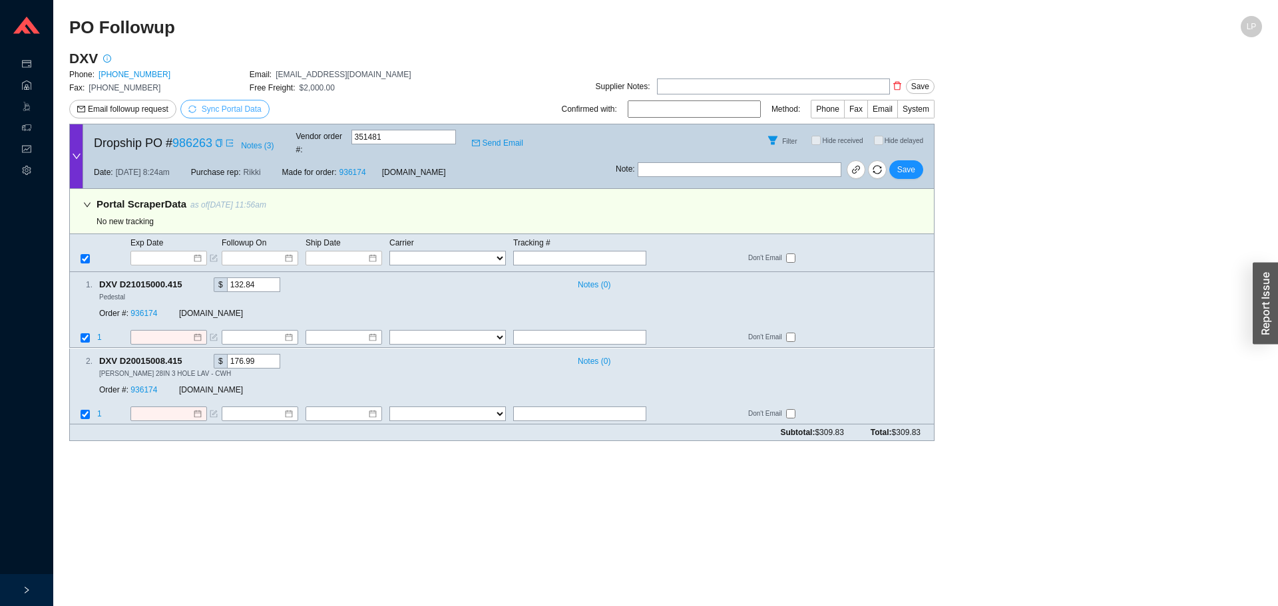
click at [212, 110] on span "Sync Portal Data" at bounding box center [232, 109] width 60 height 9
click at [294, 75] on span "OK" at bounding box center [295, 71] width 11 height 13
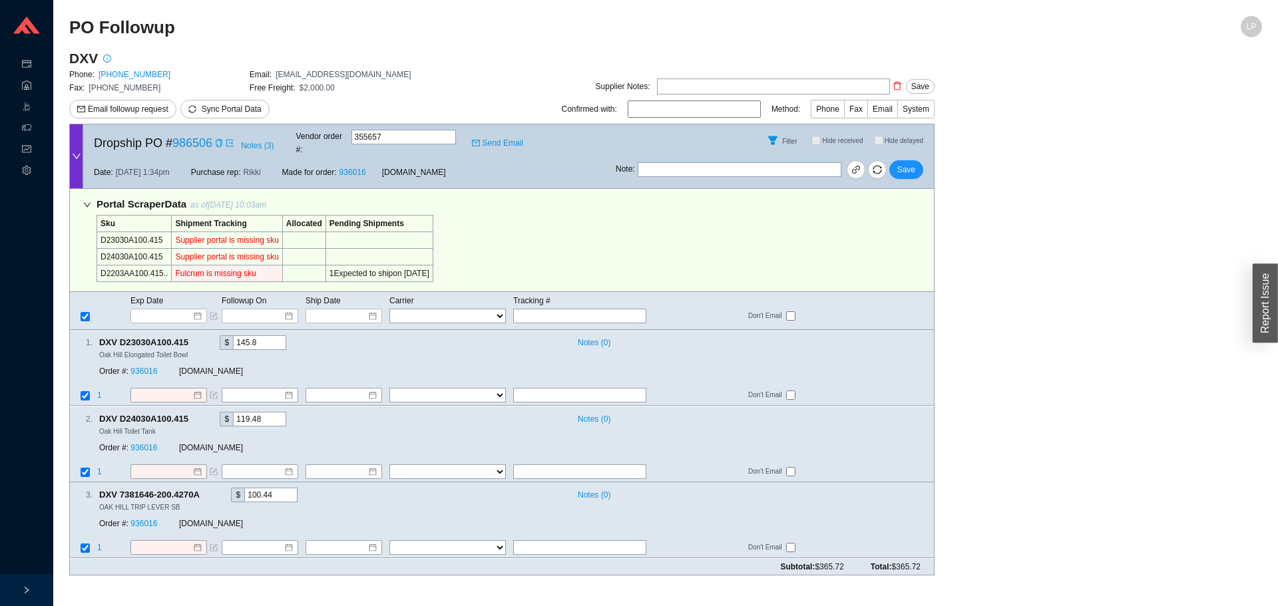
click at [121, 266] on td "D2203AA100.415.." at bounding box center [134, 274] width 75 height 17
copy td "D2203AA100.415.."
click at [141, 443] on link "936016" at bounding box center [143, 447] width 27 height 9
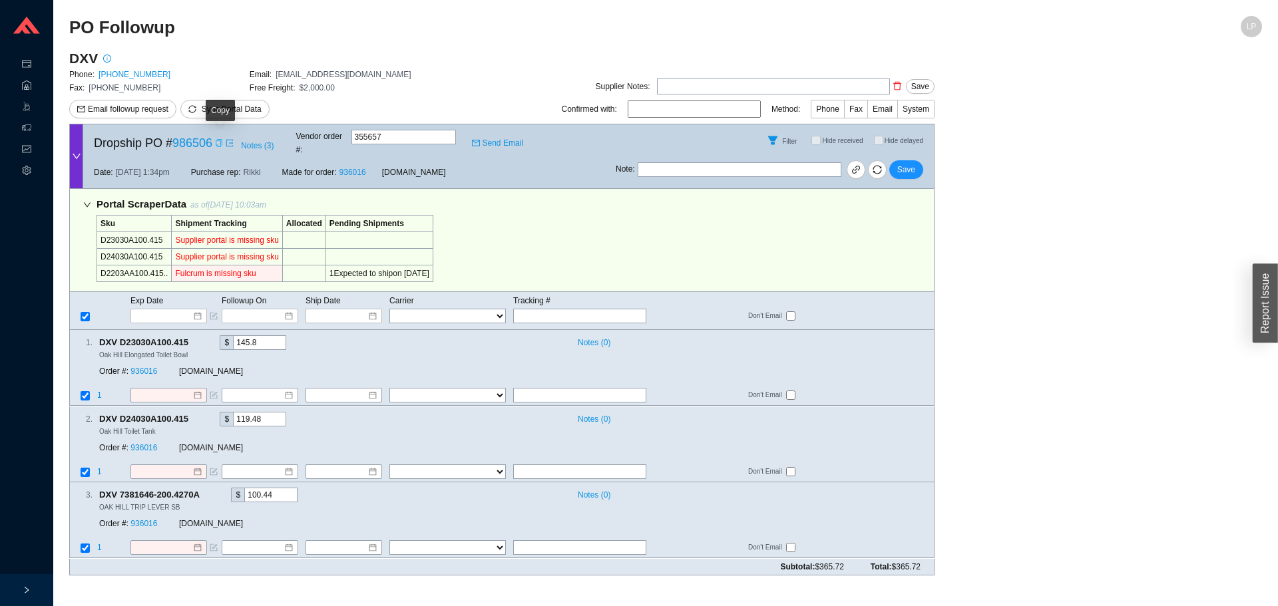
click at [218, 139] on icon "copy" at bounding box center [219, 143] width 8 height 8
click at [208, 491] on icon "copy" at bounding box center [206, 495] width 9 height 9
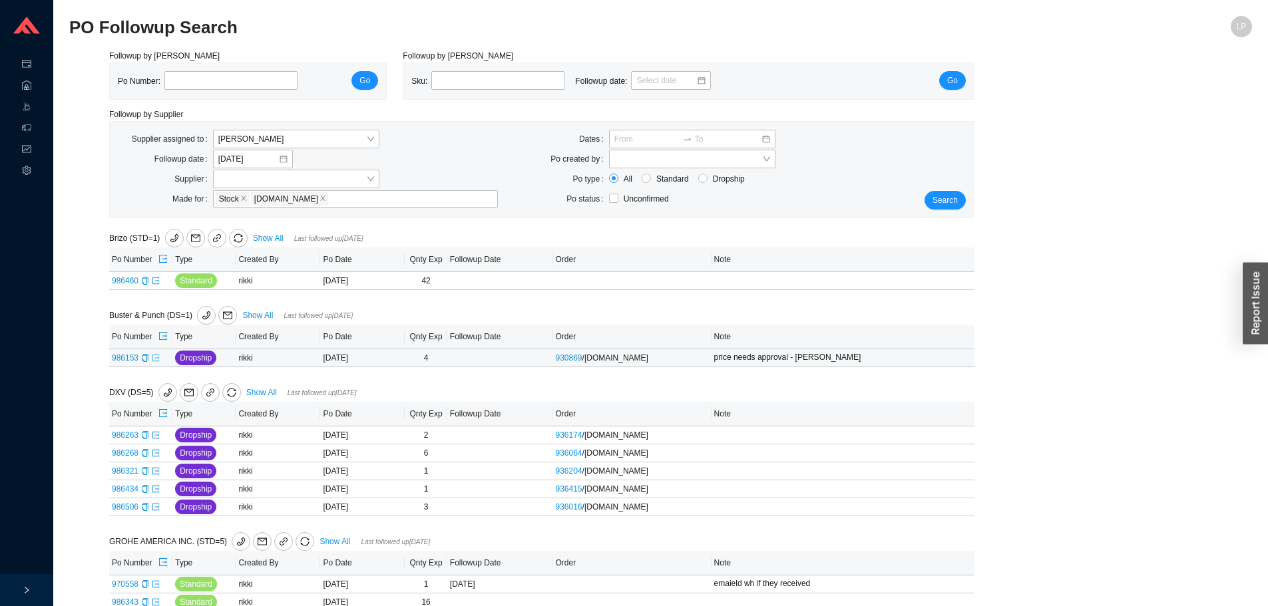
click at [150, 355] on td "986153" at bounding box center [140, 358] width 63 height 18
click at [154, 359] on icon "export" at bounding box center [156, 358] width 8 height 8
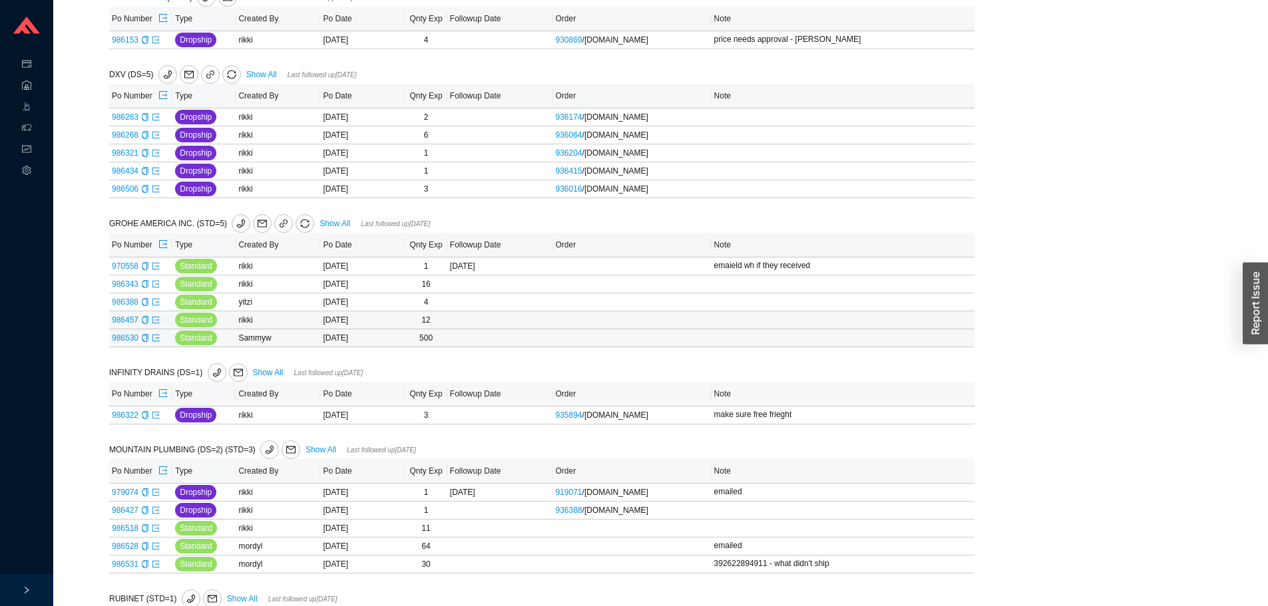
scroll to position [383, 0]
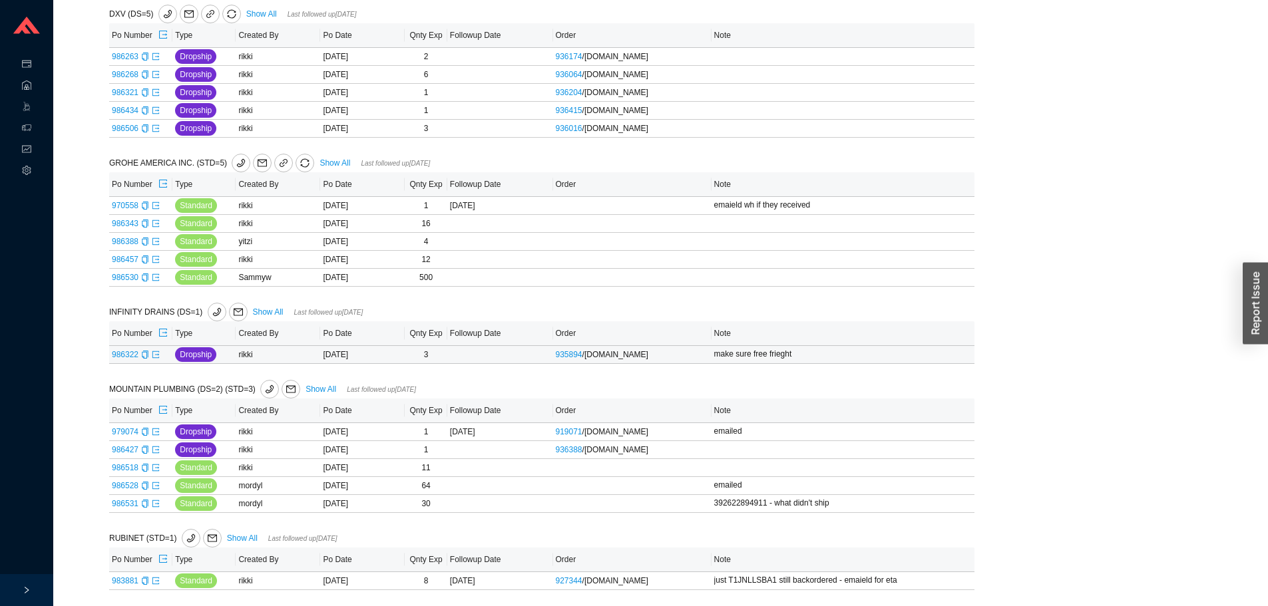
click at [149, 354] on td "986322" at bounding box center [140, 355] width 63 height 18
click at [146, 352] on icon "copy" at bounding box center [145, 355] width 8 height 8
click at [165, 409] on icon "export" at bounding box center [162, 409] width 9 height 9
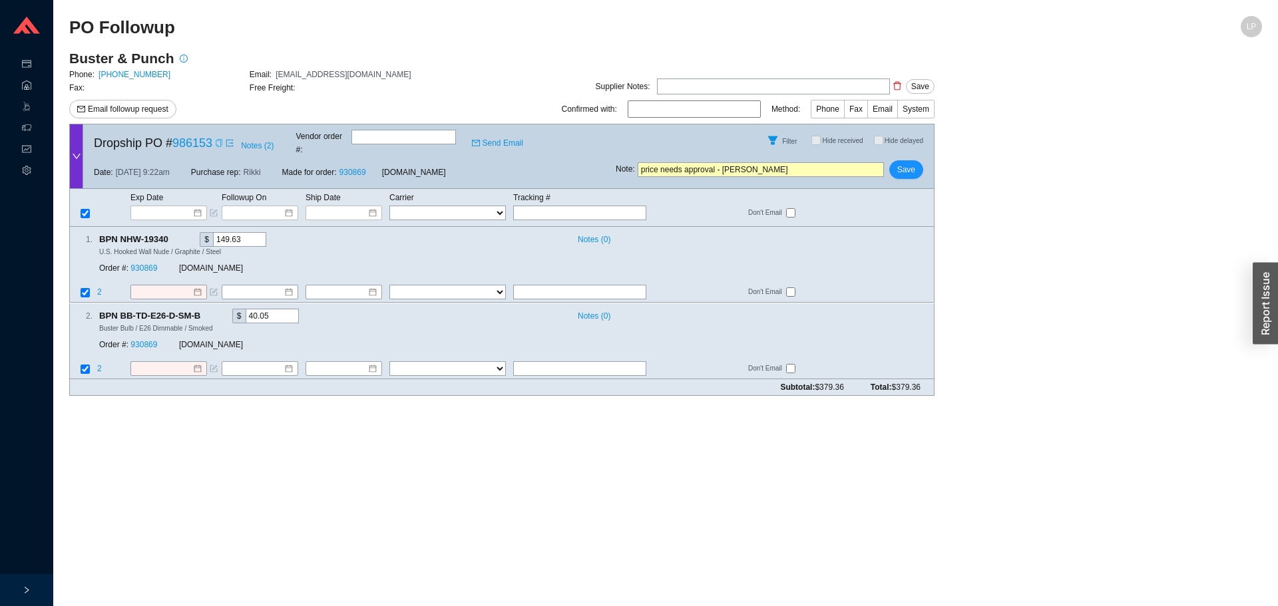
click at [220, 140] on icon "copy" at bounding box center [219, 143] width 8 height 8
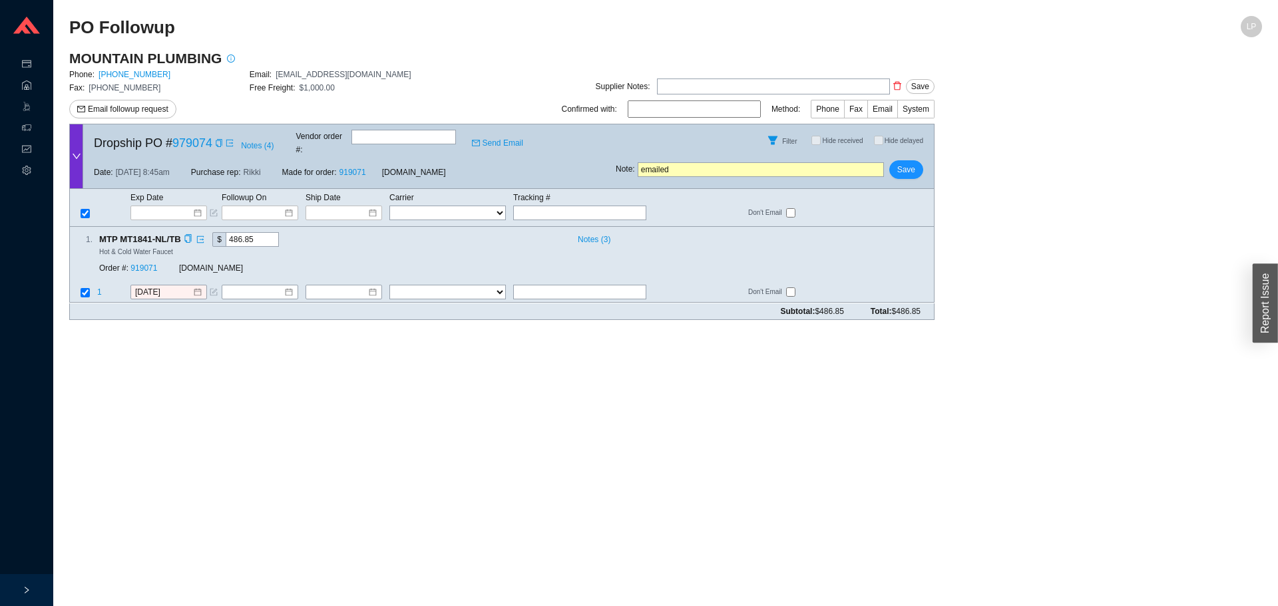
click at [528, 266] on div "1 . MTP MT1841-NL/TB $ 486.85 Notes ( 3 ) Hot & Cold Water Faucet Order #: 9190…" at bounding box center [496, 256] width 853 height 48
click at [531, 286] on input "text" at bounding box center [579, 293] width 133 height 15
type input "week oct 24 ship next week"
click at [188, 235] on icon "copy" at bounding box center [188, 239] width 9 height 9
click at [146, 264] on link "919071" at bounding box center [143, 268] width 27 height 9
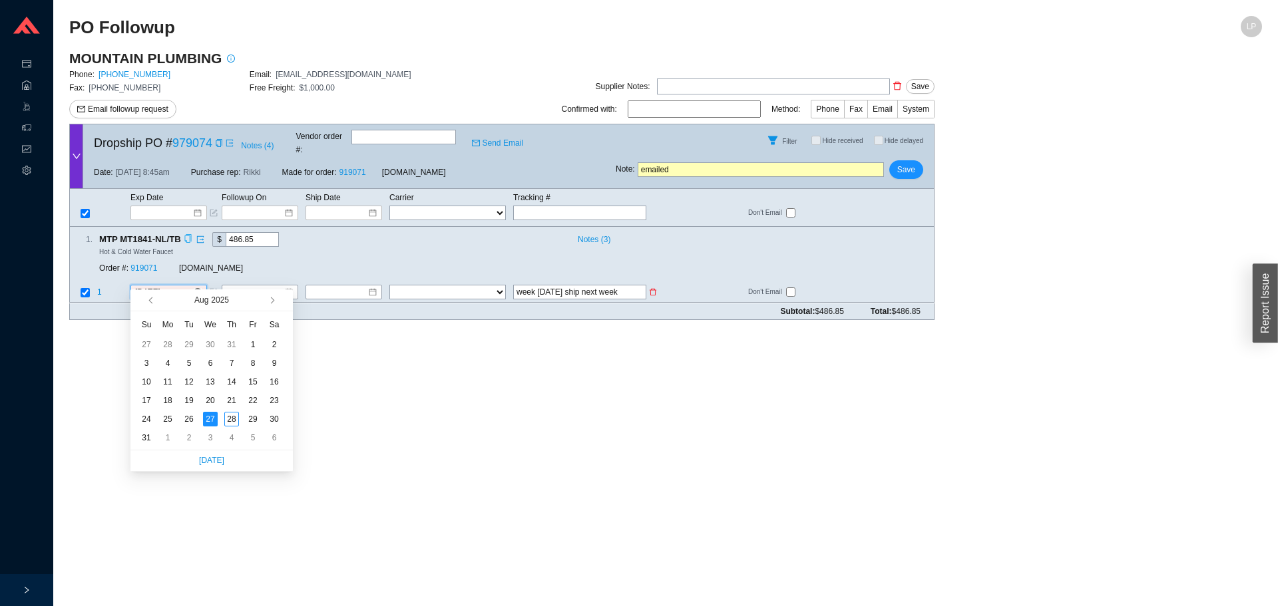
click at [179, 286] on input "8/27/2025" at bounding box center [163, 292] width 57 height 13
click at [273, 304] on button "button" at bounding box center [271, 300] width 13 height 21
type input "10/31/2025"
click at [249, 419] on div "31" at bounding box center [253, 419] width 15 height 15
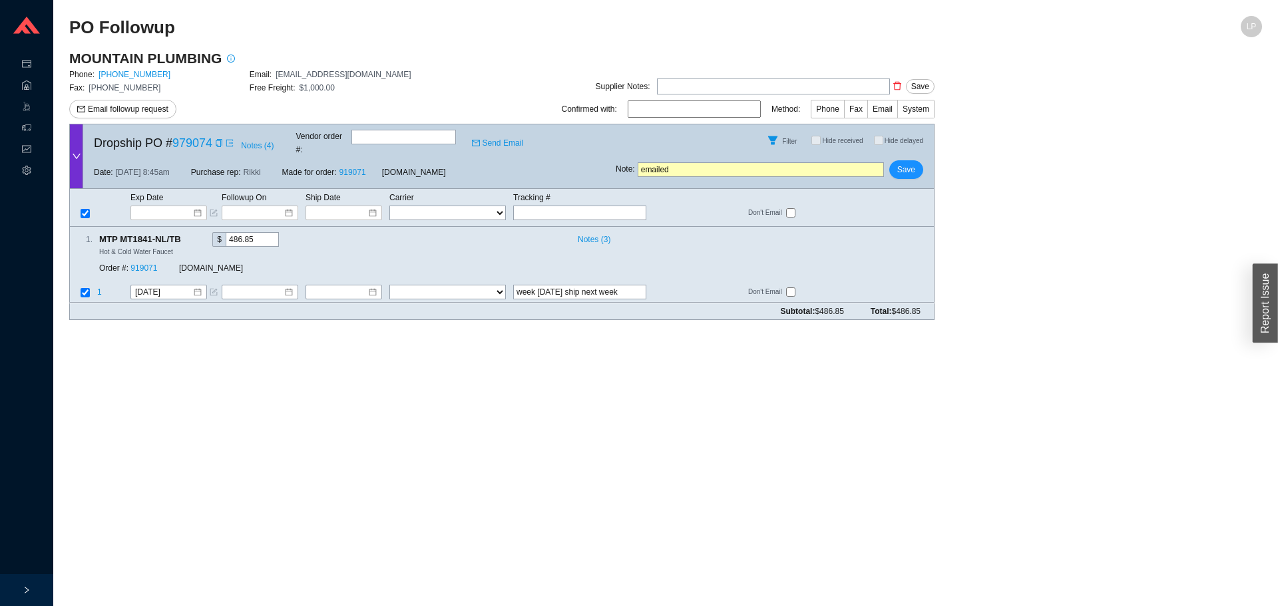
drag, startPoint x: 614, startPoint y: 277, endPoint x: 513, endPoint y: 292, distance: 102.2
click at [513, 292] on form "Dropship PO # 979074 Notes ( 4 ) Vendor order # : Send Email Filter Hide receiv…" at bounding box center [501, 222] width 865 height 196
drag, startPoint x: 891, startPoint y: 176, endPoint x: 899, endPoint y: 165, distance: 13.3
click at [893, 173] on div "Dropship PO # 979074 Notes ( 4 ) Vendor order # : Send Email Filter Hide receiv…" at bounding box center [501, 156] width 865 height 65
click at [899, 165] on span "Save" at bounding box center [906, 169] width 18 height 13
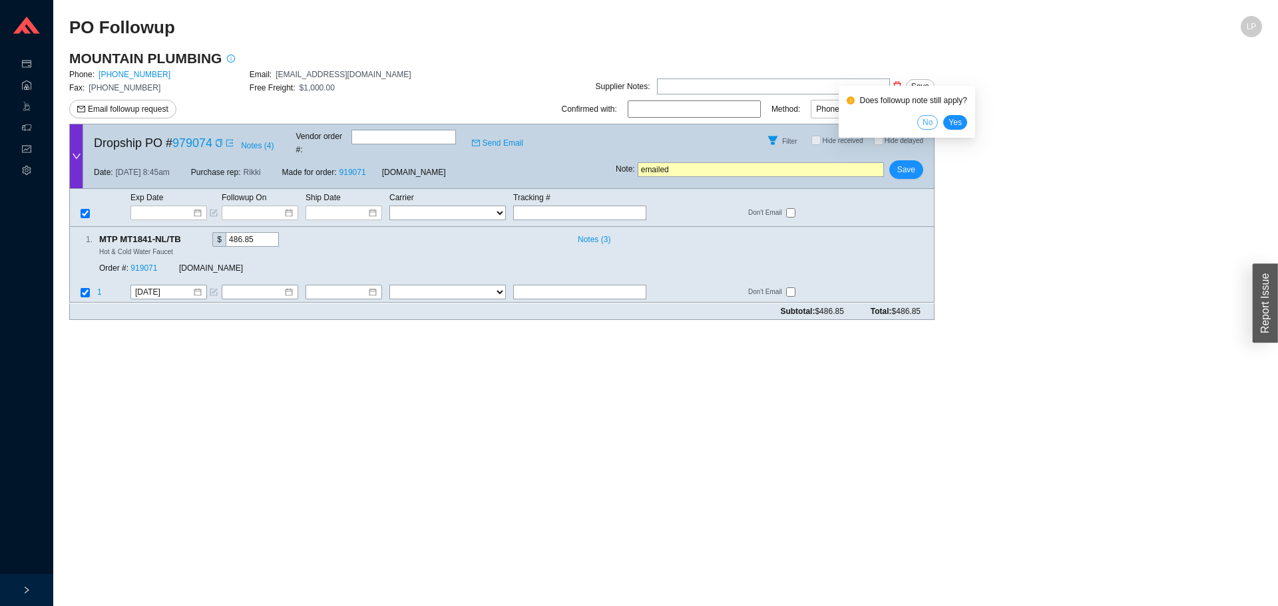
click at [931, 123] on span "No" at bounding box center [928, 122] width 10 height 13
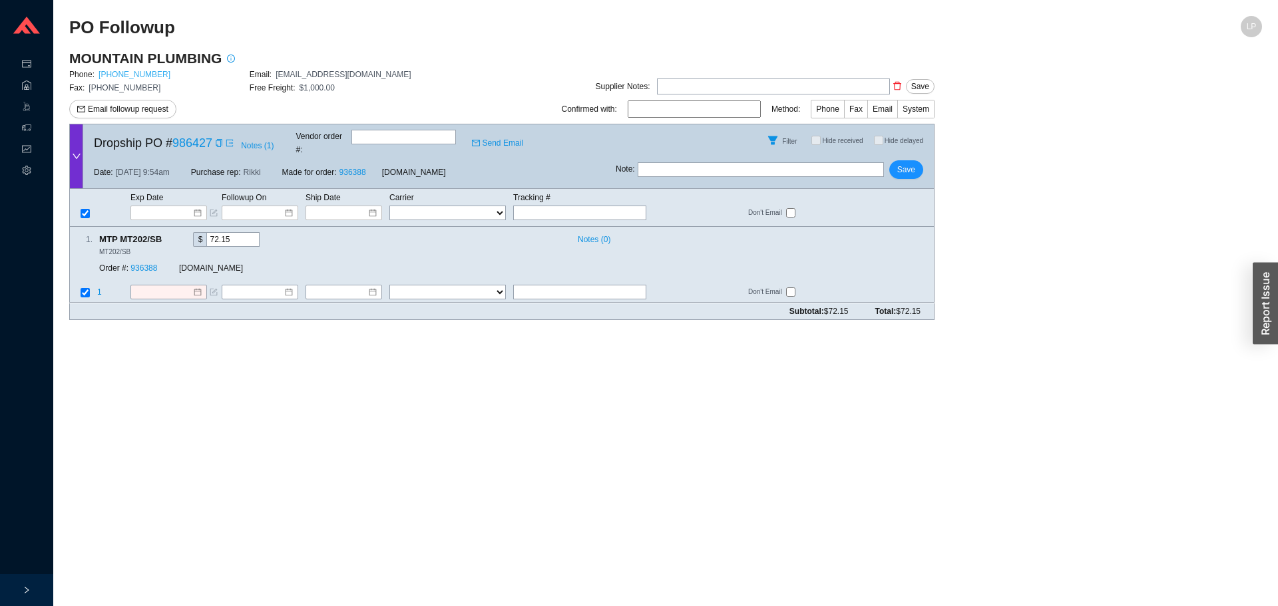
click at [126, 79] on link "[PHONE_NUMBER]" at bounding box center [135, 74] width 72 height 9
click at [144, 264] on link "936388" at bounding box center [143, 268] width 27 height 9
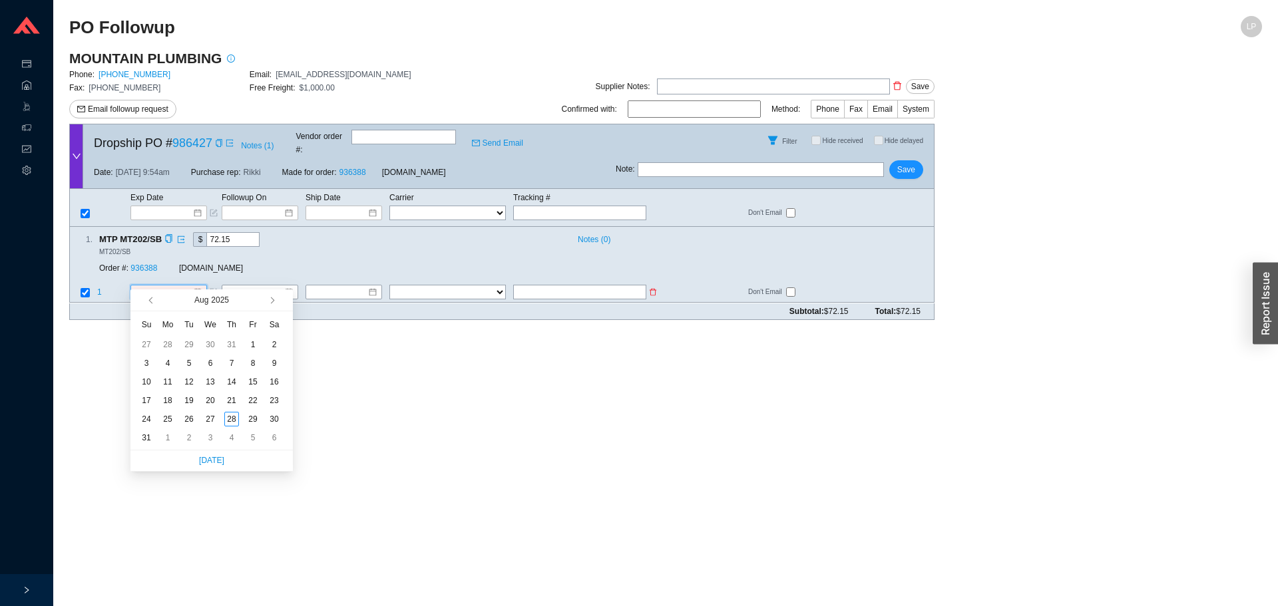
click at [158, 286] on input at bounding box center [163, 292] width 57 height 13
click at [269, 302] on span "button" at bounding box center [271, 300] width 7 height 7
type input "10/9/2025"
click at [233, 365] on div "9" at bounding box center [231, 363] width 15 height 15
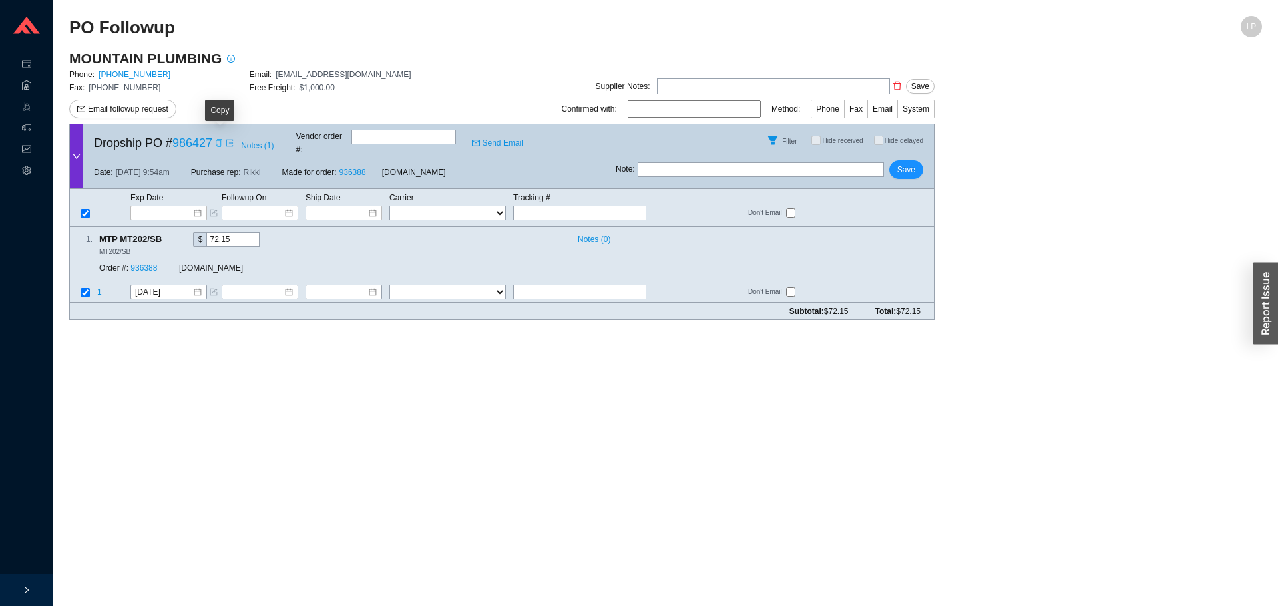
drag, startPoint x: 220, startPoint y: 141, endPoint x: 190, endPoint y: 10, distance: 134.4
click at [220, 140] on icon "copy" at bounding box center [219, 143] width 8 height 8
click at [917, 162] on button "Save" at bounding box center [906, 169] width 34 height 19
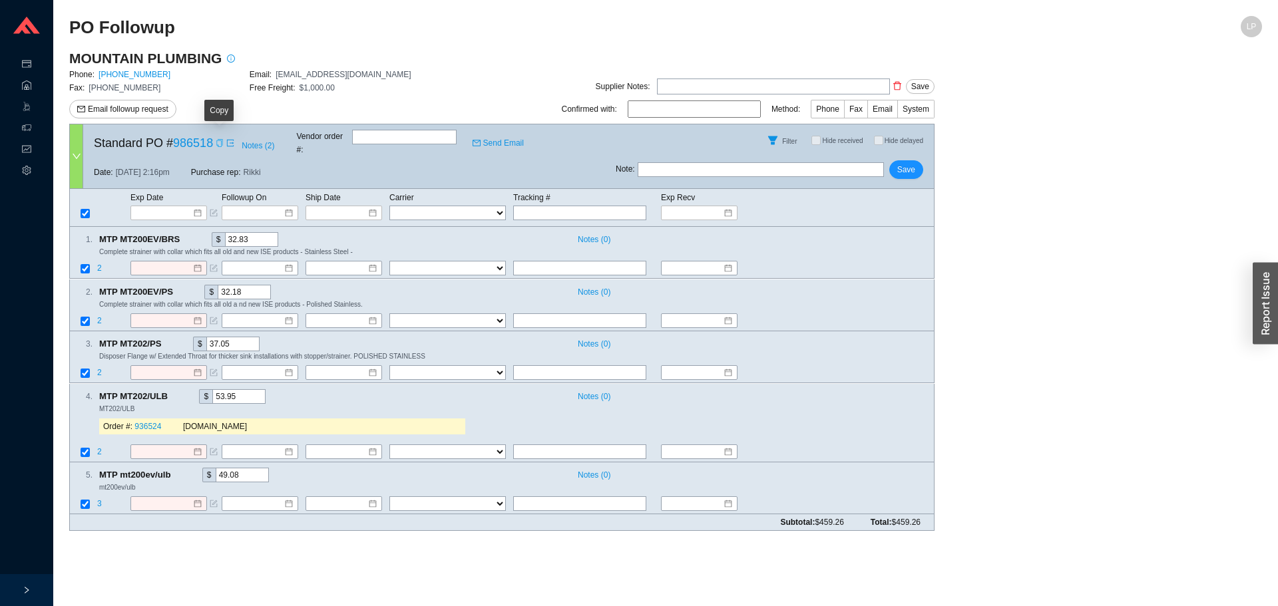
click at [220, 144] on icon "copy" at bounding box center [219, 143] width 6 height 8
click at [172, 209] on div "Exp Date Followup On Ship Date Carrier Tracking # Exp Recv FedEx UPS ----------…" at bounding box center [501, 208] width 865 height 38
click at [165, 206] on input at bounding box center [164, 212] width 57 height 13
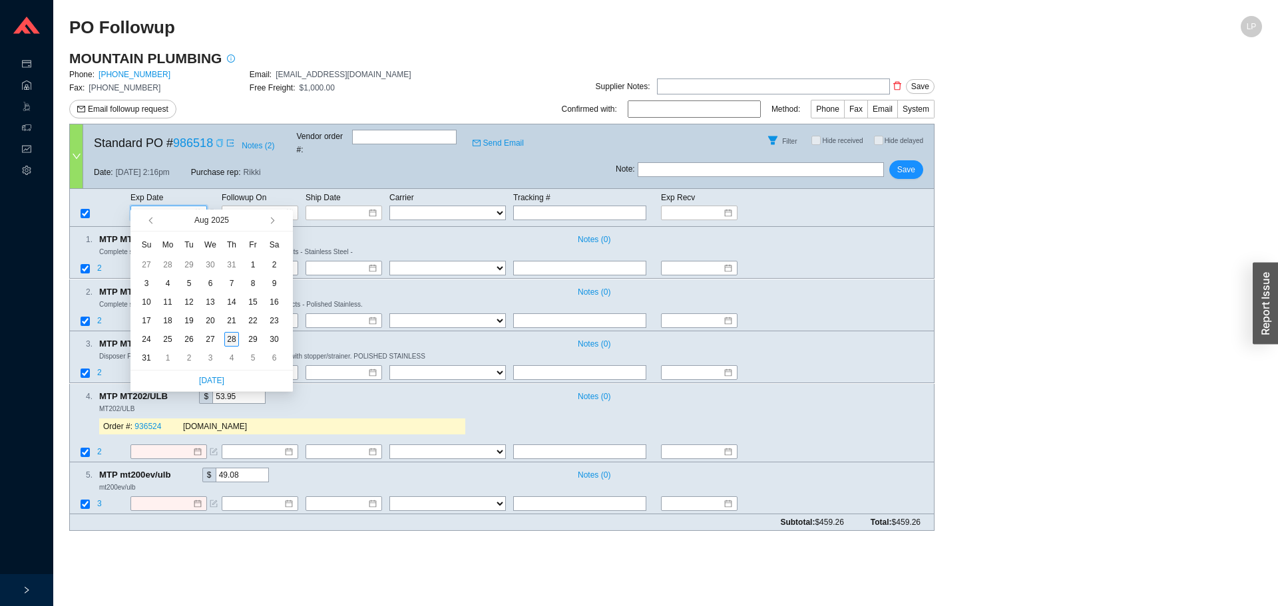
type input "[DATE]"
click at [234, 343] on div "28" at bounding box center [231, 339] width 15 height 15
type input "[DATE]"
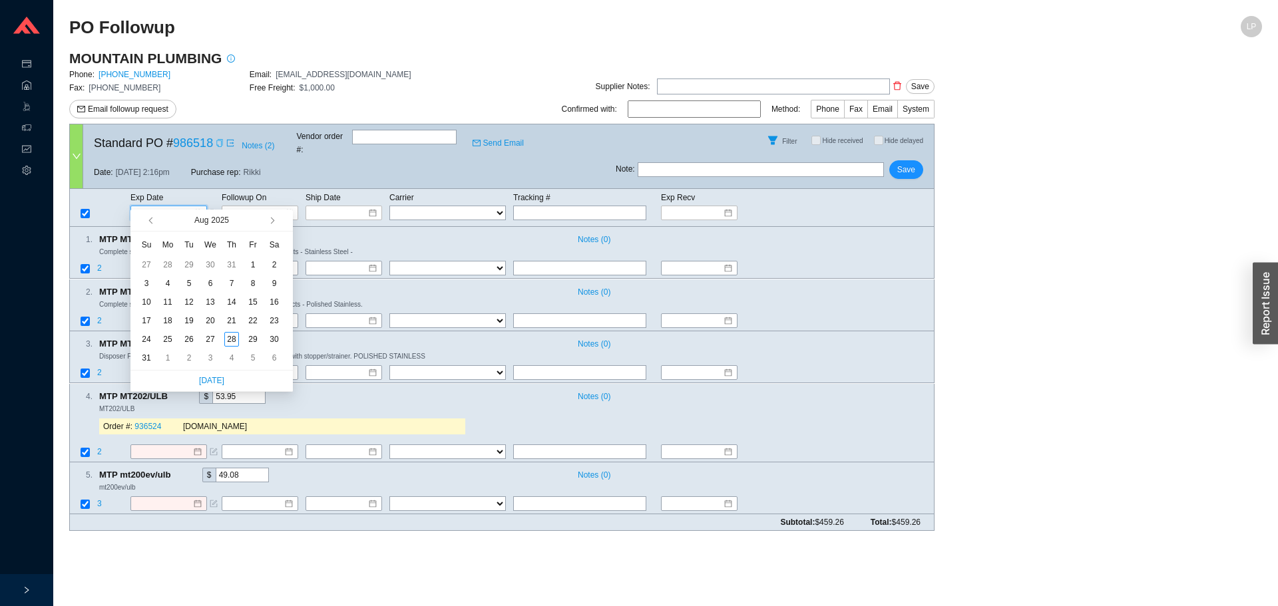
type input "[DATE]"
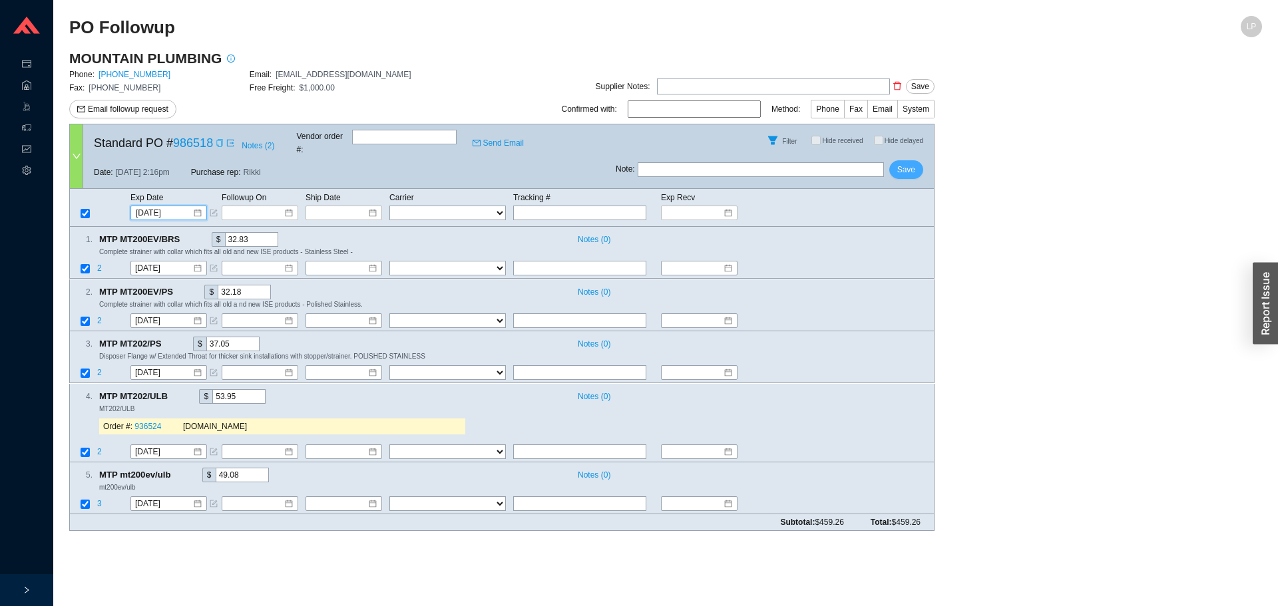
click at [907, 163] on span "Save" at bounding box center [906, 169] width 18 height 13
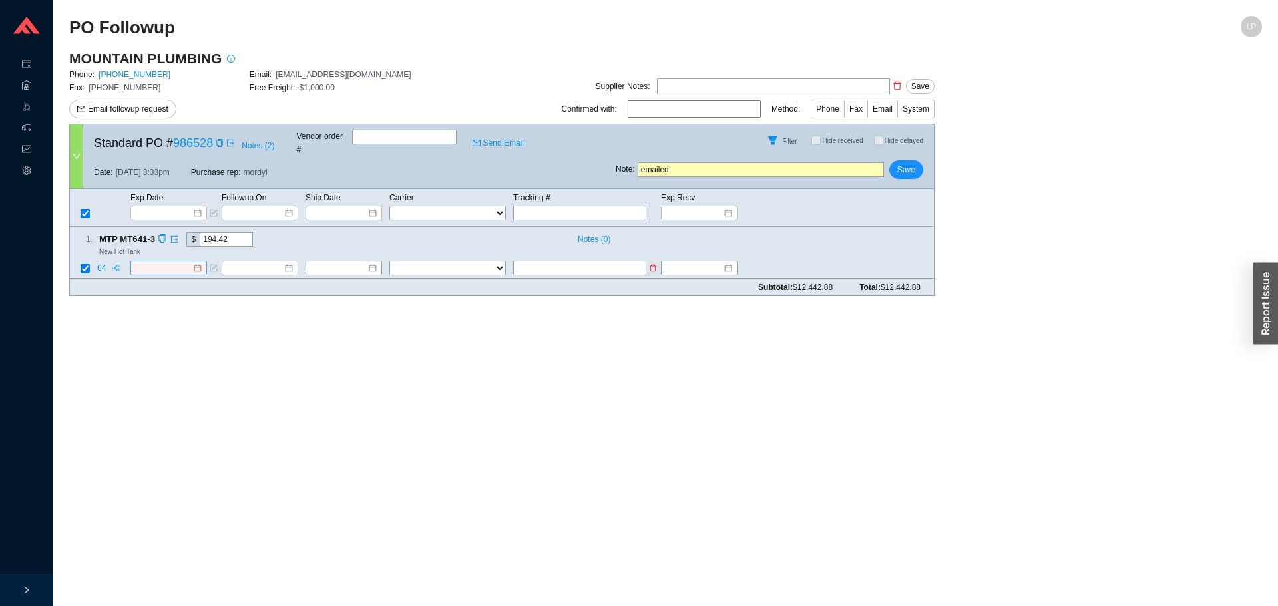
click at [170, 262] on input at bounding box center [163, 268] width 57 height 13
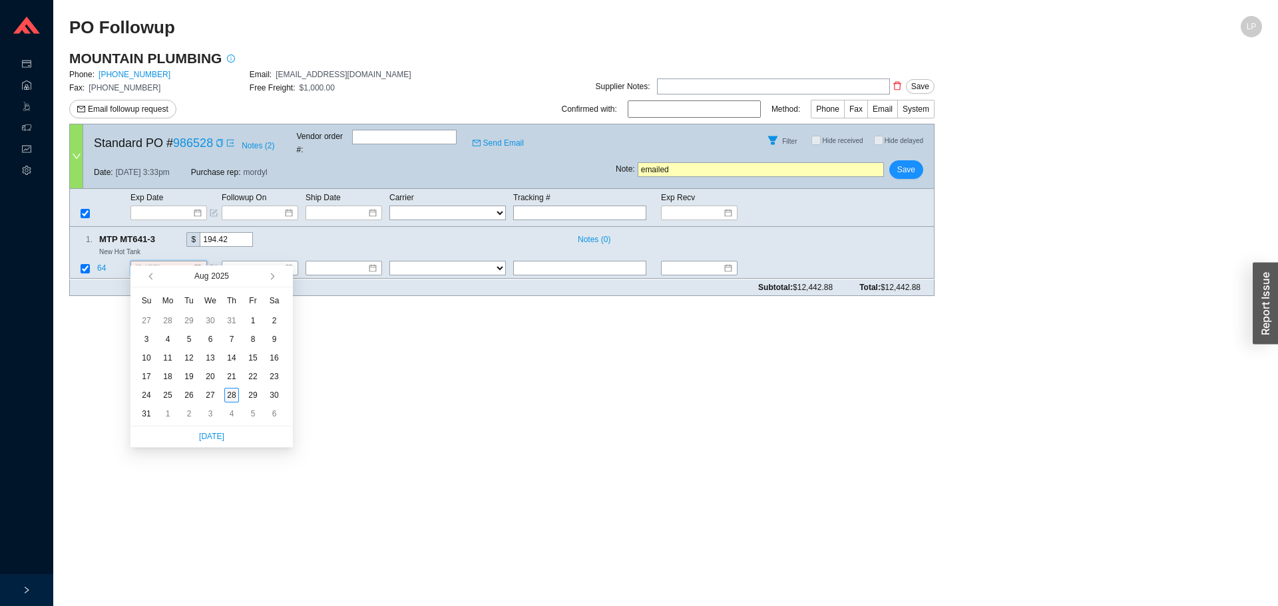
type input "[DATE]"
drag, startPoint x: 229, startPoint y: 397, endPoint x: 234, endPoint y: 389, distance: 8.7
click at [230, 394] on div "28" at bounding box center [231, 395] width 15 height 15
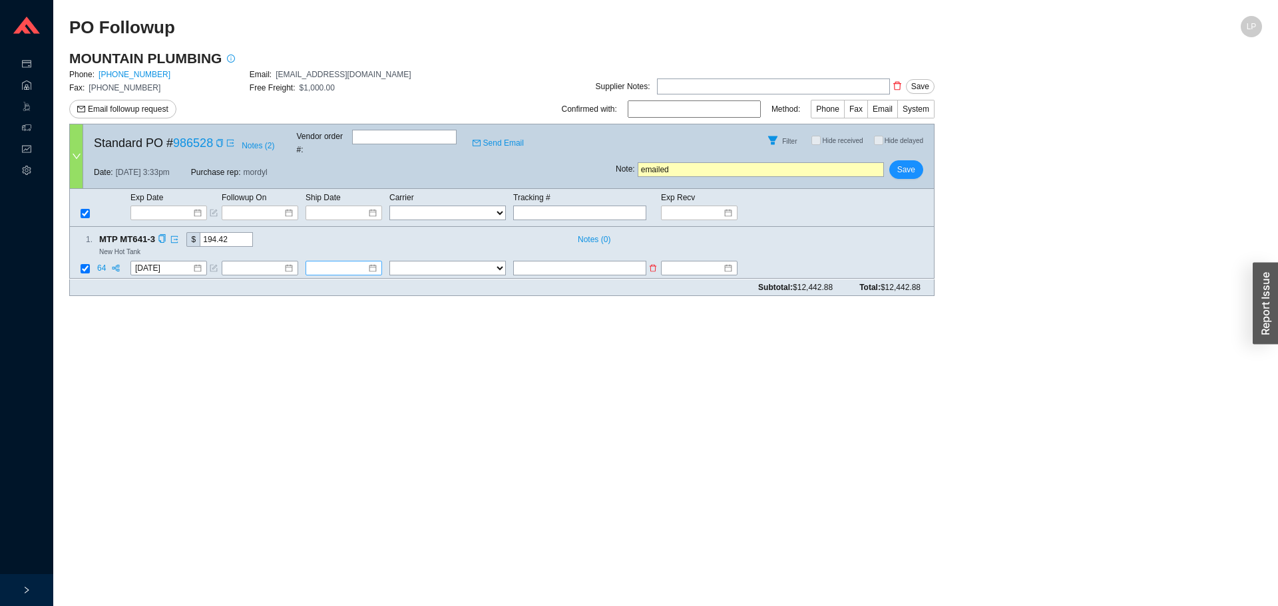
click at [349, 246] on div "1 . MTP MT641-3 $ 194.42 Notes ( 0 ) New Hot Tank 64 [DATE] FedEx UPS ---------…" at bounding box center [501, 253] width 865 height 52
click at [343, 262] on input at bounding box center [338, 268] width 57 height 13
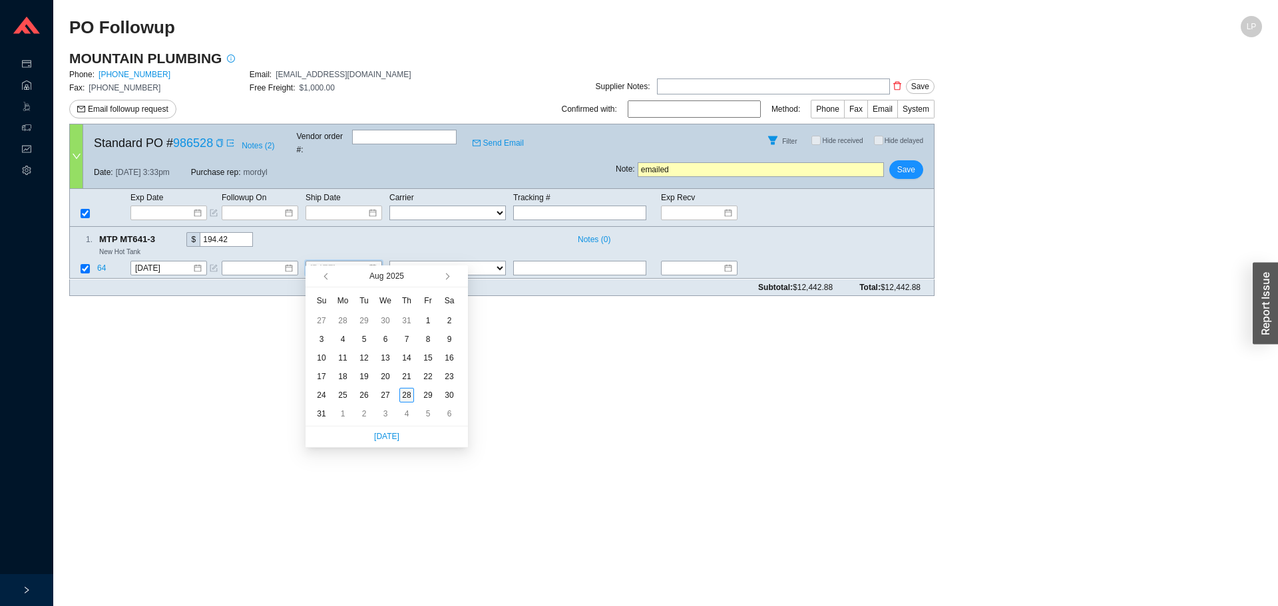
type input "[DATE]"
drag, startPoint x: 407, startPoint y: 395, endPoint x: 409, endPoint y: 258, distance: 137.1
click at [407, 393] on div "28" at bounding box center [406, 395] width 15 height 15
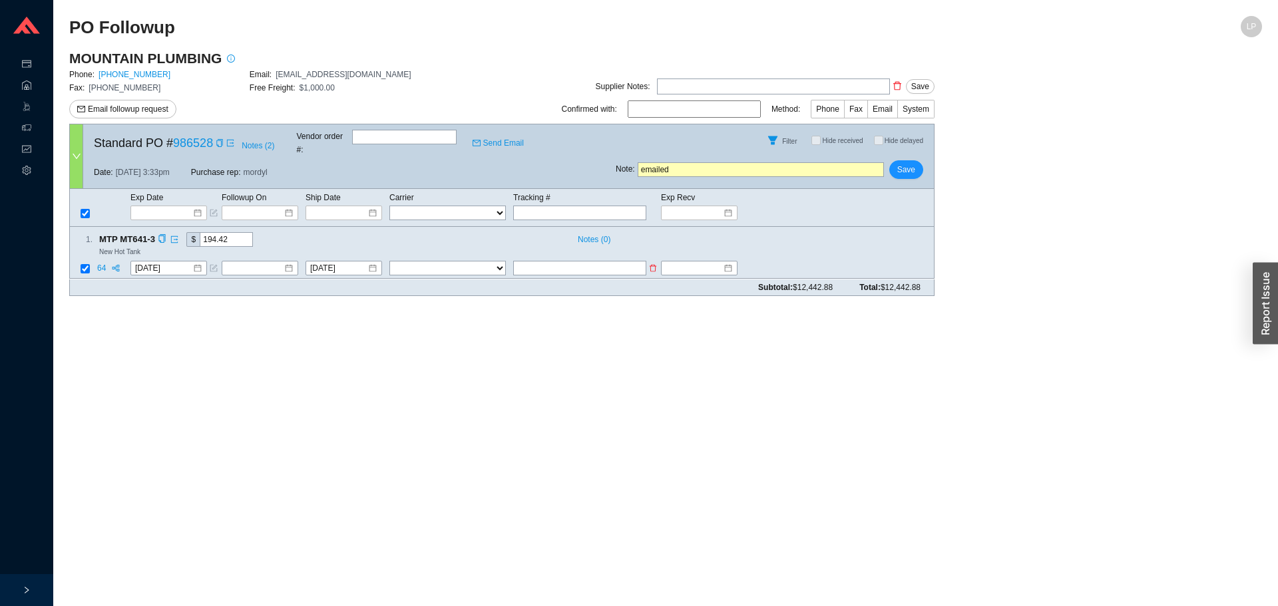
click at [410, 262] on select "FedEx UPS ---------------- 2 Day Transportation INC A&B Freight A. [PERSON_NAME…" at bounding box center [447, 269] width 116 height 15
select select "1"
click at [389, 262] on select "FedEx UPS ---------------- 2 Day Transportation INC A&B Freight A. [PERSON_NAME…" at bounding box center [447, 269] width 116 height 15
click at [511, 261] on td "FedEx UPS ---------------- 2 Day Transportation INC A&B Freight A. [PERSON_NAME…" at bounding box center [451, 270] width 124 height 18
click at [527, 262] on input "text" at bounding box center [579, 269] width 133 height 15
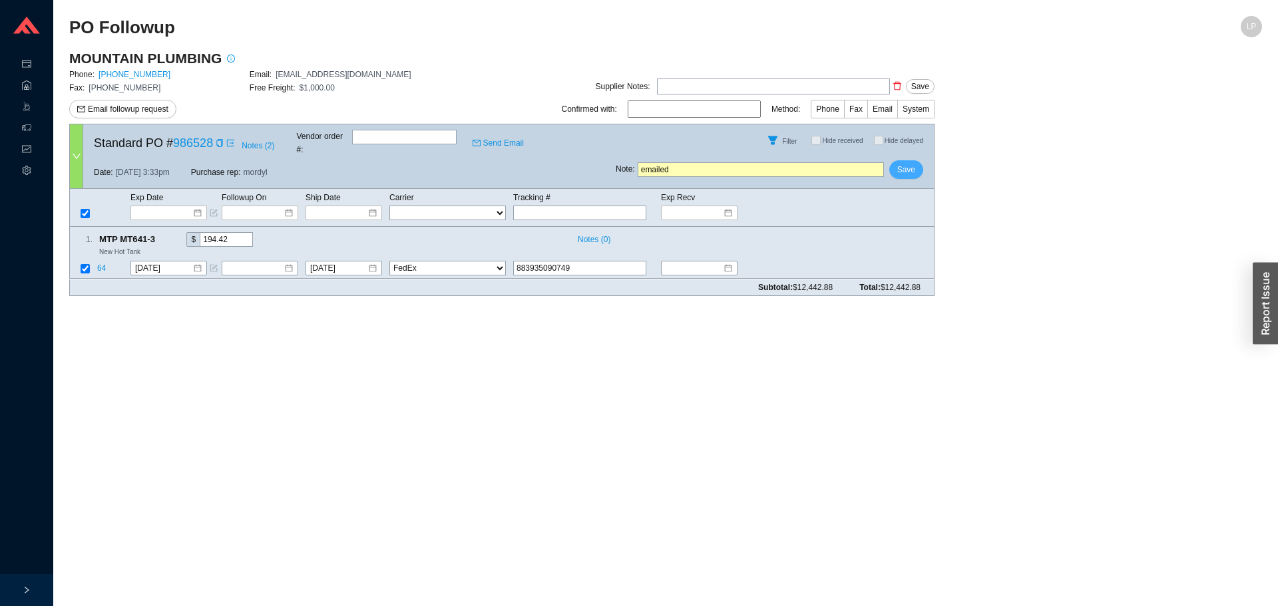
type input "883935090749"
click at [897, 160] on button "Save" at bounding box center [906, 169] width 34 height 19
click at [933, 118] on span "No" at bounding box center [928, 122] width 10 height 13
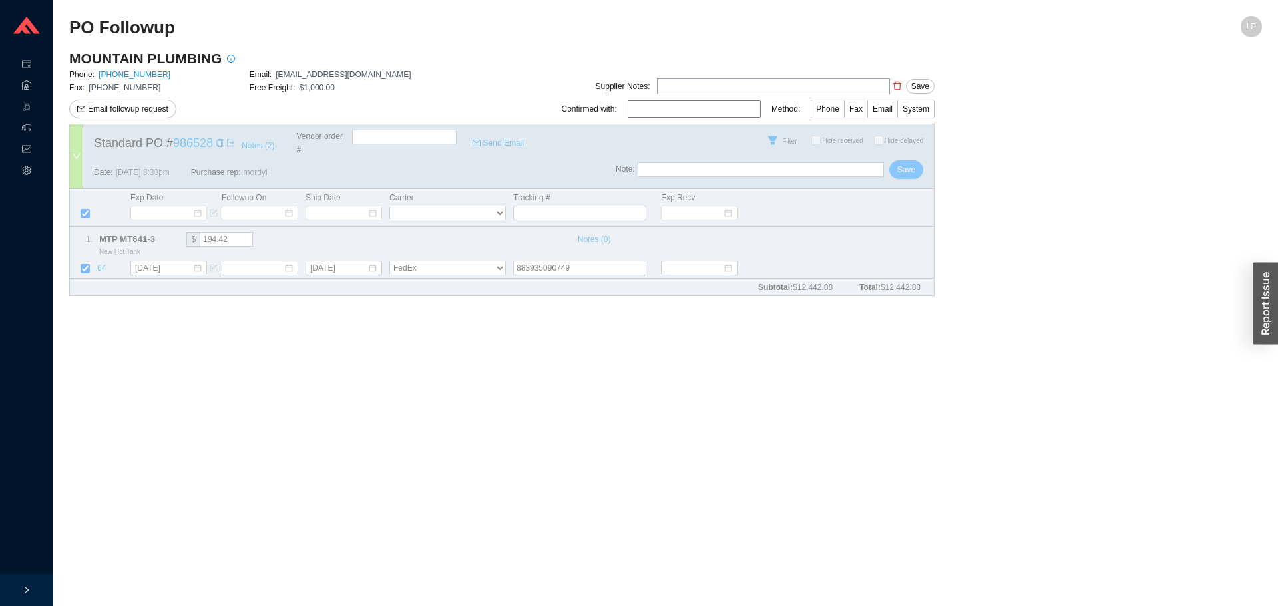
select select "1"
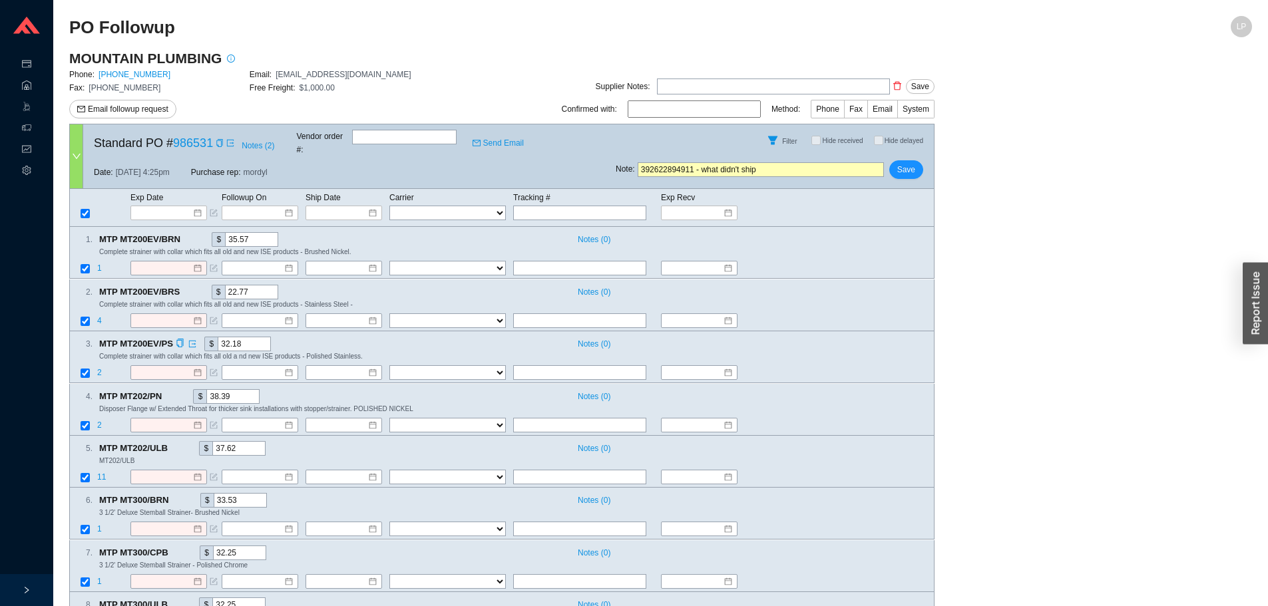
click at [861, 337] on div "Notes ( 0 )" at bounding box center [747, 344] width 351 height 14
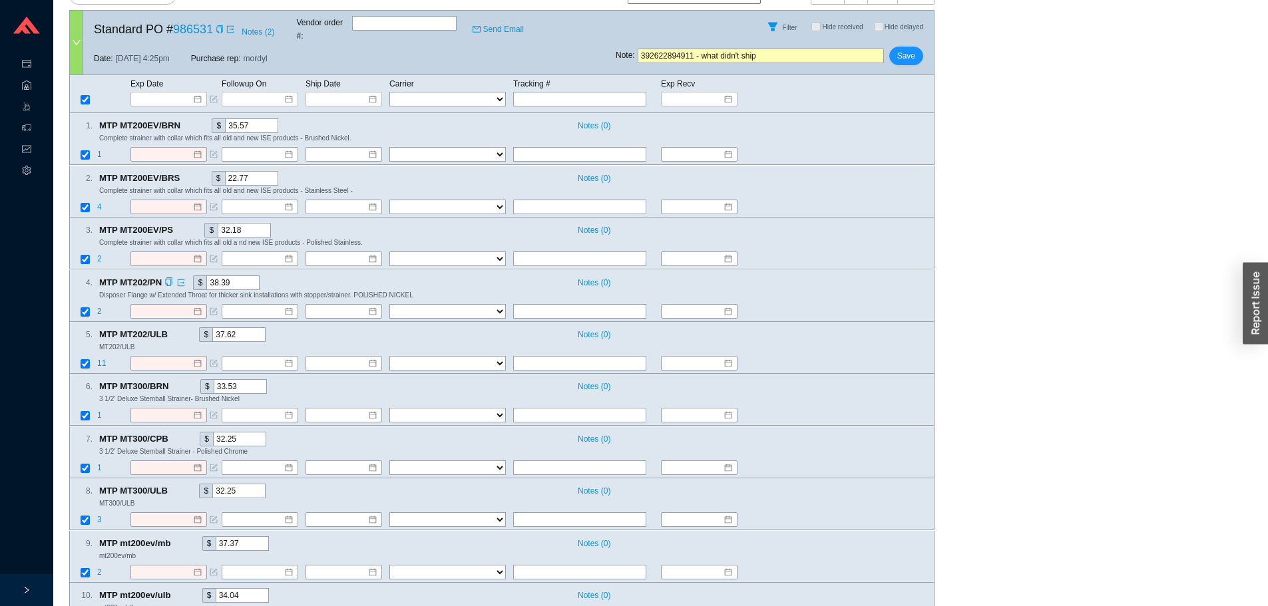
scroll to position [156, 0]
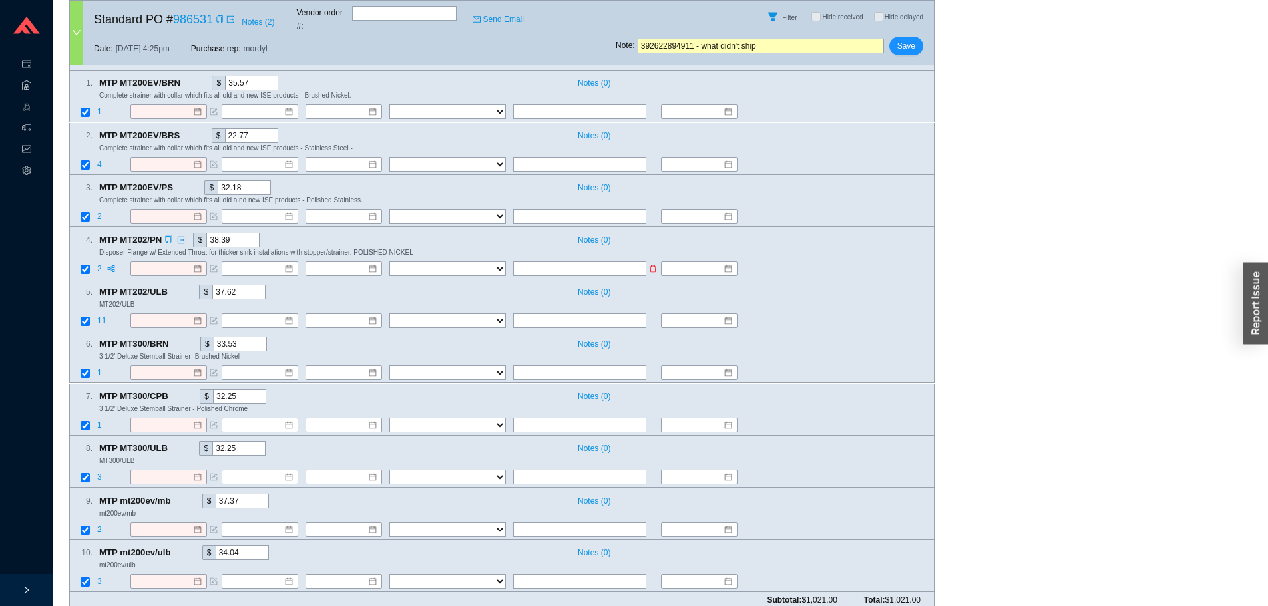
click at [84, 265] on input "checkbox" at bounding box center [85, 269] width 9 height 9
checkbox input "false"
click at [85, 473] on input "checkbox" at bounding box center [85, 477] width 9 height 9
checkbox input "false"
click at [662, 39] on input "392622894911 - what didn't ship" at bounding box center [761, 46] width 246 height 15
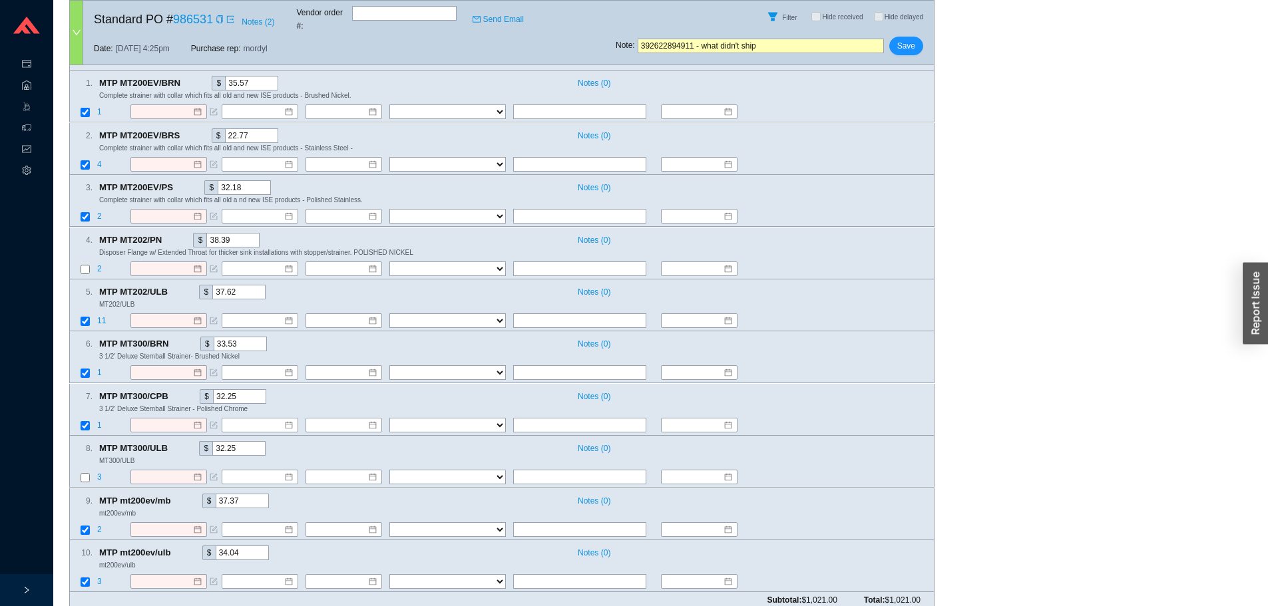
click at [662, 39] on input "392622894911 - what didn't ship" at bounding box center [761, 46] width 246 height 15
click at [158, 454] on div "8 . MTP MT300/ULB $ 32.25 Notes ( 0 ) MT300/ULB 3 FedEx UPS ---------------- 2 …" at bounding box center [501, 462] width 865 height 52
click at [156, 471] on input at bounding box center [163, 477] width 57 height 13
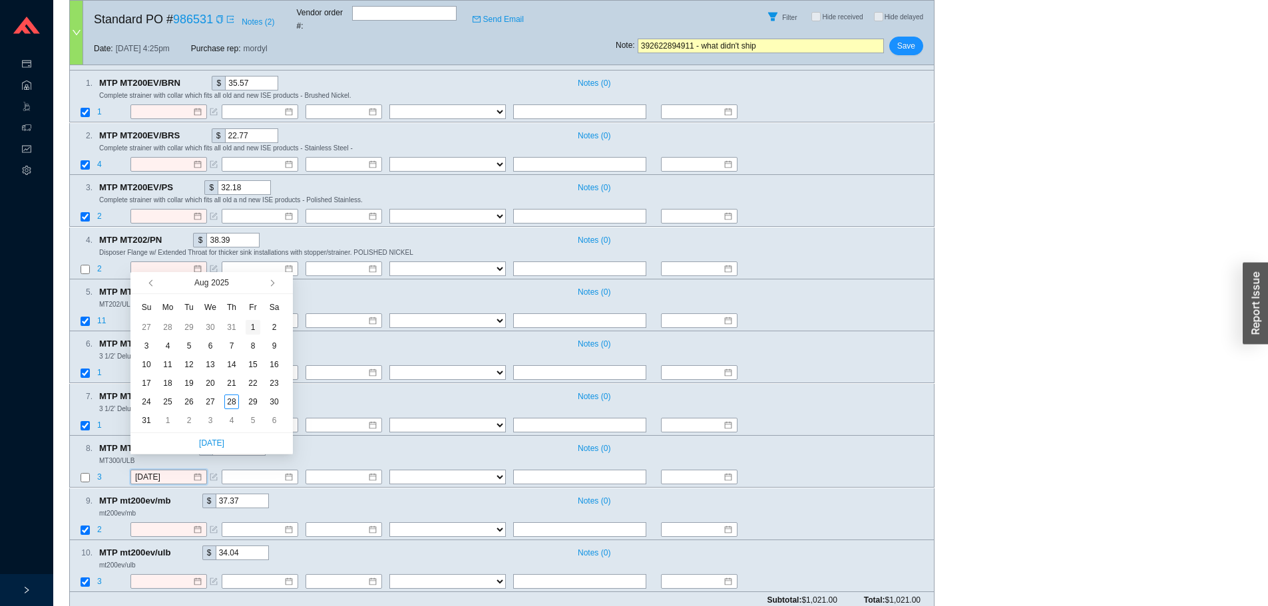
type input "8/1/2025"
click at [270, 284] on span "button" at bounding box center [271, 283] width 7 height 7
type input "10/18/2025"
type input "10/3/2025"
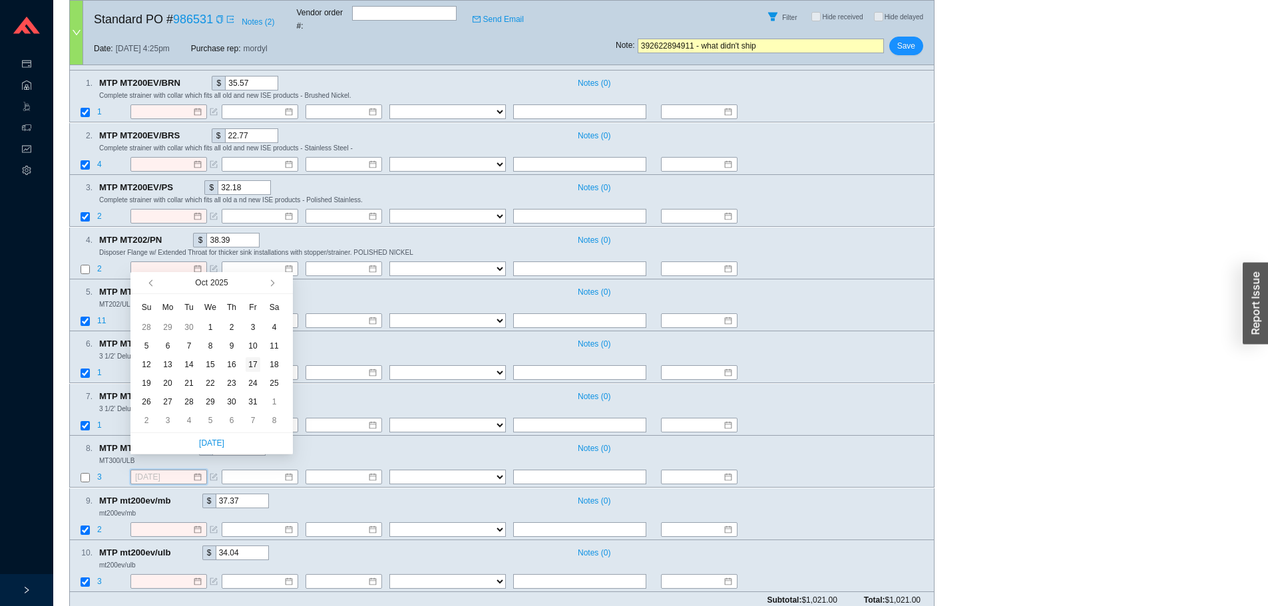
type input "10/17/2025"
click at [256, 364] on div "17" at bounding box center [253, 364] width 15 height 15
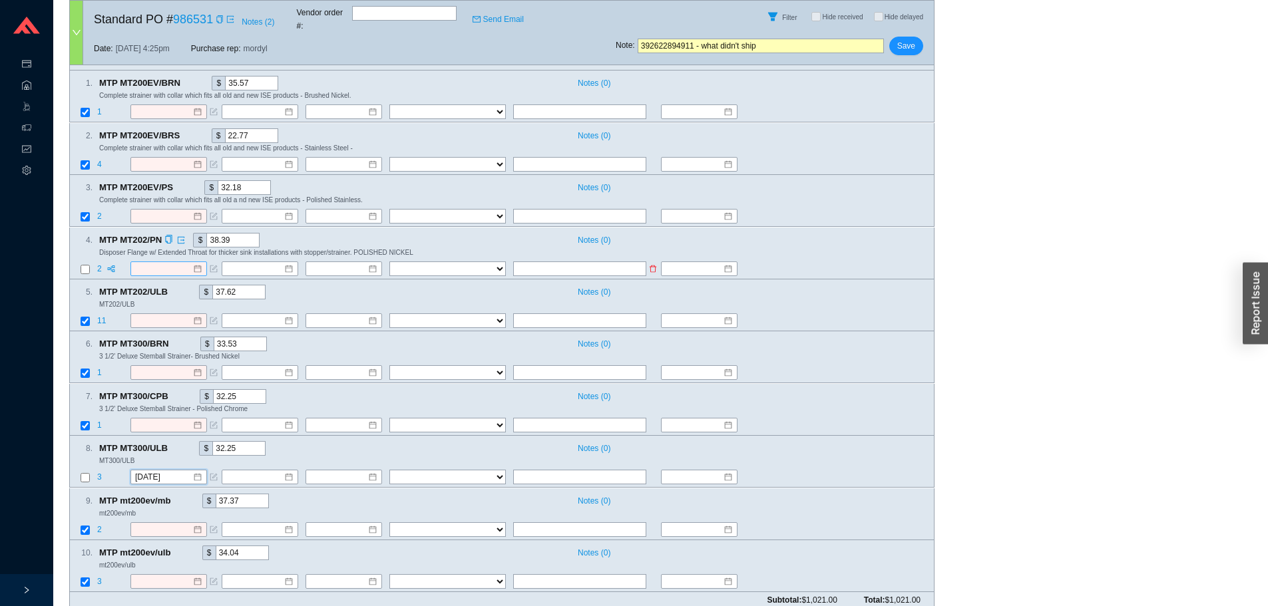
click at [162, 262] on input at bounding box center [163, 268] width 57 height 13
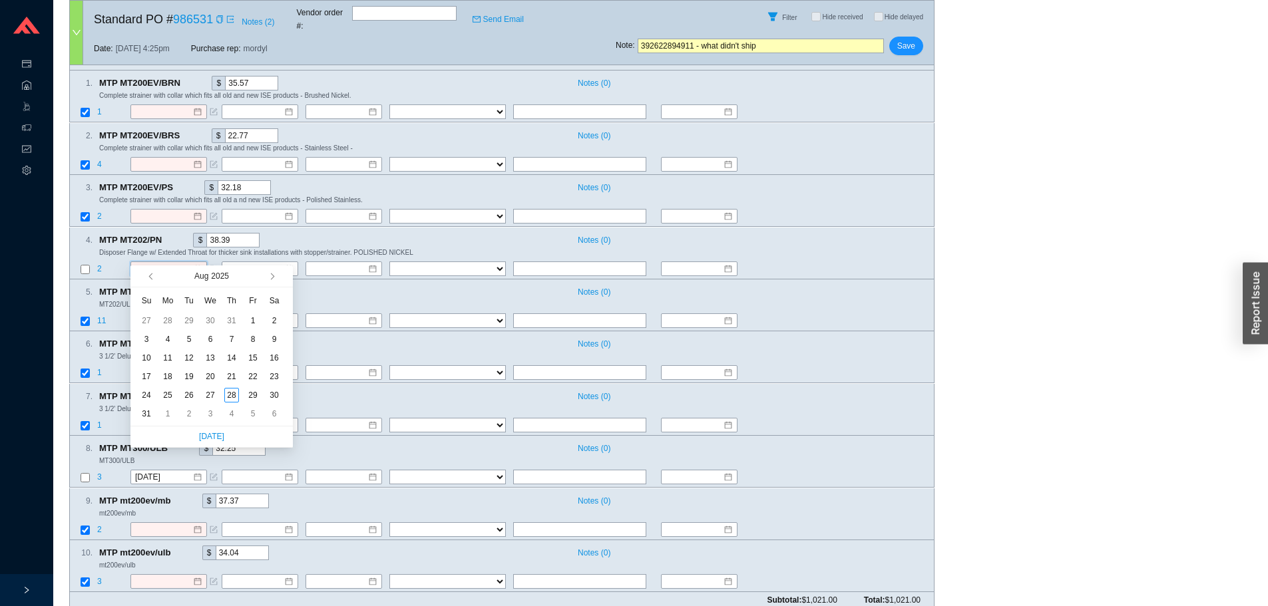
type input "8/1/2025"
click at [269, 272] on button "button" at bounding box center [271, 276] width 13 height 21
type input "10/17/2025"
click at [248, 356] on div "17" at bounding box center [253, 358] width 15 height 15
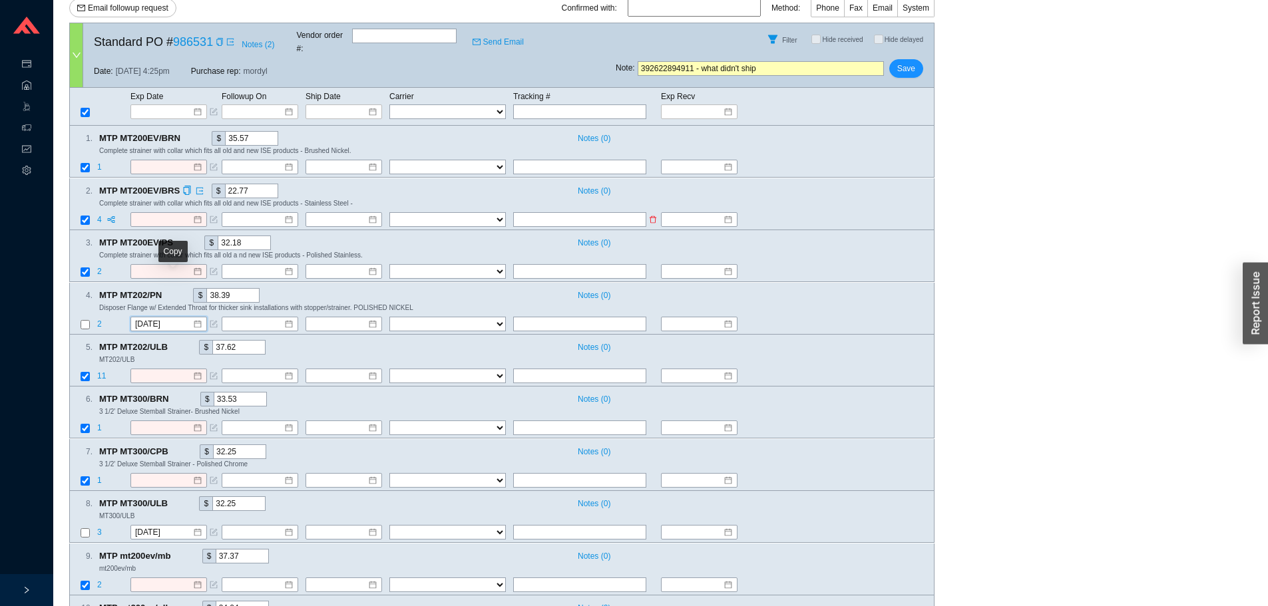
scroll to position [0, 0]
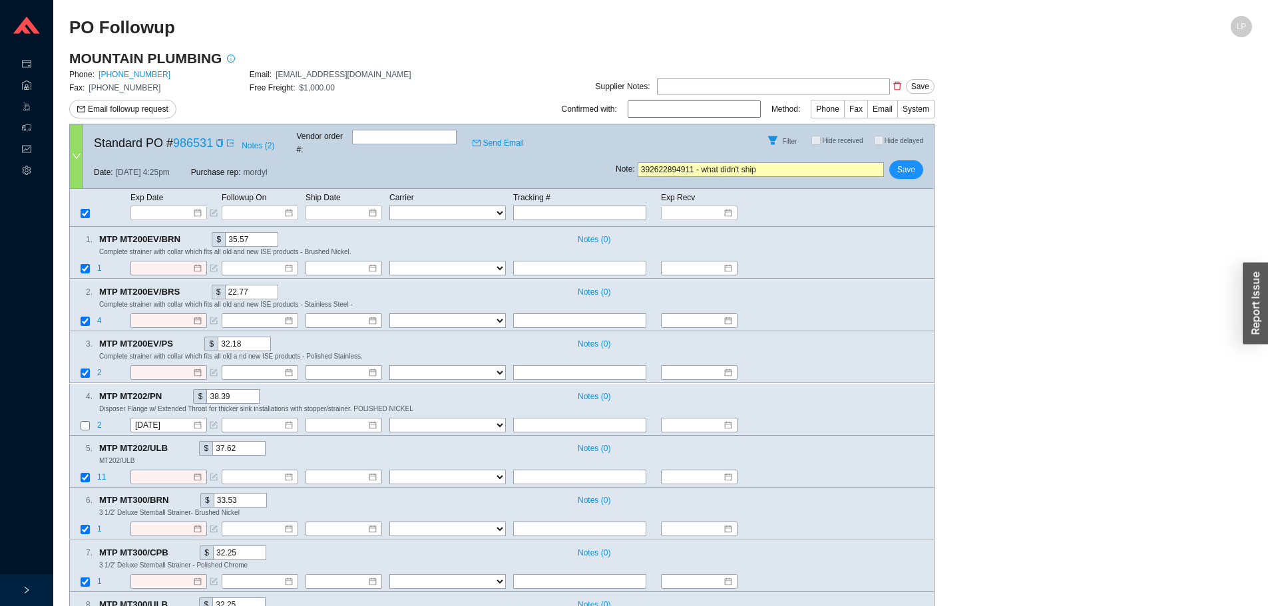
click at [679, 162] on input "392622894911 - what didn't ship" at bounding box center [761, 169] width 246 height 15
click at [559, 206] on input "text" at bounding box center [579, 213] width 133 height 15
paste input "392622894911"
type input "392622894911"
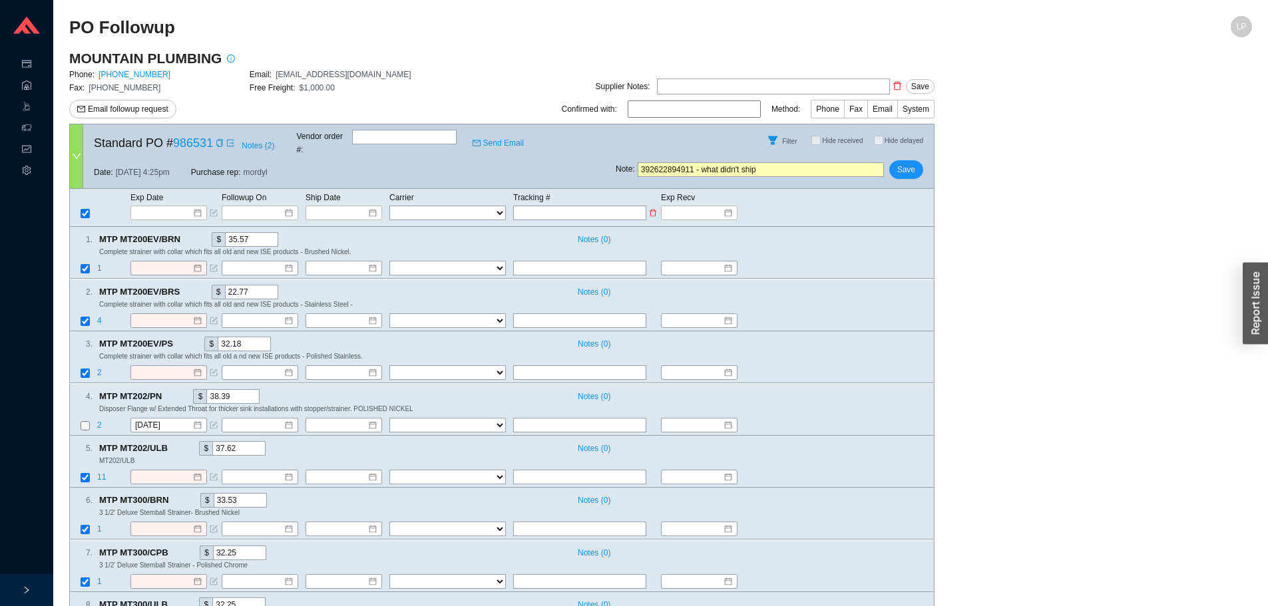
type input "392622894911"
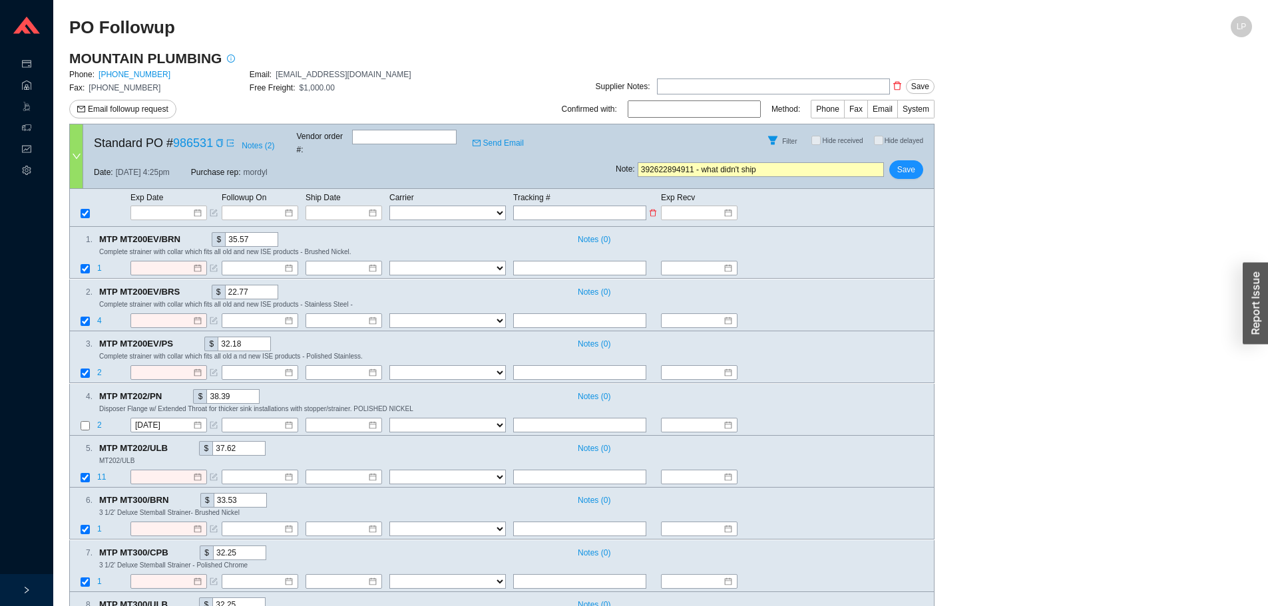
type input "392622894911"
click at [425, 206] on select "FedEx UPS ---------------- 2 Day Transportation INC A&B Freight A. Duie Pyle AA…" at bounding box center [447, 213] width 116 height 15
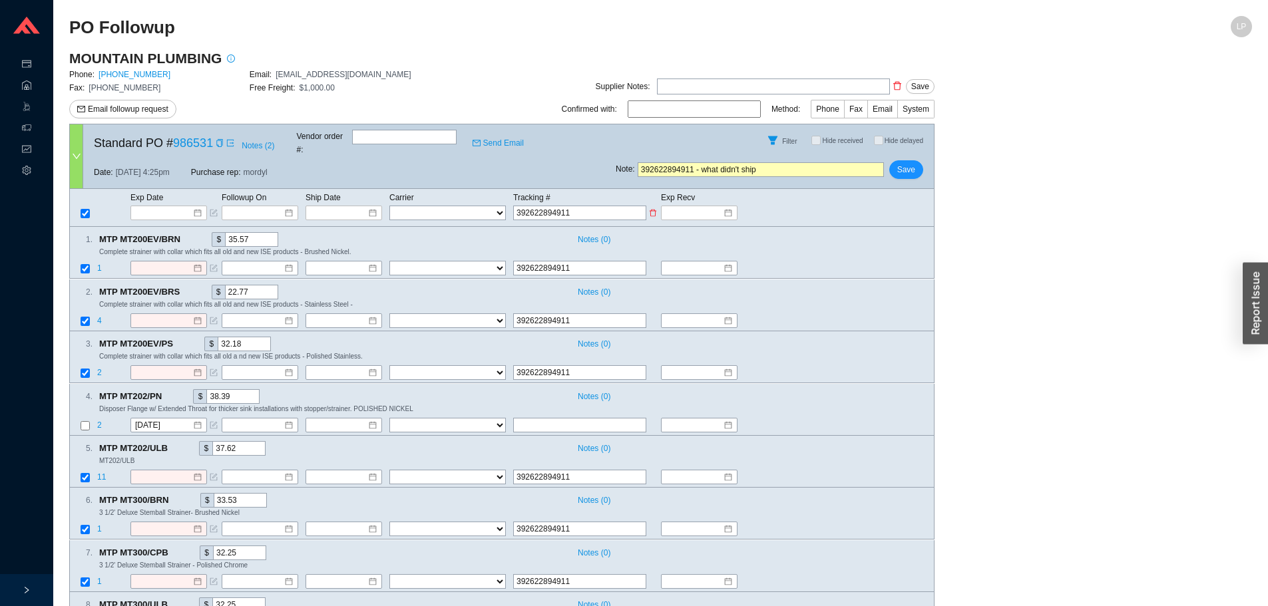
select select "1"
click at [389, 206] on select "FedEx UPS ---------------- 2 Day Transportation INC A&B Freight A. Duie Pyle AA…" at bounding box center [447, 213] width 116 height 15
select select "1"
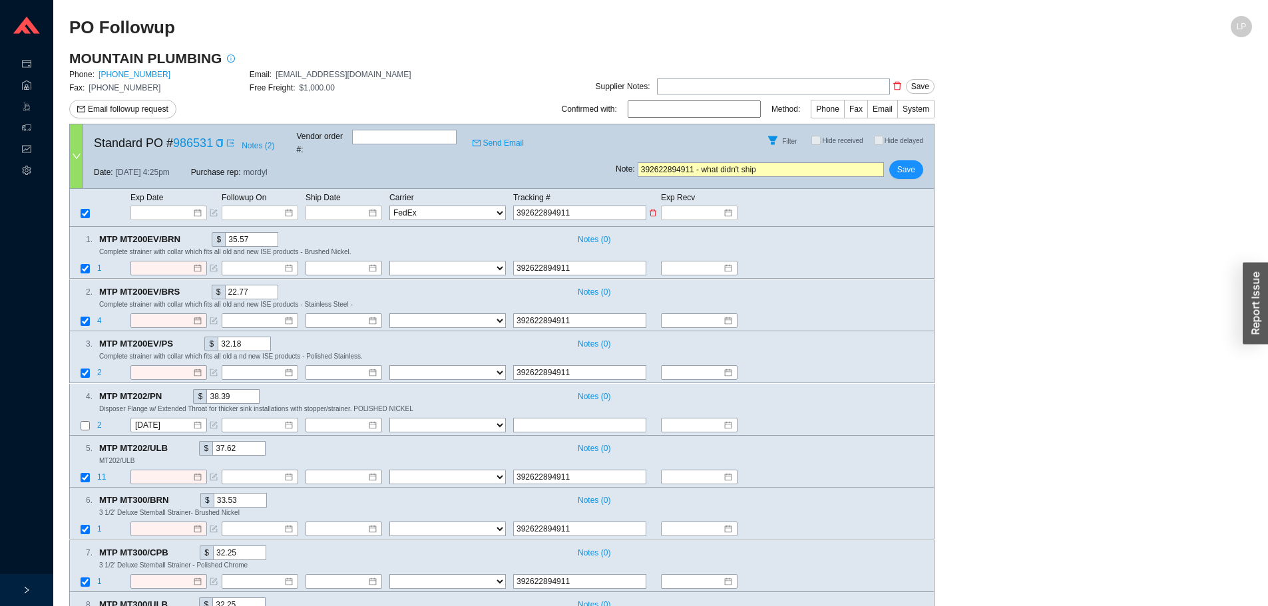
select select "1"
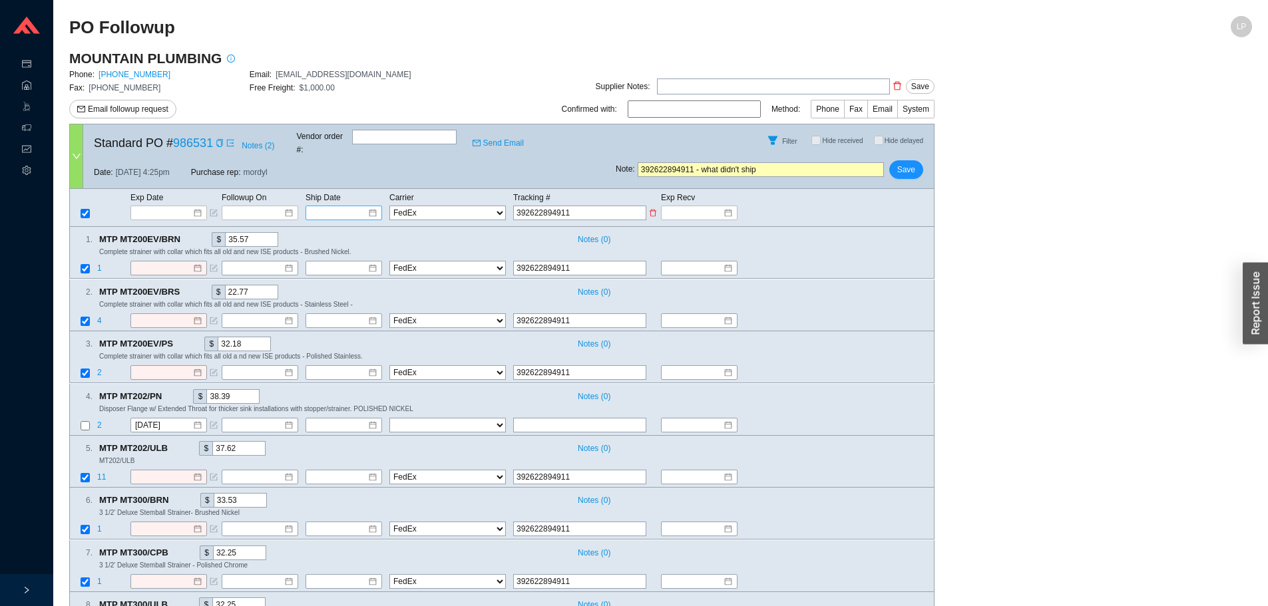
click at [326, 206] on input at bounding box center [339, 212] width 57 height 13
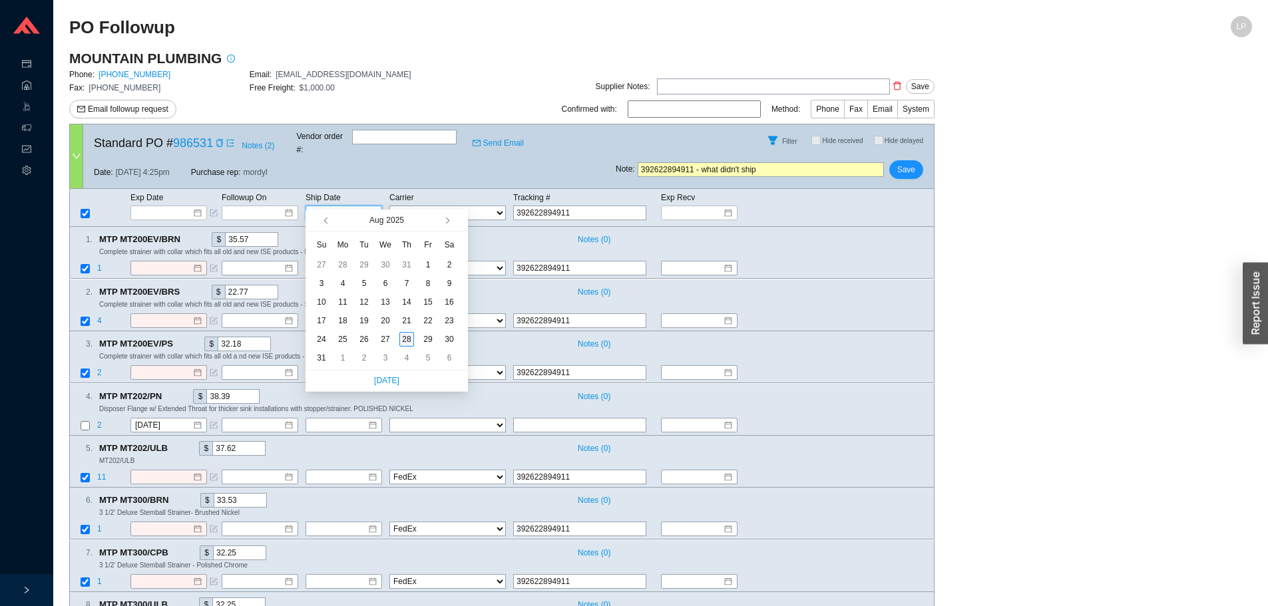
type input "[DATE]"
click at [407, 339] on div "28" at bounding box center [406, 339] width 15 height 15
type input "[DATE]"
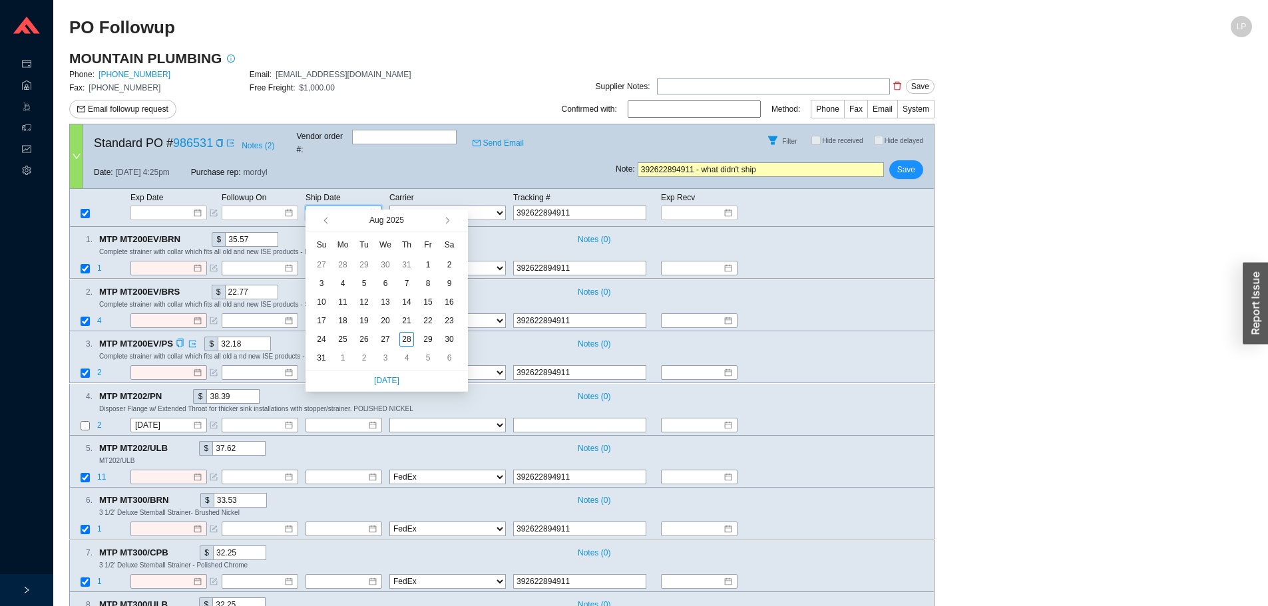
type input "[DATE]"
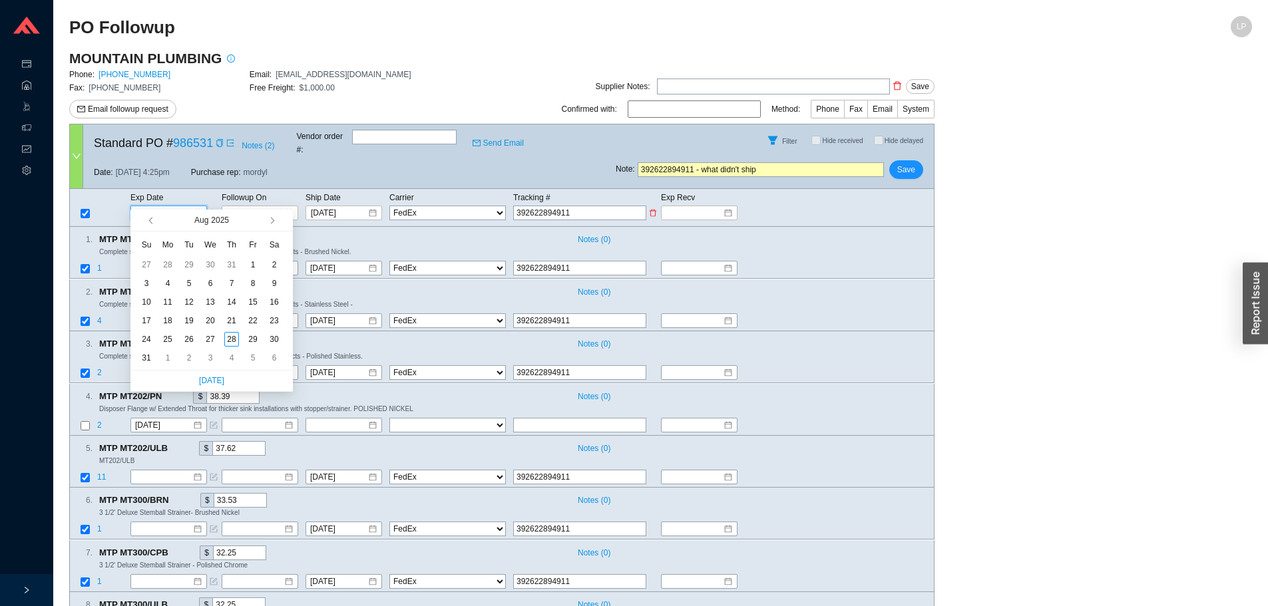
click at [163, 206] on input at bounding box center [164, 212] width 57 height 13
type input "[DATE]"
click at [228, 340] on div "28" at bounding box center [231, 339] width 15 height 15
type input "[DATE]"
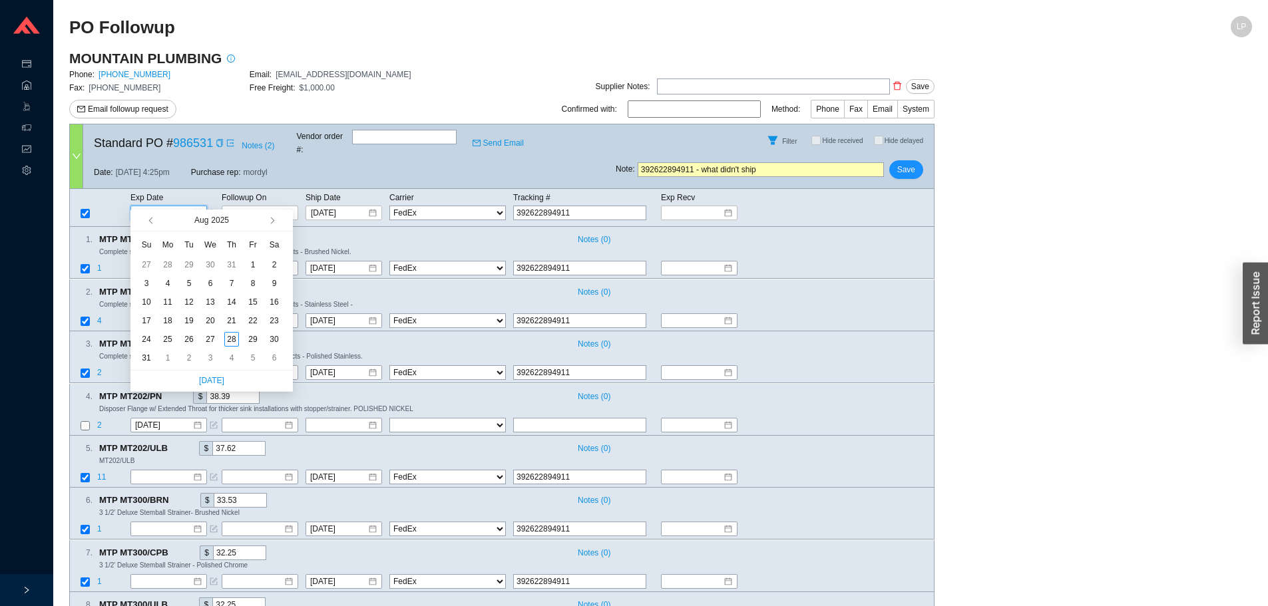
type input "[DATE]"
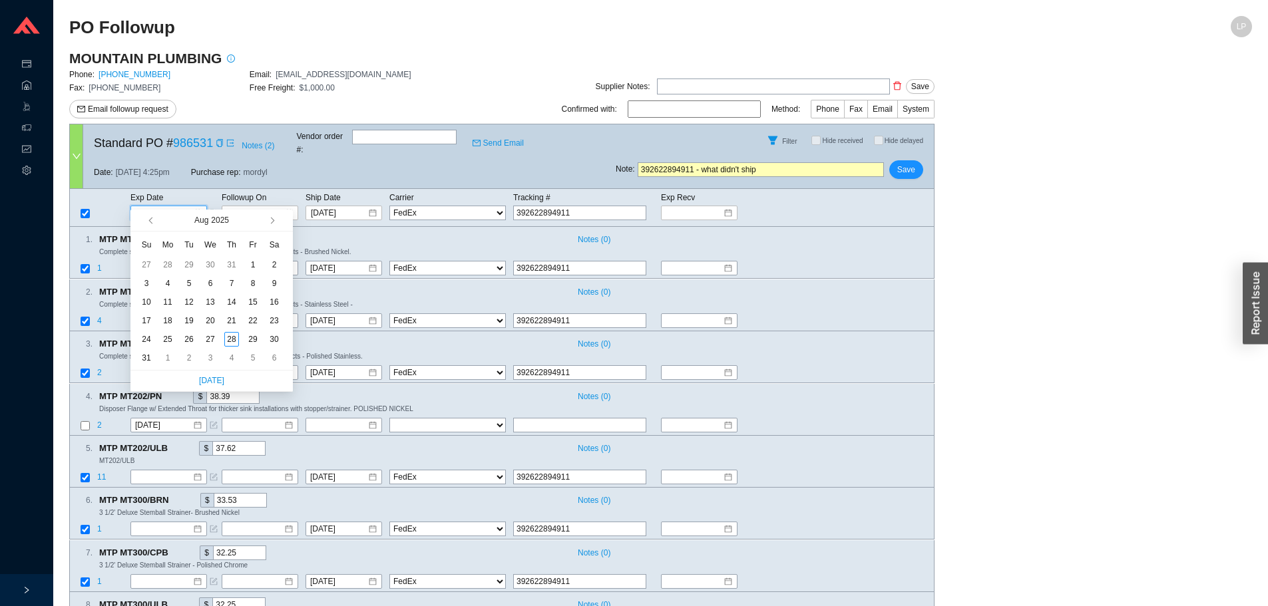
type input "[DATE]"
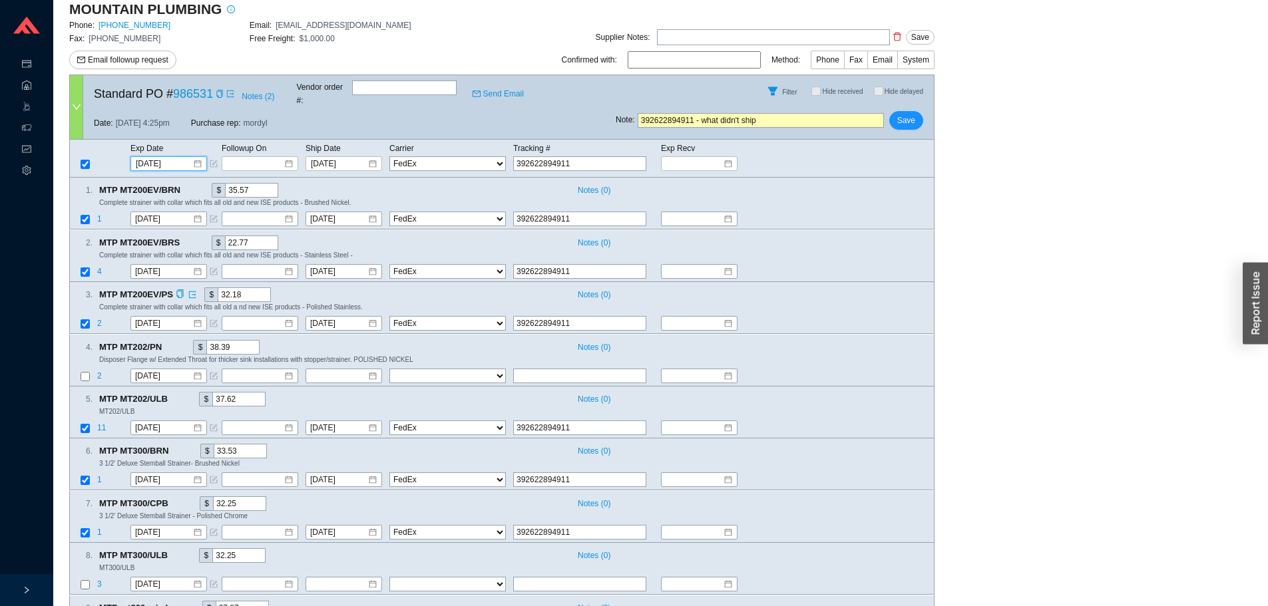
scroll to position [156, 0]
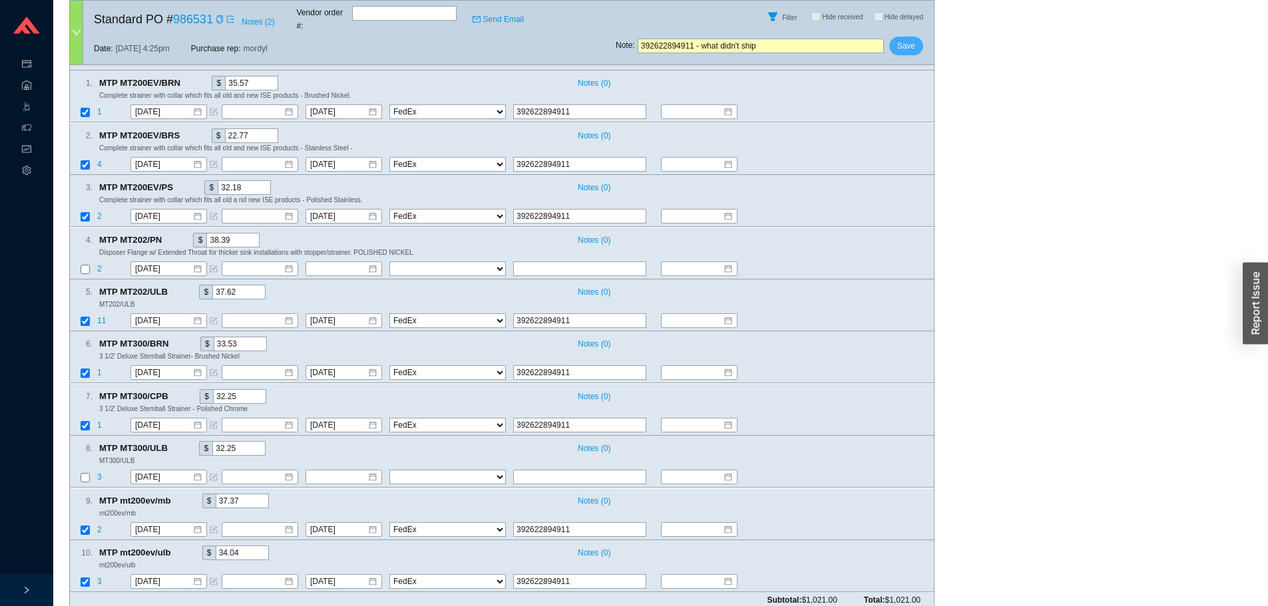
click at [903, 43] on button "Save" at bounding box center [906, 46] width 34 height 19
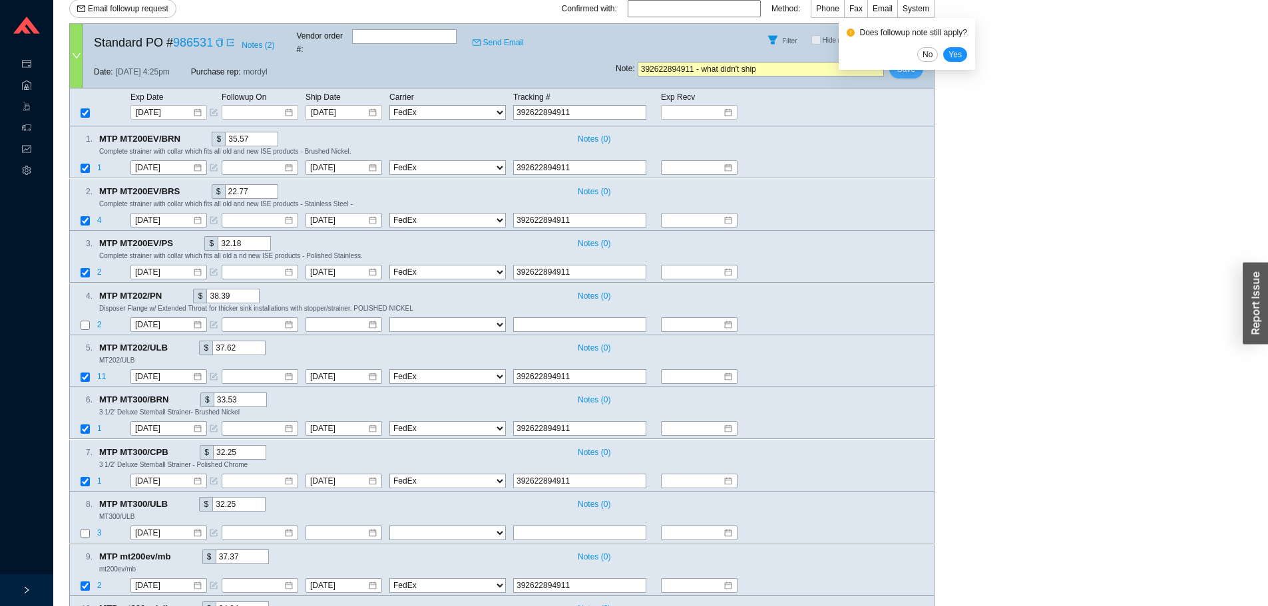
scroll to position [23, 0]
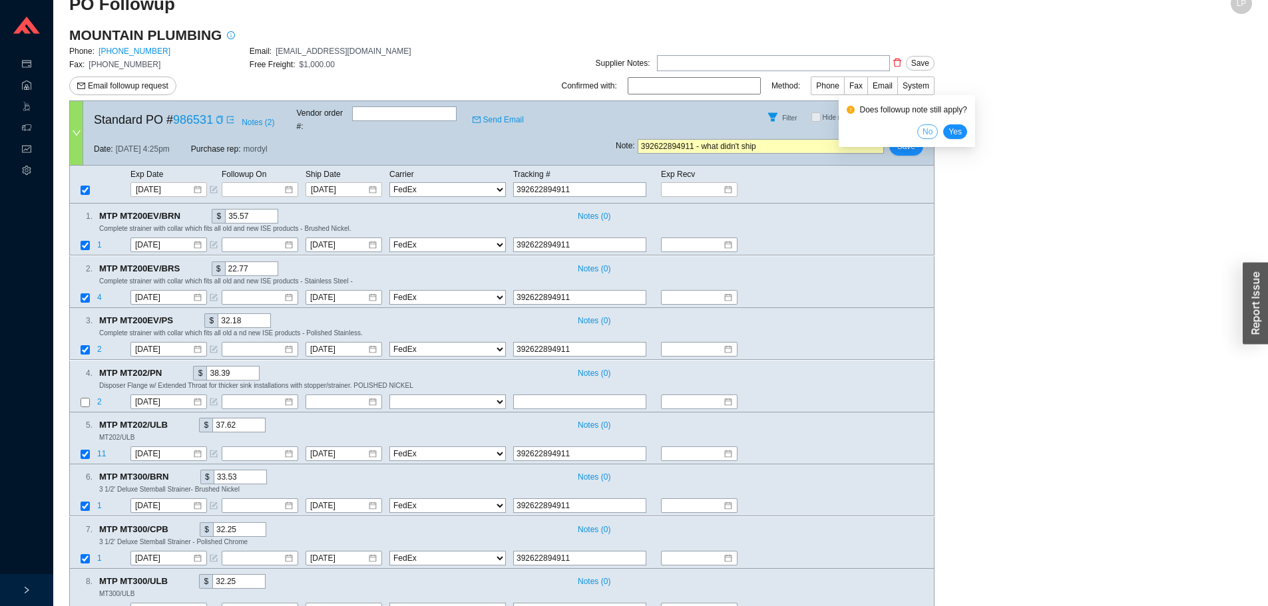
click at [924, 126] on button "No" at bounding box center [927, 131] width 21 height 15
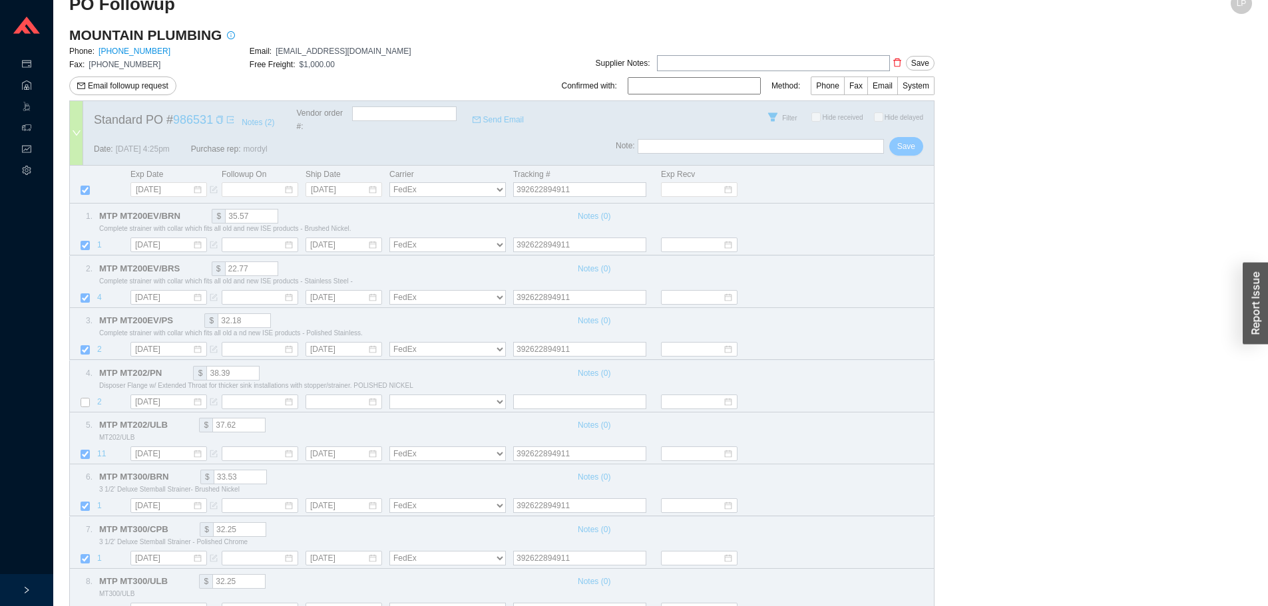
select select "1"
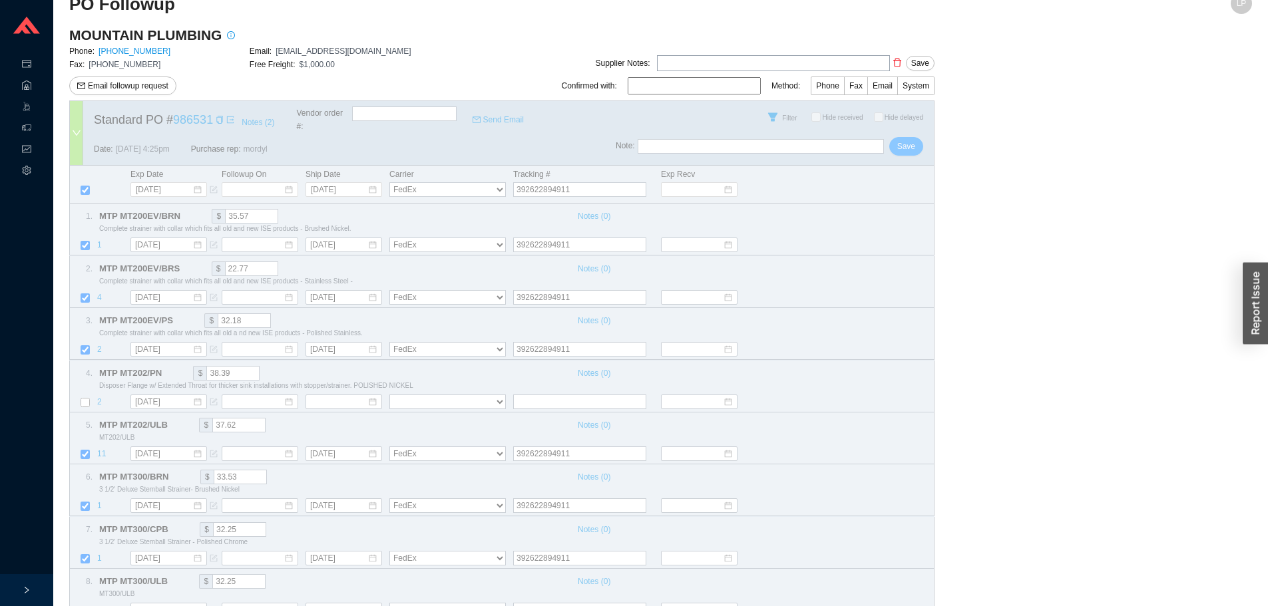
select select "1"
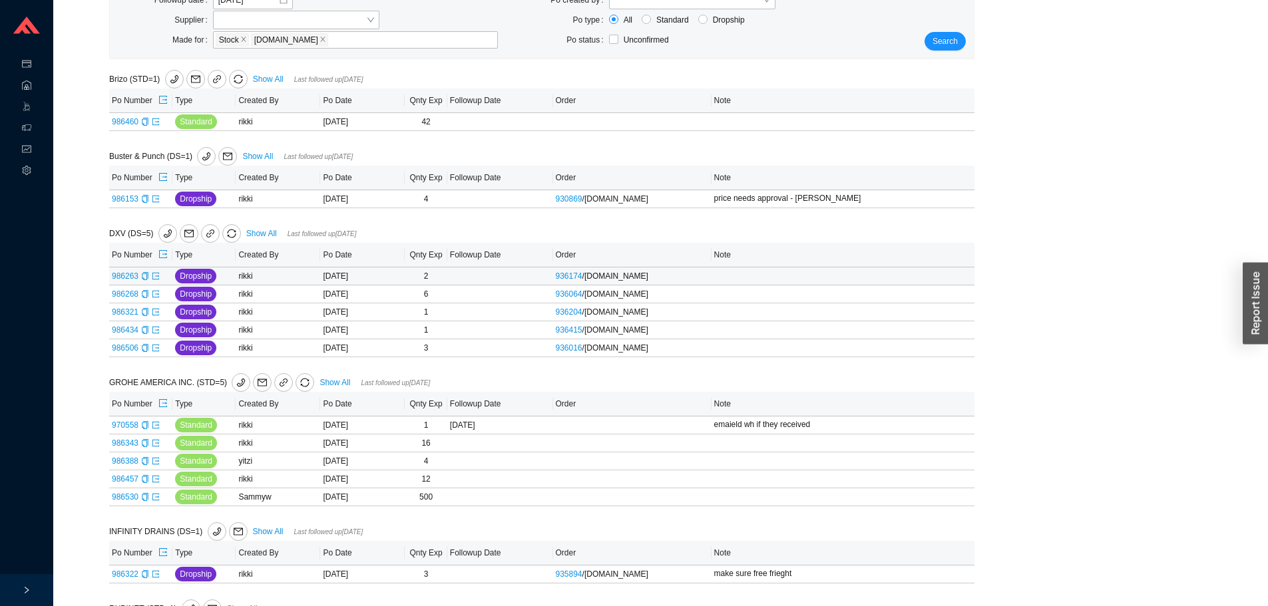
scroll to position [232, 0]
